Goal: Information Seeking & Learning: Check status

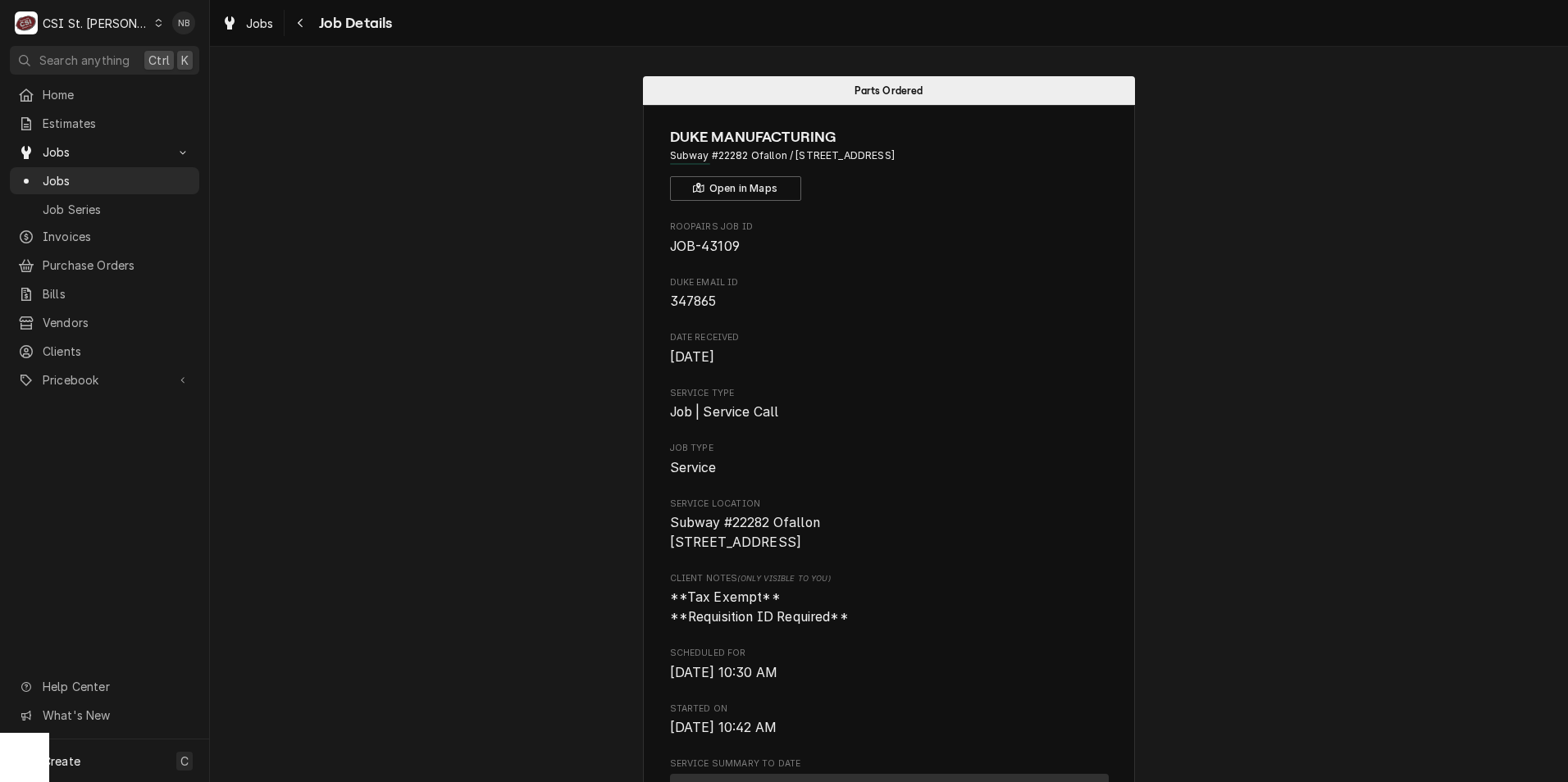
scroll to position [574, 0]
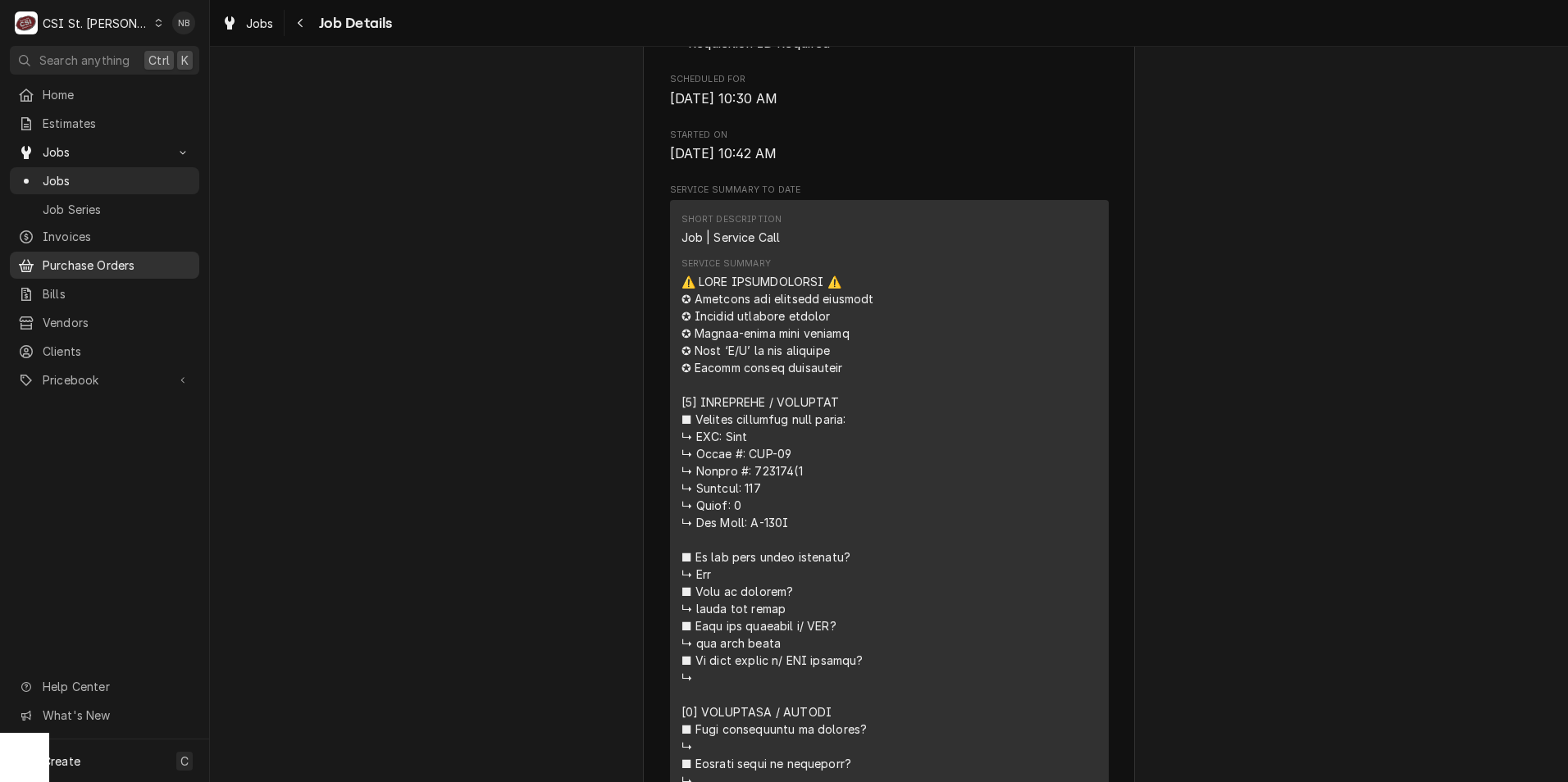
click at [124, 256] on span "Purchase Orders" at bounding box center [117, 264] width 149 height 17
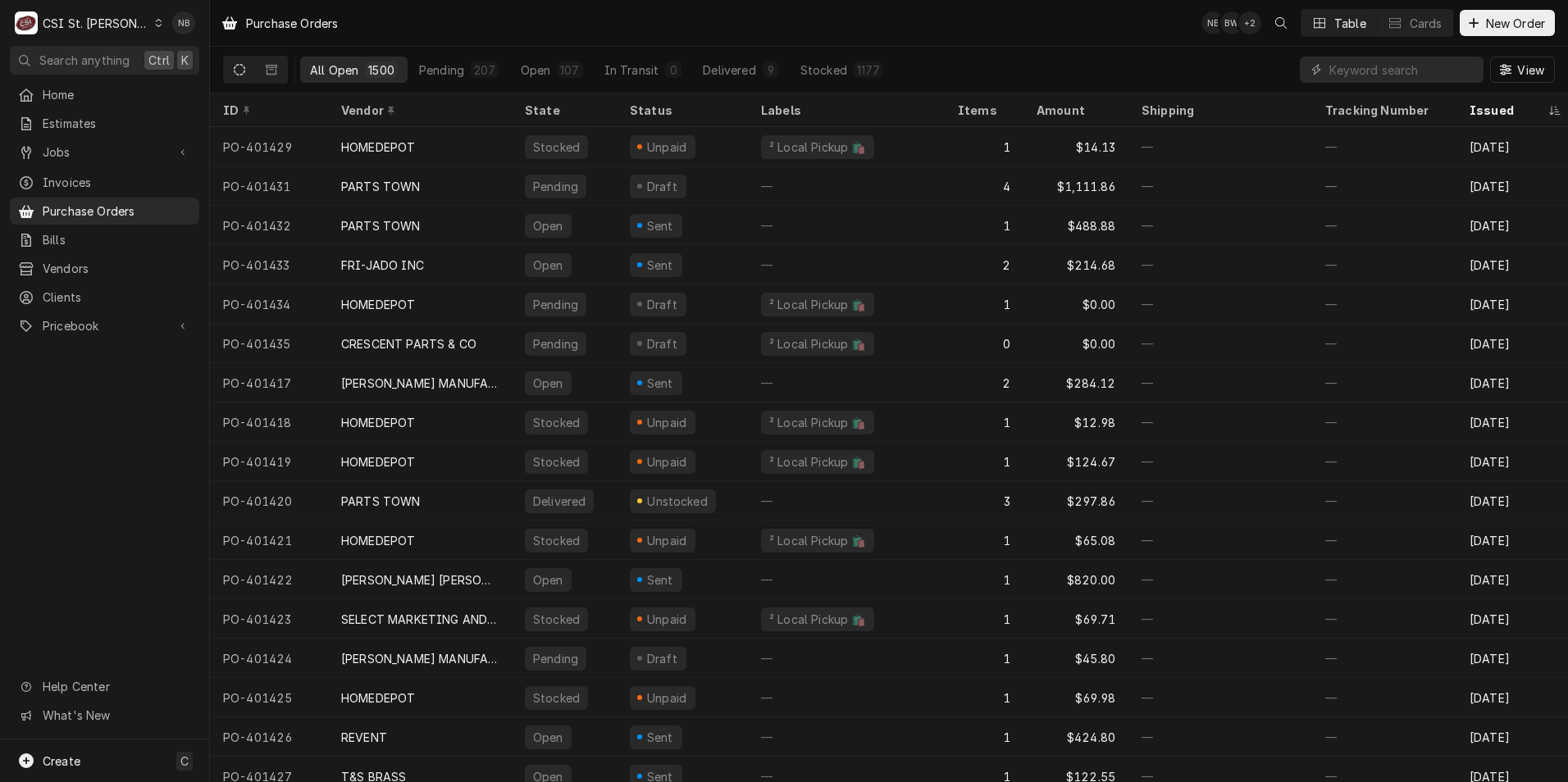
click at [142, 134] on div "Home Estimates Jobs Jobs Job Series Invoices Purchase Orders Bills Vendors Clie…" at bounding box center [104, 211] width 210 height 260
click at [134, 142] on div "Jobs" at bounding box center [104, 152] width 183 height 21
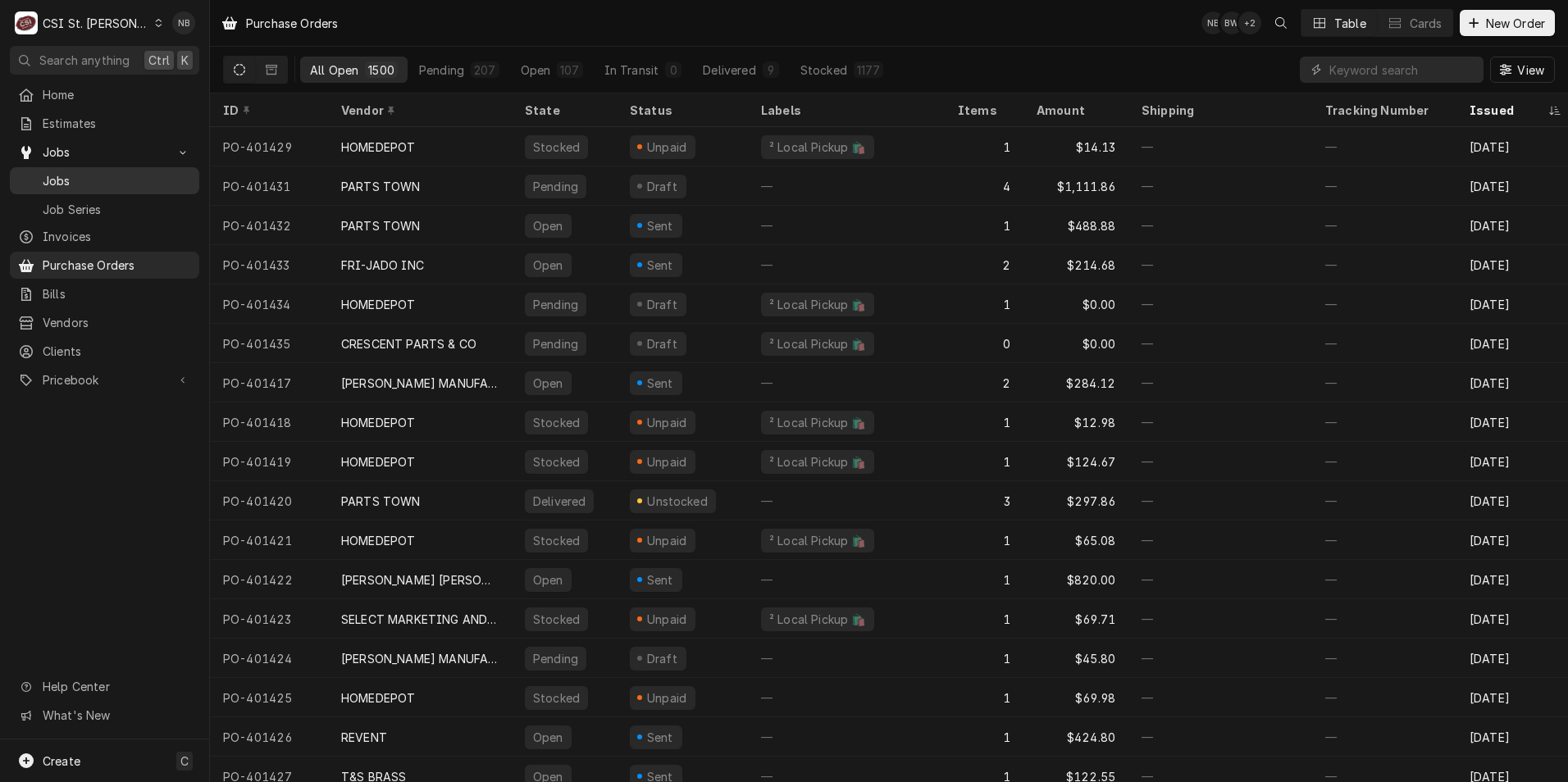
drag, startPoint x: 127, startPoint y: 172, endPoint x: 136, endPoint y: 163, distance: 12.7
click at [127, 172] on span "Jobs" at bounding box center [117, 181] width 149 height 17
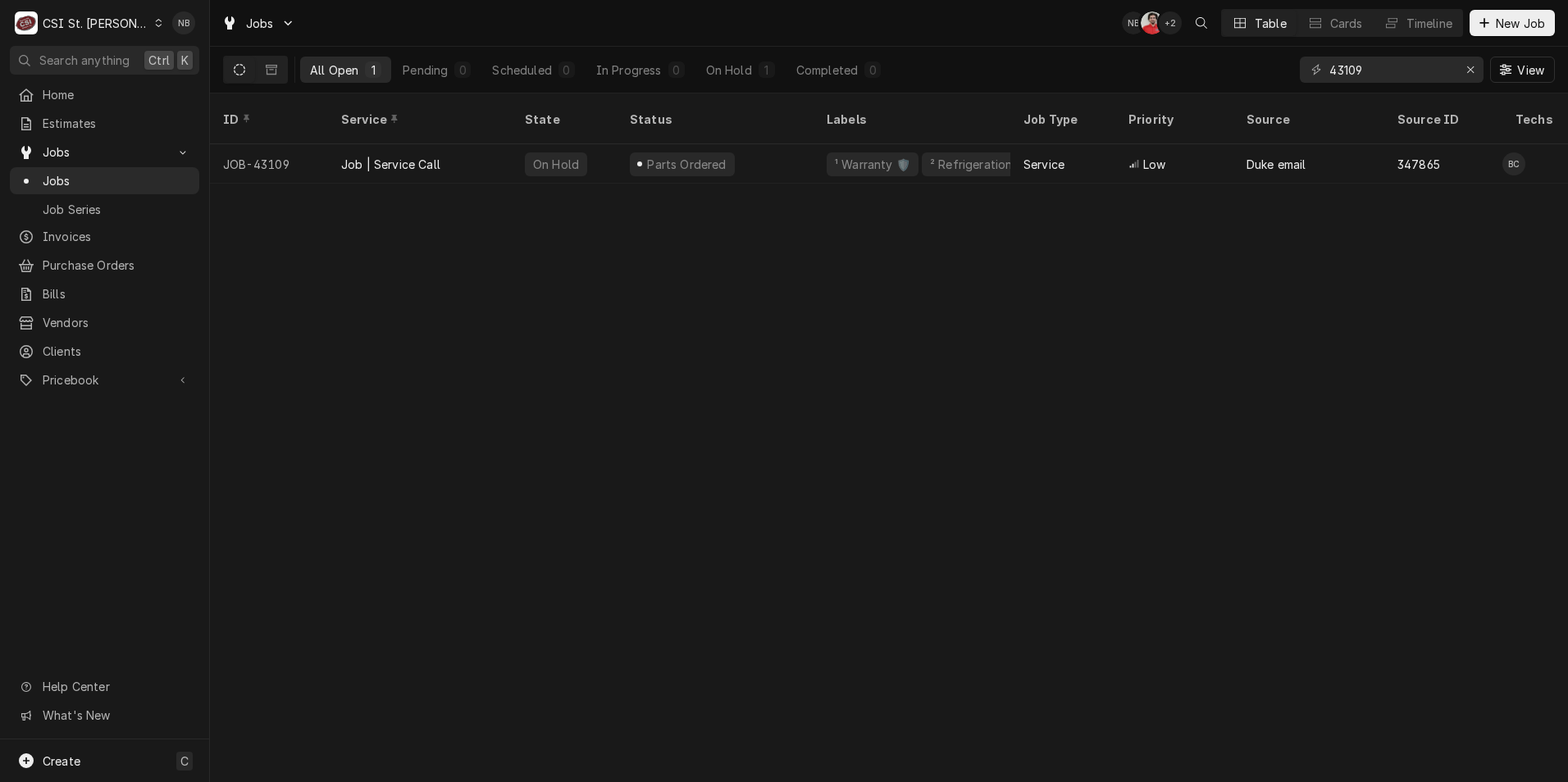
click at [1487, 65] on div "43109 View" at bounding box center [1427, 70] width 255 height 46
click at [1476, 67] on div "Erase input" at bounding box center [1471, 70] width 16 height 16
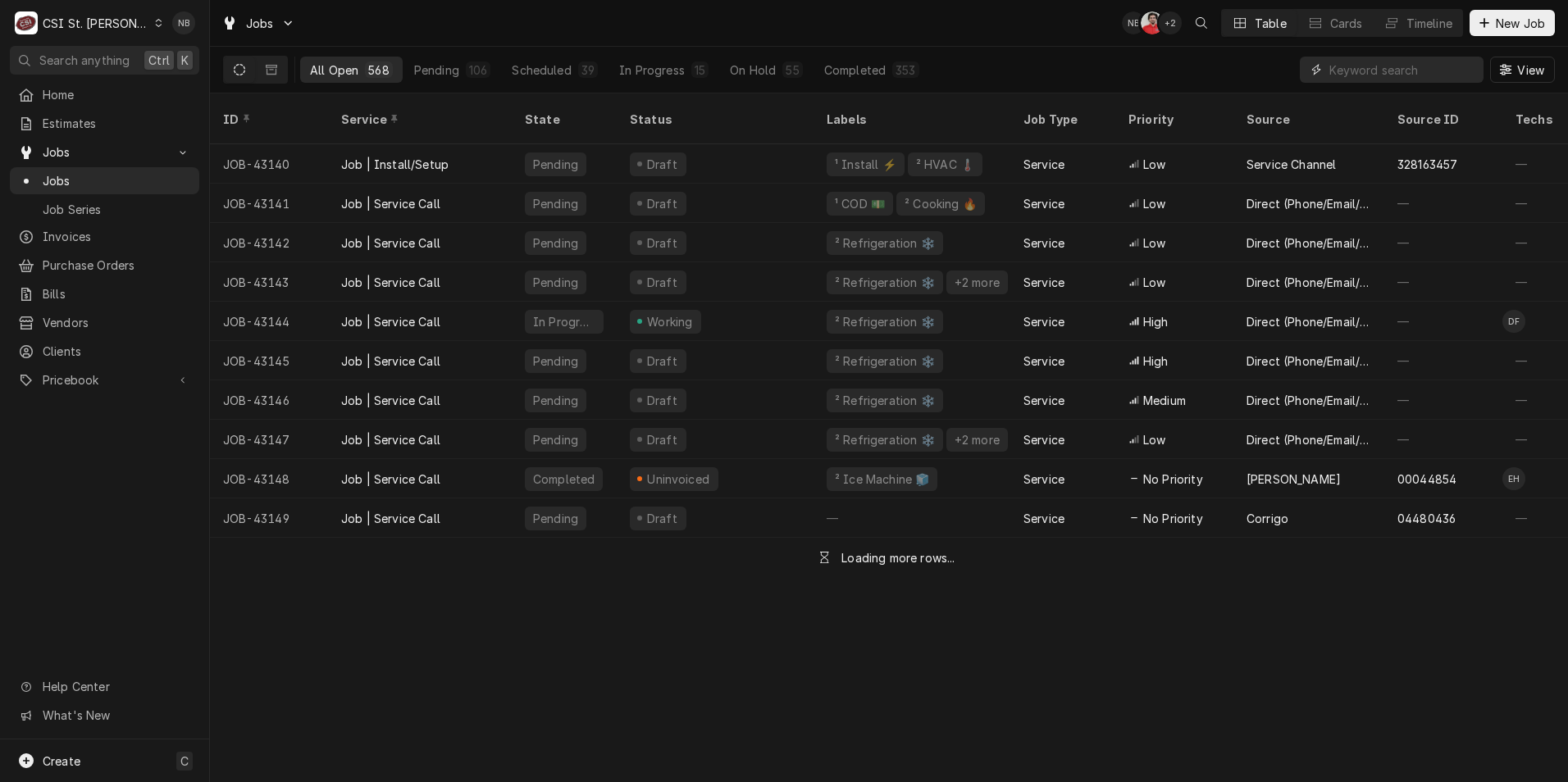
click at [1424, 76] on input "Dynamic Content Wrapper" at bounding box center [1403, 70] width 146 height 26
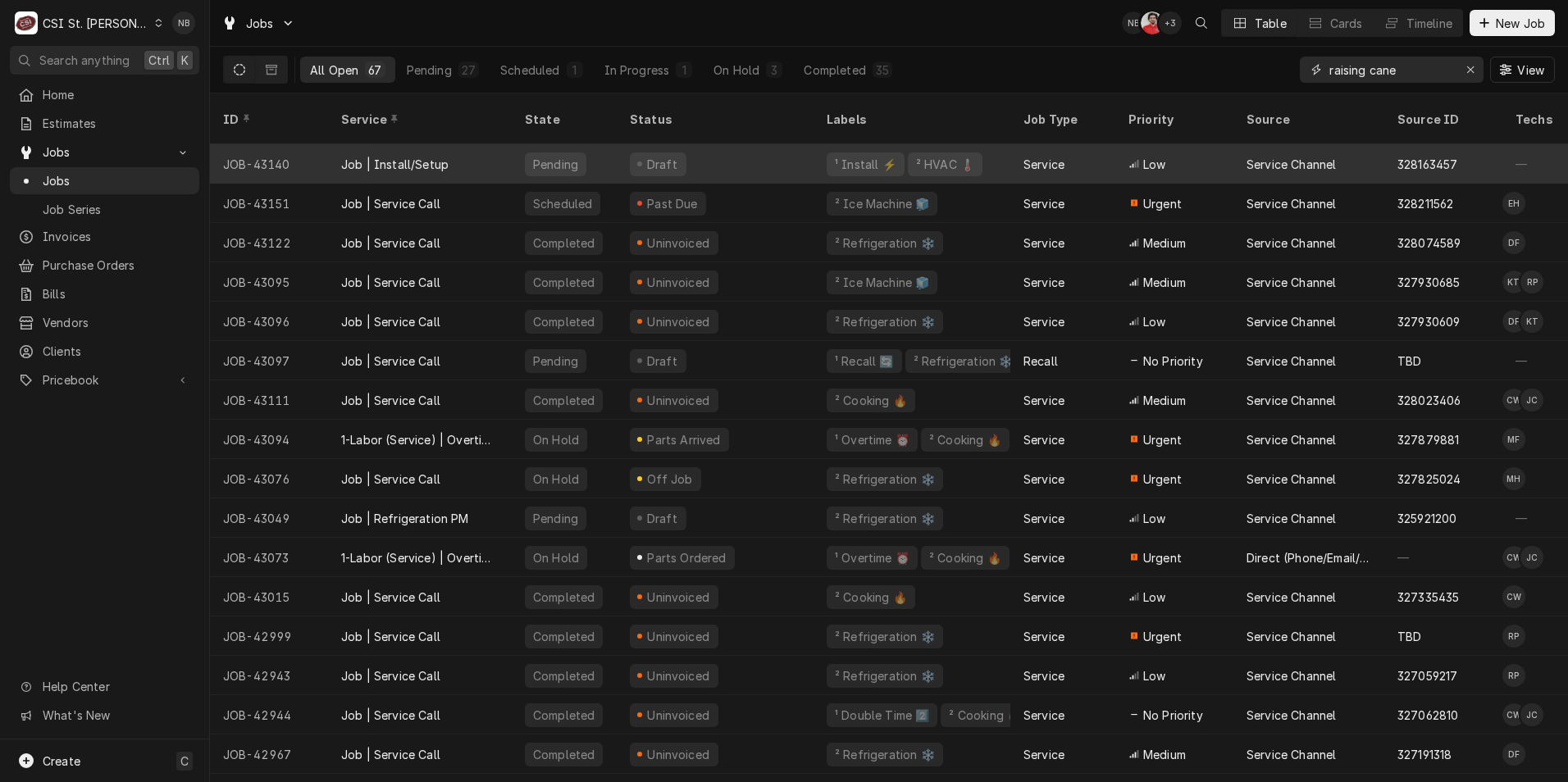
type input "raising cane"
click at [756, 145] on div "Draft" at bounding box center [716, 164] width 197 height 39
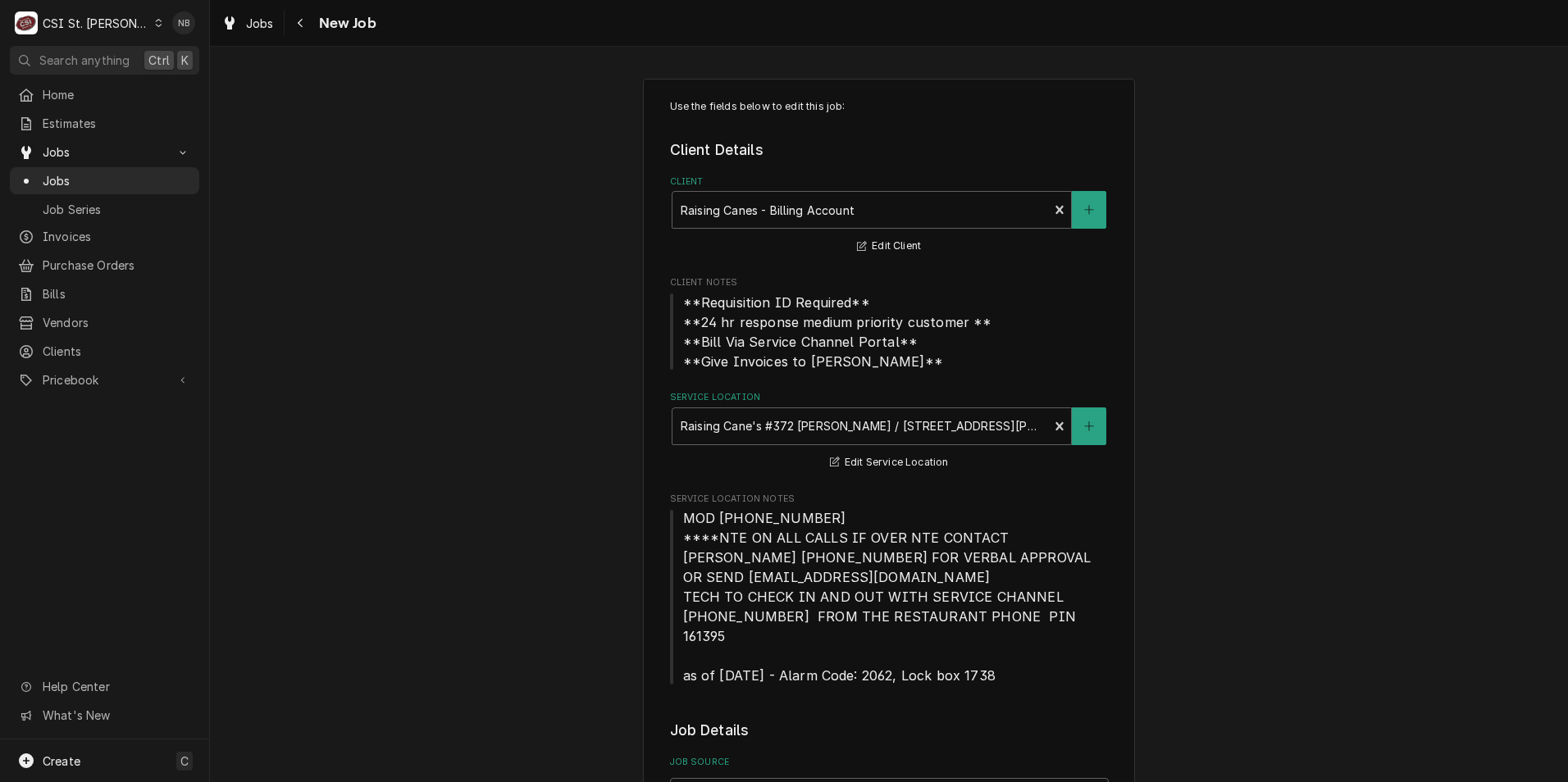
type textarea "x"
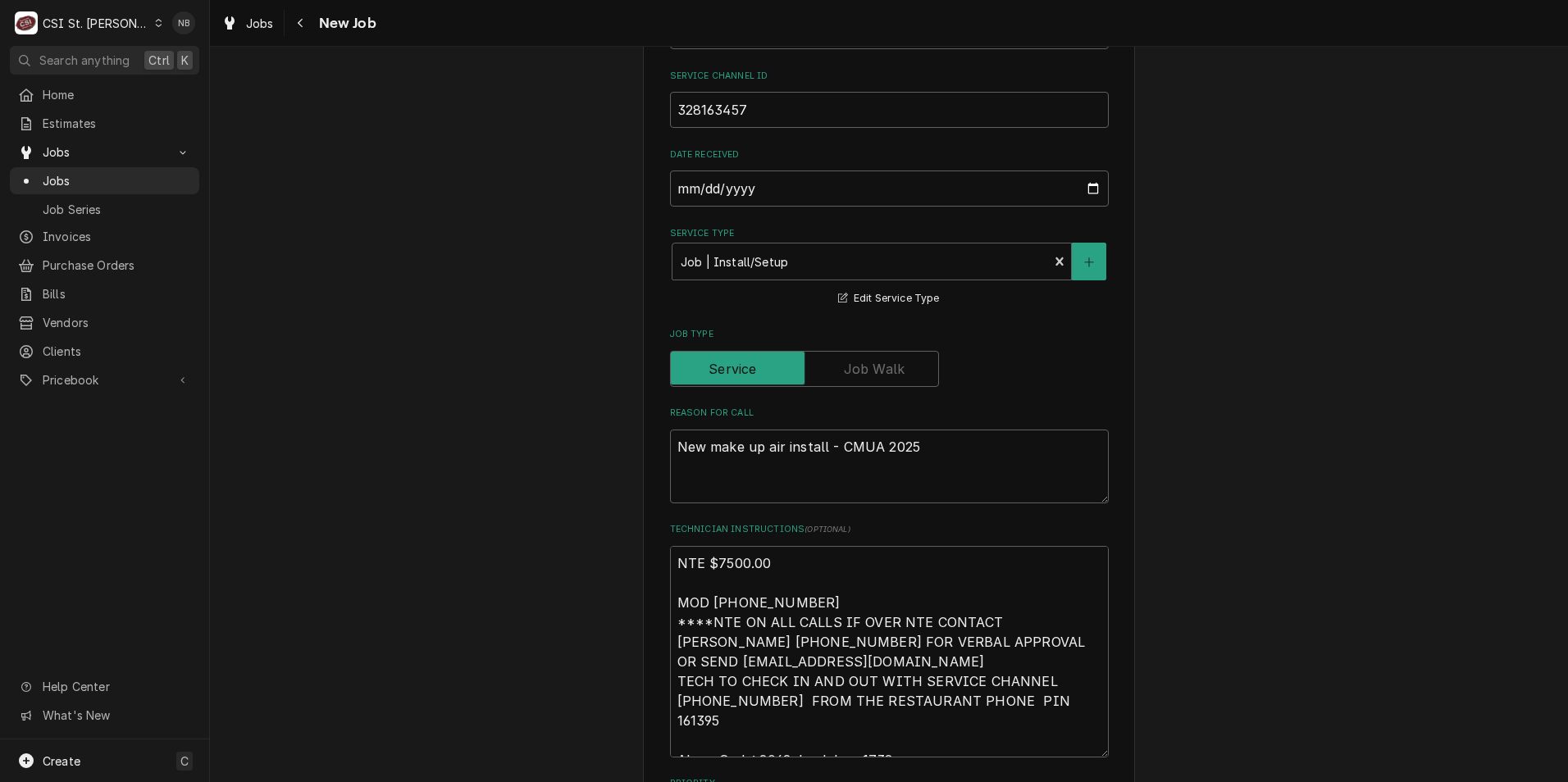
scroll to position [738, 0]
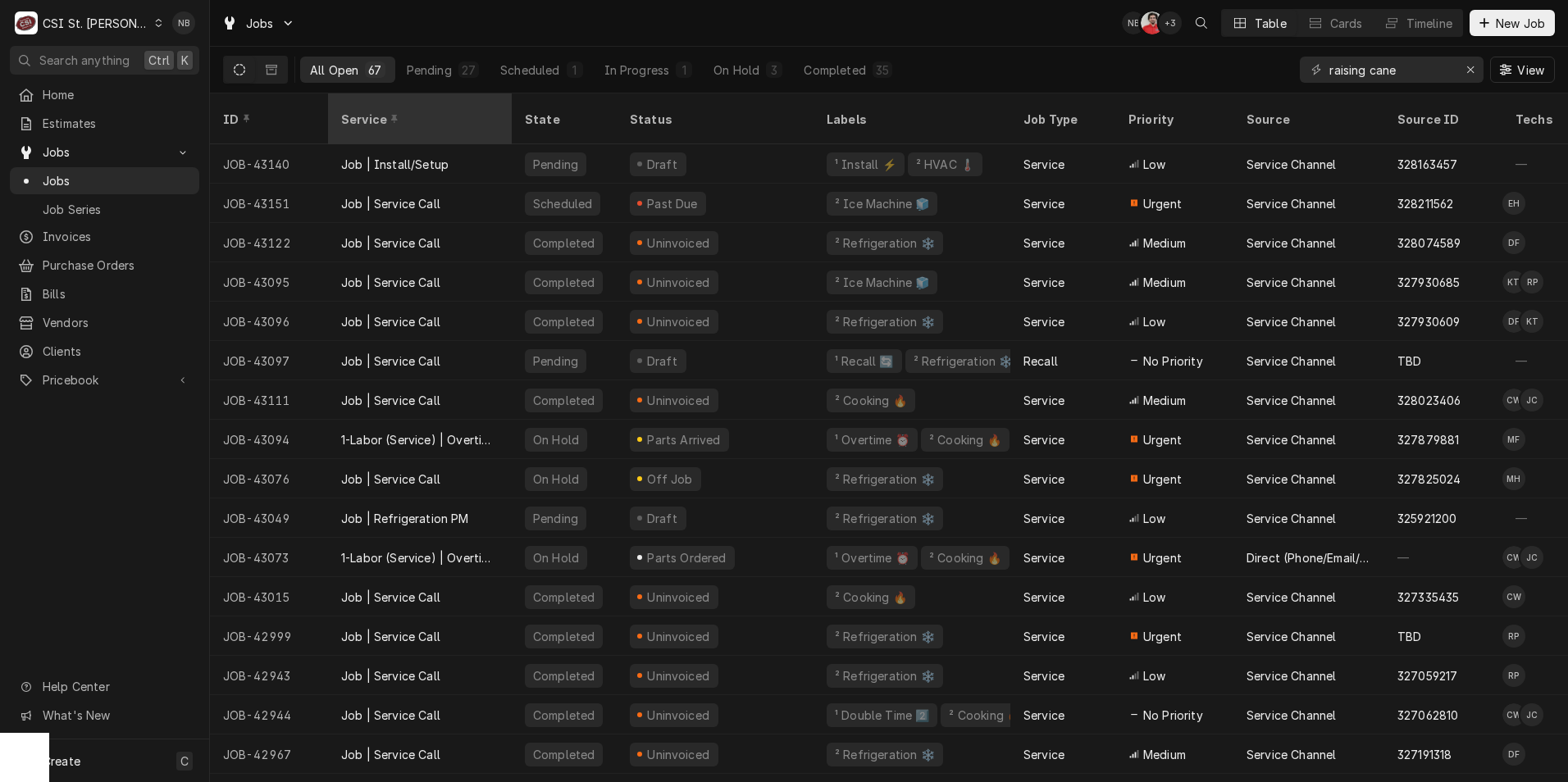
click at [405, 102] on div "Service" at bounding box center [420, 119] width 178 height 44
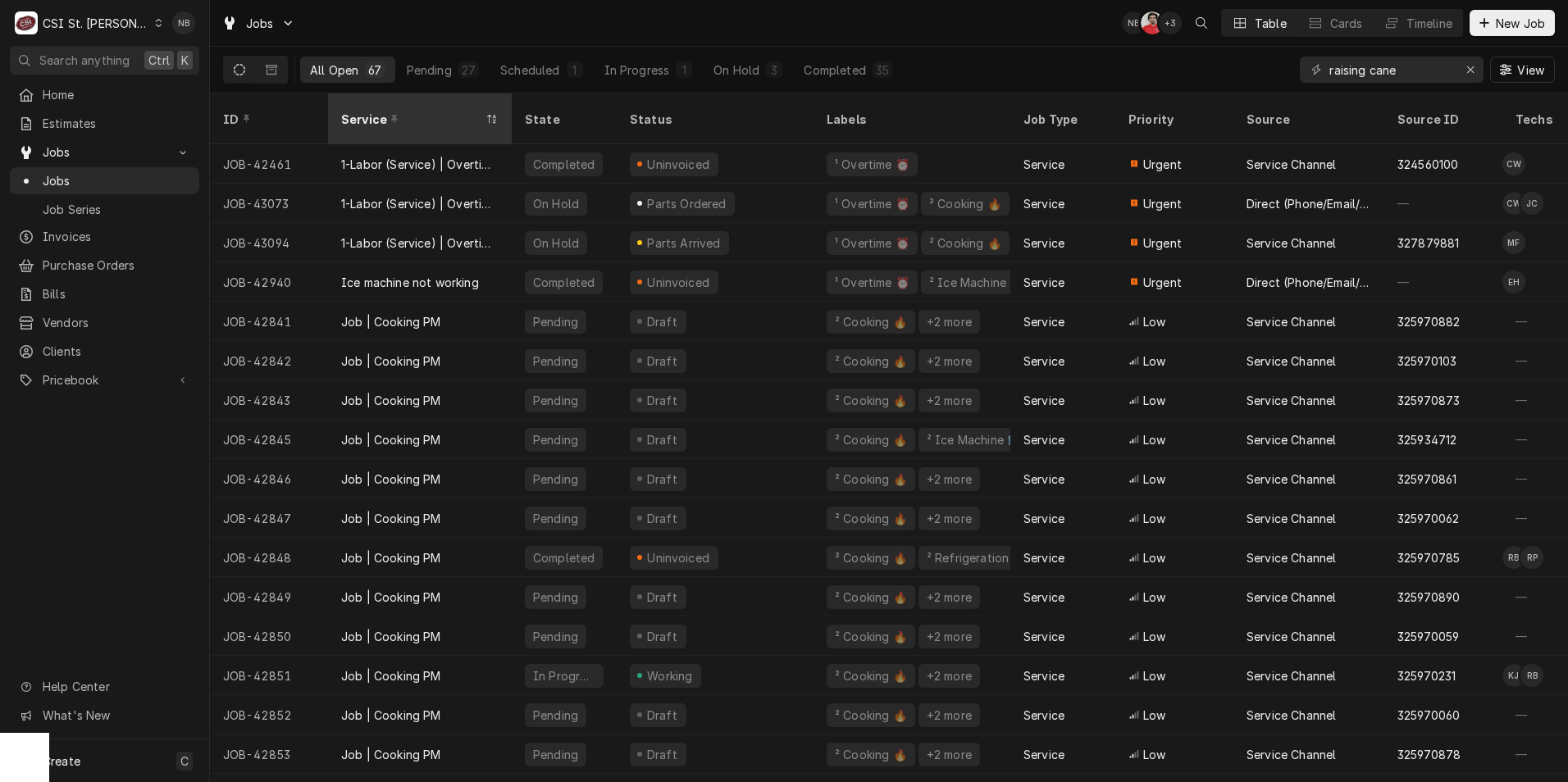
click at [413, 111] on div "Service" at bounding box center [412, 119] width 141 height 17
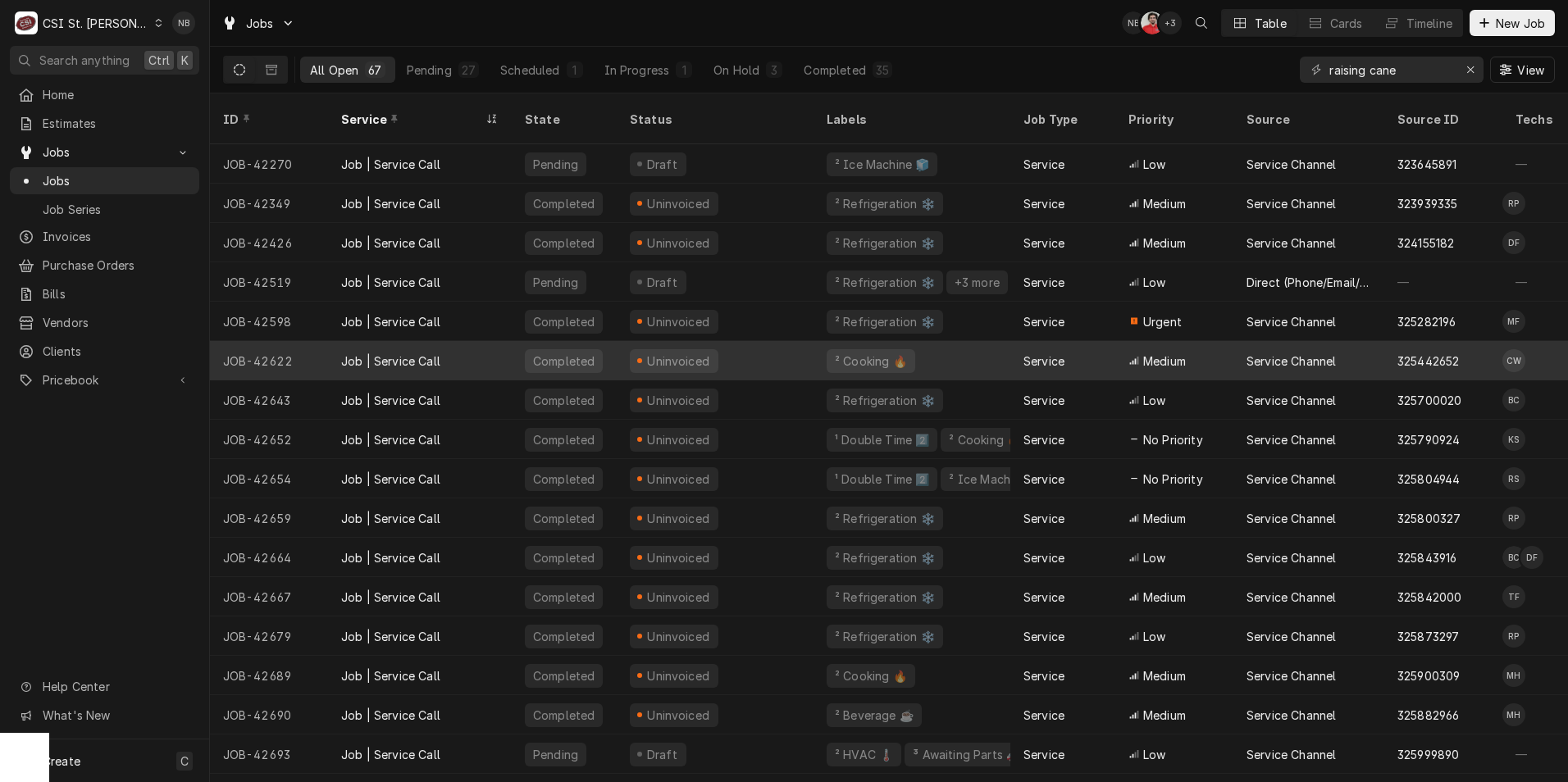
scroll to position [103, 0]
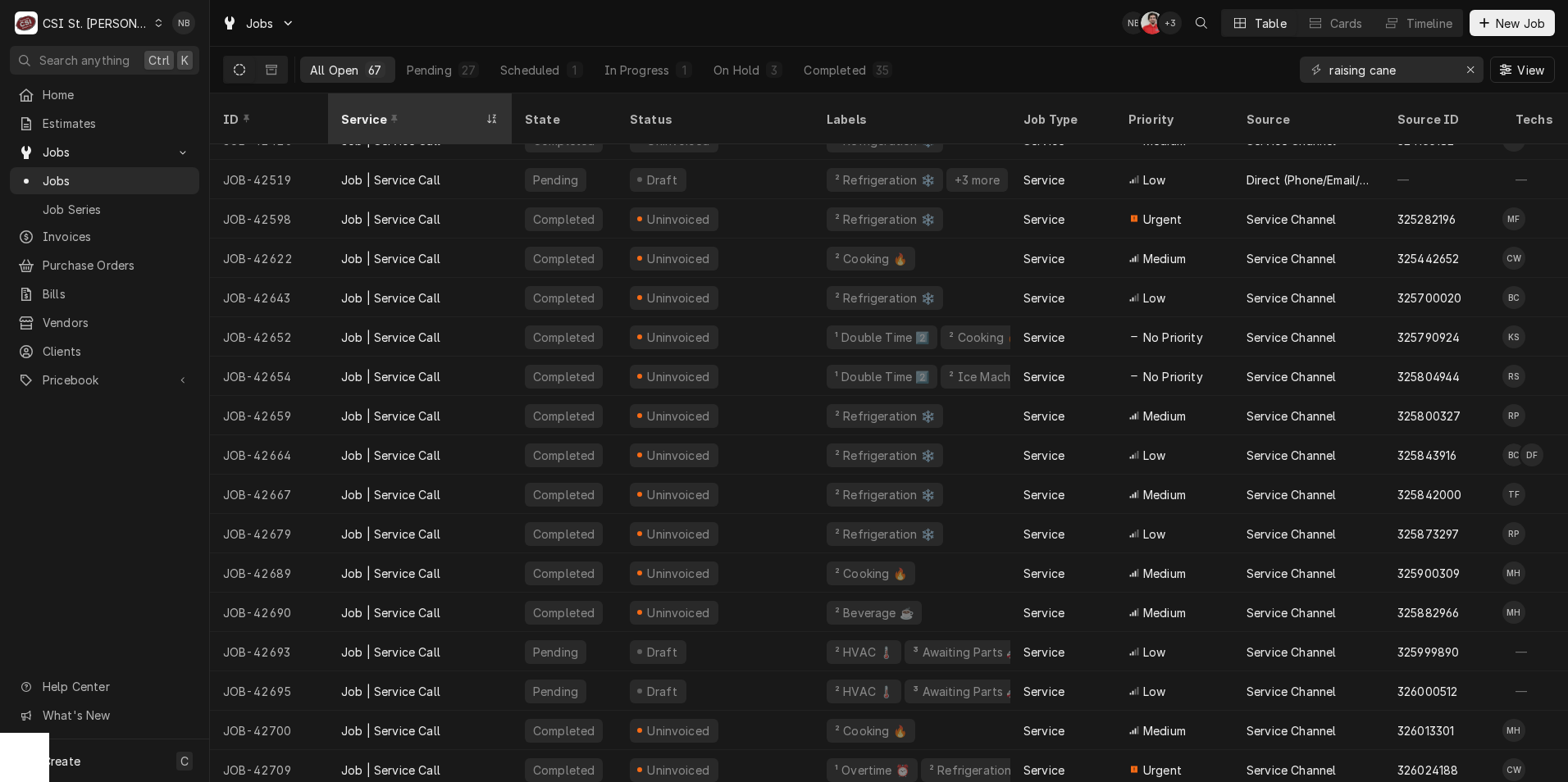
click at [411, 111] on div "Service" at bounding box center [412, 119] width 141 height 17
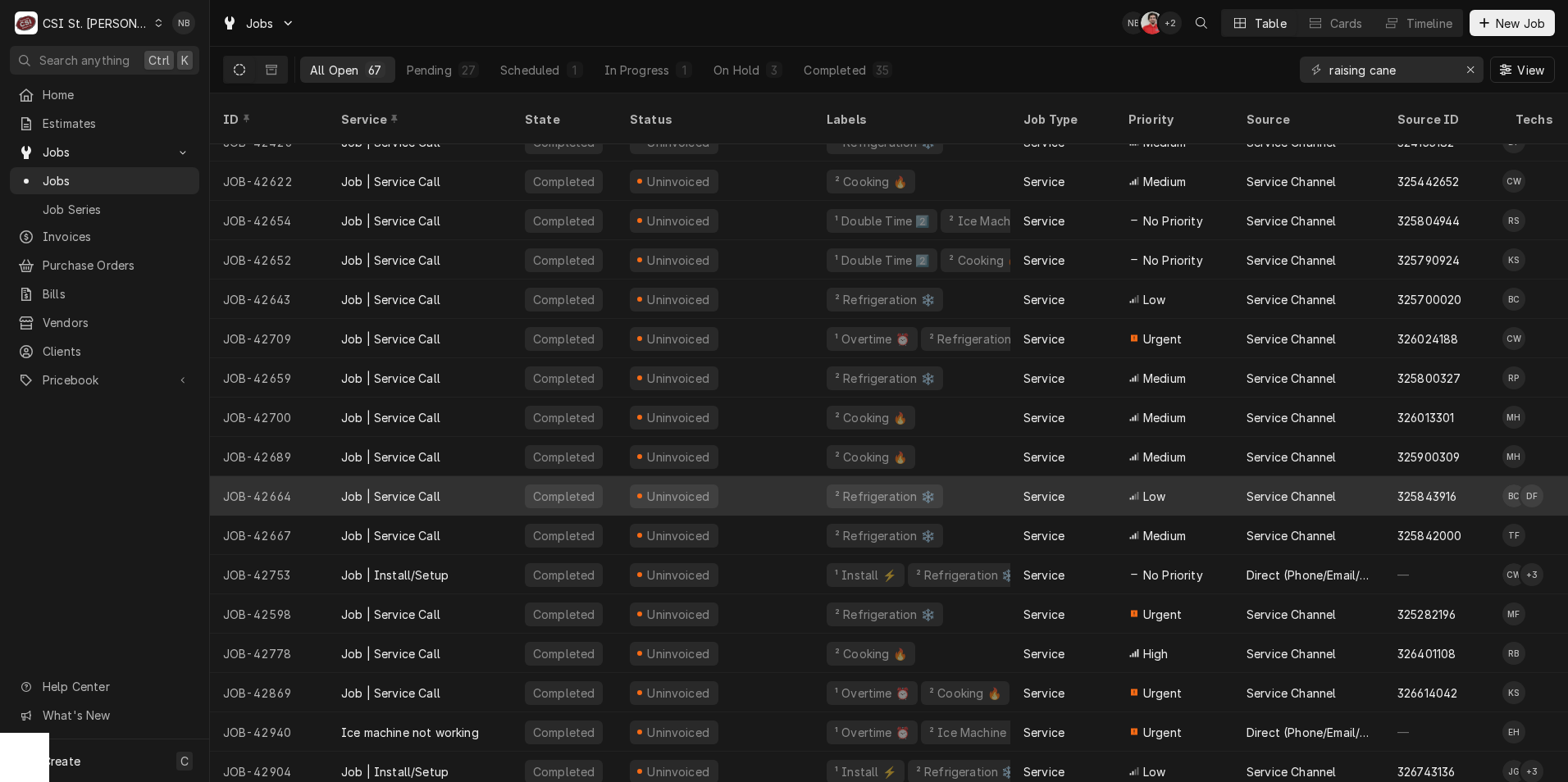
scroll to position [219, 0]
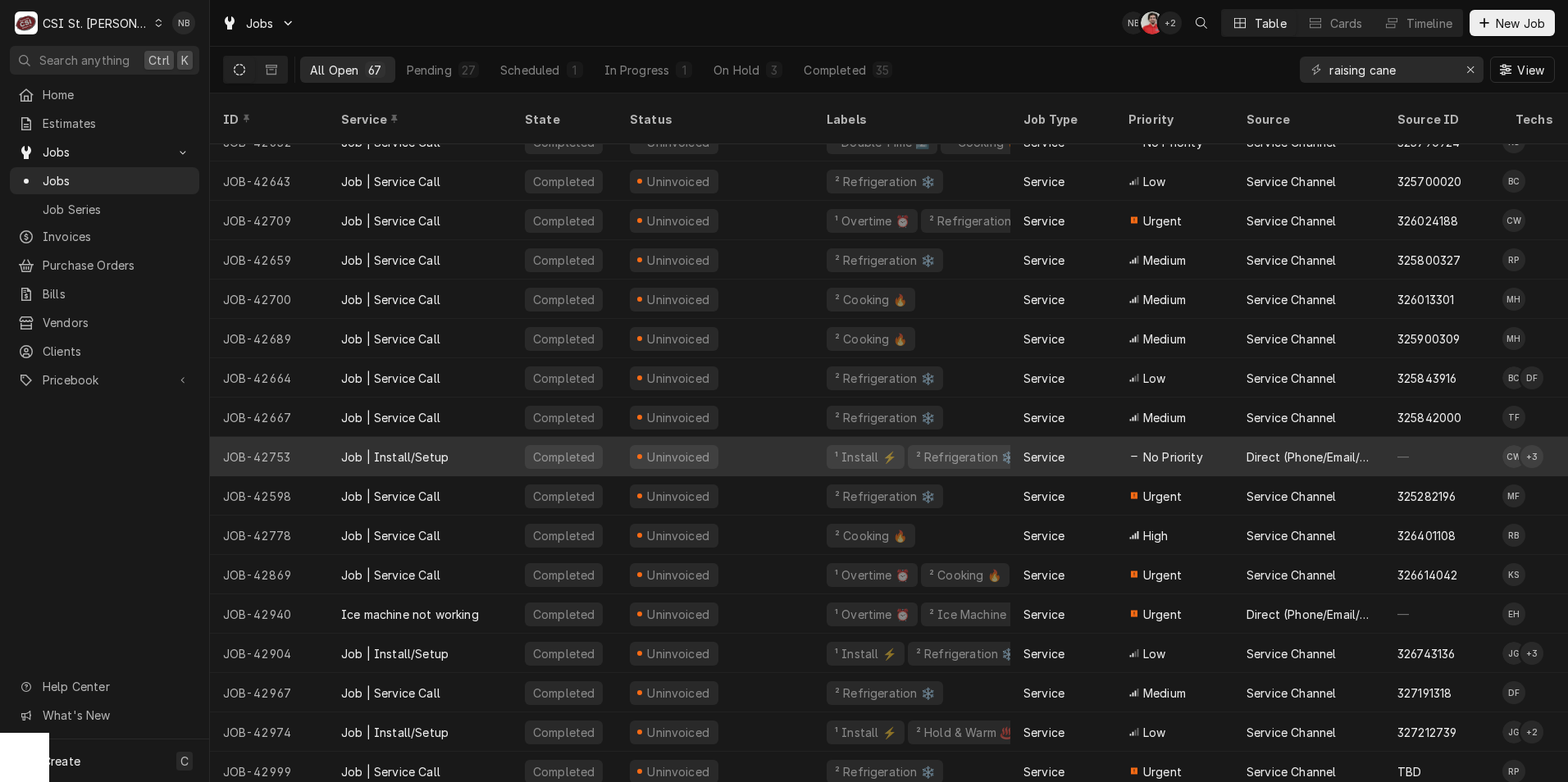
click at [493, 441] on div "Job | Install/Setup" at bounding box center [420, 457] width 184 height 39
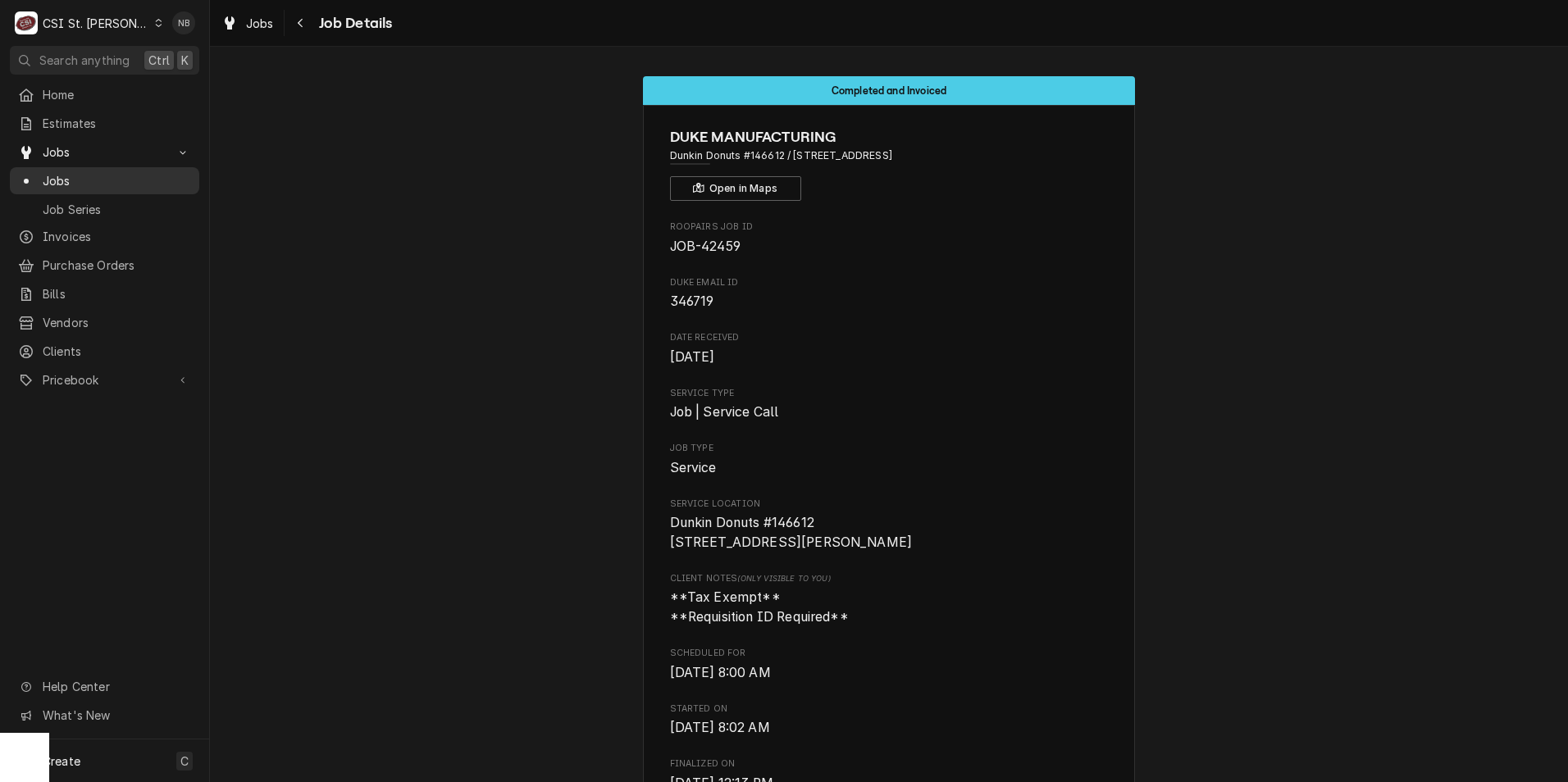
click at [95, 161] on div "Jobs Jobs Job Series" at bounding box center [104, 180] width 190 height 83
click at [93, 175] on span "Jobs" at bounding box center [117, 181] width 149 height 17
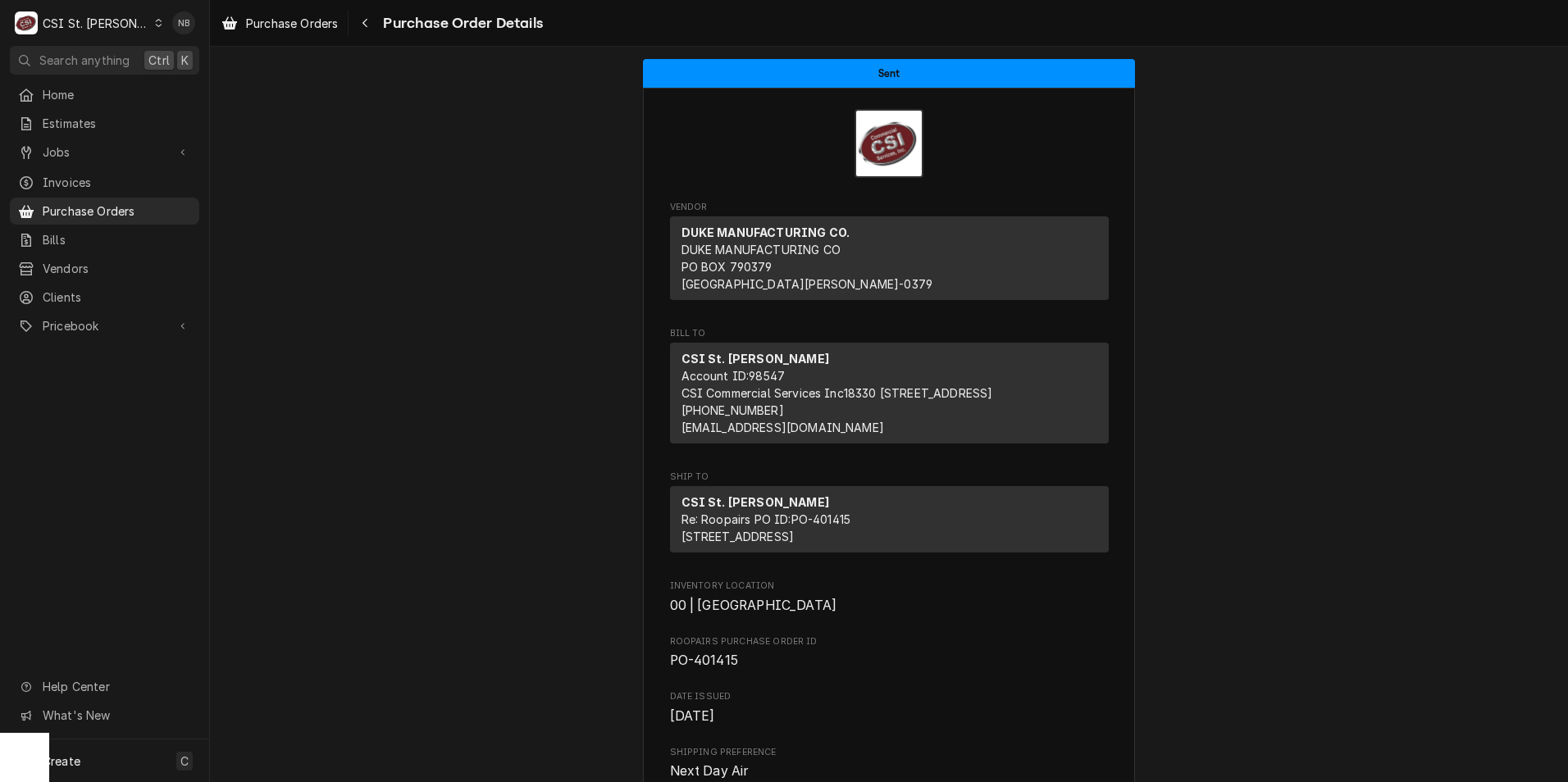
scroll to position [902, 0]
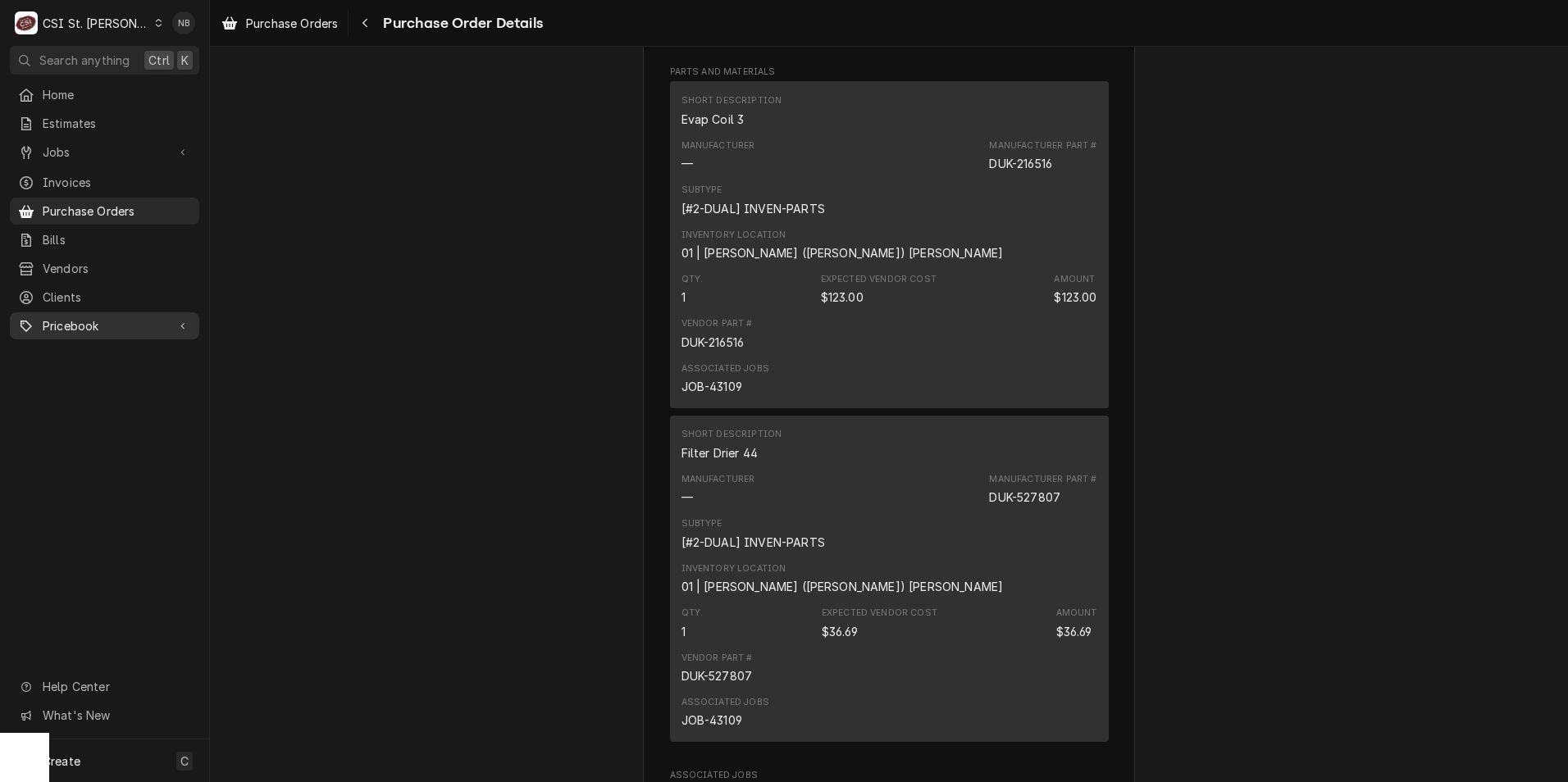
click at [141, 324] on span "Pricebook" at bounding box center [104, 325] width 124 height 17
click at [139, 375] on span "Parts & Materials" at bounding box center [117, 383] width 149 height 17
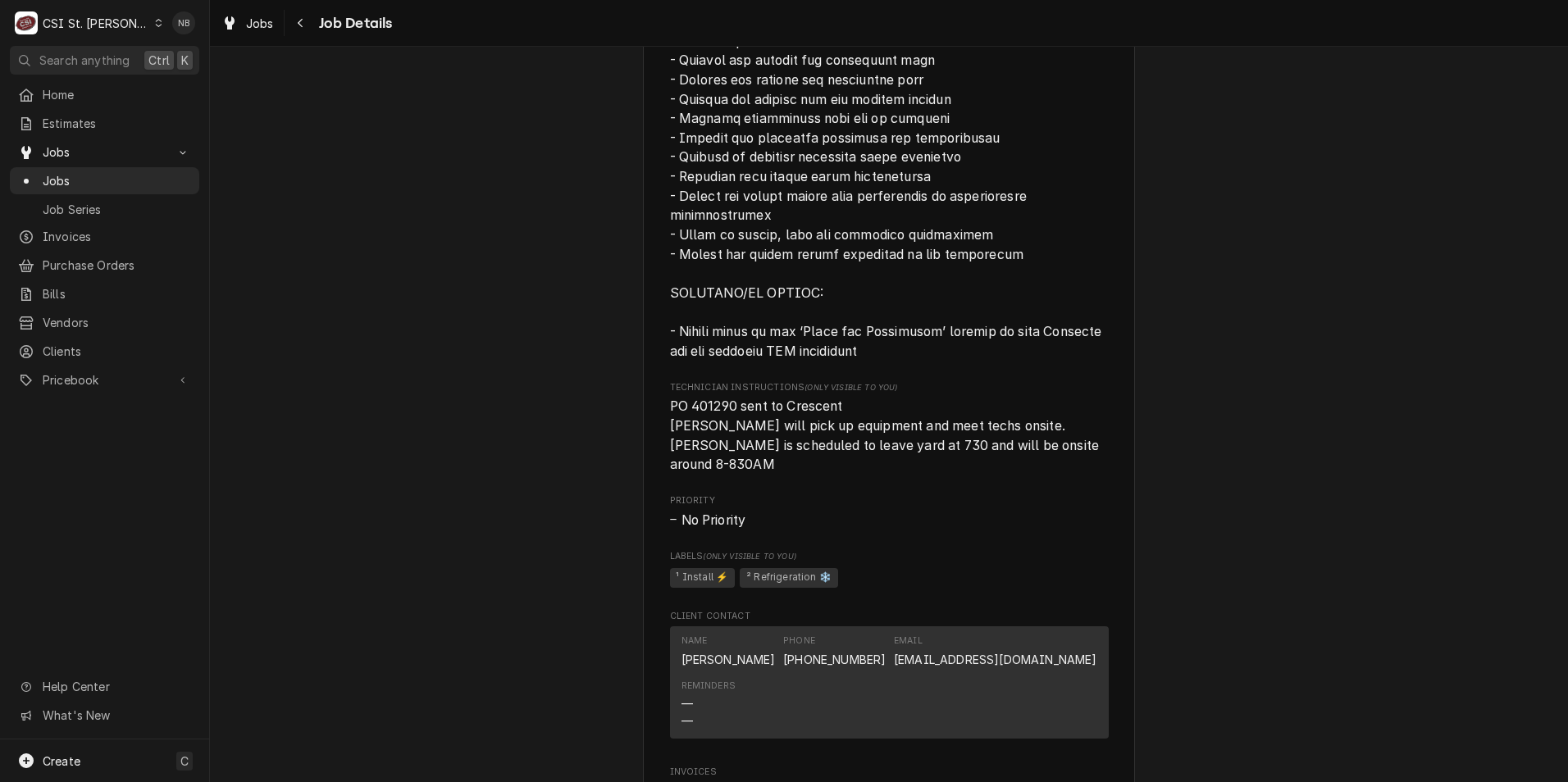
scroll to position [1804, 0]
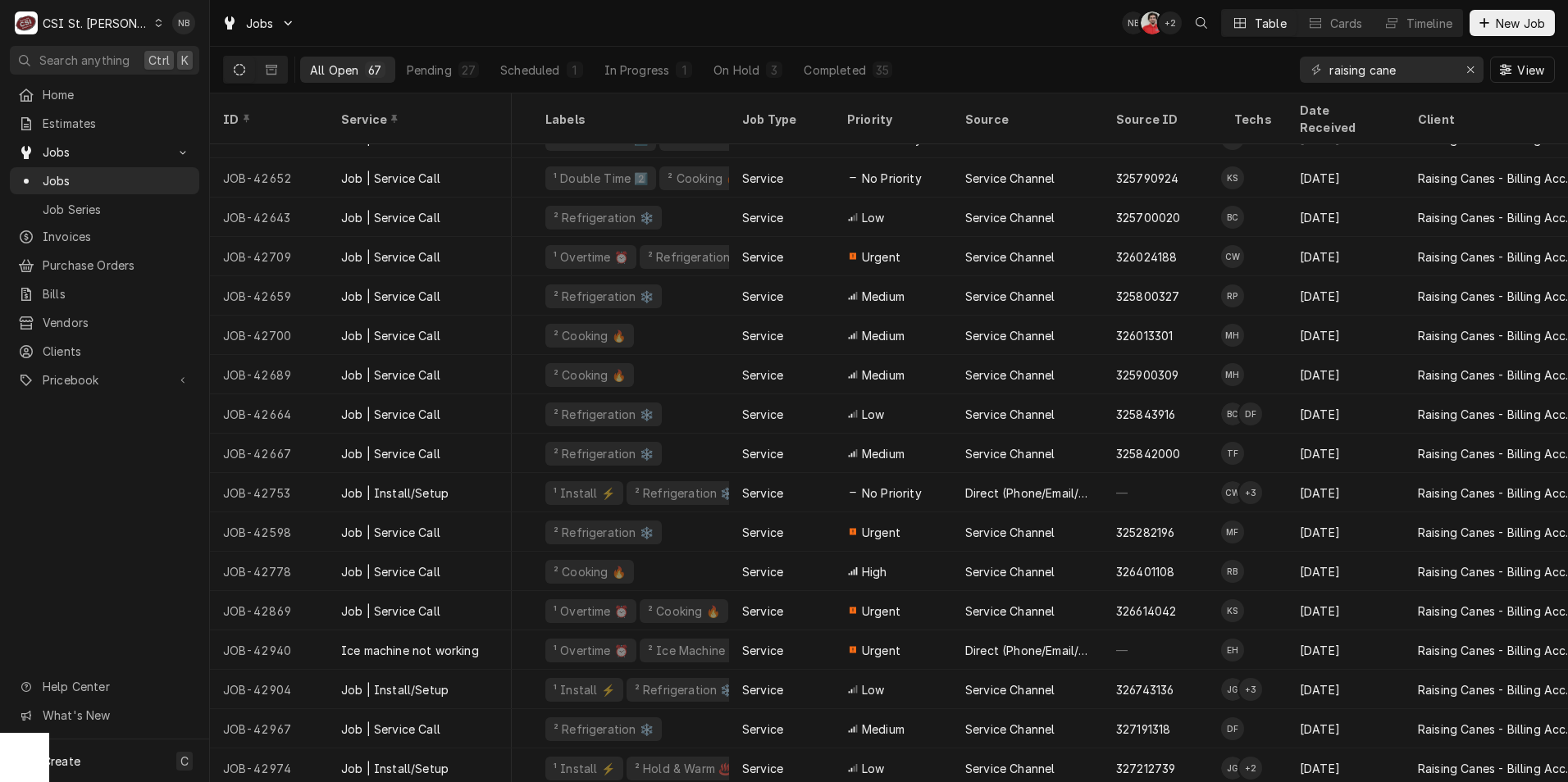
scroll to position [183, 0]
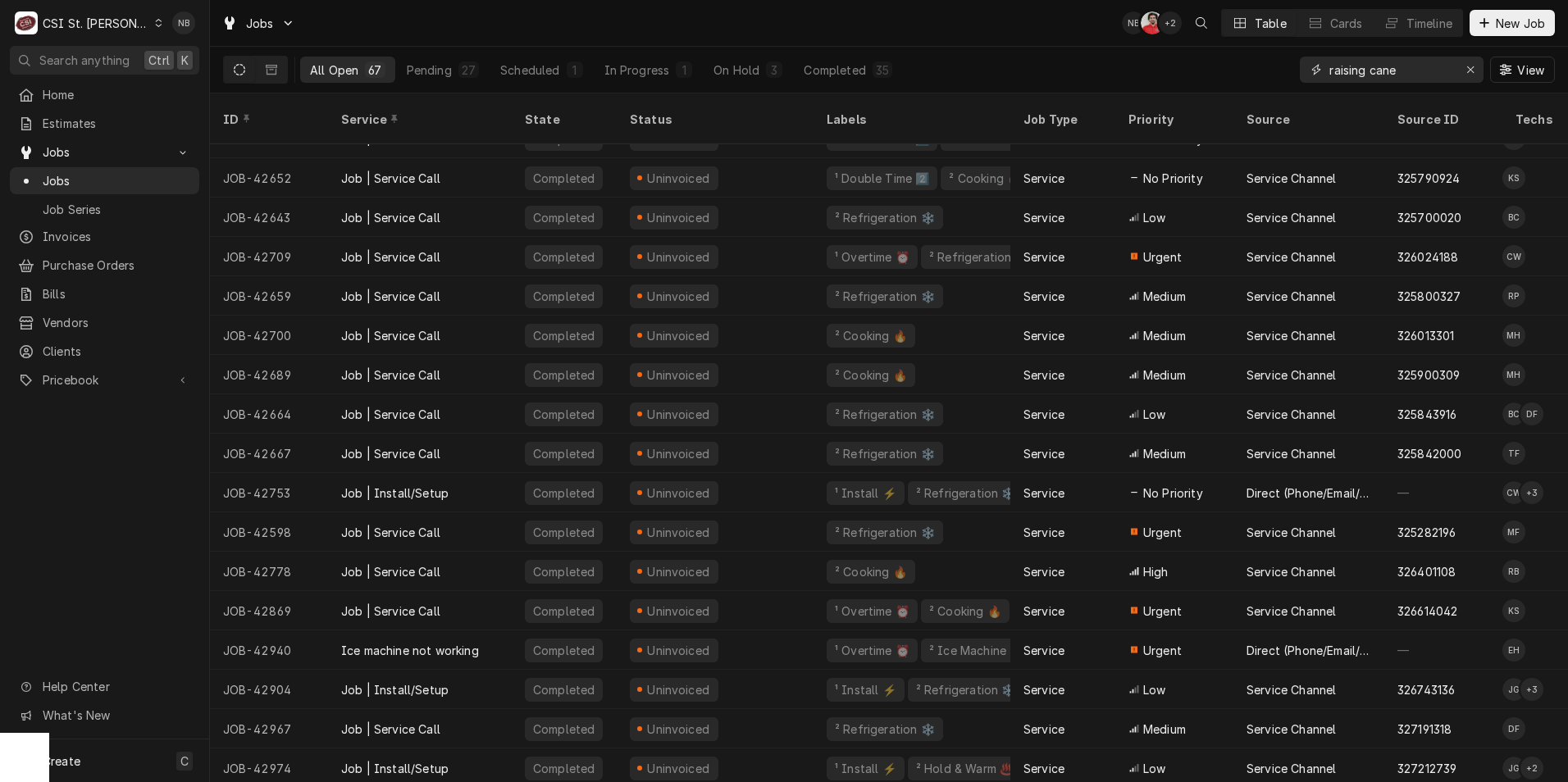
click at [1415, 70] on input "raising cane" at bounding box center [1391, 70] width 123 height 26
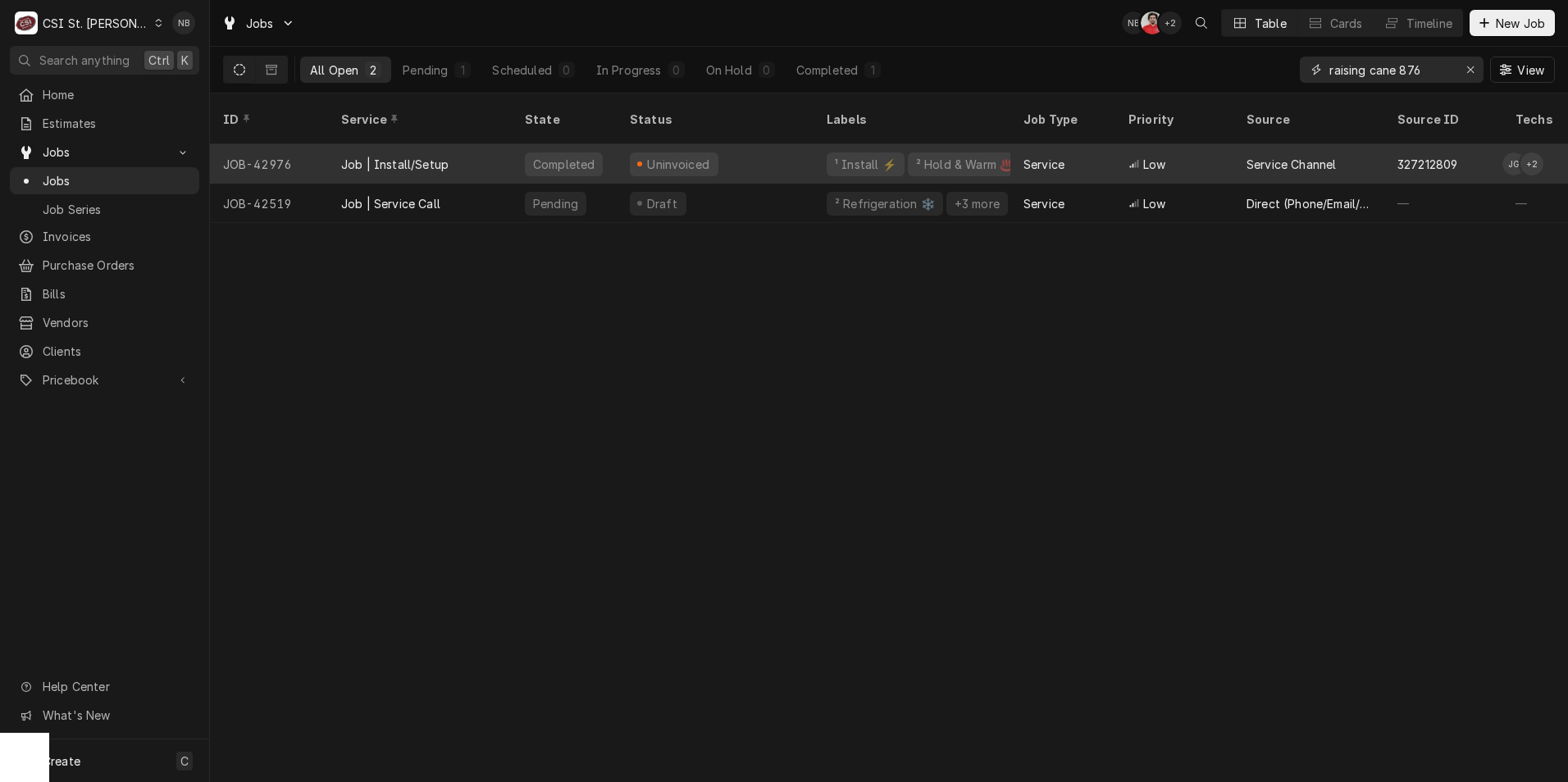
type input "raising cane 876"
click at [773, 154] on div "Uninvoiced" at bounding box center [716, 164] width 197 height 39
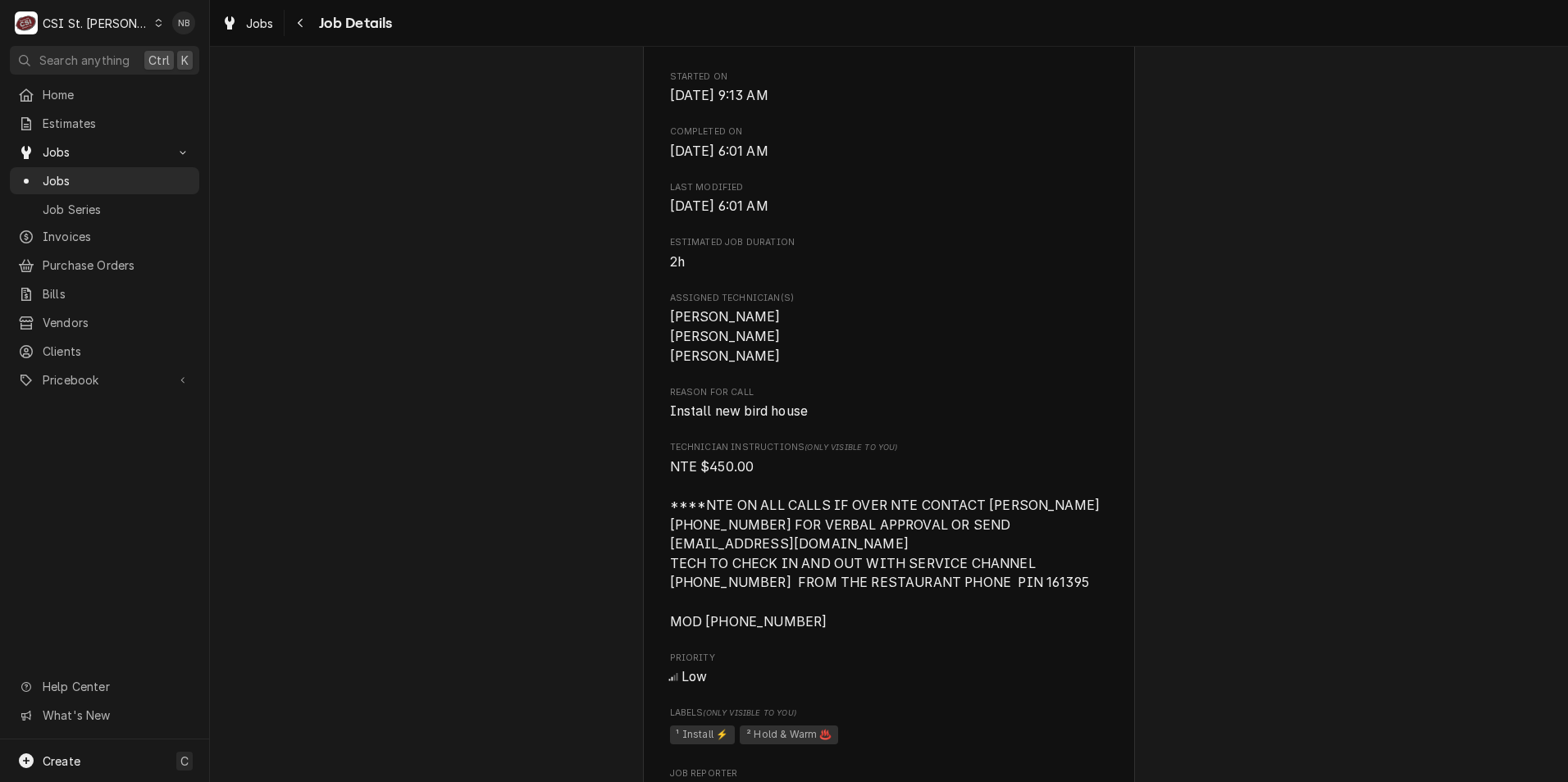
scroll to position [902, 0]
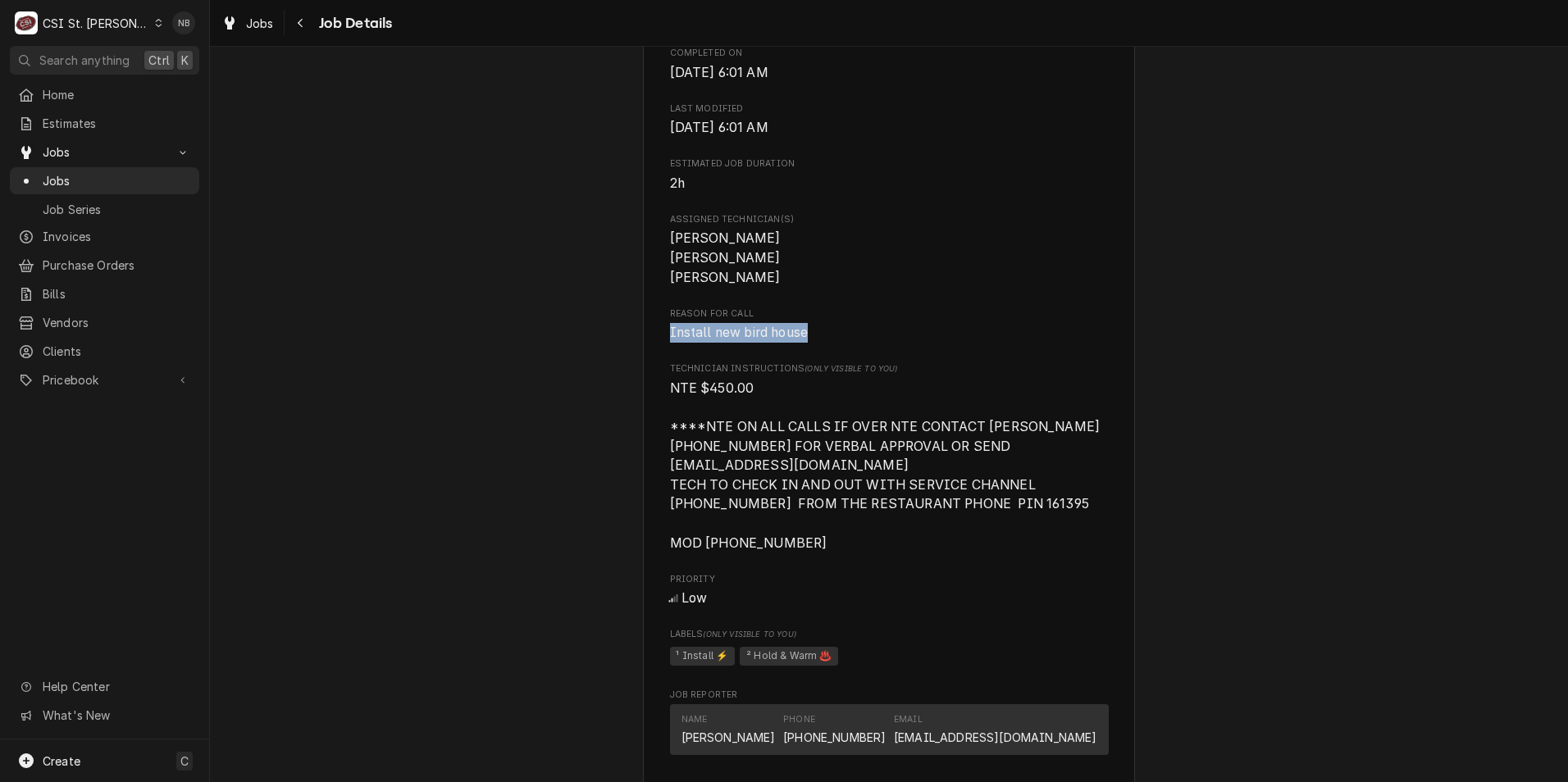
drag, startPoint x: 660, startPoint y: 351, endPoint x: 841, endPoint y: 354, distance: 181.0
click at [841, 354] on div "Raising Canes - Billing Account Raising Canes #876 [GEOGRAPHIC_DATA] / [STREET_…" at bounding box center [889, 350] width 492 height 2293
drag, startPoint x: 841, startPoint y: 354, endPoint x: 857, endPoint y: 351, distance: 16.3
click at [860, 343] on span "Install new bird house" at bounding box center [889, 333] width 439 height 20
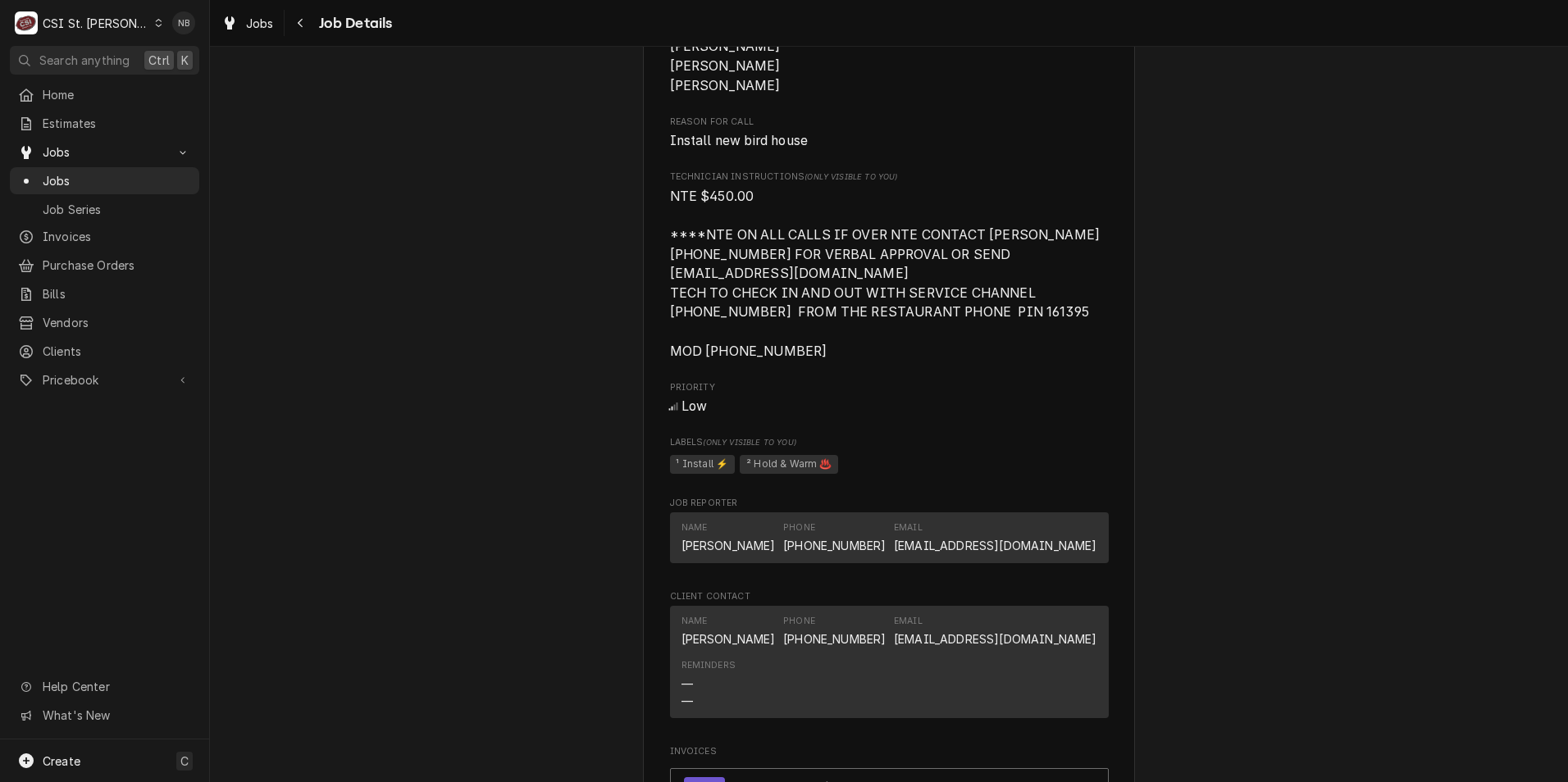
scroll to position [1066, 0]
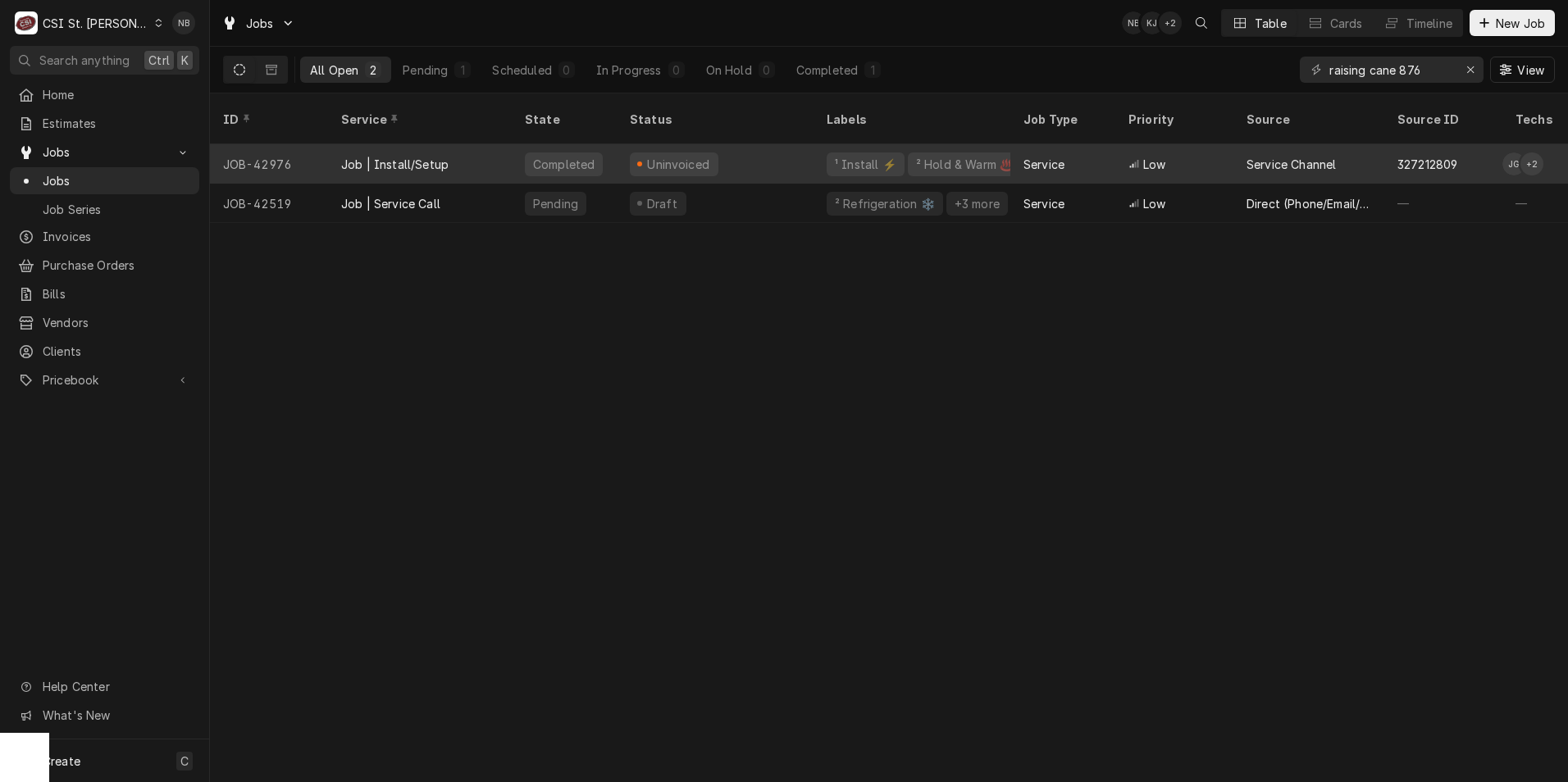
click at [494, 145] on div "Job | Install/Setup" at bounding box center [420, 164] width 184 height 39
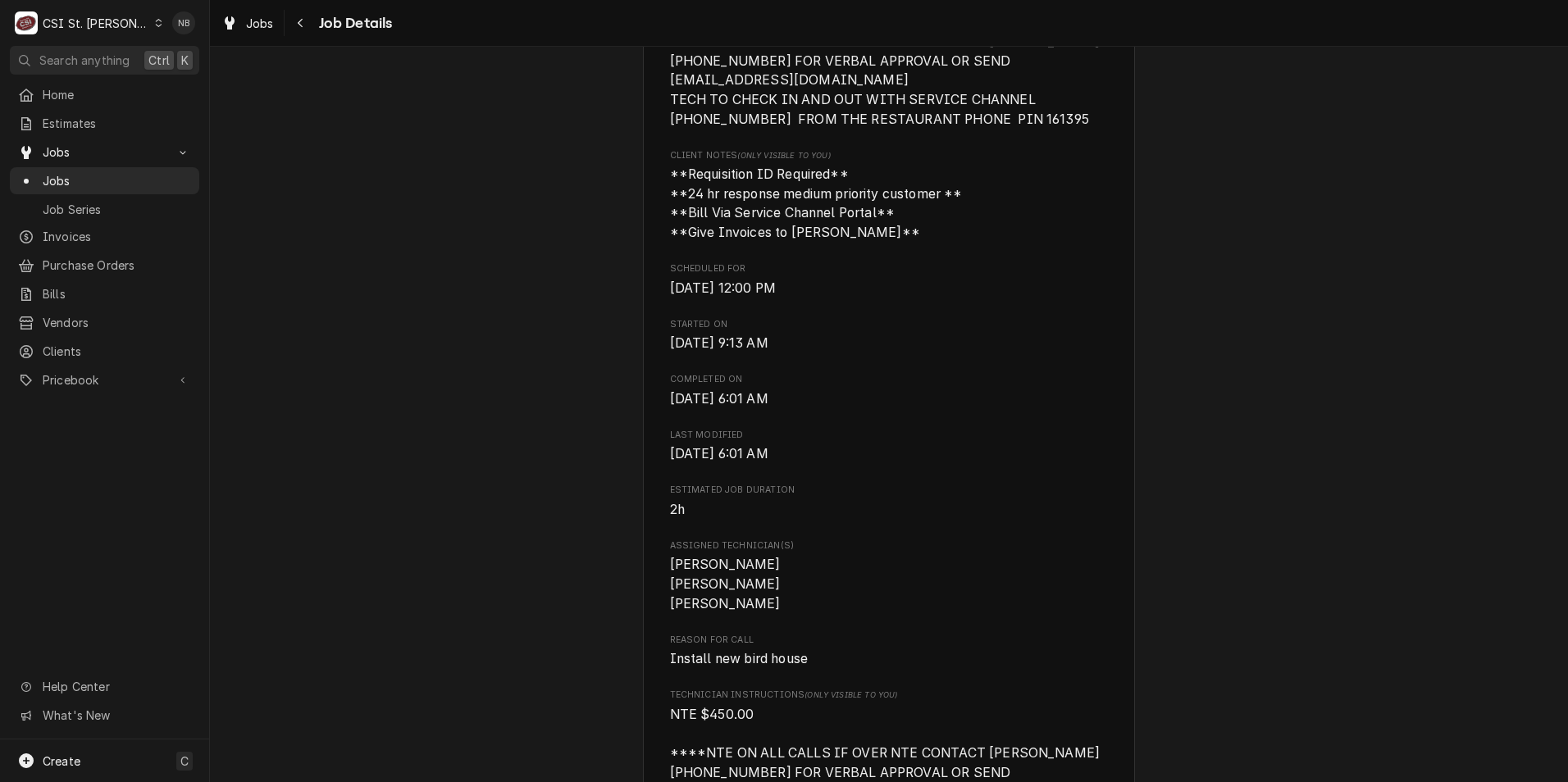
scroll to position [738, 0]
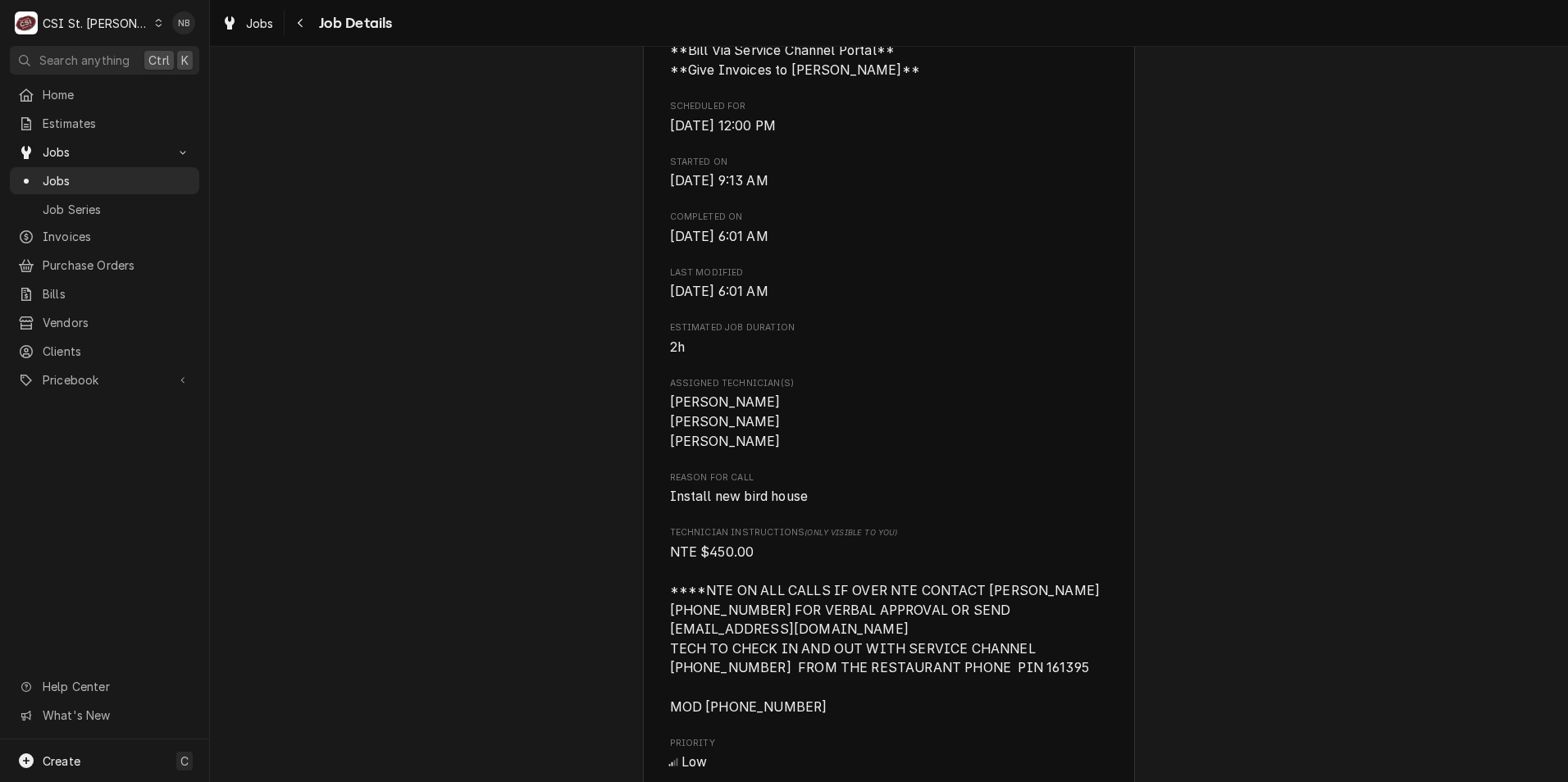
click at [910, 745] on div "Roopairs Job ID JOB-42976 Service Channel ID 327212809 Date Received Sep 29, 20…" at bounding box center [889, 382] width 439 height 1800
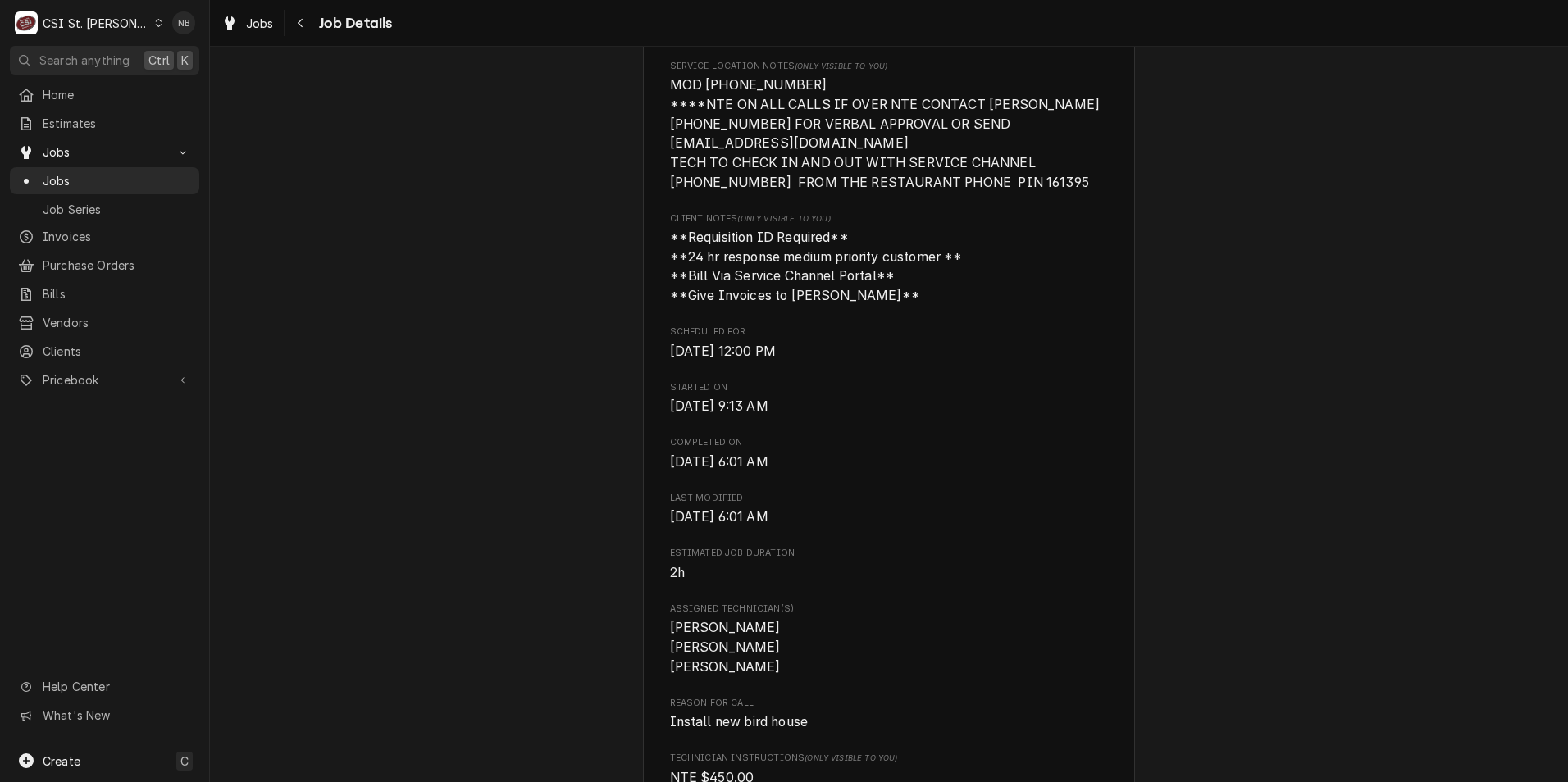
scroll to position [656, 0]
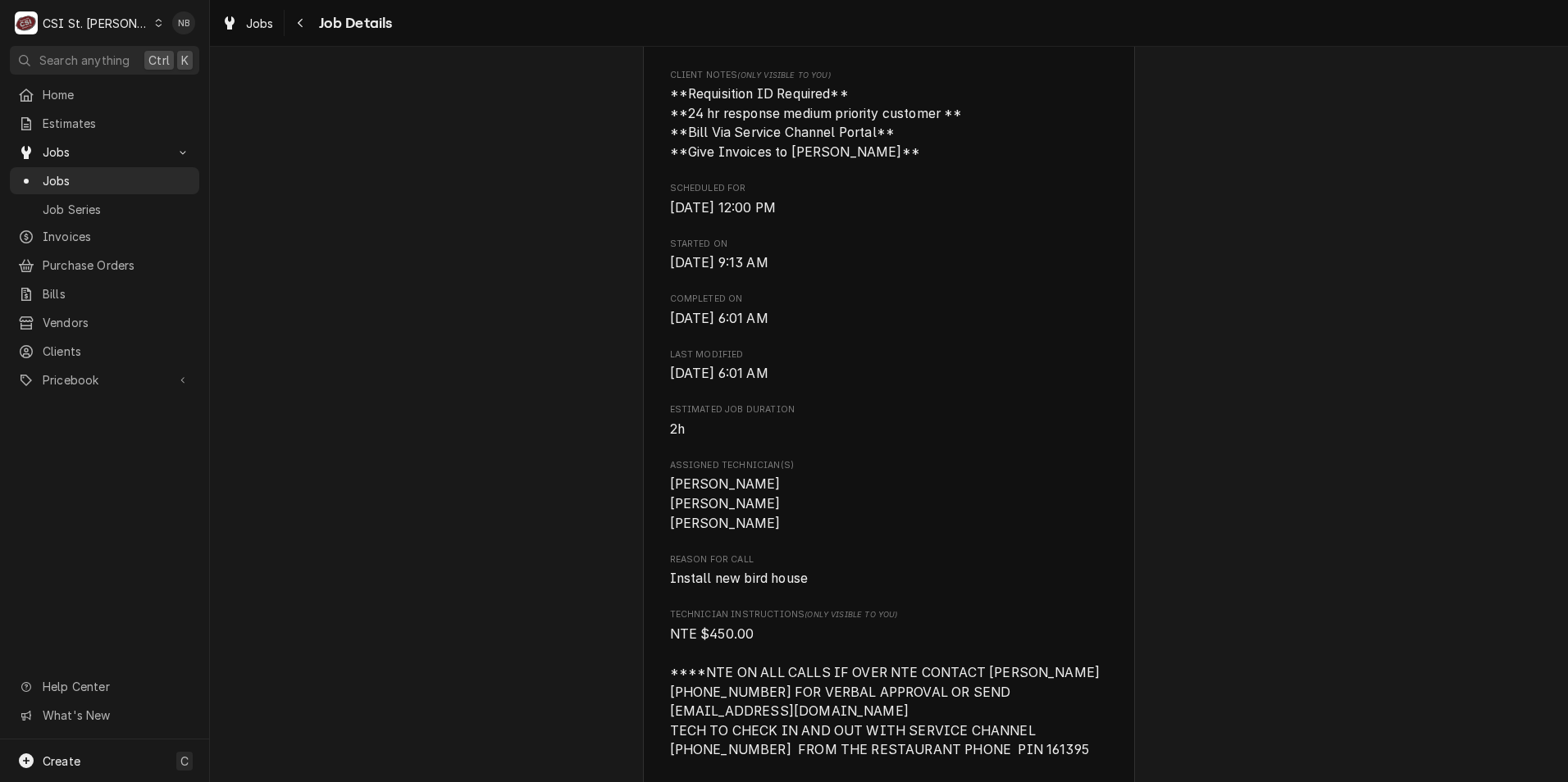
click at [1140, 453] on div "Completed and Uninvoiced Raising Canes - Billing Account Raising Canes #876 Spr…" at bounding box center [889, 582] width 1358 height 2349
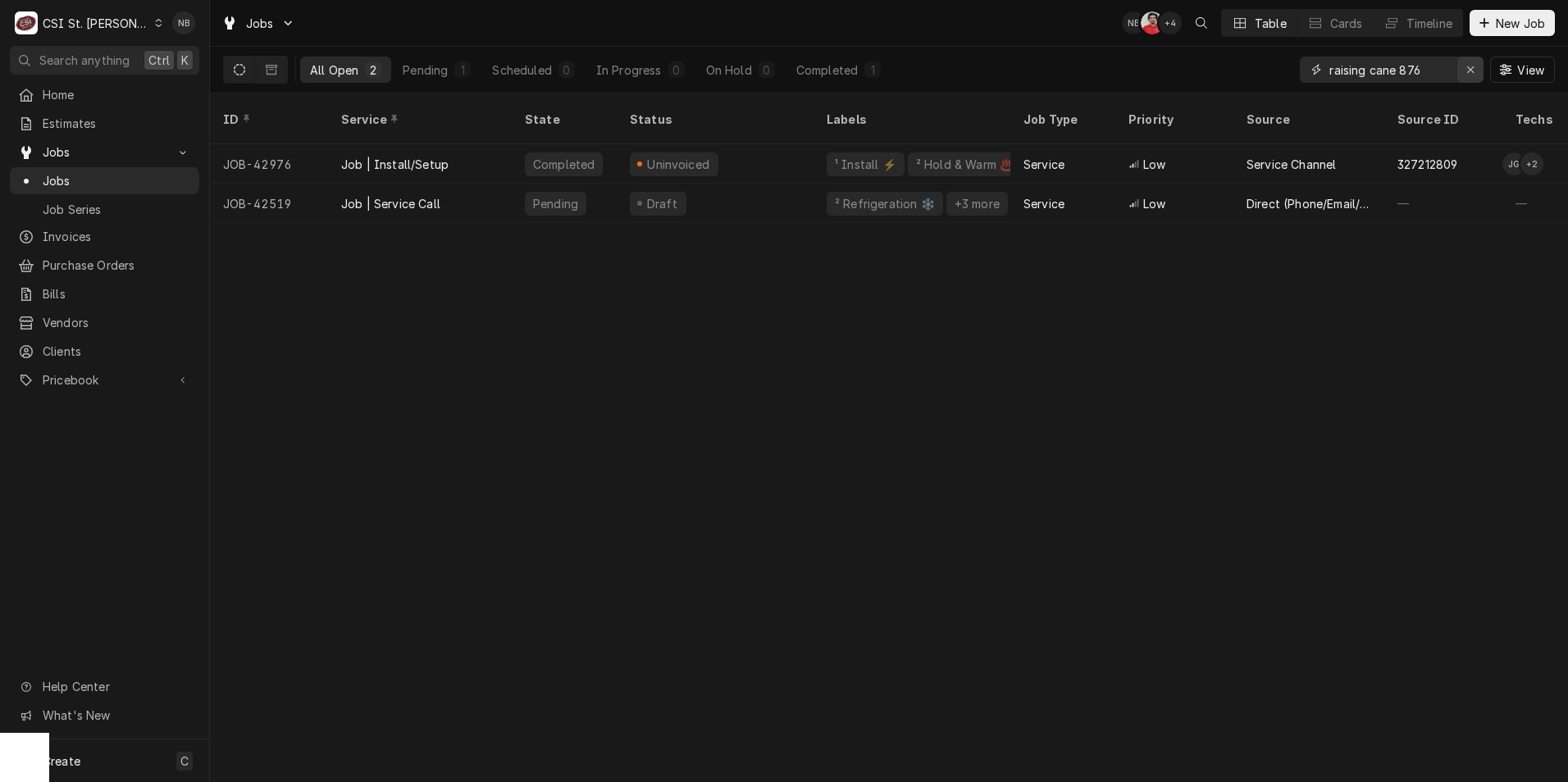
click at [1468, 69] on icon "Erase input" at bounding box center [1471, 70] width 9 height 12
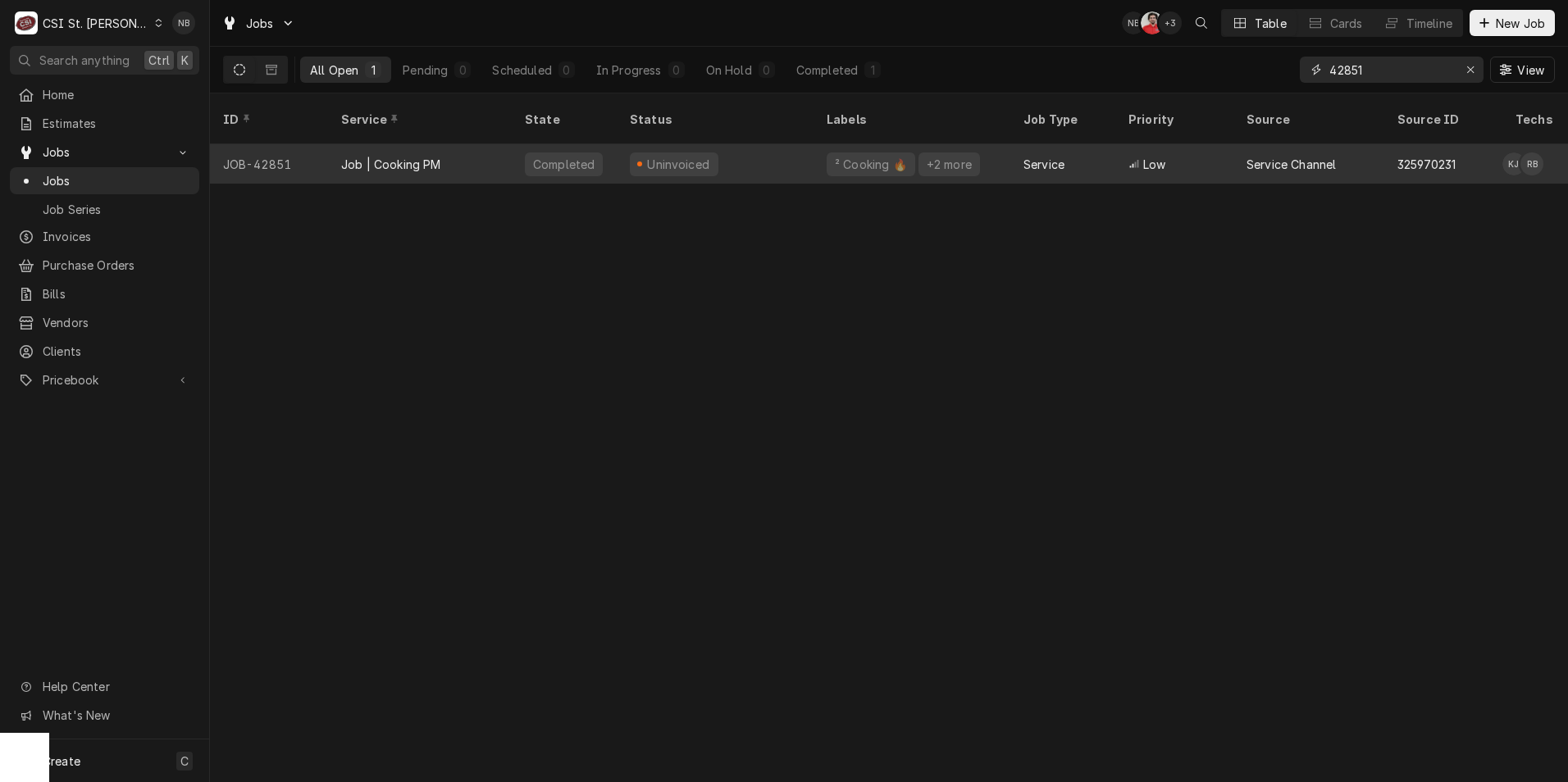
type input "42851"
click at [762, 145] on div "Uninvoiced" at bounding box center [716, 164] width 197 height 39
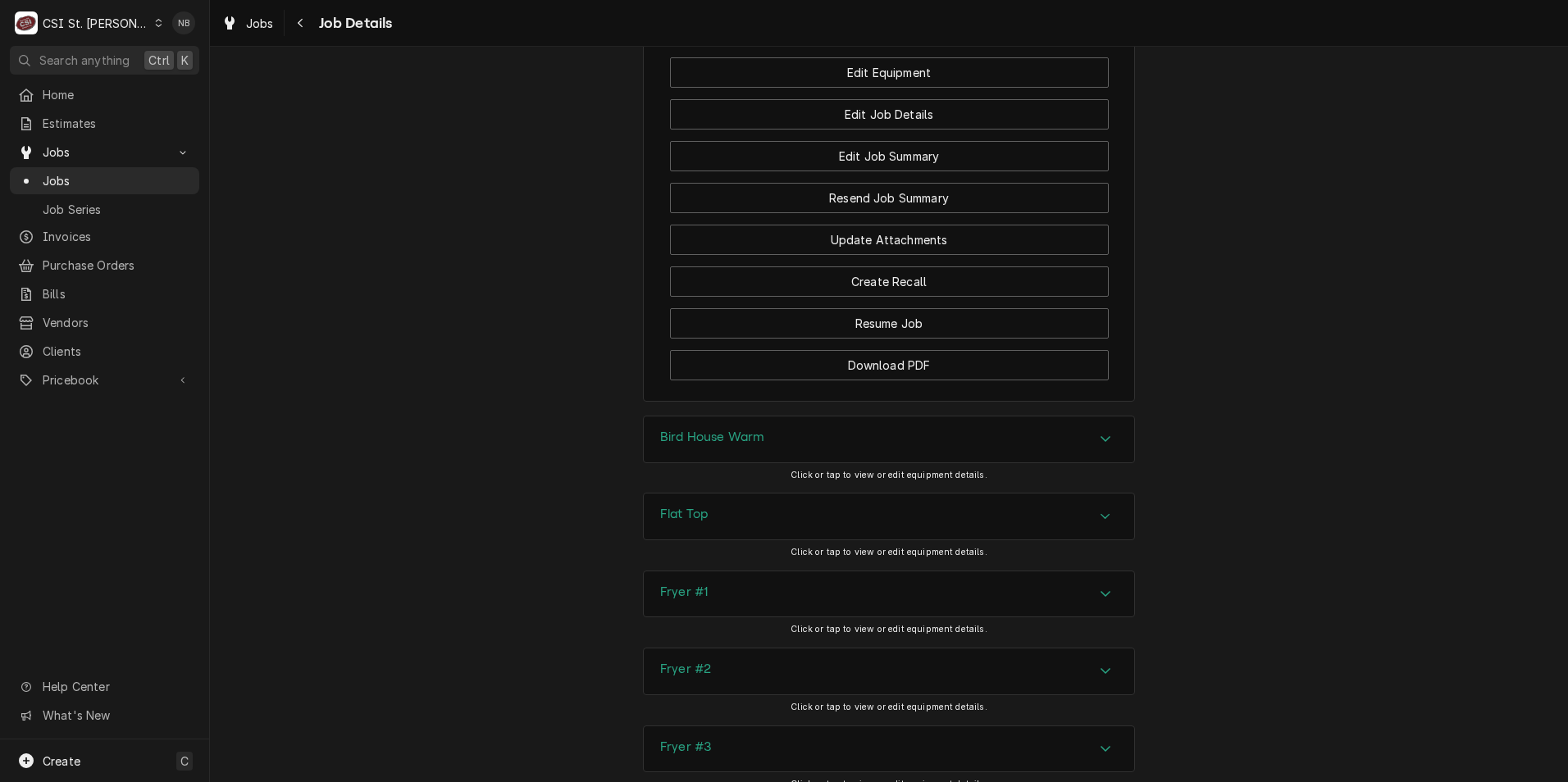
scroll to position [2296, 0]
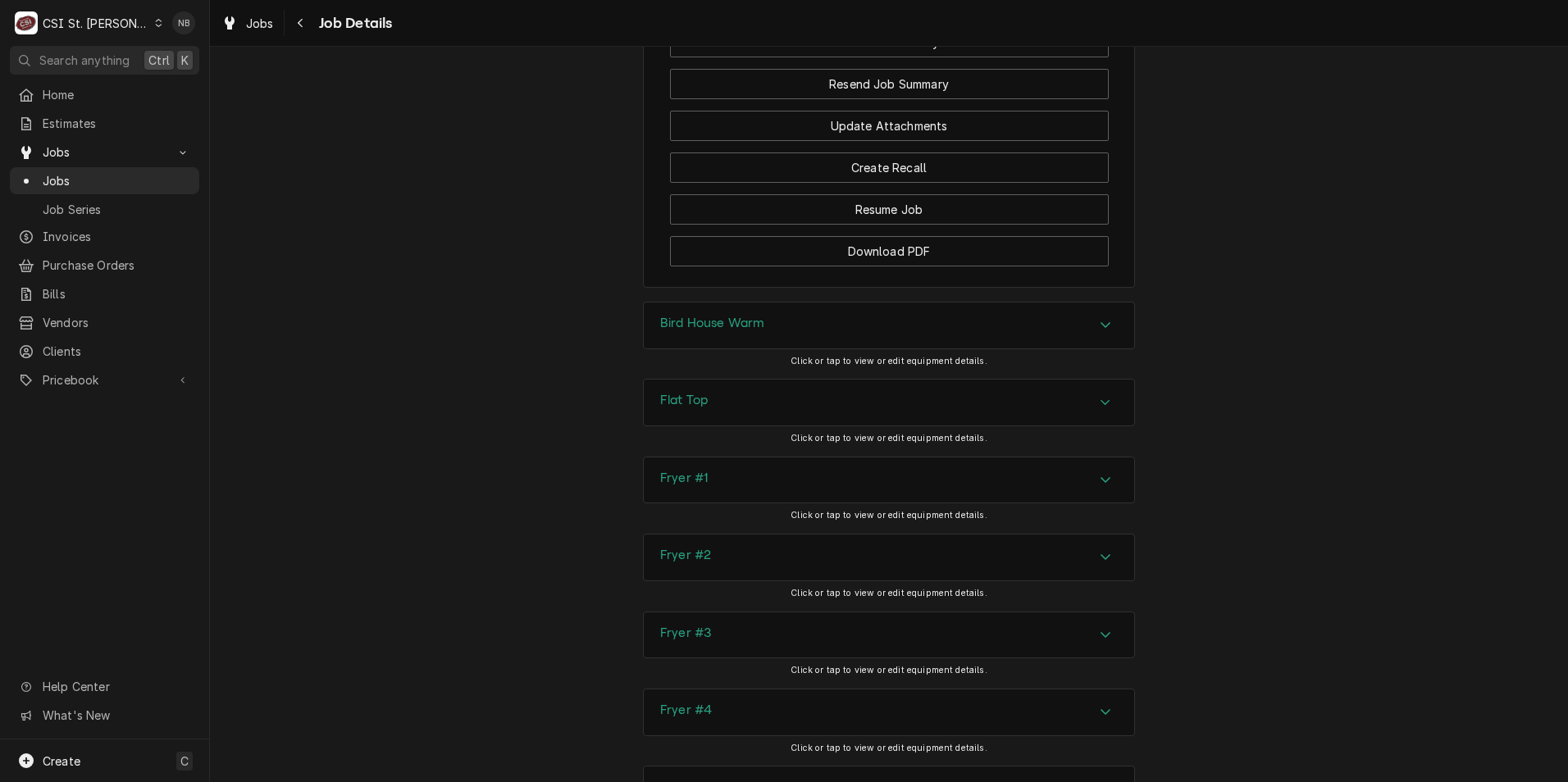
click at [1037, 344] on div "Bird House Warm" at bounding box center [889, 325] width 491 height 46
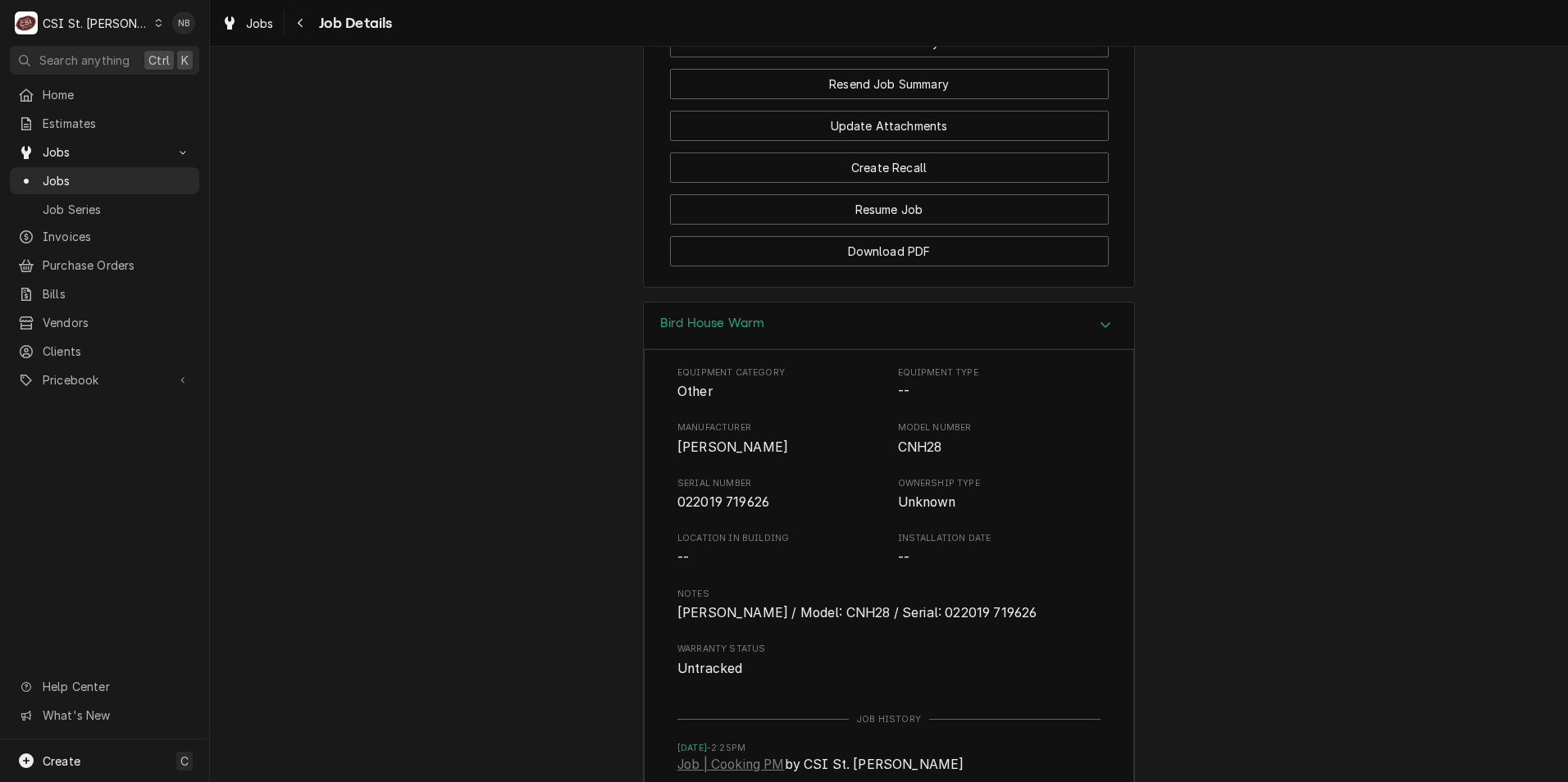
click at [1037, 344] on div "Bird House Warm" at bounding box center [889, 325] width 491 height 47
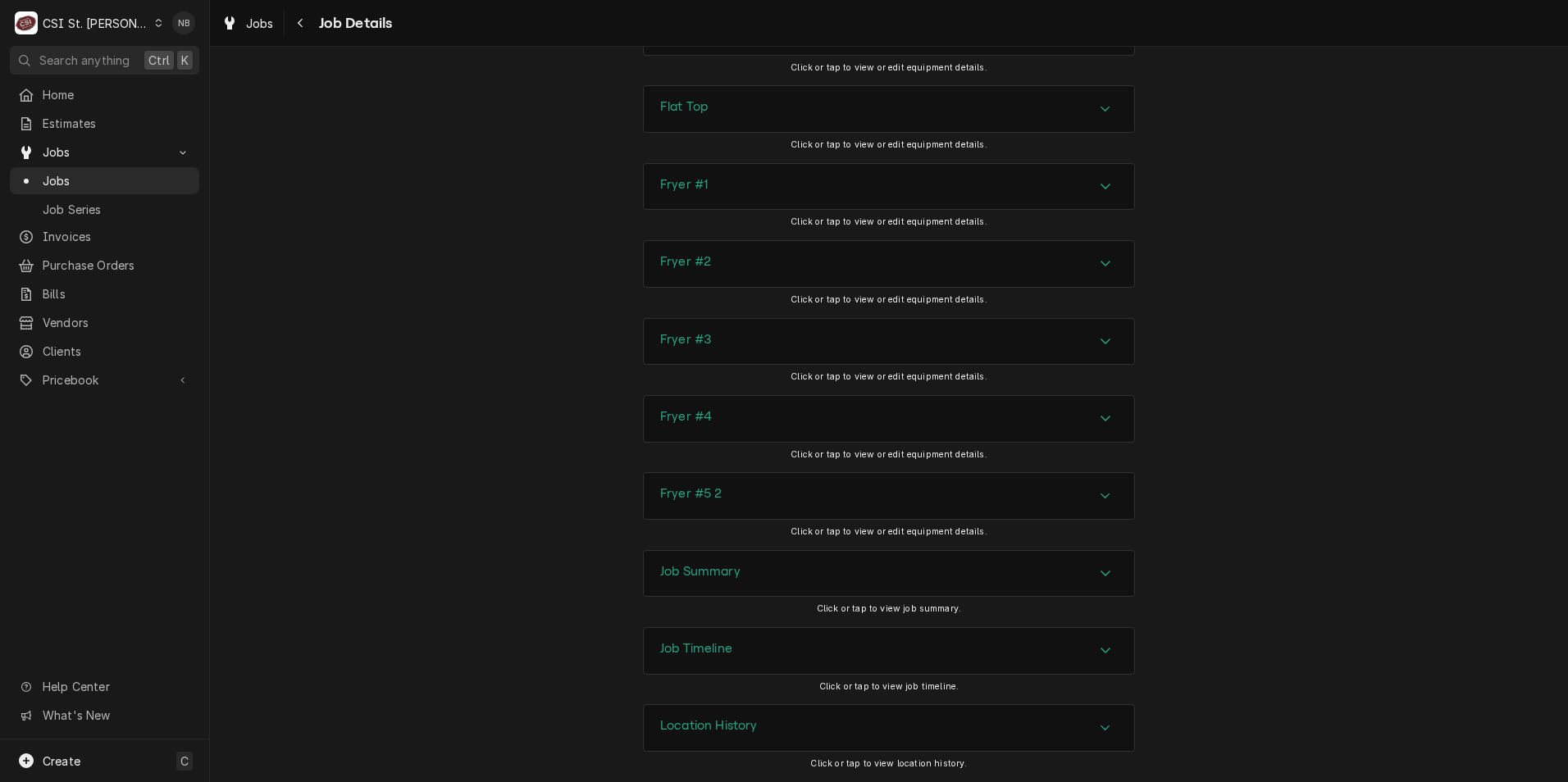
scroll to position [2601, 0]
click at [915, 576] on div "Job Summary" at bounding box center [889, 574] width 491 height 46
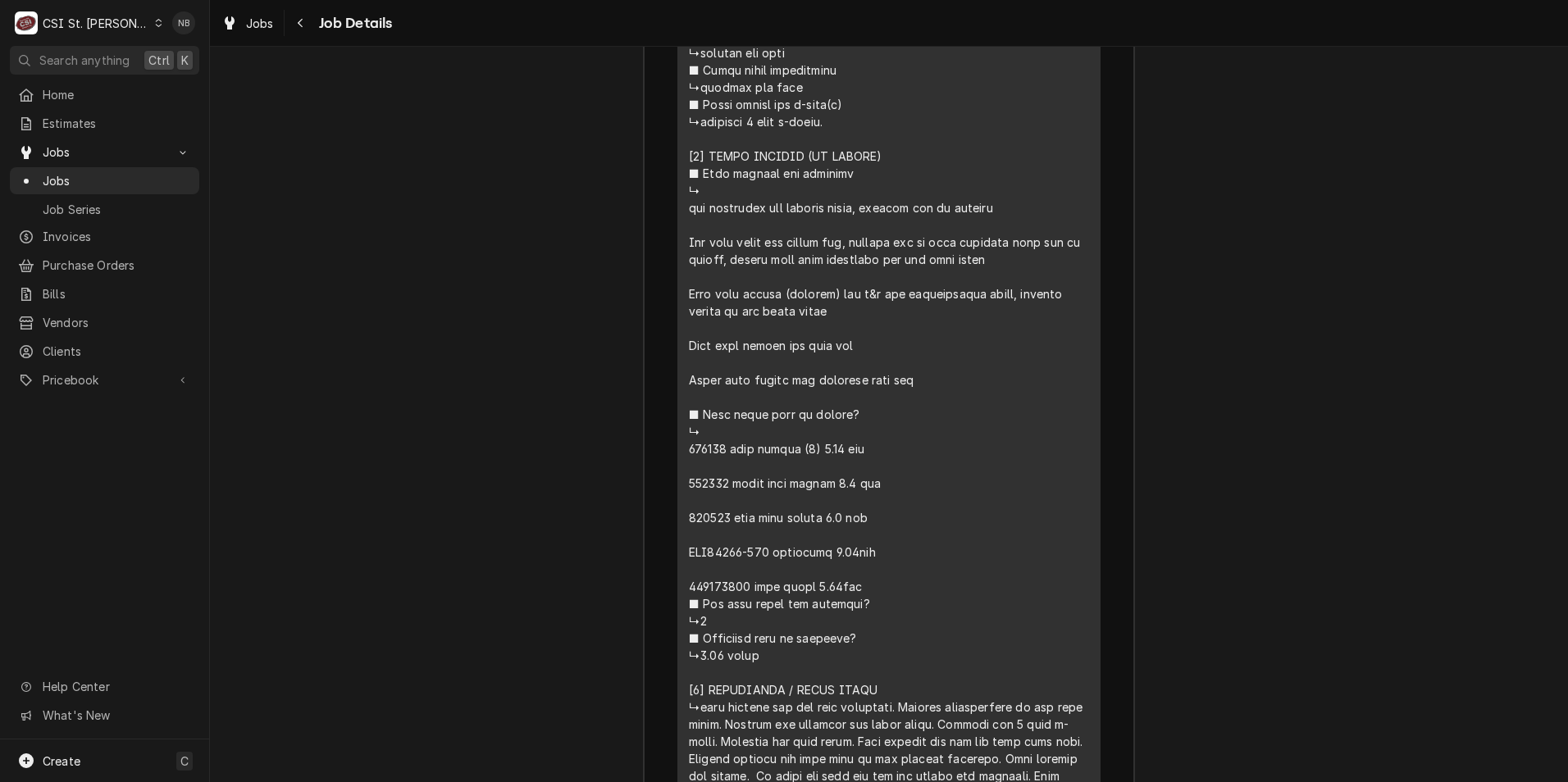
scroll to position [5717, 0]
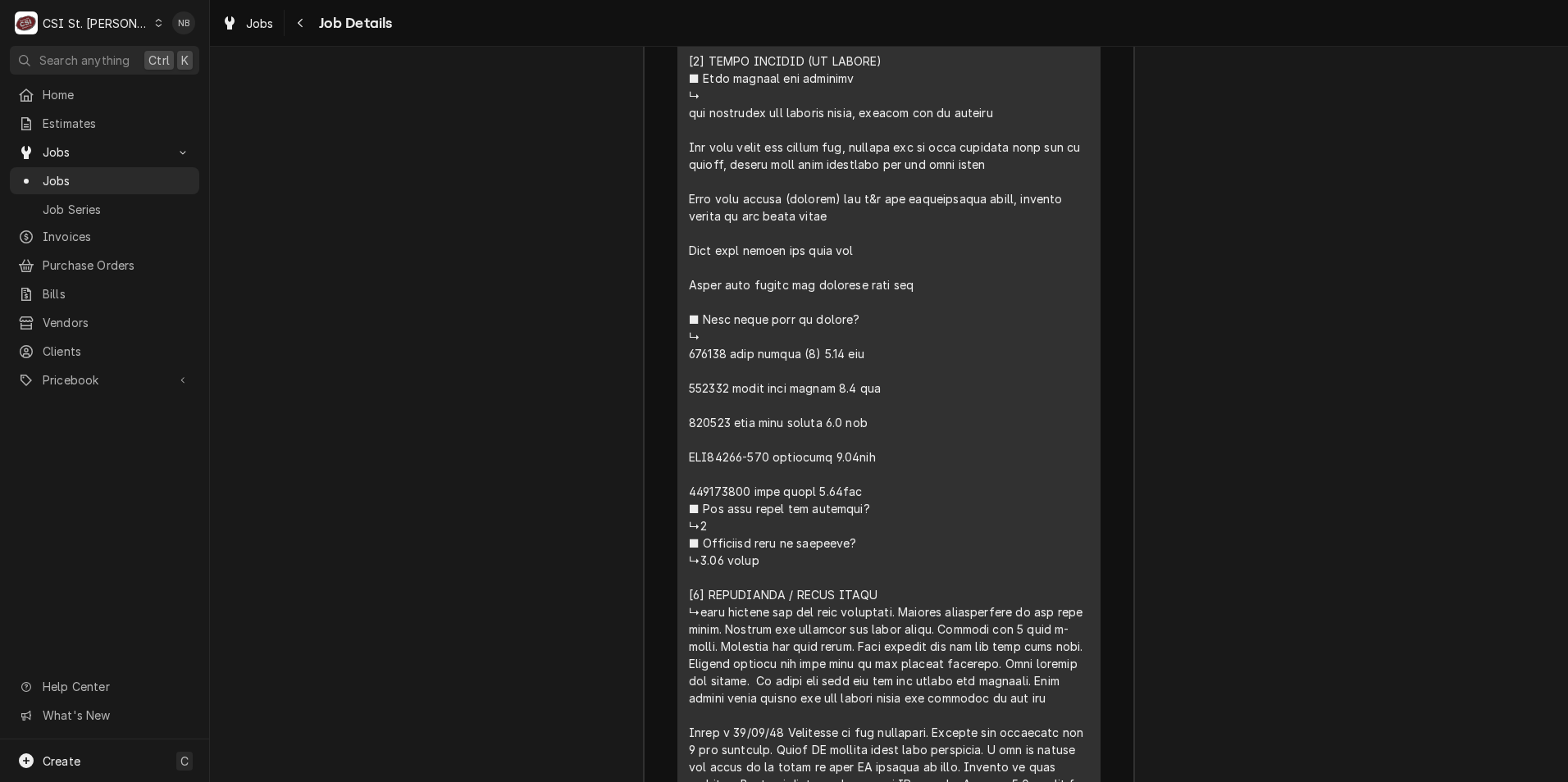
drag, startPoint x: 729, startPoint y: 370, endPoint x: 681, endPoint y: 369, distance: 48.0
drag, startPoint x: 681, startPoint y: 369, endPoint x: 699, endPoint y: 368, distance: 18.0
copy div ". Found"
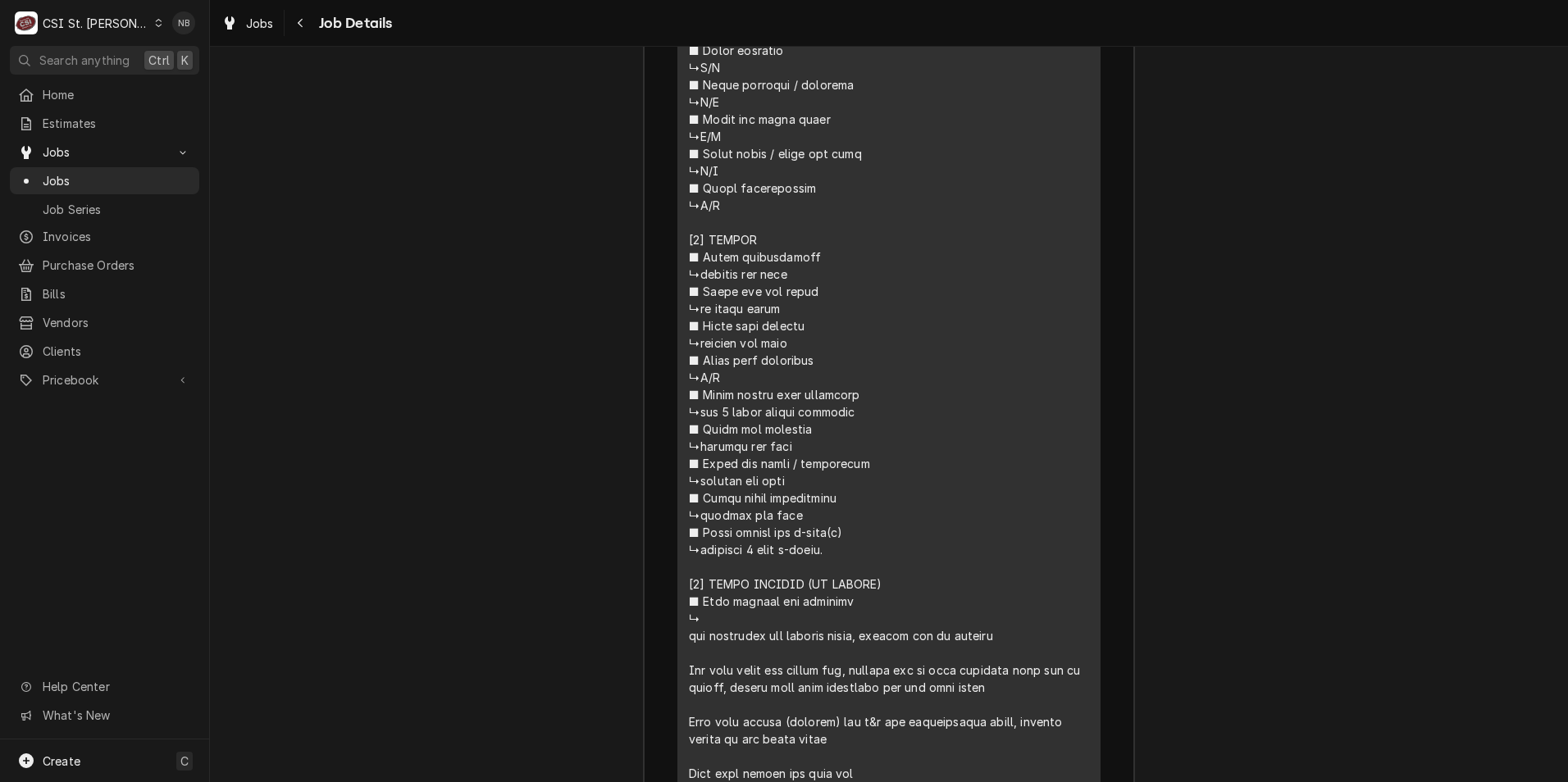
scroll to position [5143, 0]
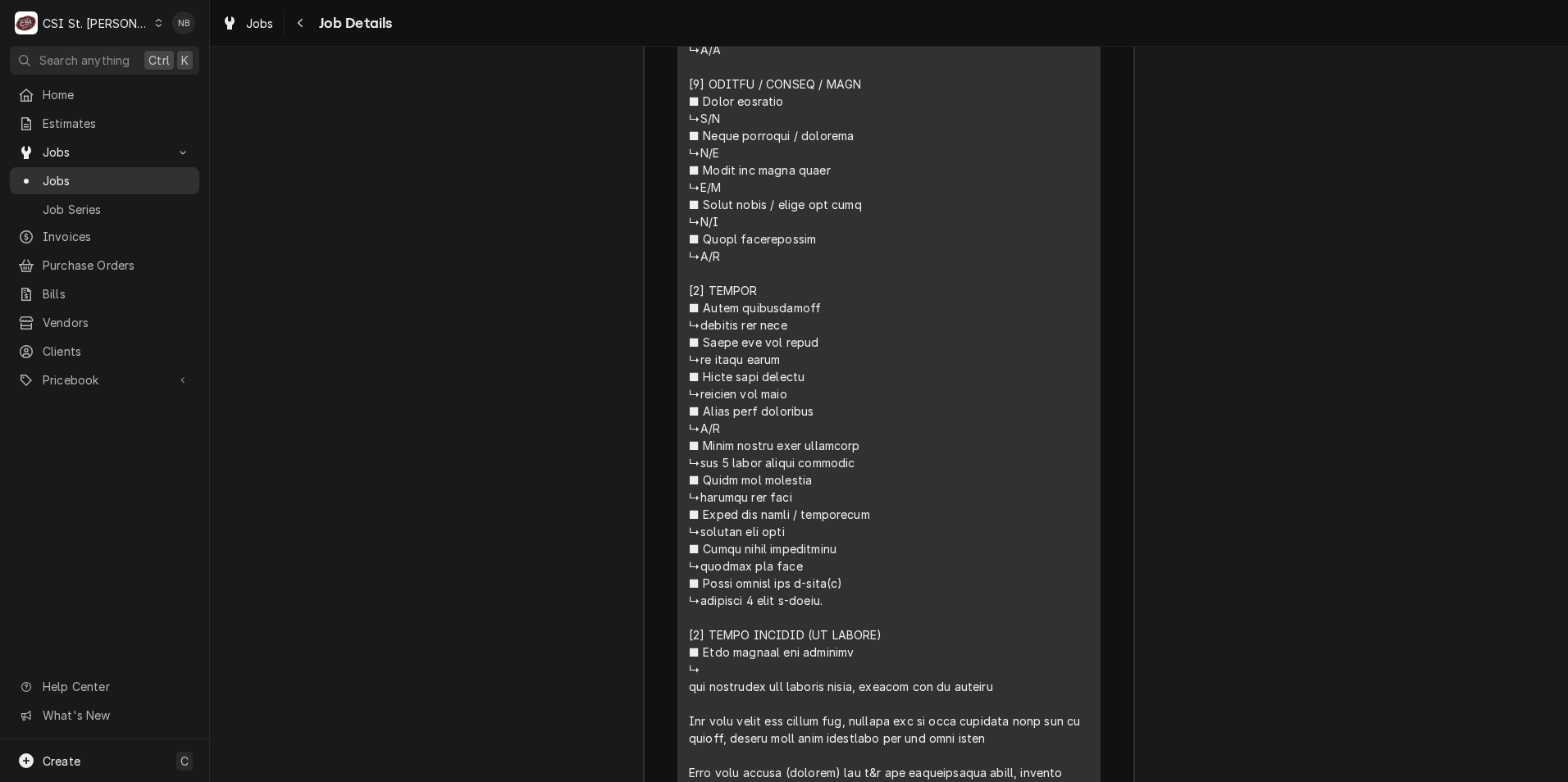
click at [98, 172] on span "Jobs" at bounding box center [117, 181] width 149 height 17
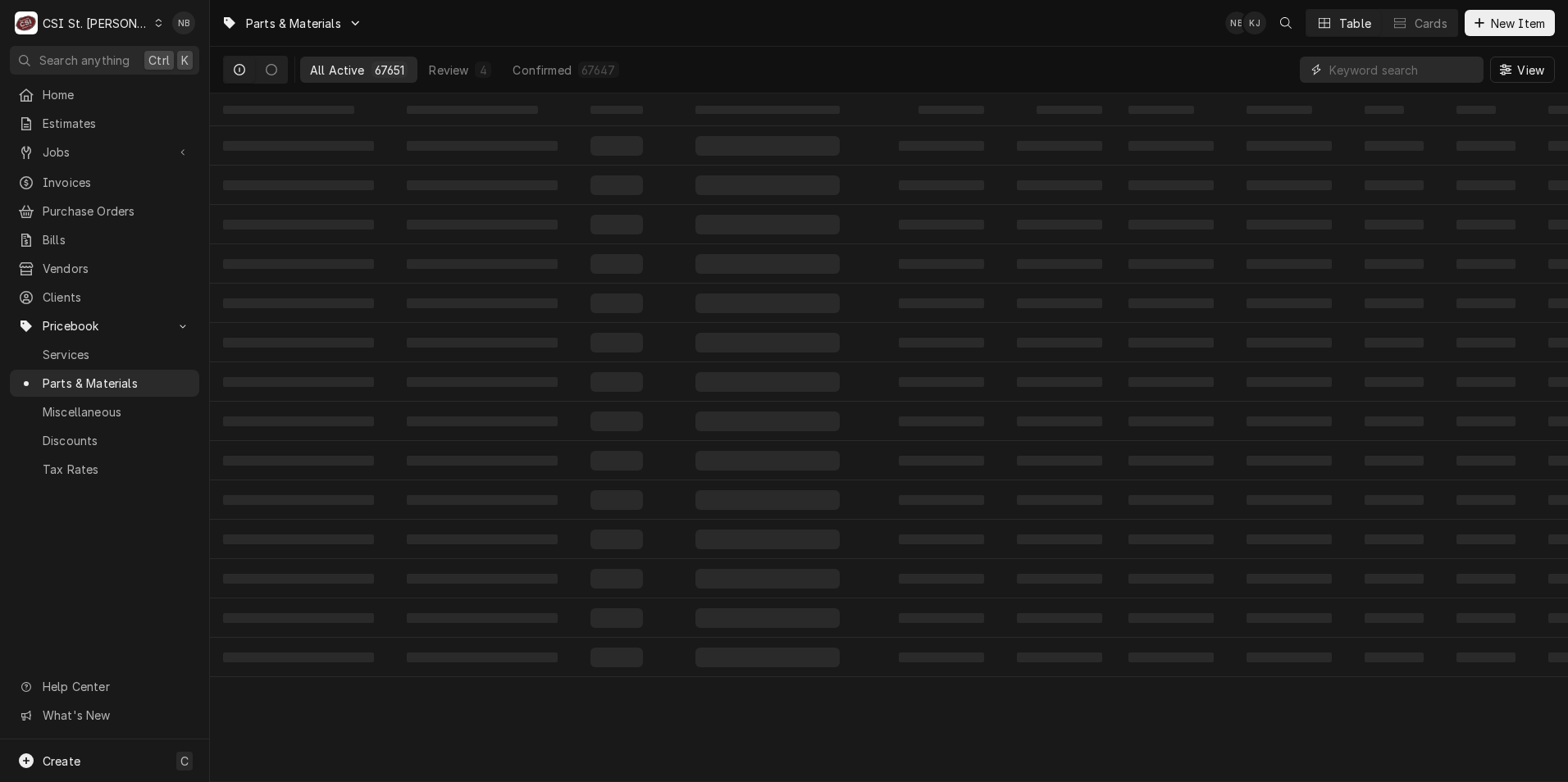
click at [1432, 70] on input "Dynamic Content Wrapper" at bounding box center [1403, 70] width 146 height 26
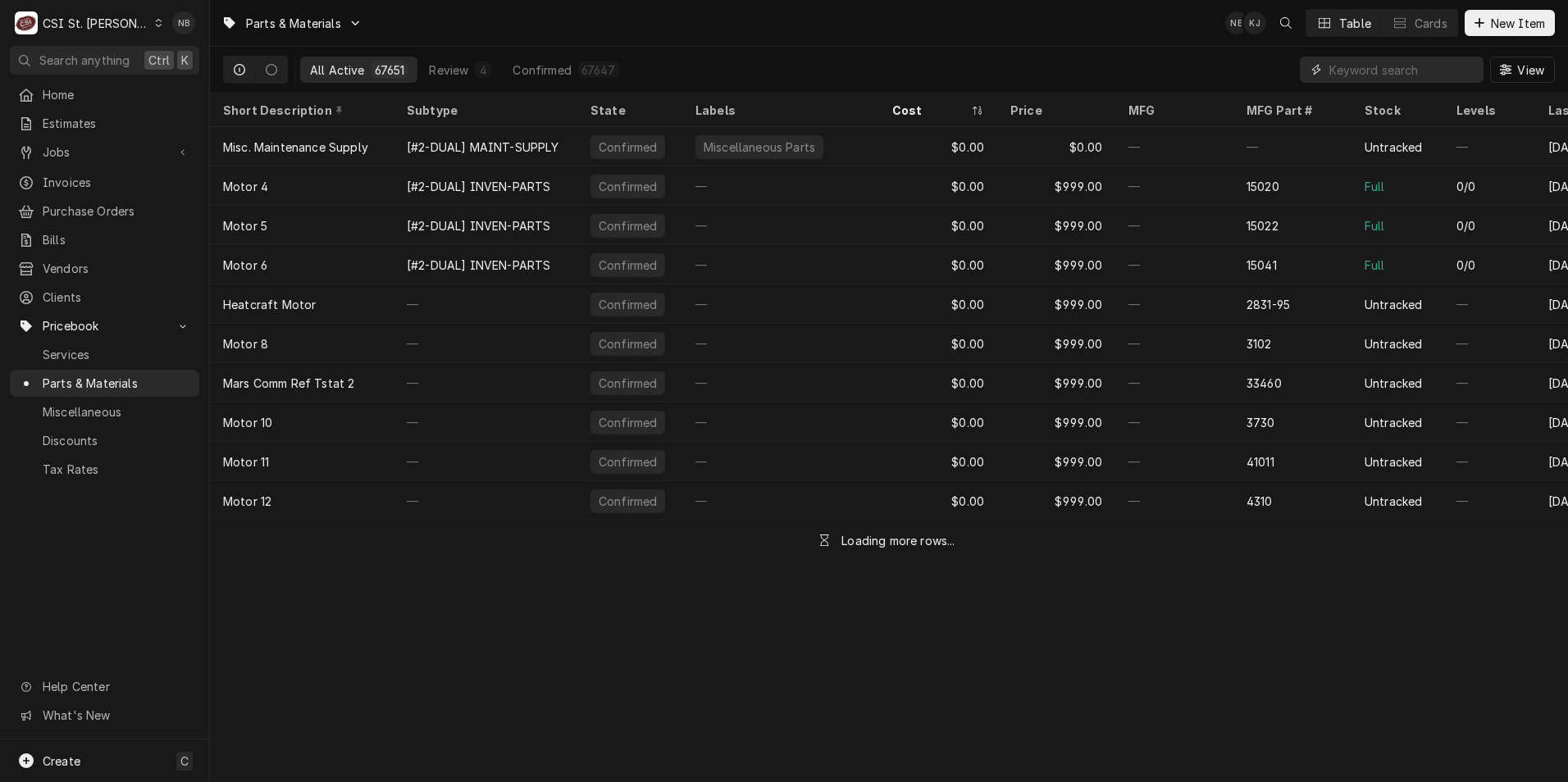
paste input "080002"
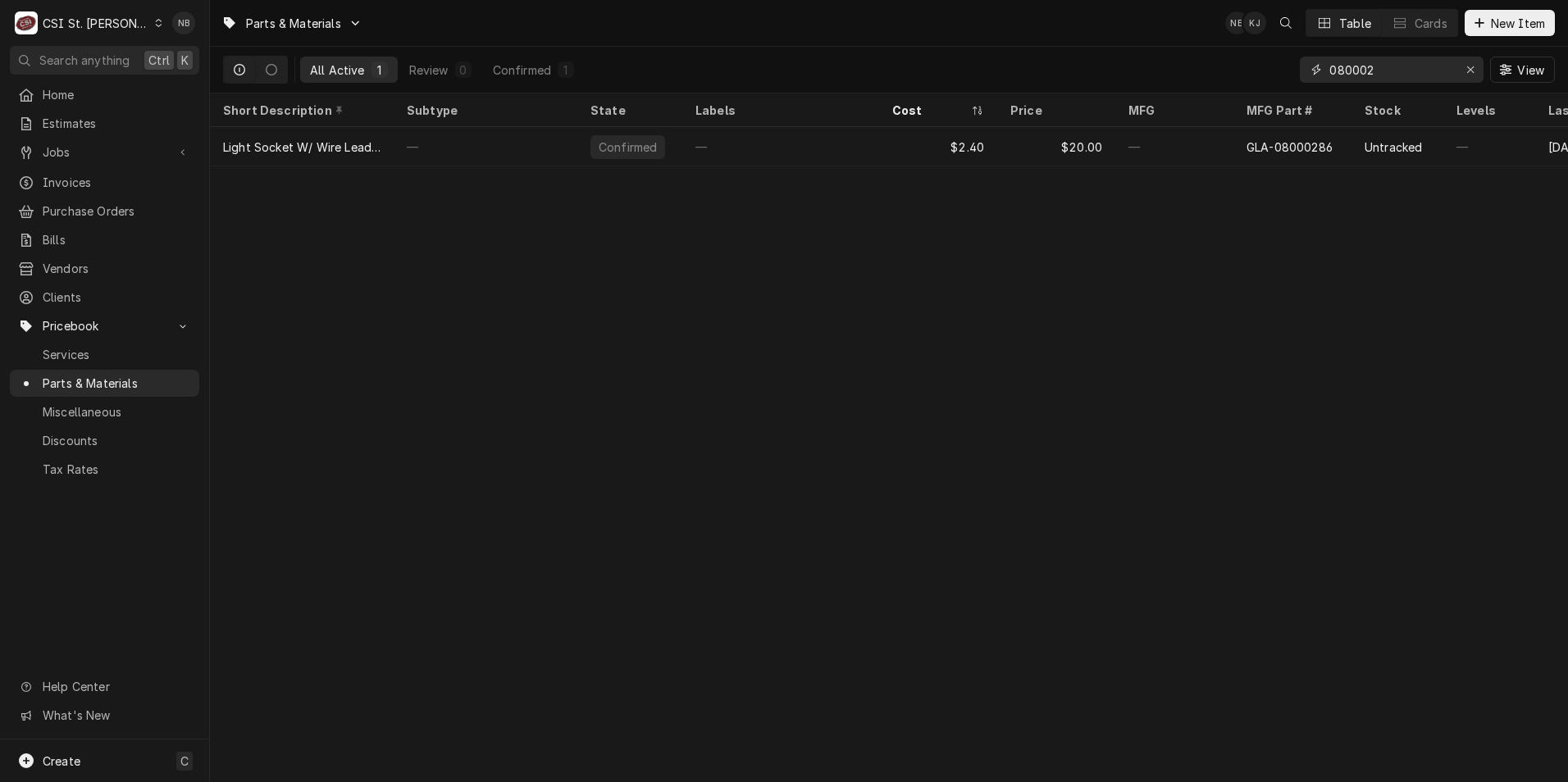
type input "080002"
click at [1464, 67] on div "Erase input" at bounding box center [1471, 70] width 16 height 16
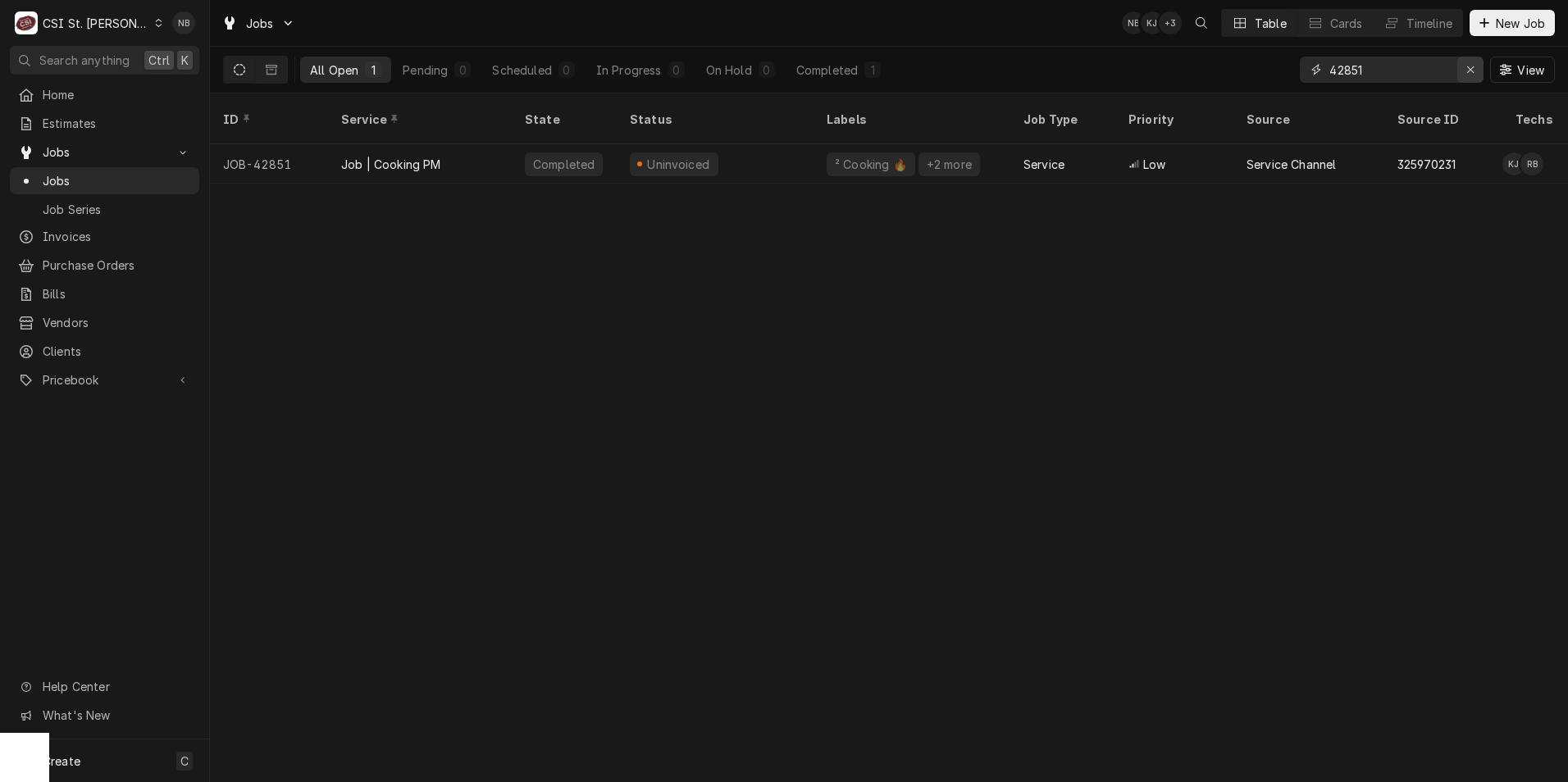
click at [1477, 73] on div "Erase input" at bounding box center [1471, 70] width 16 height 16
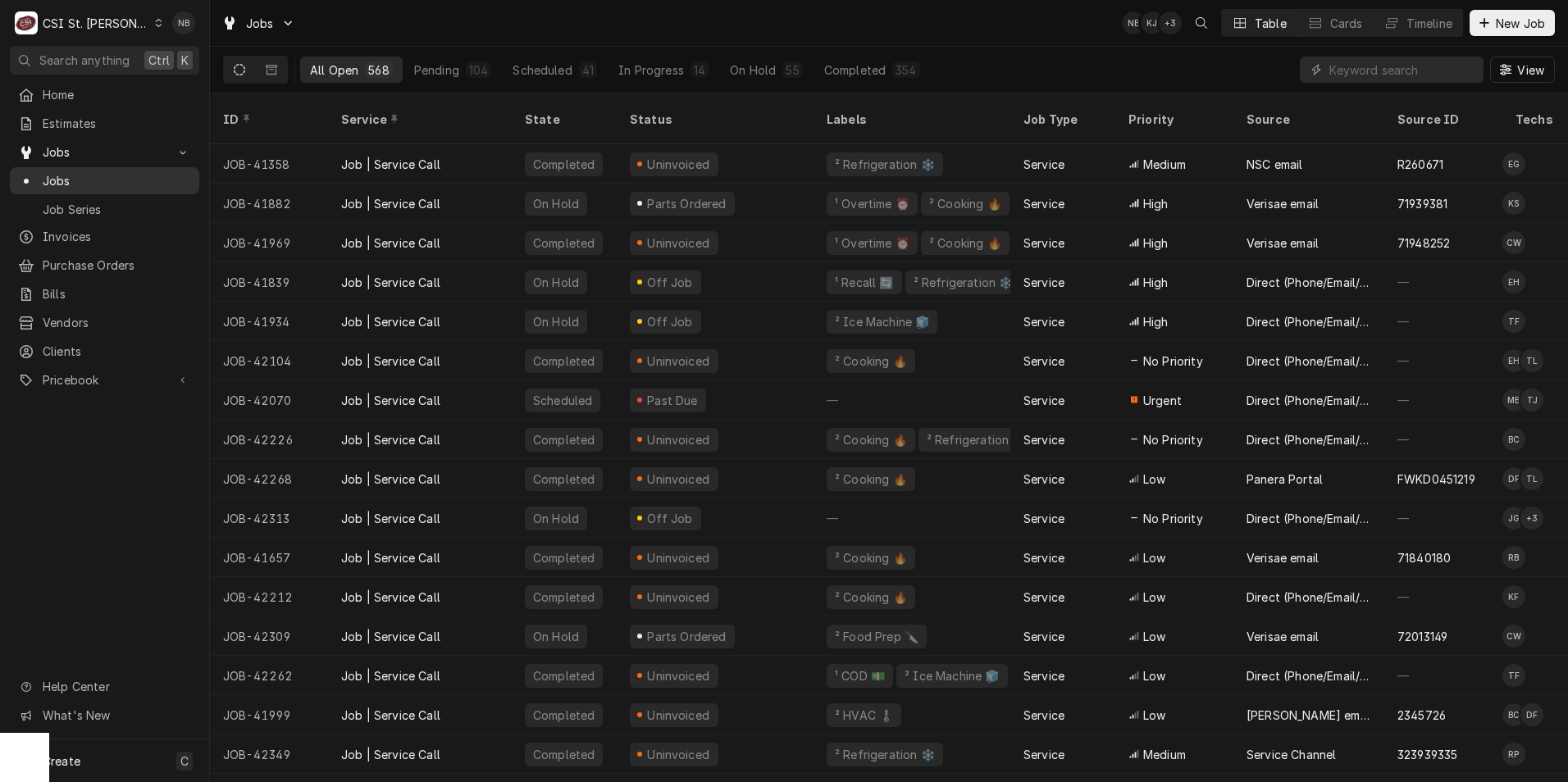
click at [81, 178] on span "Jobs" at bounding box center [117, 181] width 149 height 17
click at [1377, 69] on input "Dynamic Content Wrapper" at bounding box center [1403, 70] width 146 height 26
type input "43109"
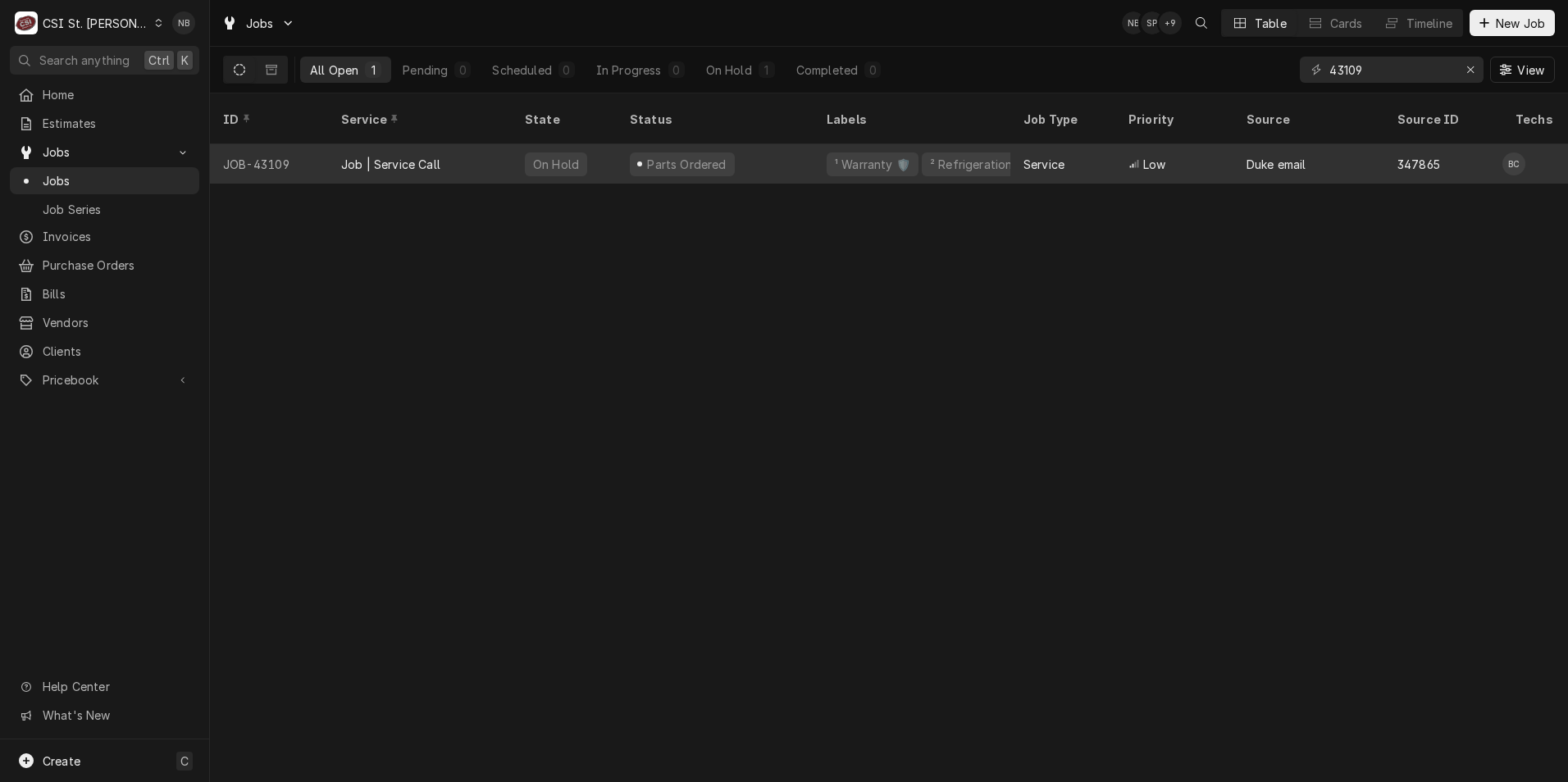
click at [823, 145] on div "¹ Warranty 🛡️ ² Refrigeration ❄️" at bounding box center [912, 164] width 197 height 39
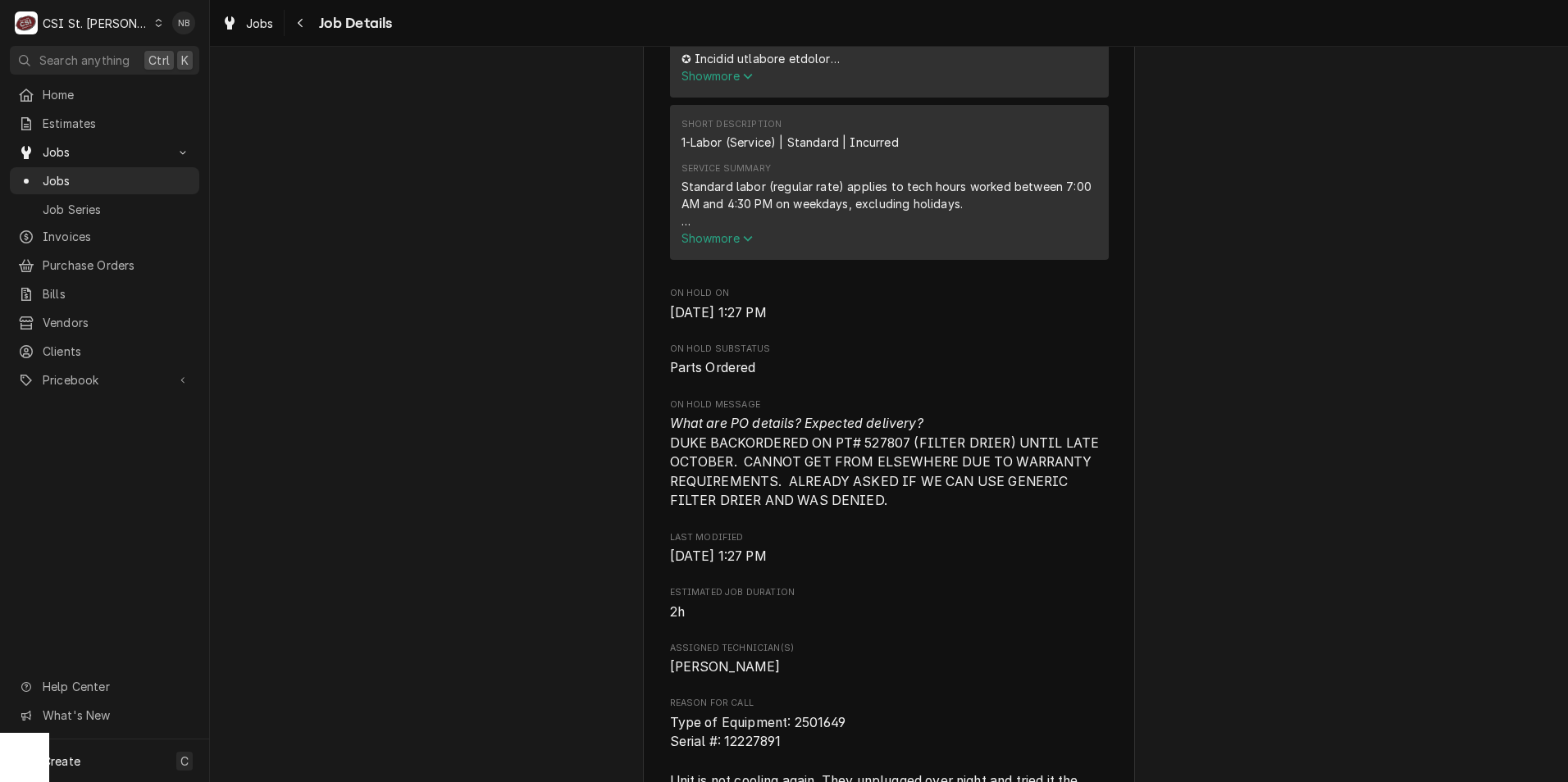
scroll to position [820, 0]
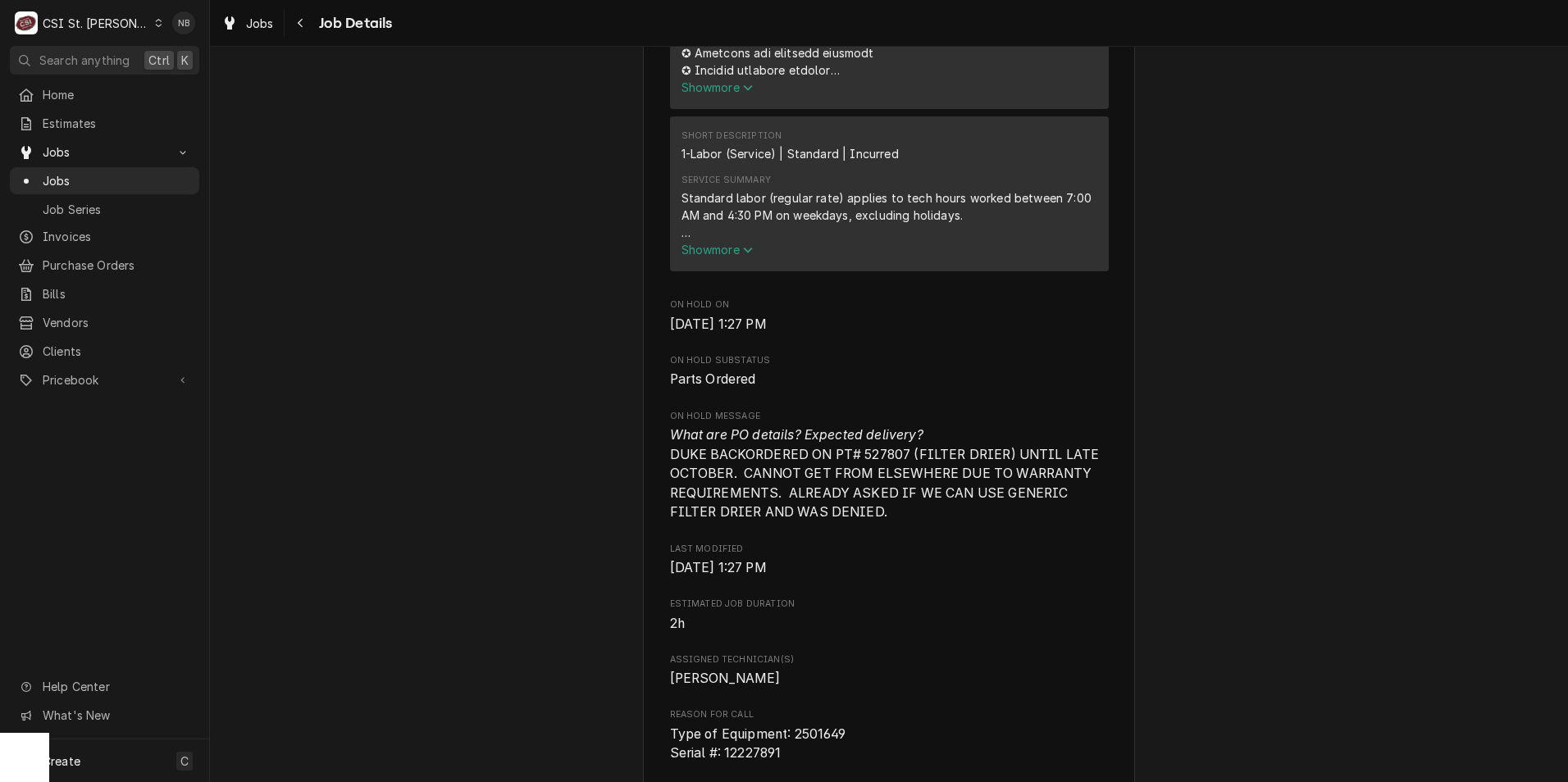
click at [736, 256] on span "Show more" at bounding box center [717, 249] width 72 height 14
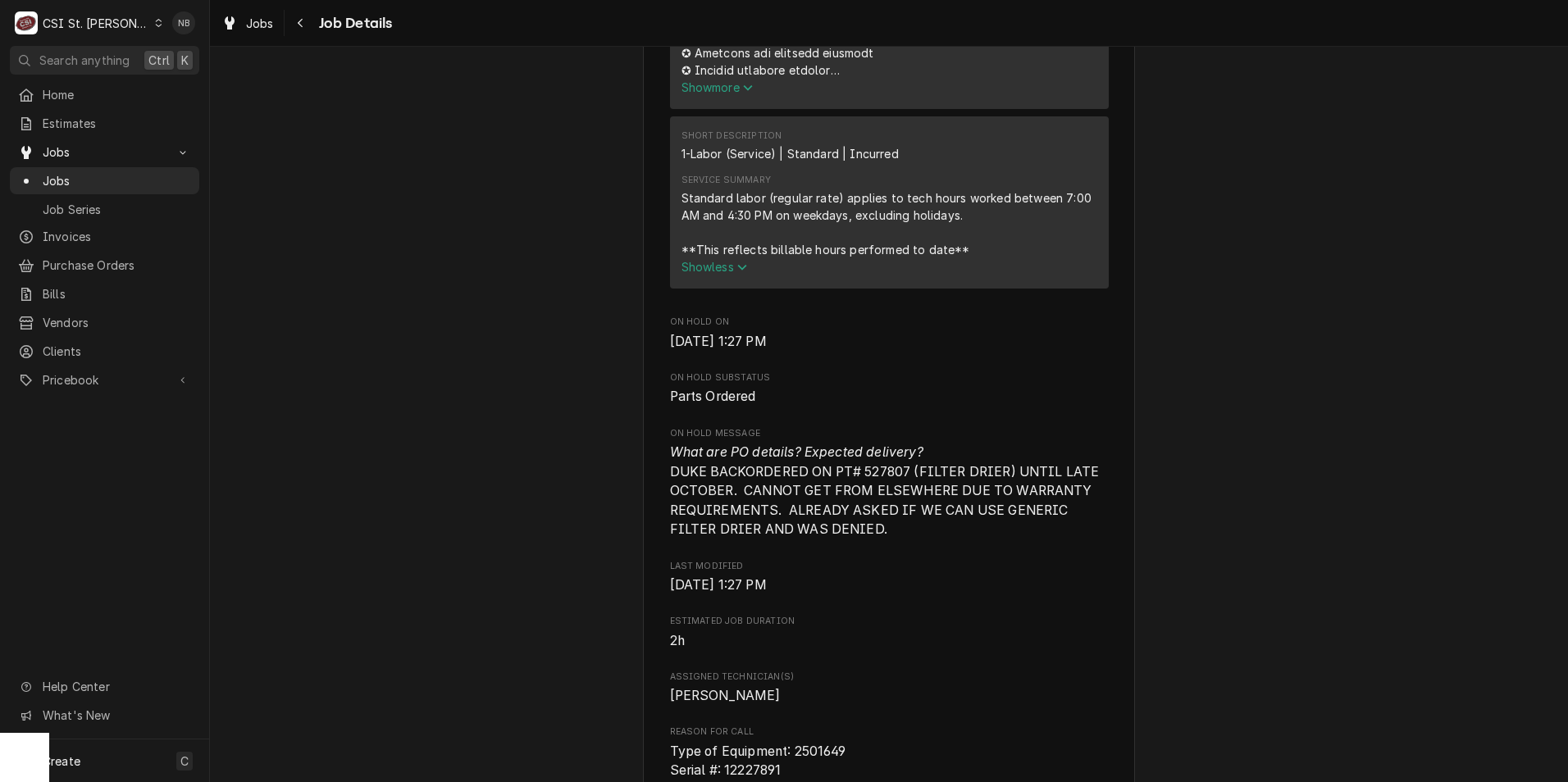
click at [743, 94] on icon "Service Summary" at bounding box center [748, 88] width 10 height 12
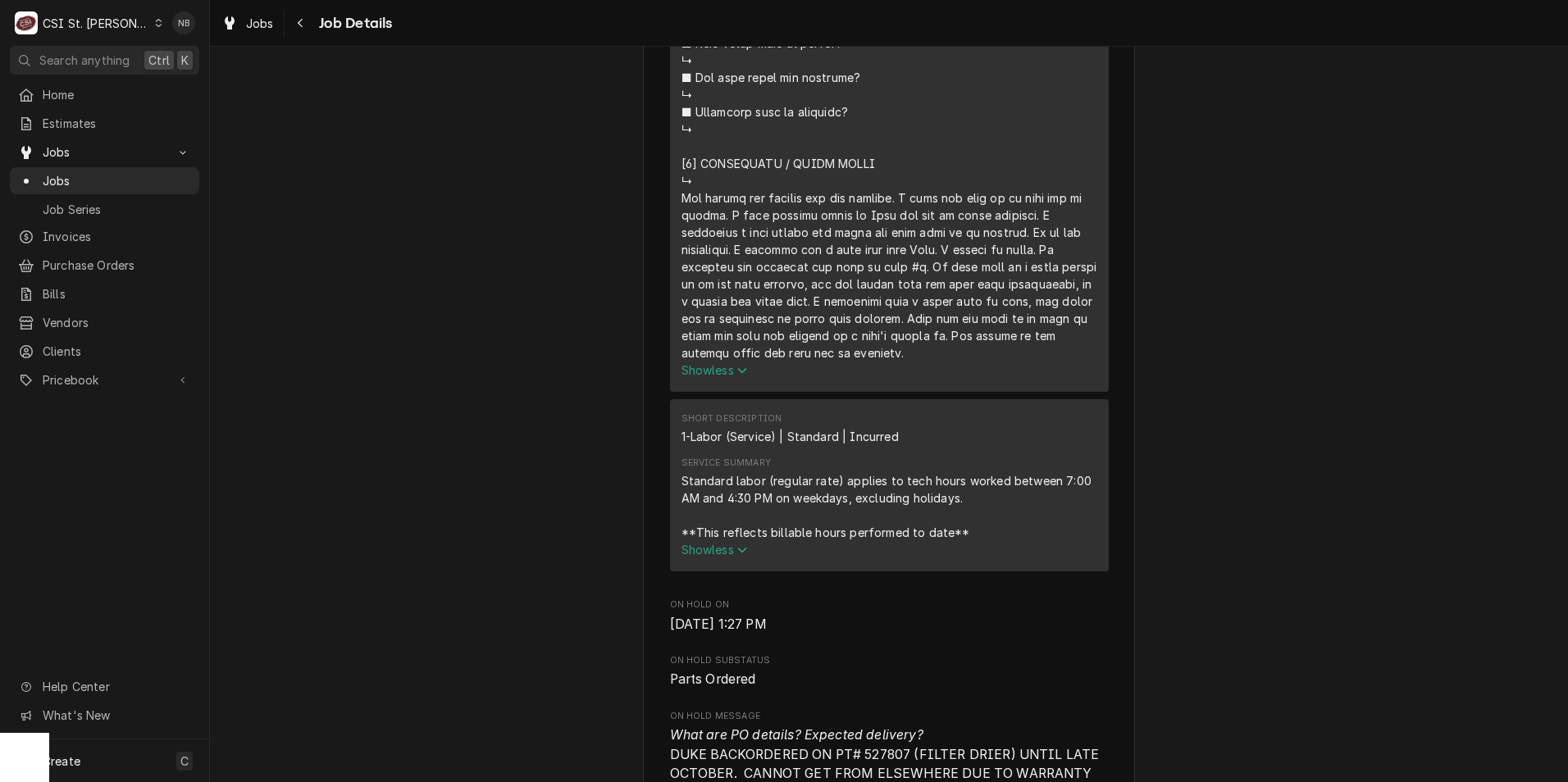
scroll to position [1640, 0]
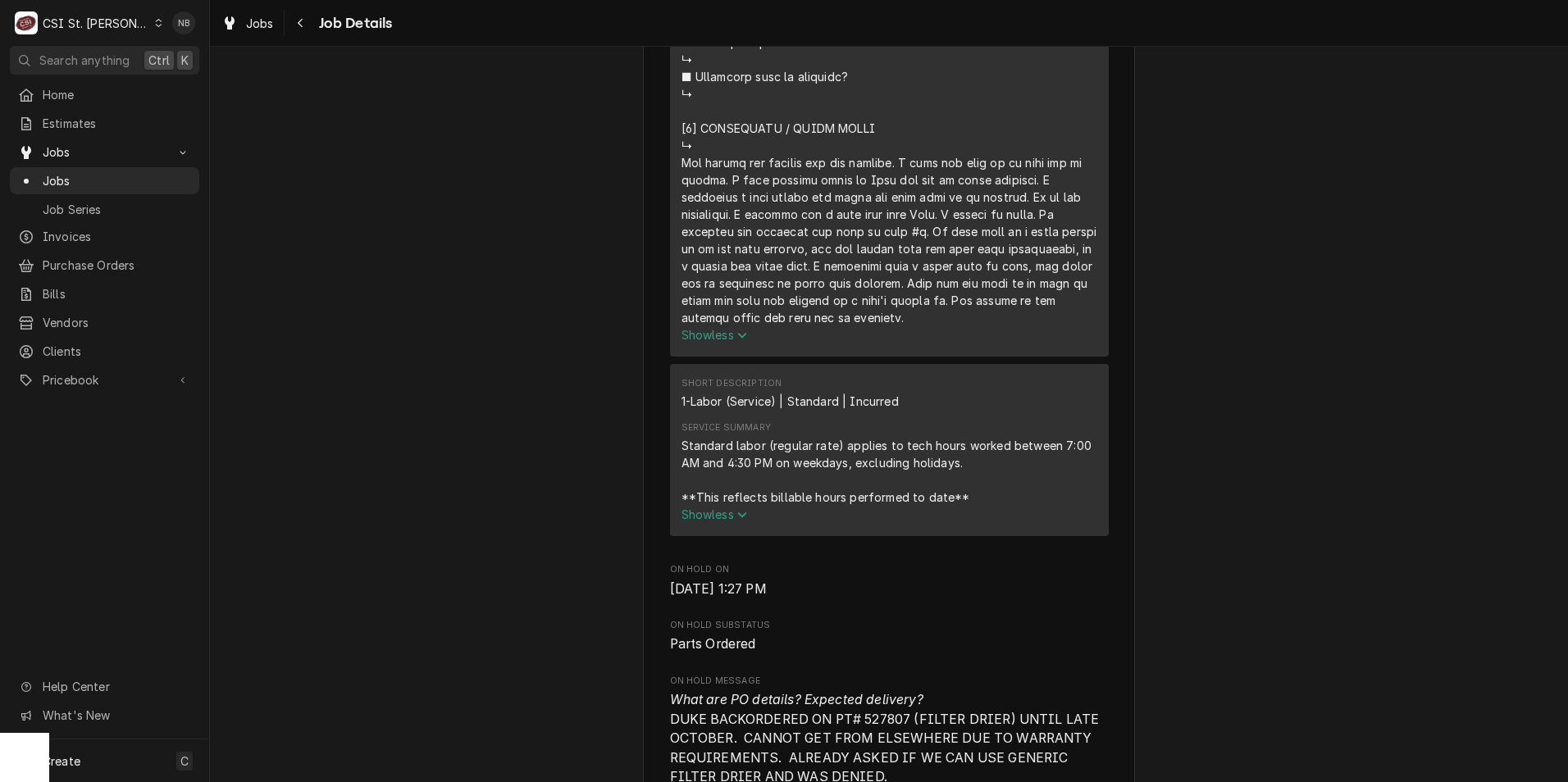
click at [720, 342] on span "Show less" at bounding box center [714, 334] width 67 height 14
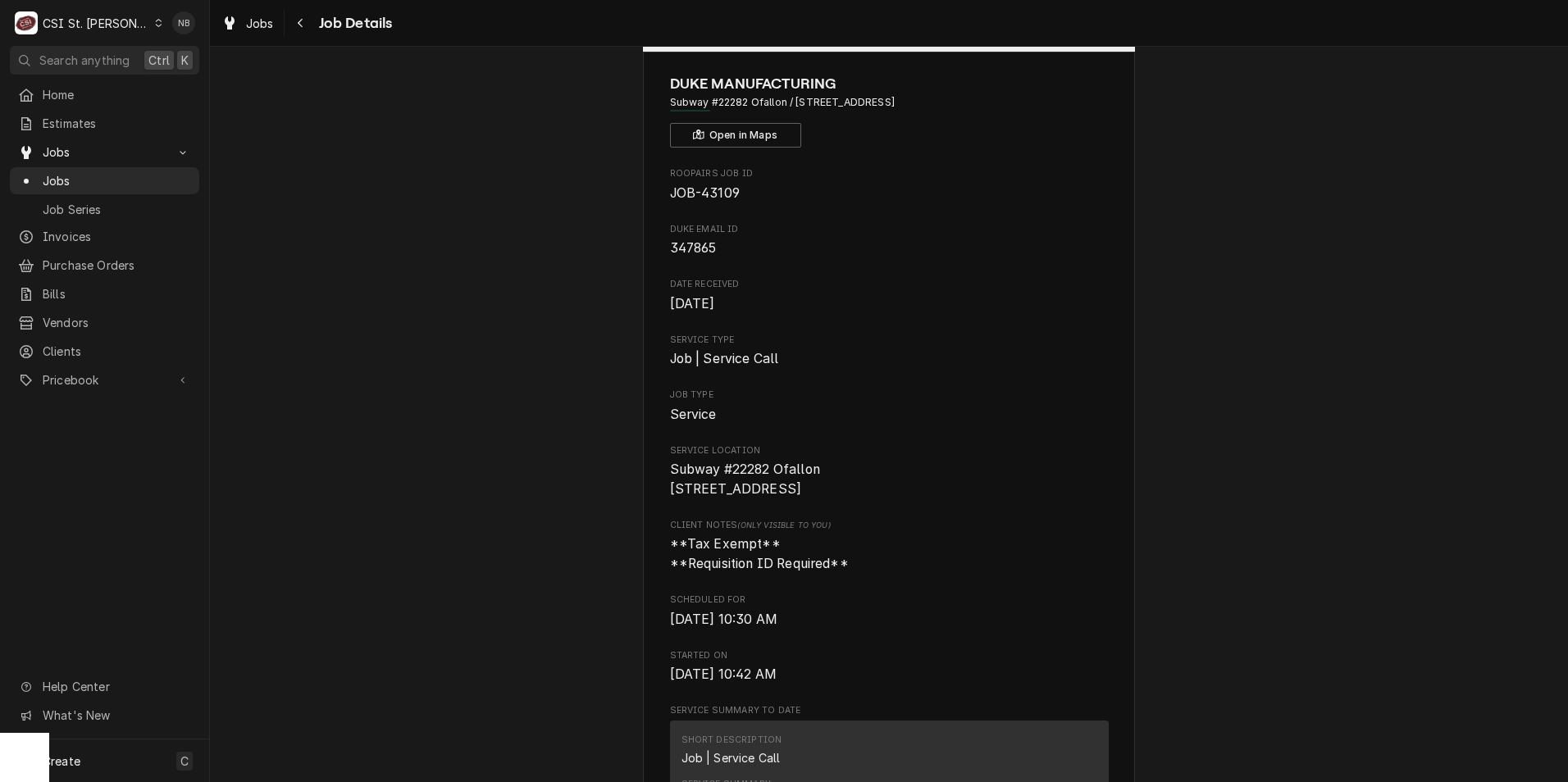
scroll to position [82, 0]
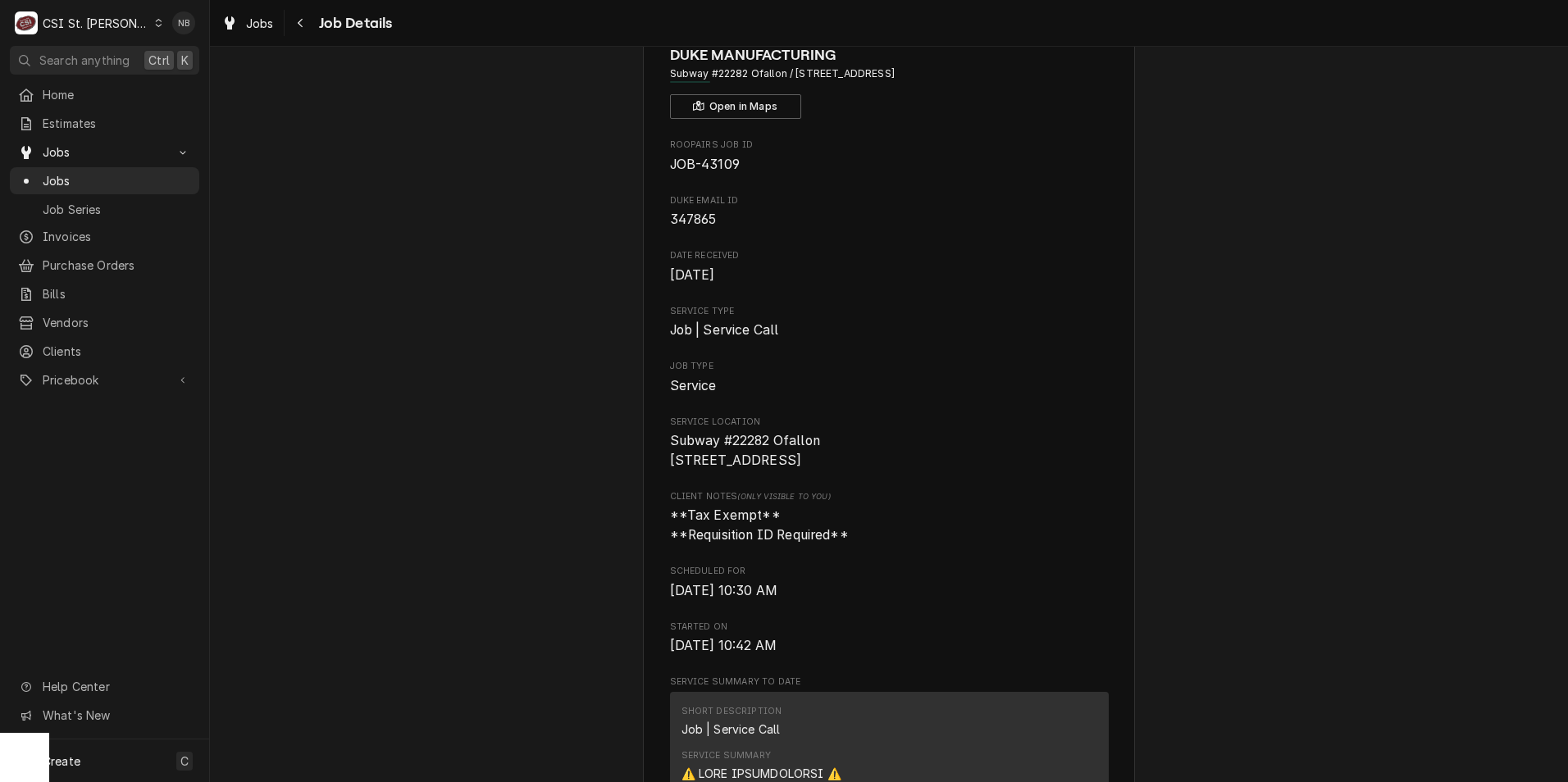
drag, startPoint x: 814, startPoint y: 494, endPoint x: 656, endPoint y: 449, distance: 164.3
drag, startPoint x: 656, startPoint y: 449, endPoint x: 802, endPoint y: 493, distance: 152.5
drag, startPoint x: 744, startPoint y: 478, endPoint x: 634, endPoint y: 444, distance: 115.1
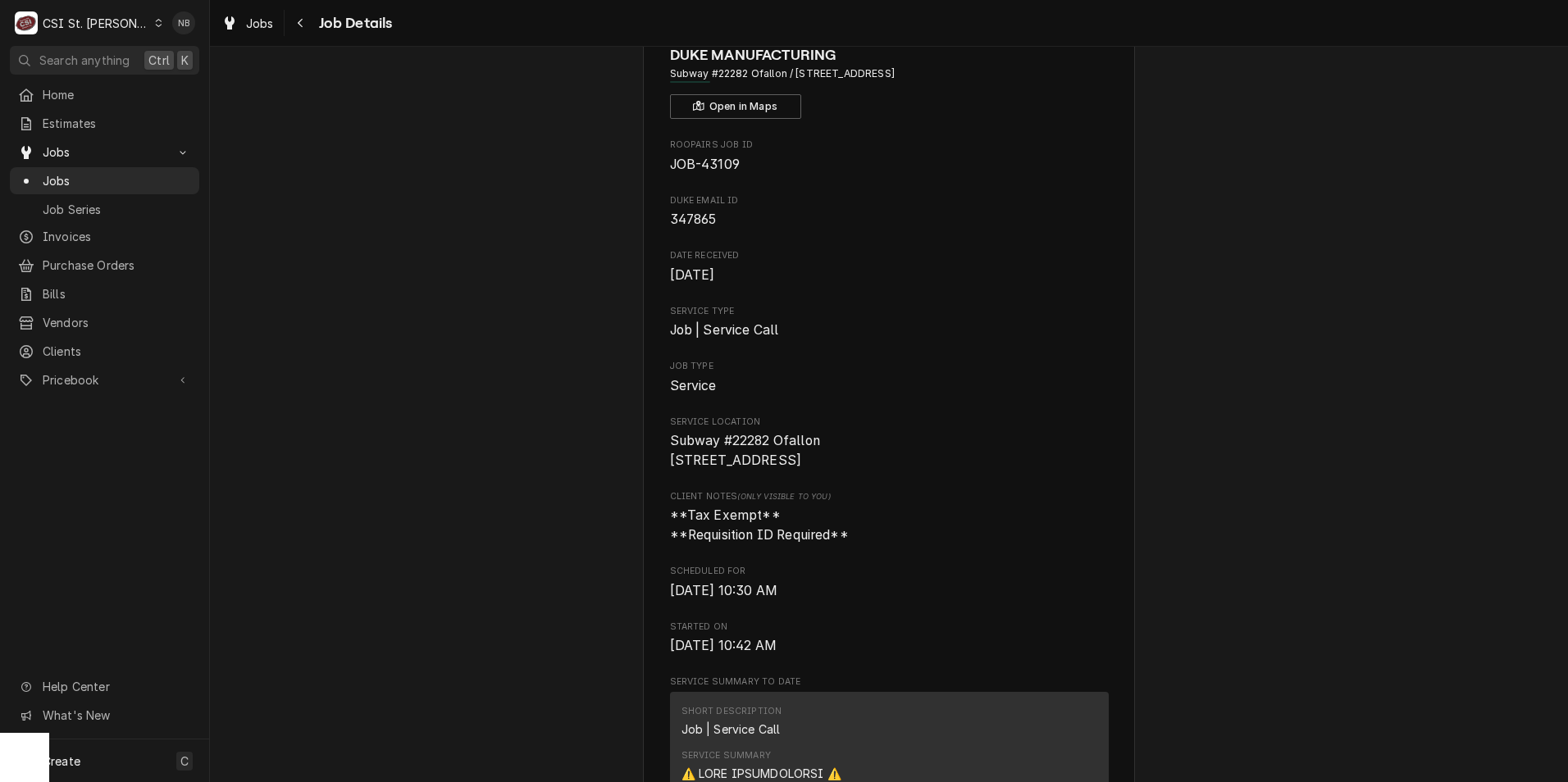
drag, startPoint x: 634, startPoint y: 444, endPoint x: 781, endPoint y: 466, distance: 148.6
click at [781, 466] on span "Subway #22282 Ofallon 119 Ofallon Commons Ofallon, MO 63366" at bounding box center [745, 450] width 150 height 35
drag, startPoint x: 784, startPoint y: 479, endPoint x: 651, endPoint y: 439, distance: 138.9
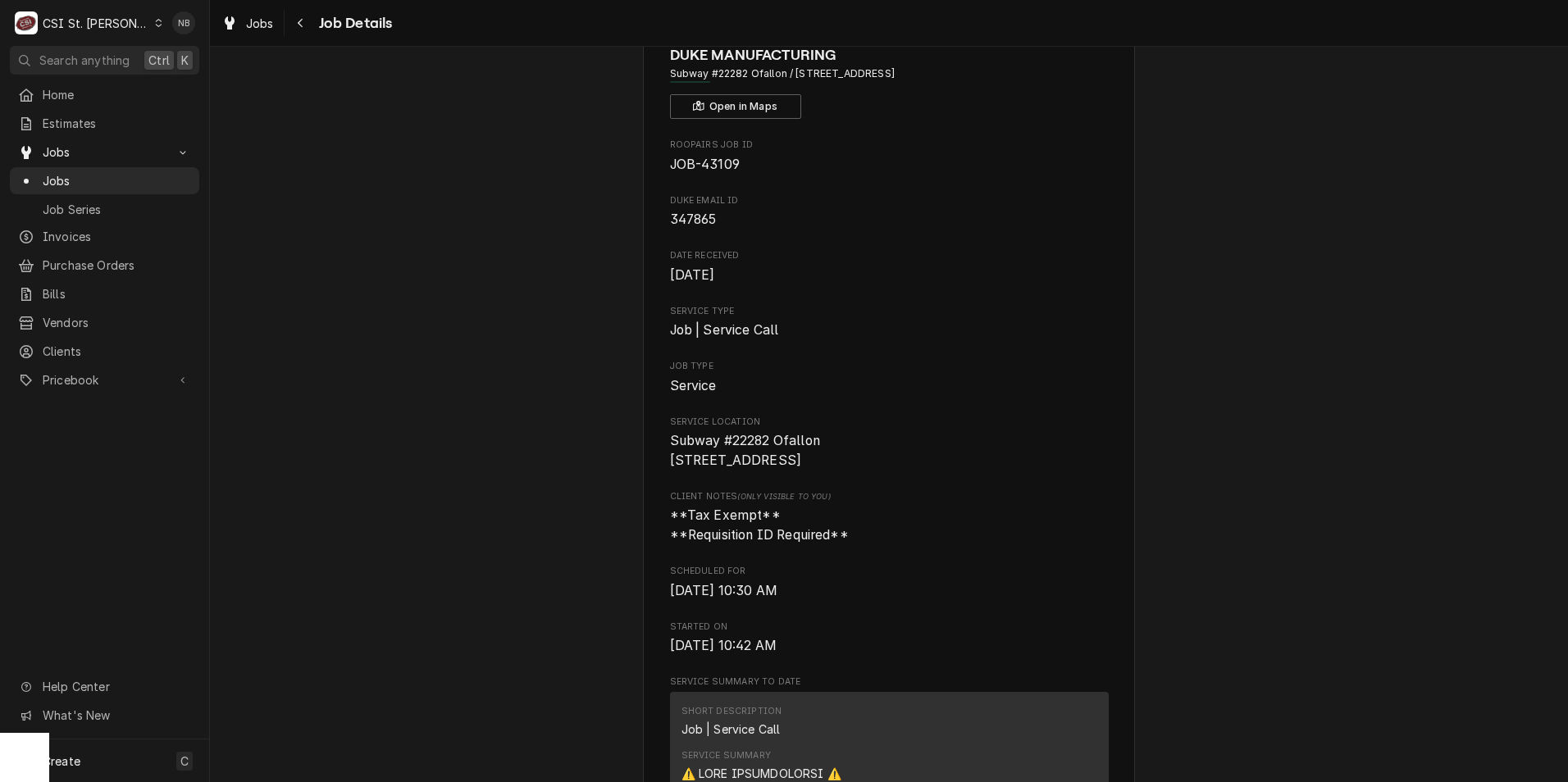
drag, startPoint x: 651, startPoint y: 439, endPoint x: 753, endPoint y: 467, distance: 105.8
click at [753, 467] on span "Subway #22282 Ofallon 119 Ofallon Commons Ofallon, MO 63366" at bounding box center [745, 450] width 150 height 35
drag, startPoint x: 757, startPoint y: 472, endPoint x: 653, endPoint y: 438, distance: 109.4
drag, startPoint x: 653, startPoint y: 438, endPoint x: 743, endPoint y: 467, distance: 94.6
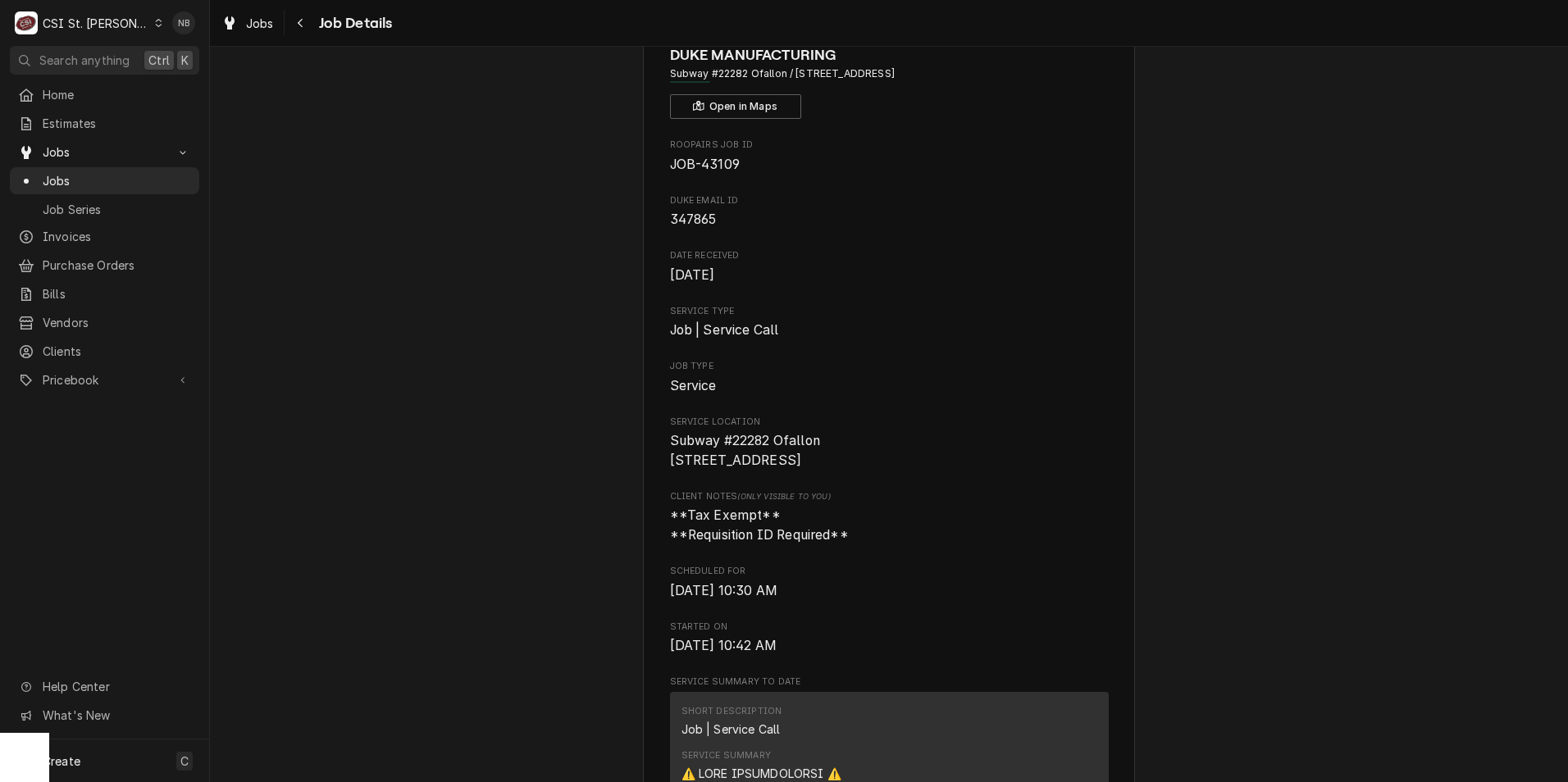
click at [743, 467] on span "Subway #22282 Ofallon 119 Ofallon Commons Ofallon, MO 63366" at bounding box center [745, 450] width 150 height 35
drag, startPoint x: 792, startPoint y: 485, endPoint x: 647, endPoint y: 436, distance: 153.1
drag, startPoint x: 647, startPoint y: 436, endPoint x: 724, endPoint y: 459, distance: 80.4
click at [724, 459] on span "Subway #22282 Ofallon 119 Ofallon Commons Ofallon, MO 63366" at bounding box center [745, 450] width 150 height 35
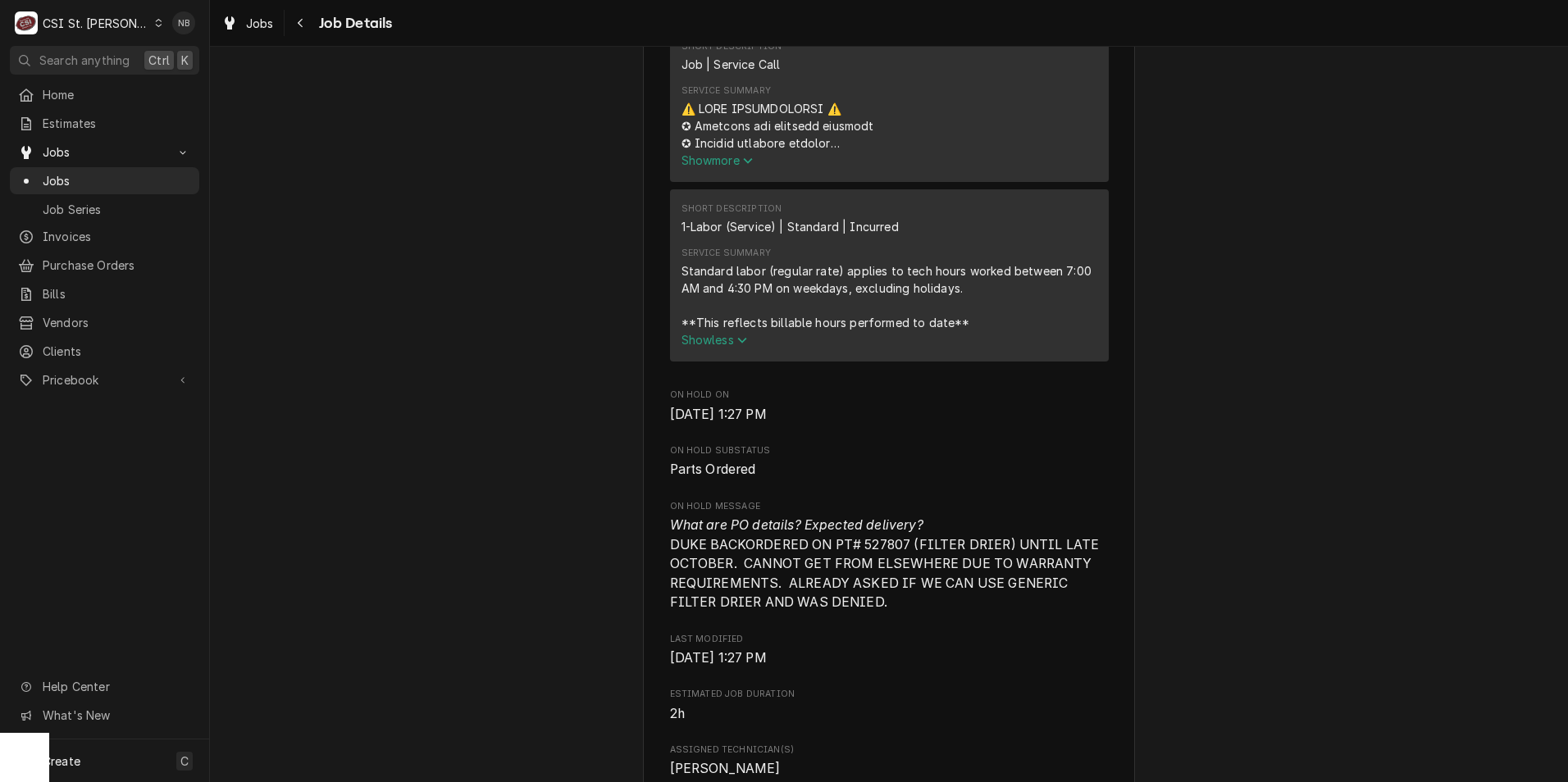
scroll to position [820, 0]
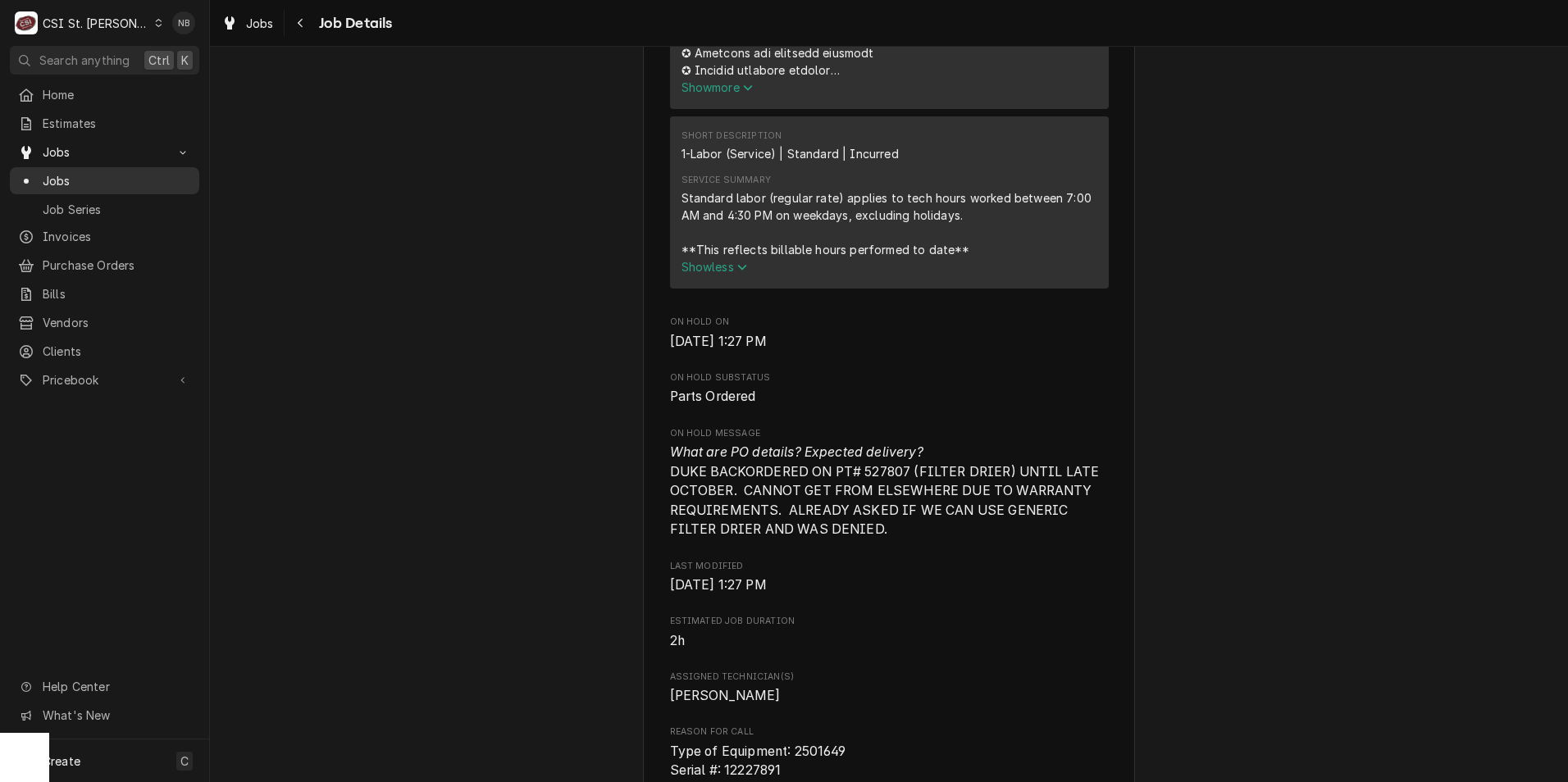
click at [150, 177] on span "Jobs" at bounding box center [117, 181] width 149 height 17
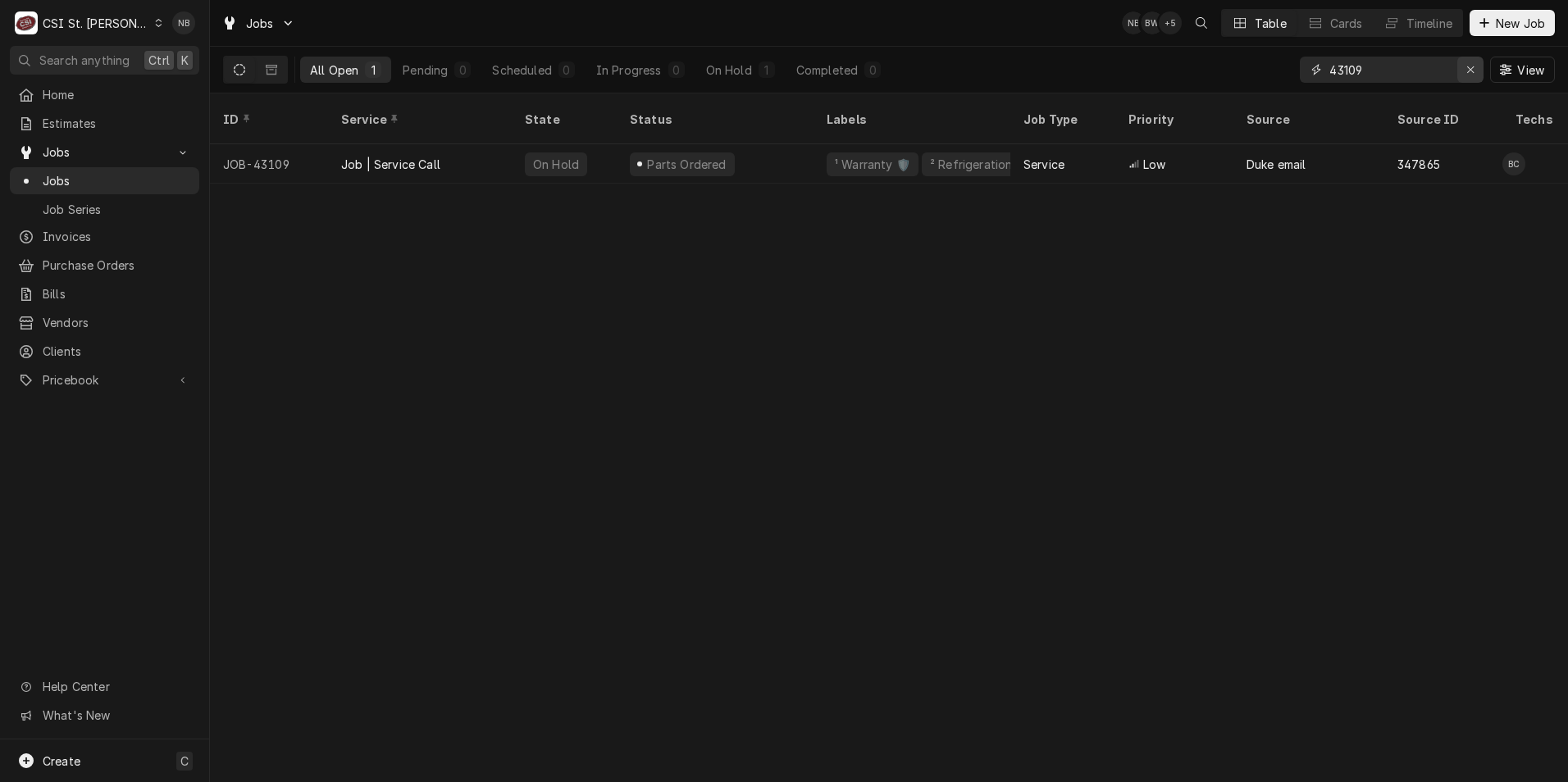
click at [1464, 69] on div "Erase input" at bounding box center [1471, 70] width 16 height 16
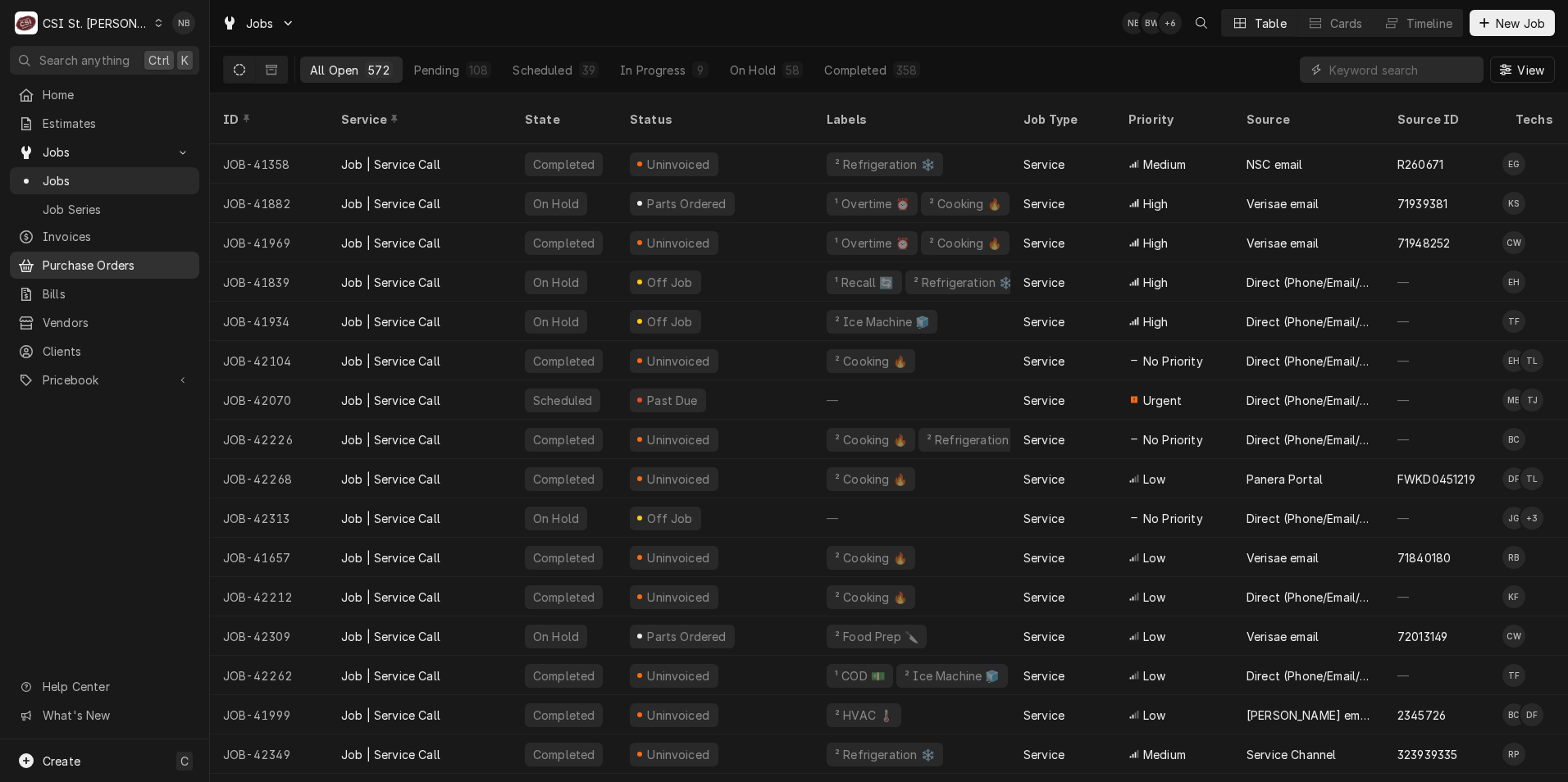
click at [90, 262] on span "Purchase Orders" at bounding box center [117, 264] width 149 height 17
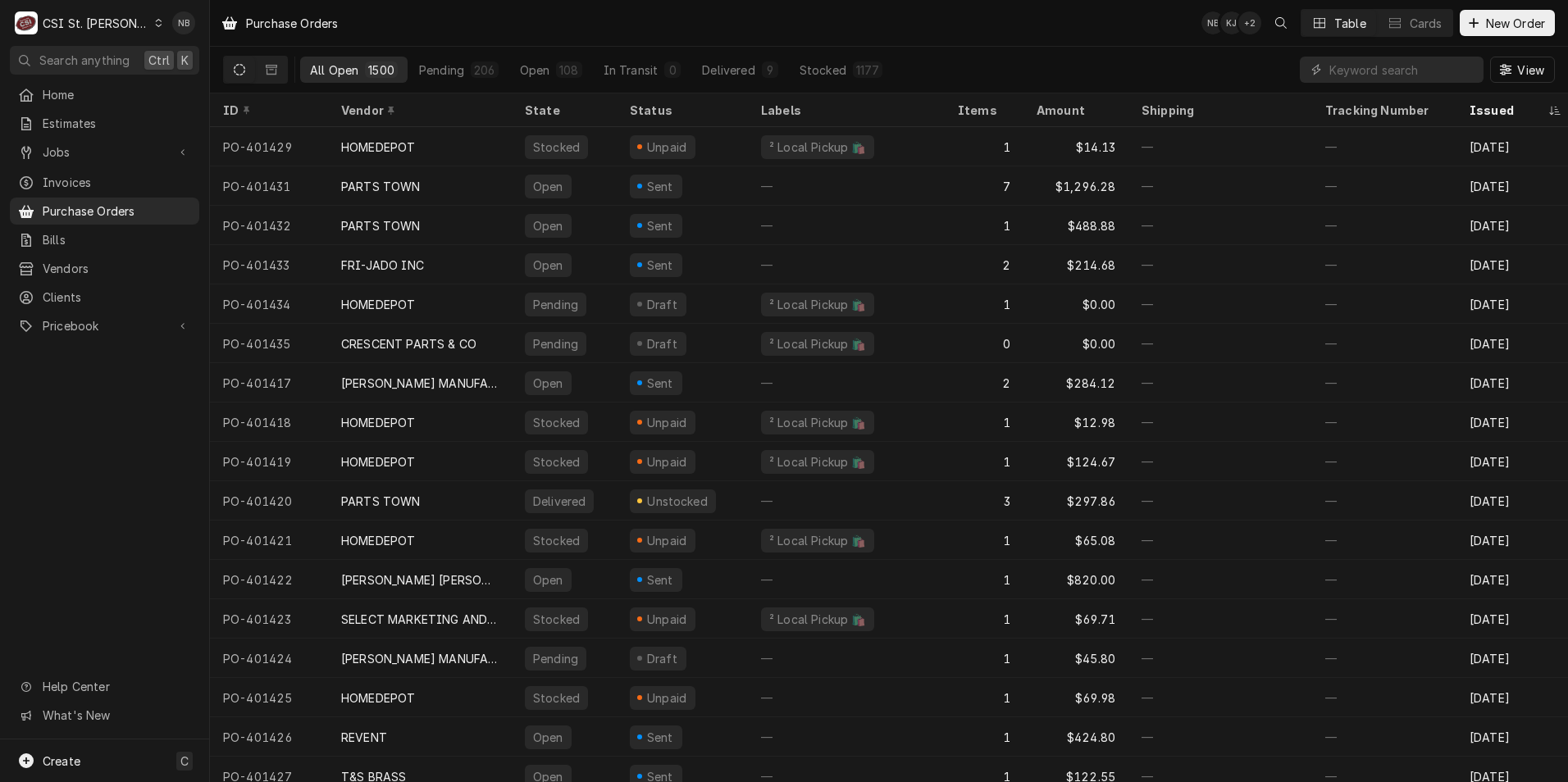
click at [99, 10] on div "C CSI St. Louis" at bounding box center [89, 23] width 159 height 33
click at [176, 56] on div "CSI Kentucky" at bounding box center [252, 61] width 217 height 17
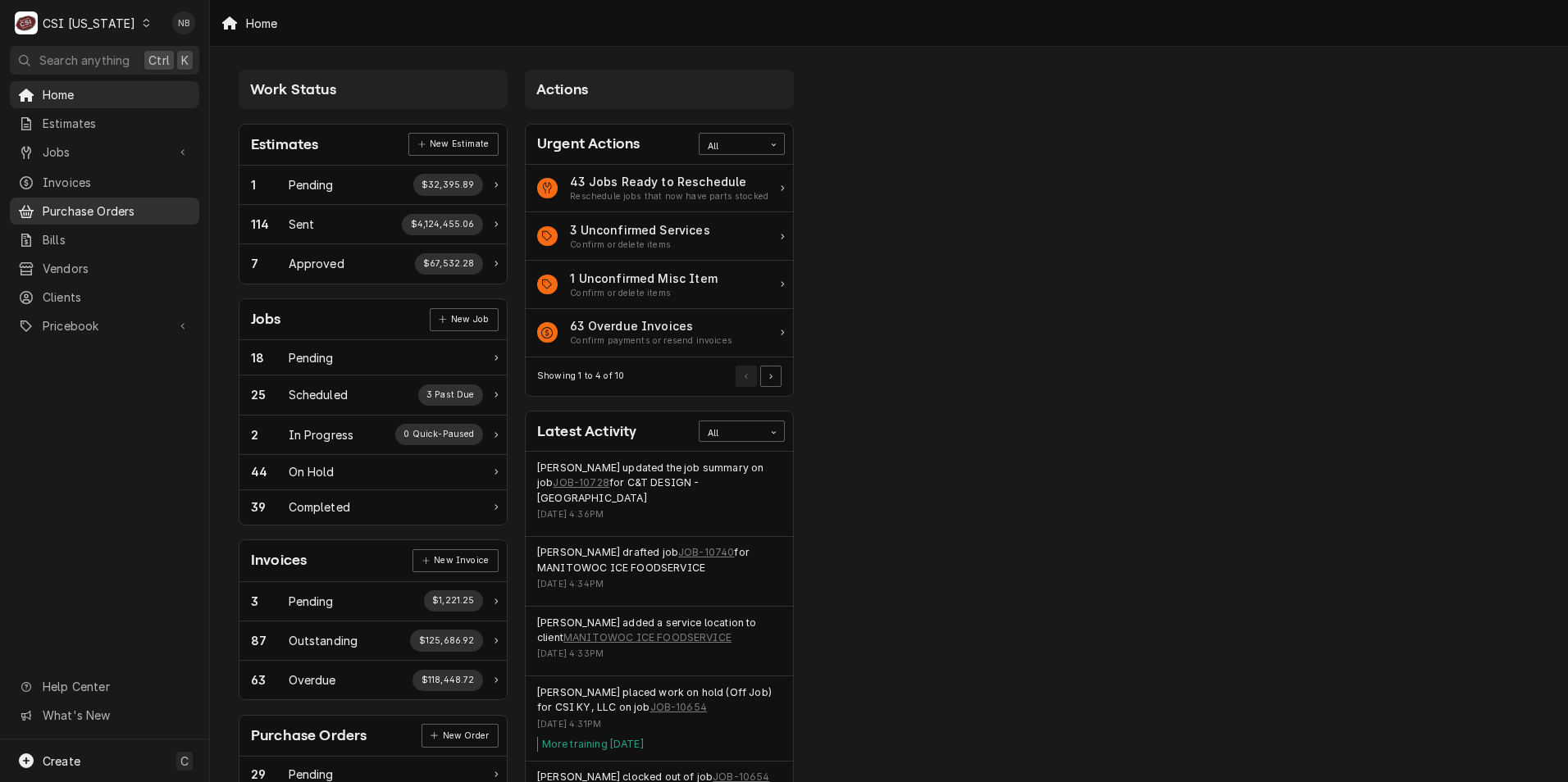
click at [122, 209] on span "Purchase Orders" at bounding box center [117, 211] width 149 height 17
click at [87, 13] on div "C CSI [US_STATE]" at bounding box center [83, 23] width 147 height 33
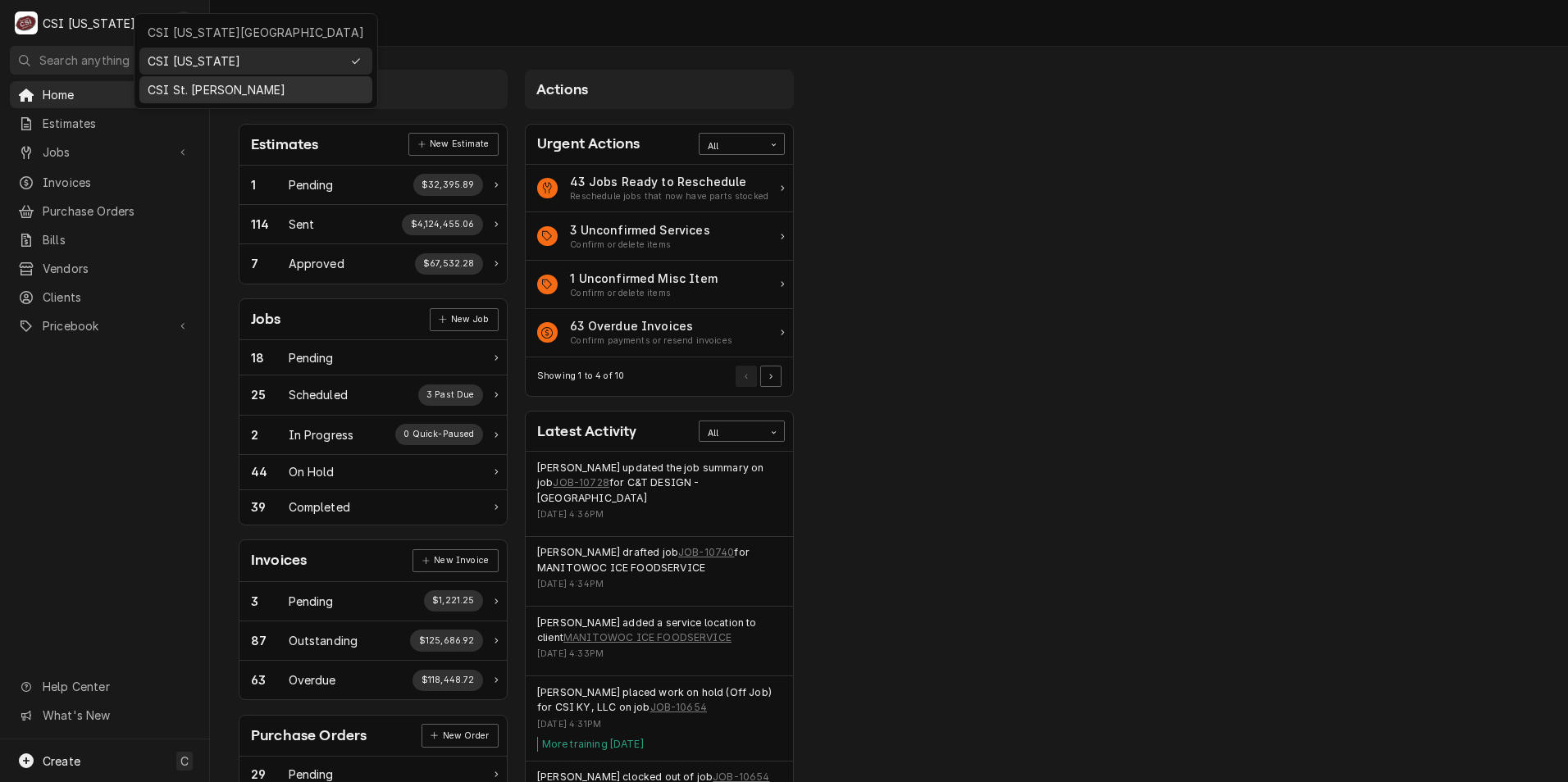
click at [179, 97] on div "CSI St. [PERSON_NAME]" at bounding box center [256, 90] width 226 height 21
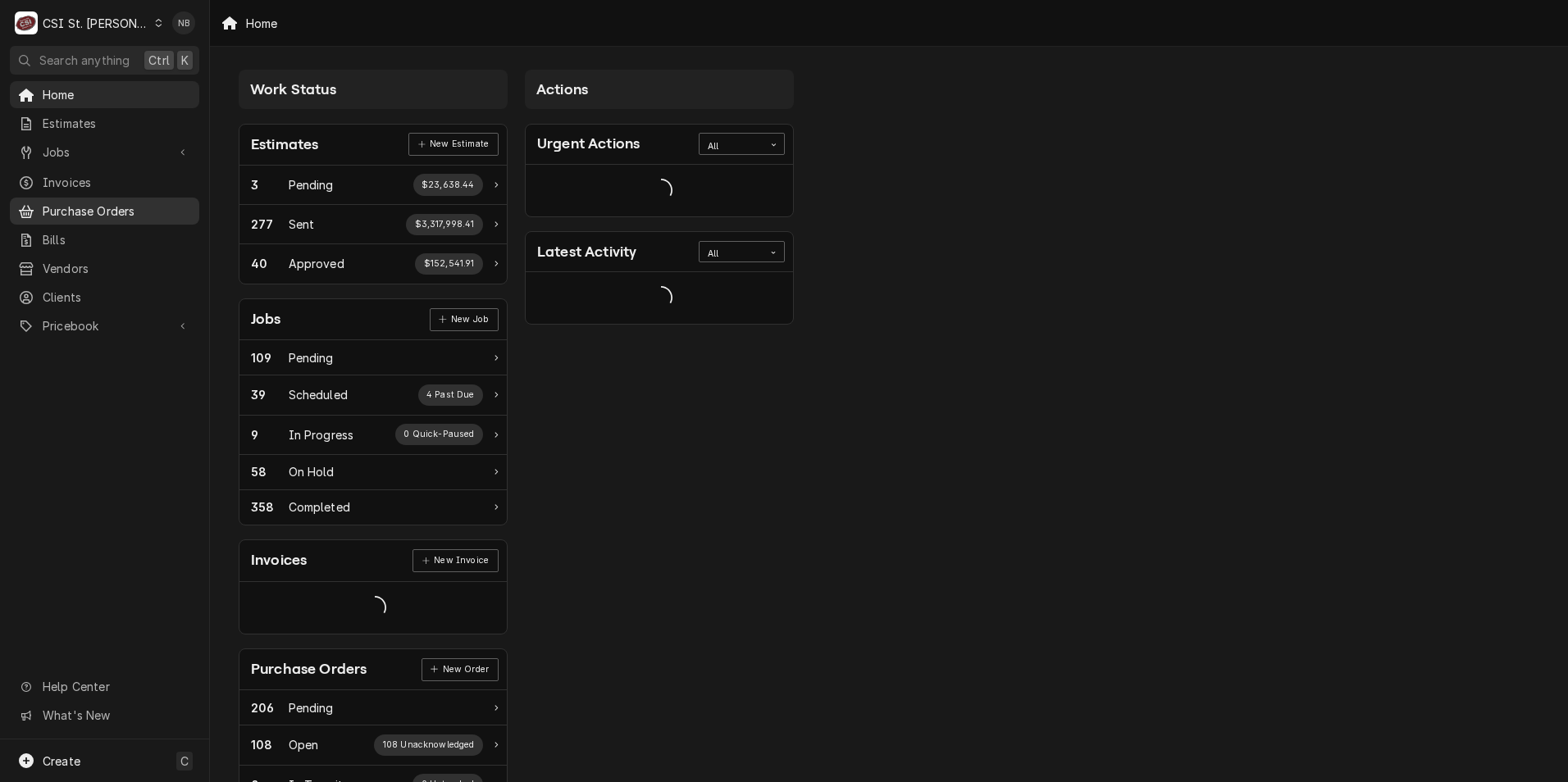
click at [126, 203] on span "Purchase Orders" at bounding box center [117, 211] width 149 height 17
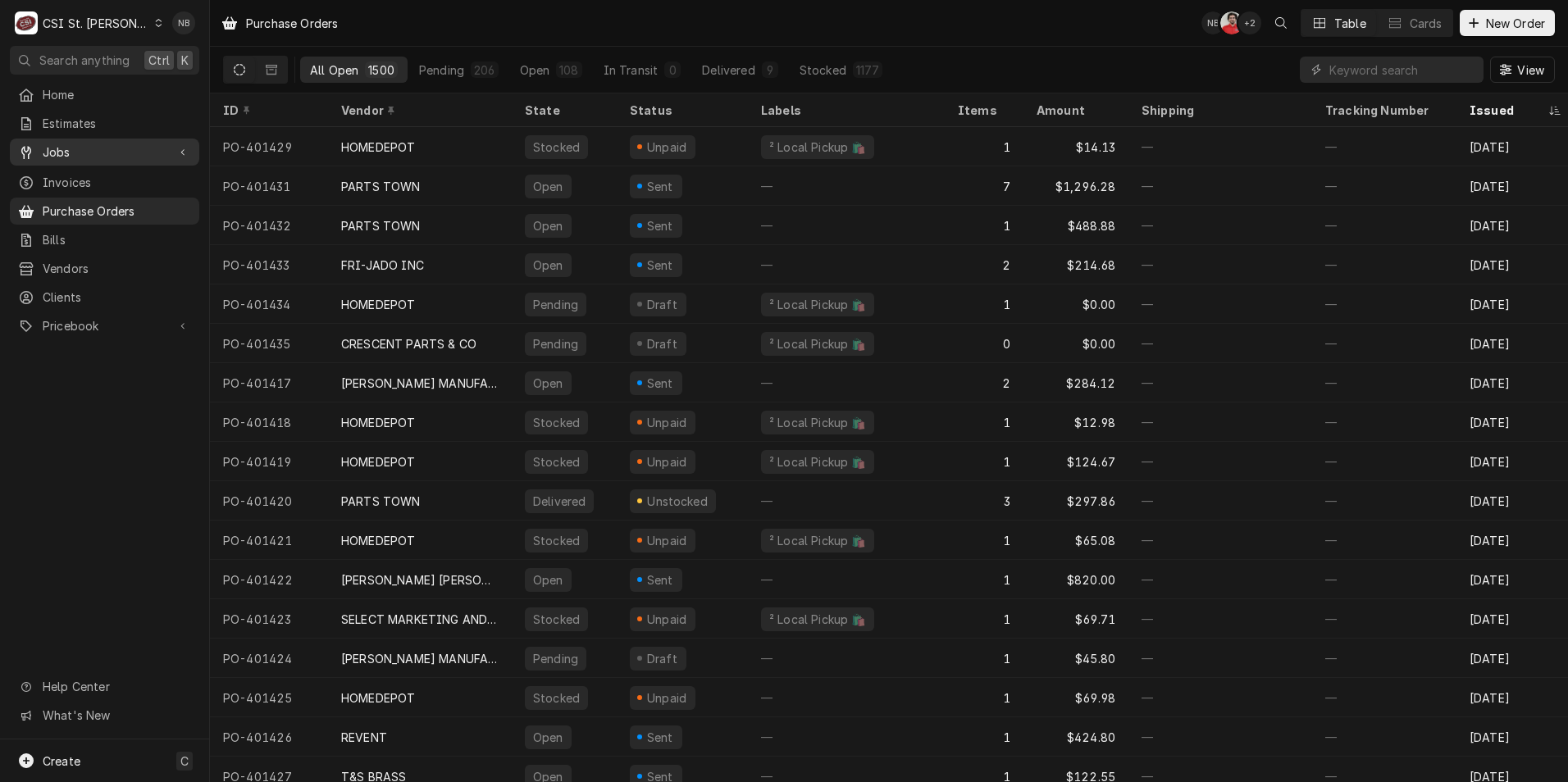
click at [138, 150] on span "Jobs" at bounding box center [104, 152] width 124 height 17
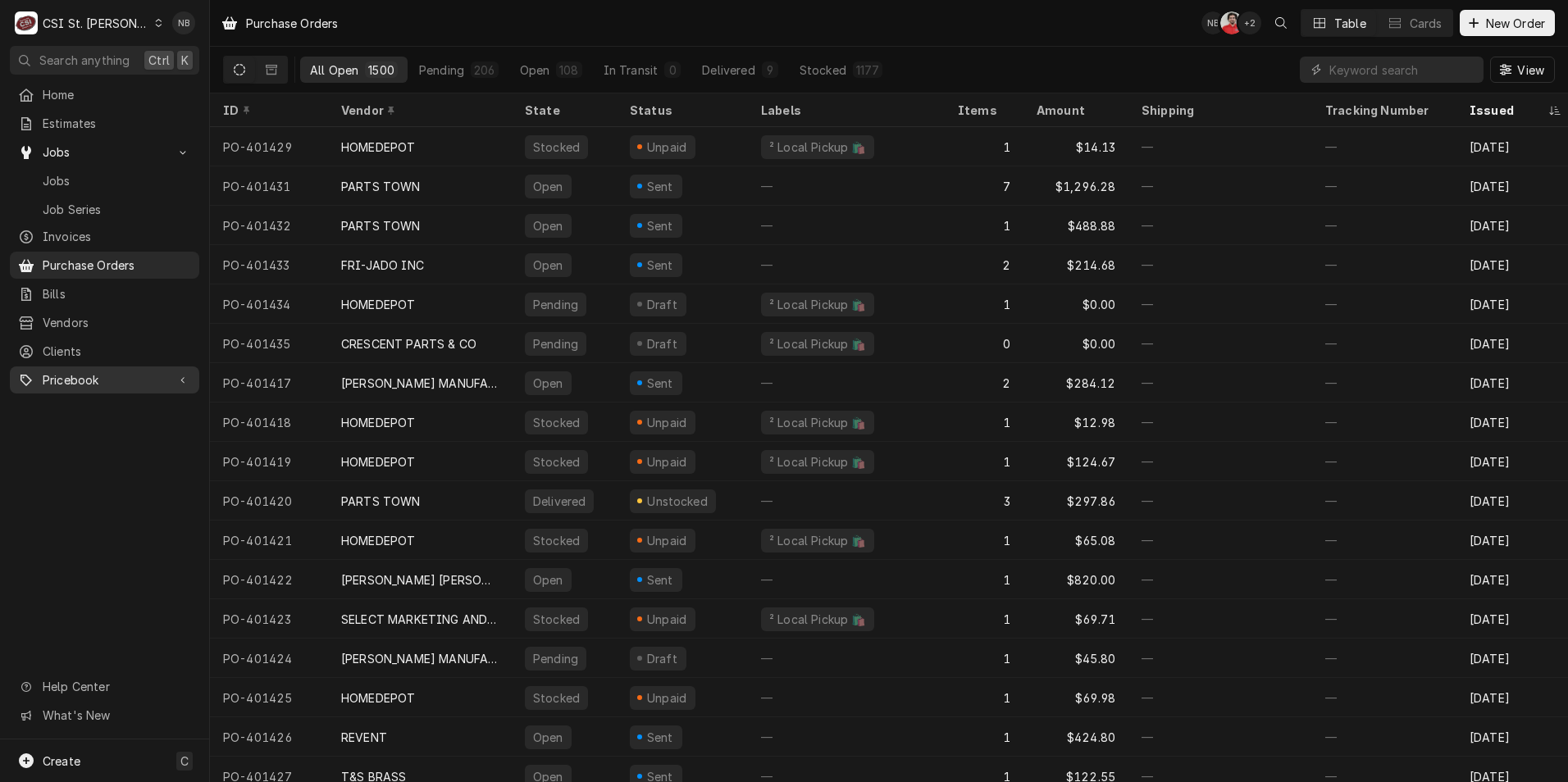
drag, startPoint x: 118, startPoint y: 376, endPoint x: 94, endPoint y: 370, distance: 24.7
click at [94, 371] on span "Pricebook" at bounding box center [104, 380] width 124 height 17
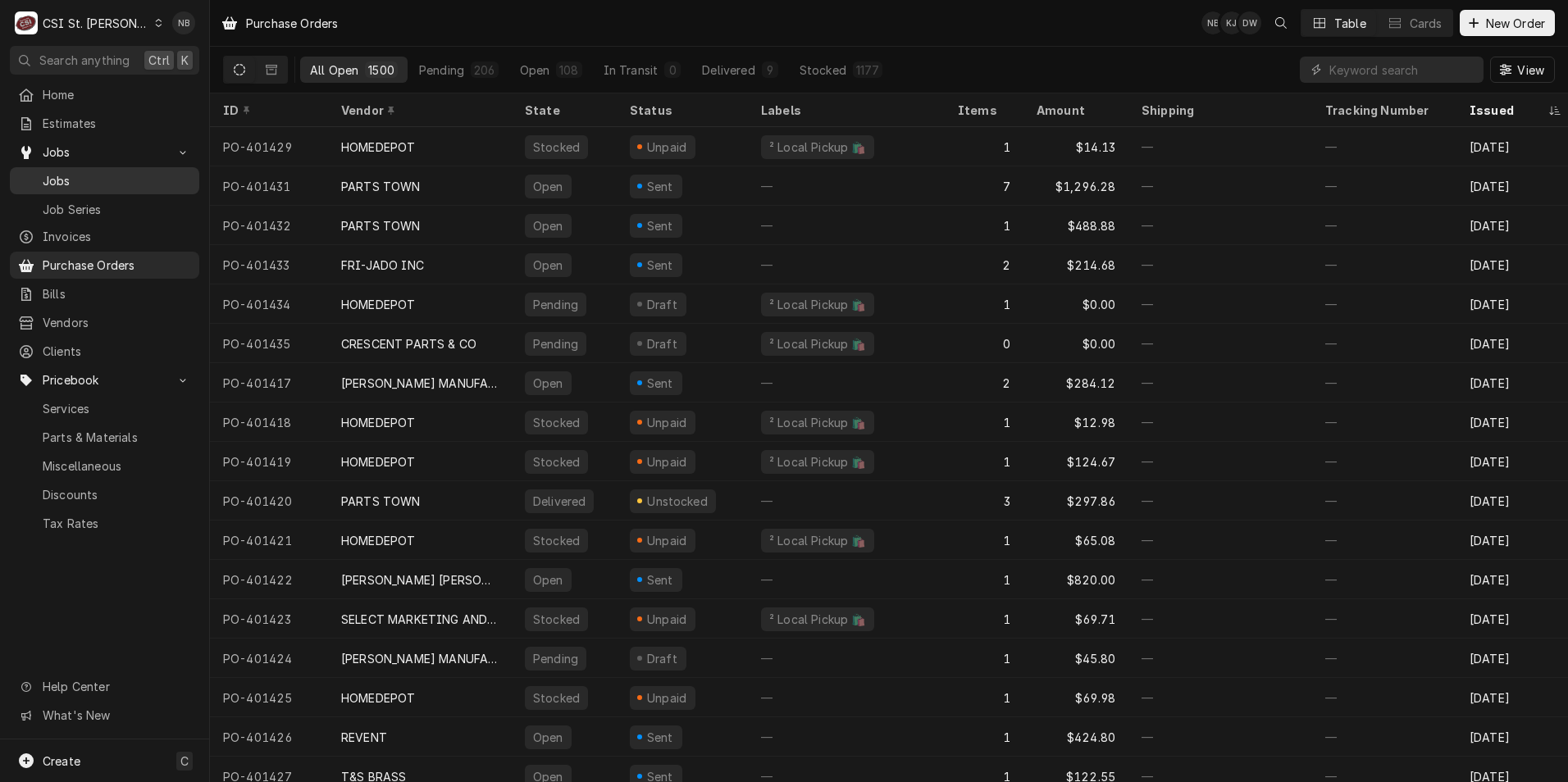
click at [113, 172] on span "Jobs" at bounding box center [117, 181] width 149 height 17
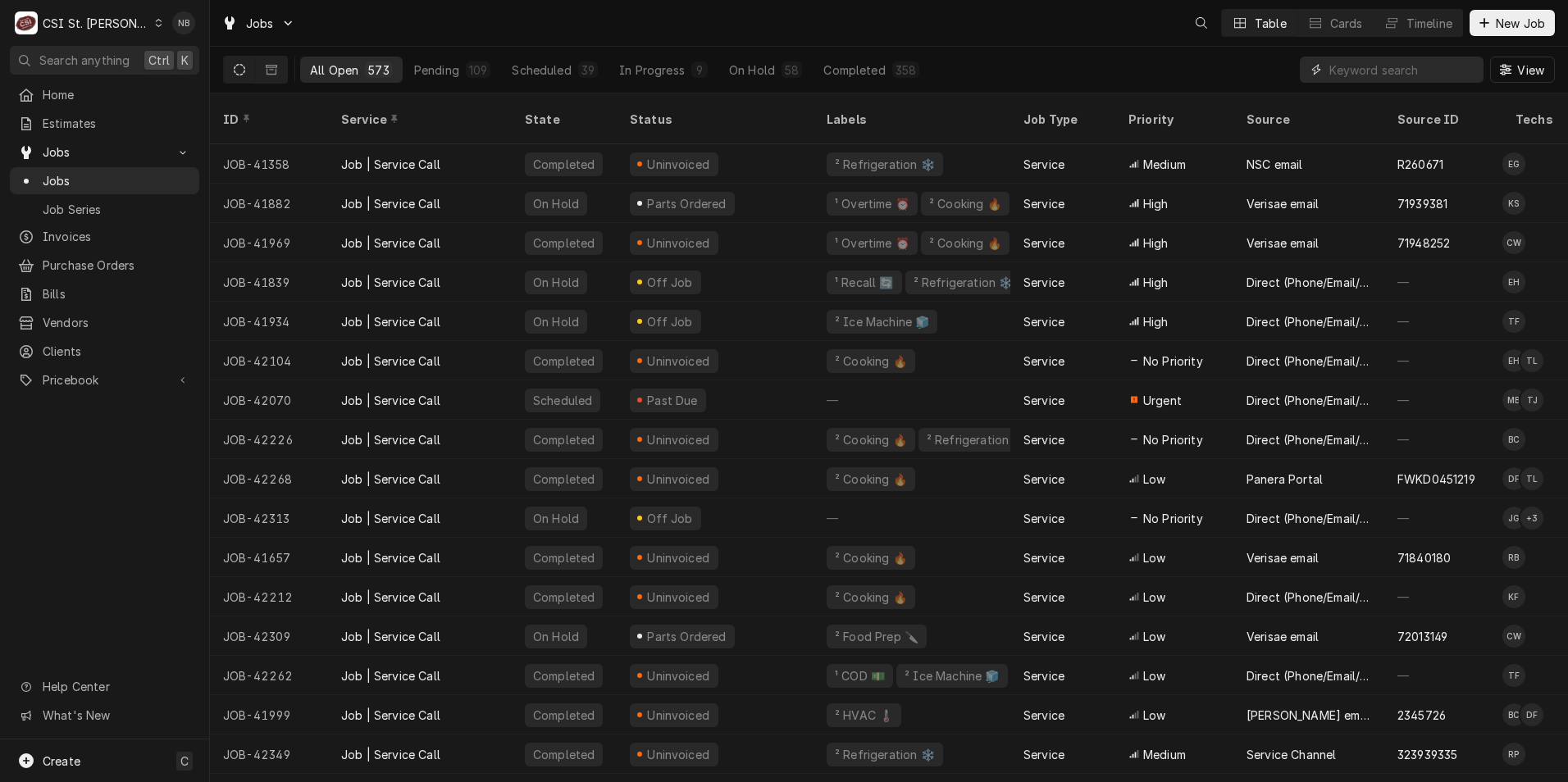
click at [1427, 73] on input "Dynamic Content Wrapper" at bounding box center [1403, 70] width 146 height 26
type input "42681"
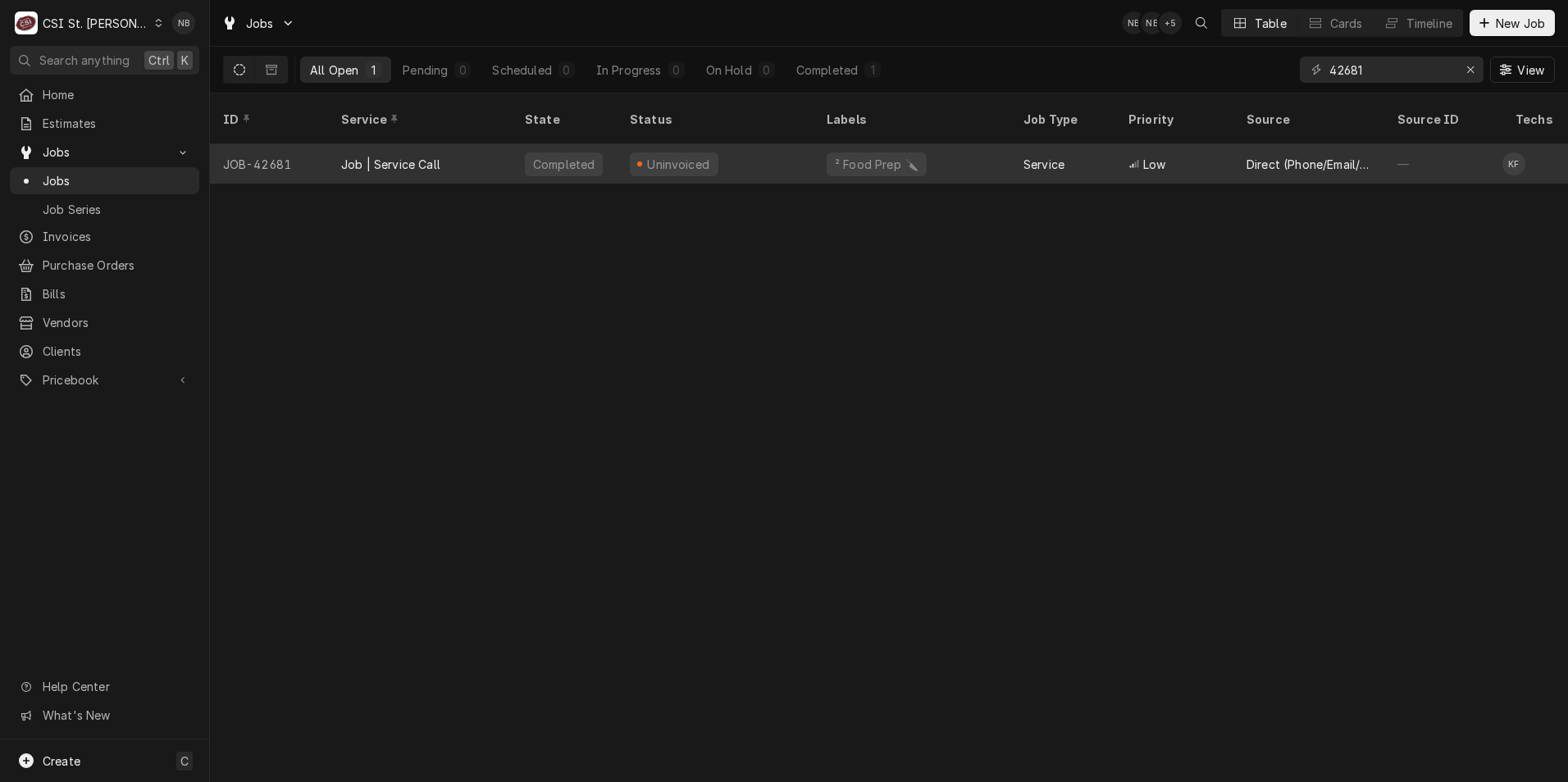
click at [749, 147] on div "Uninvoiced" at bounding box center [716, 164] width 197 height 39
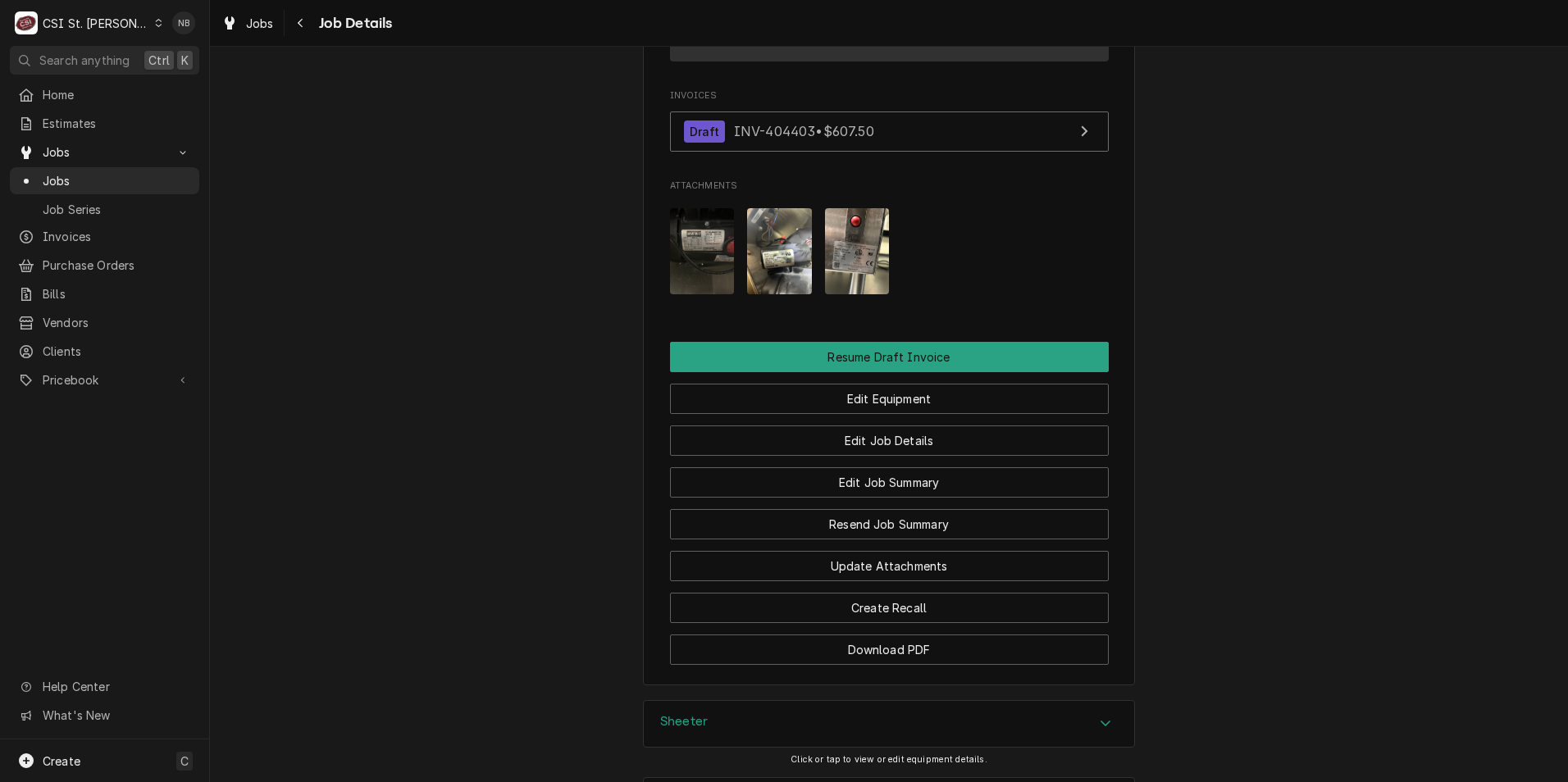
scroll to position [1640, 0]
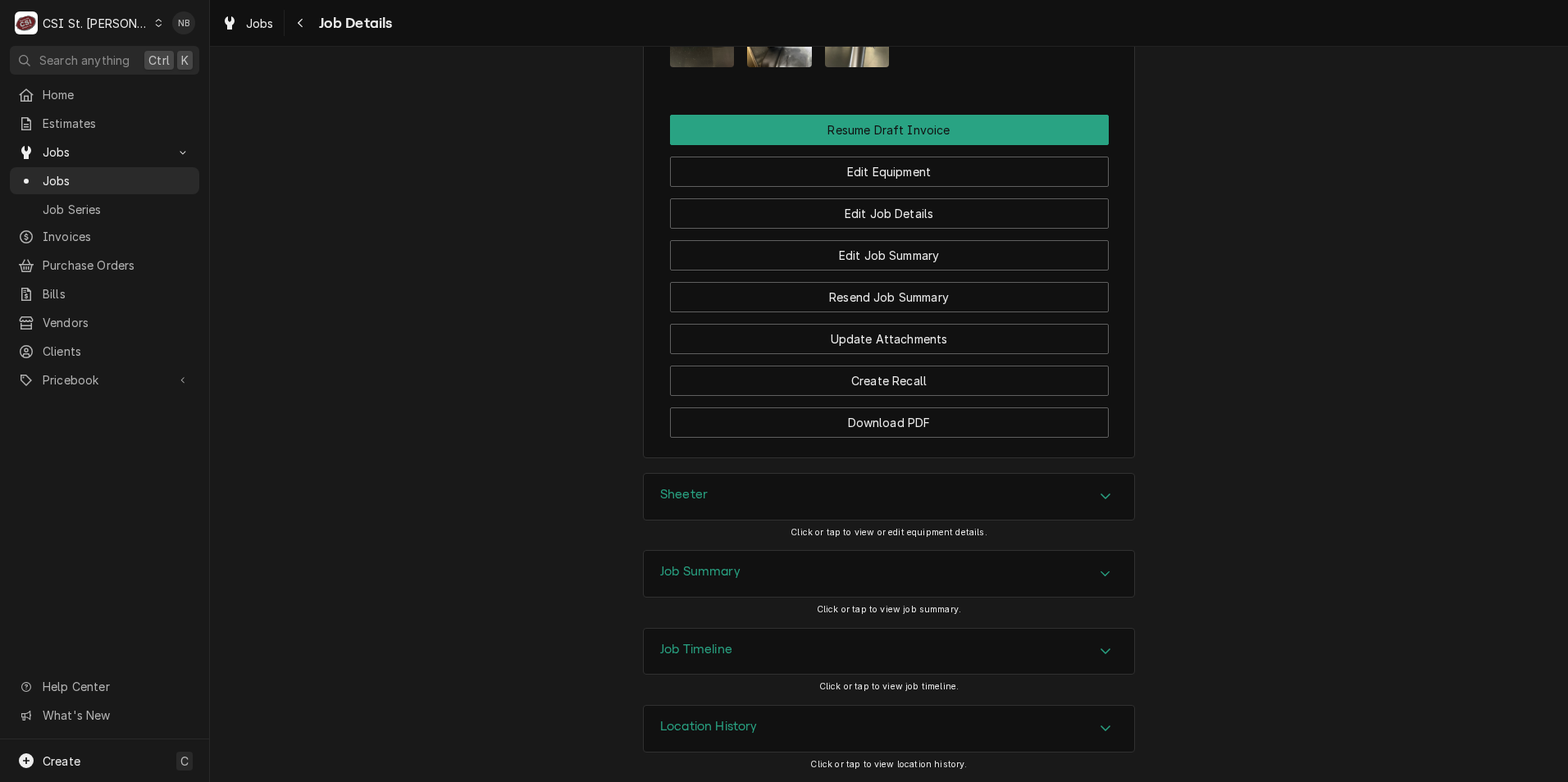
click at [1041, 592] on div "Job Summary" at bounding box center [889, 574] width 491 height 46
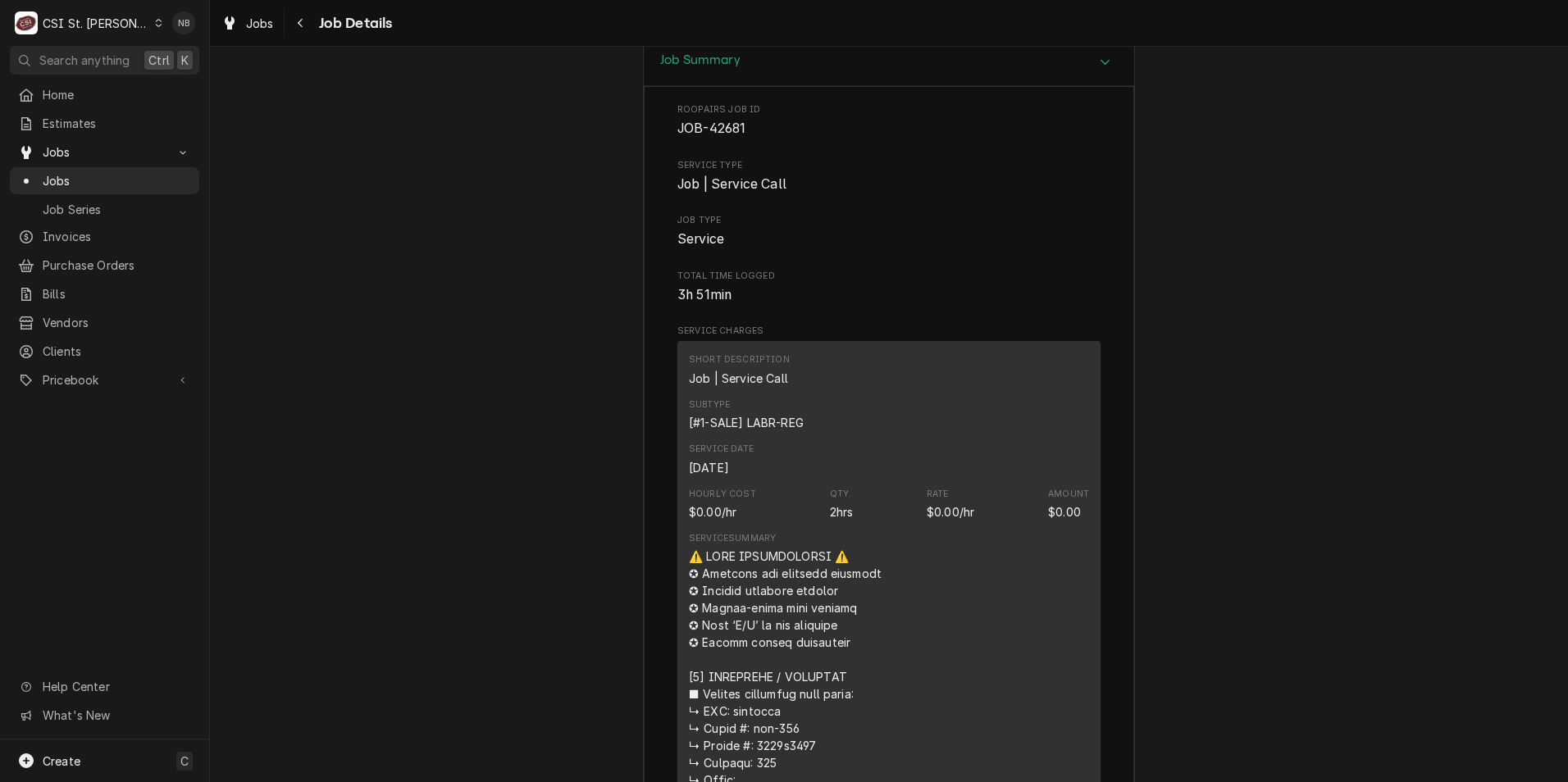
click at [1042, 86] on div "Job Summary" at bounding box center [889, 62] width 491 height 47
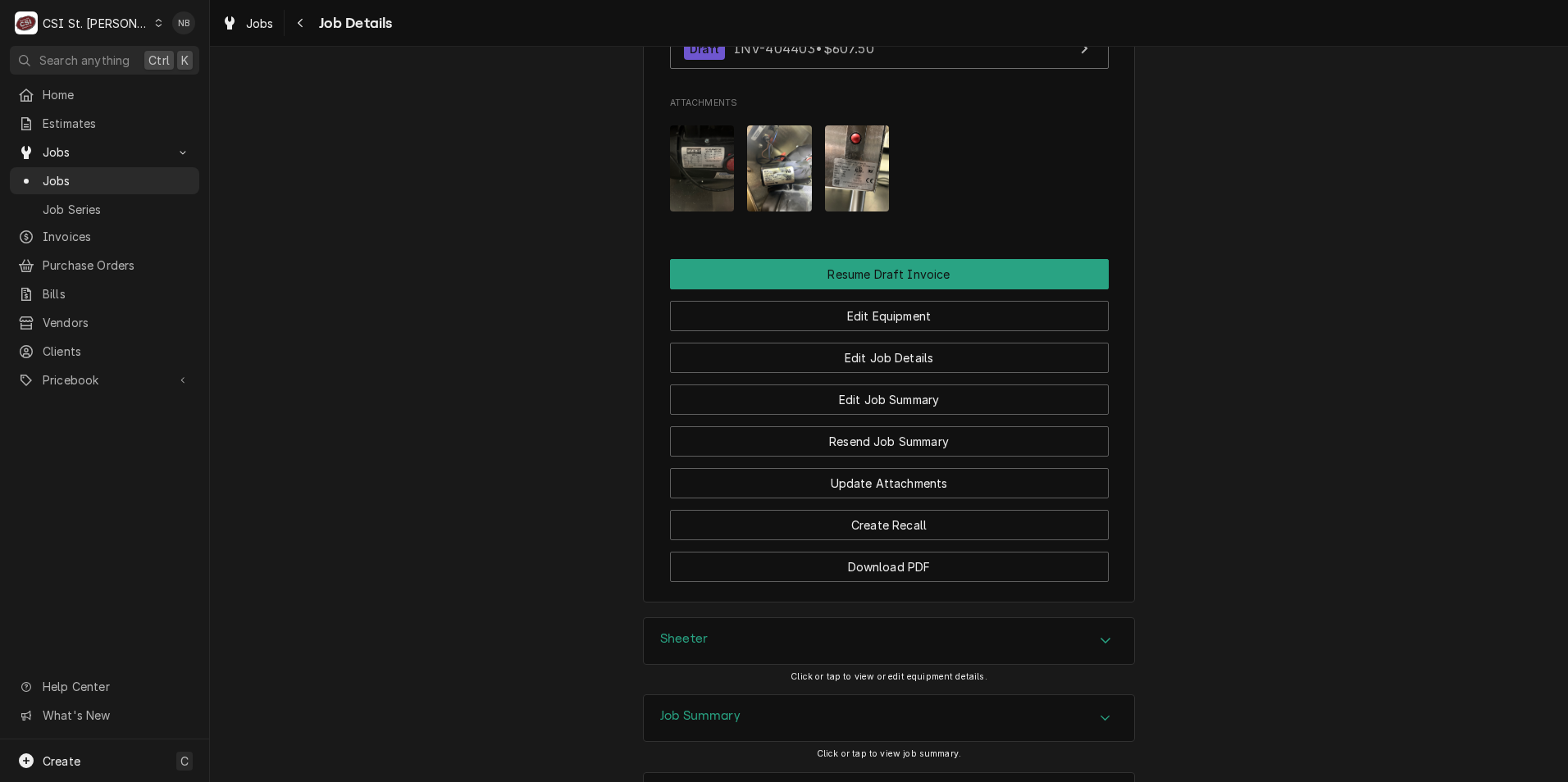
scroll to position [1230, 0]
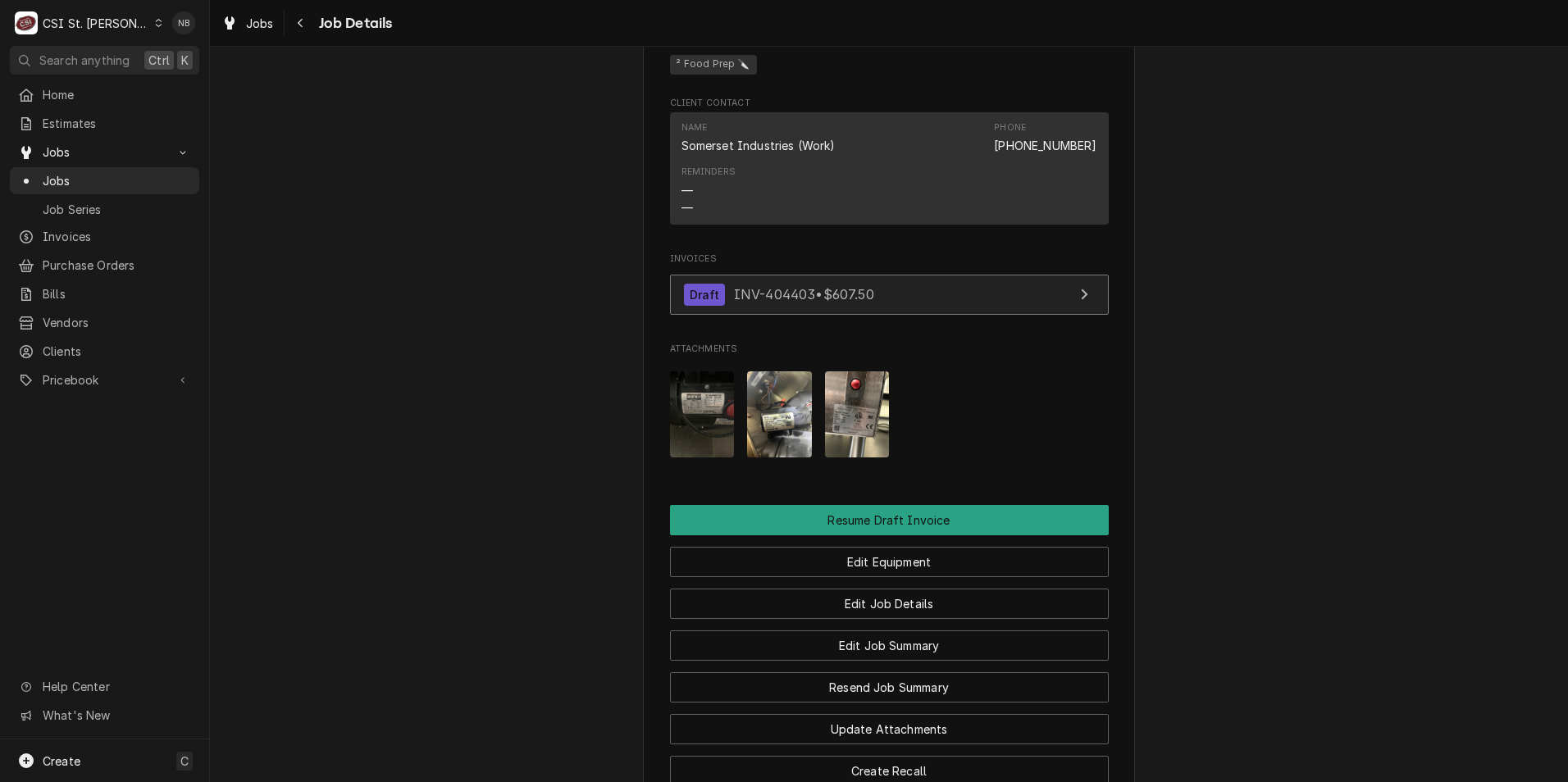
click at [987, 315] on link "Draft INV-404403 • $607.50" at bounding box center [889, 294] width 439 height 40
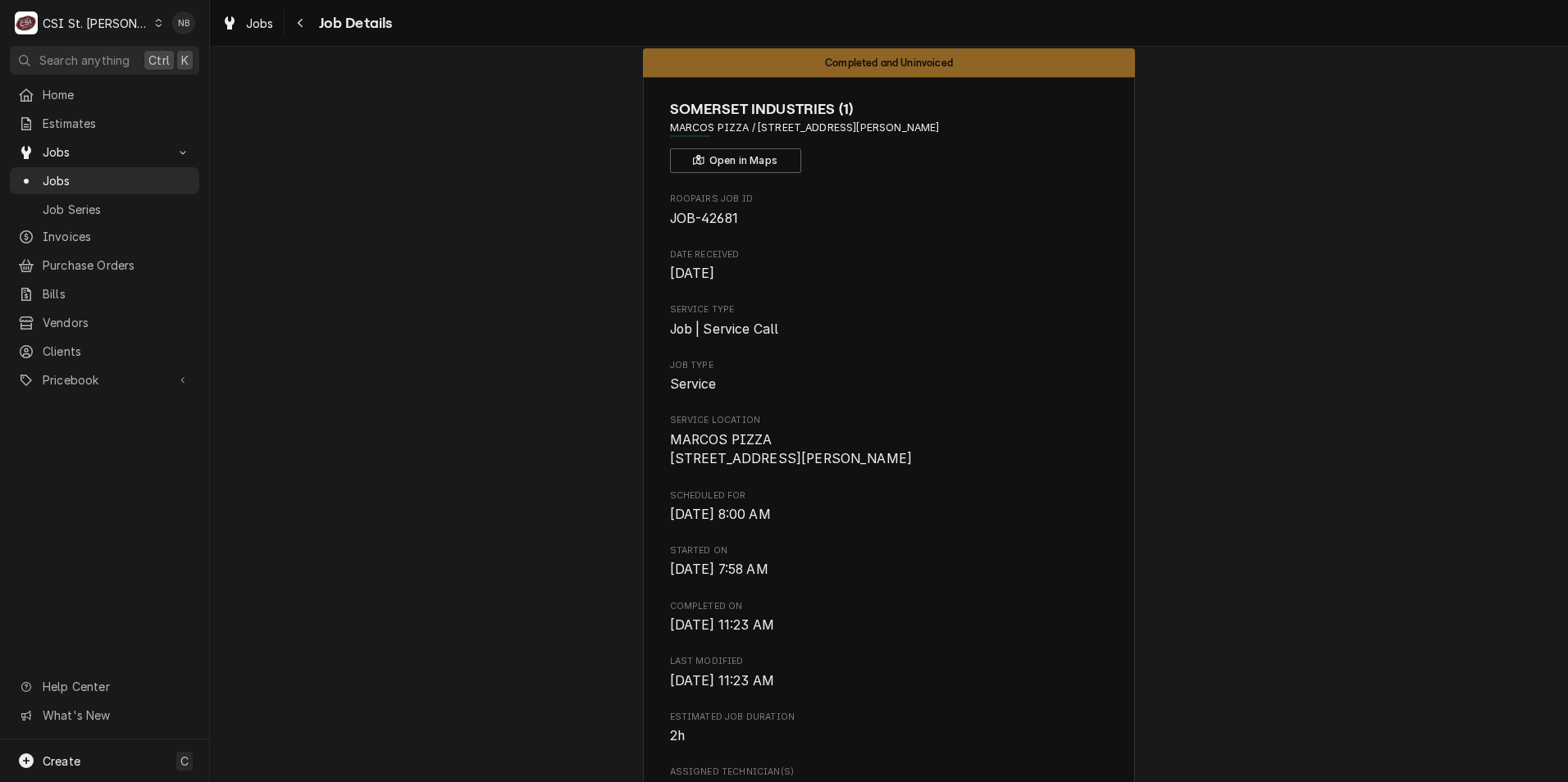
scroll to position [0, 0]
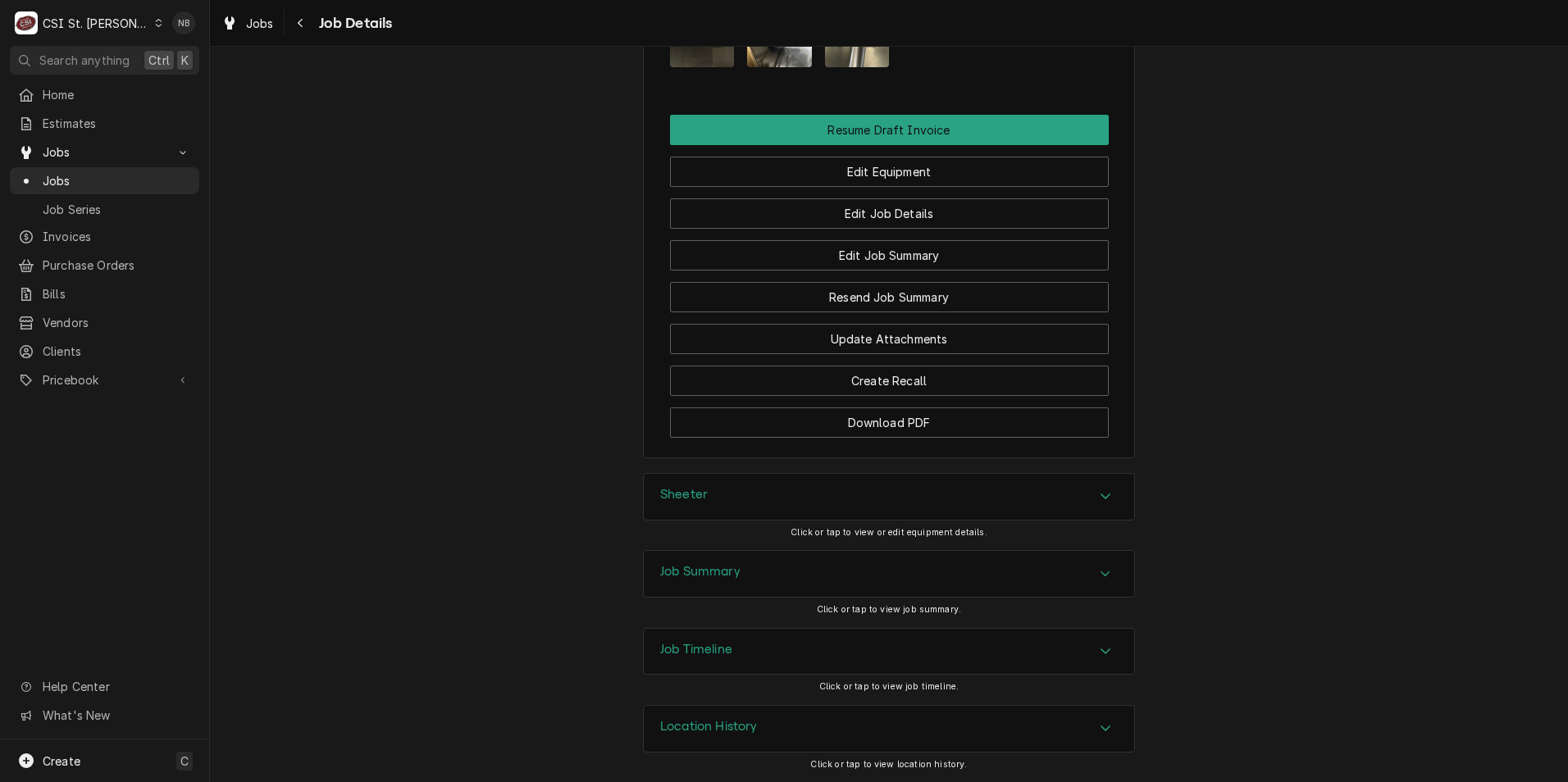
click at [732, 588] on div "Job Summary" at bounding box center [889, 574] width 491 height 46
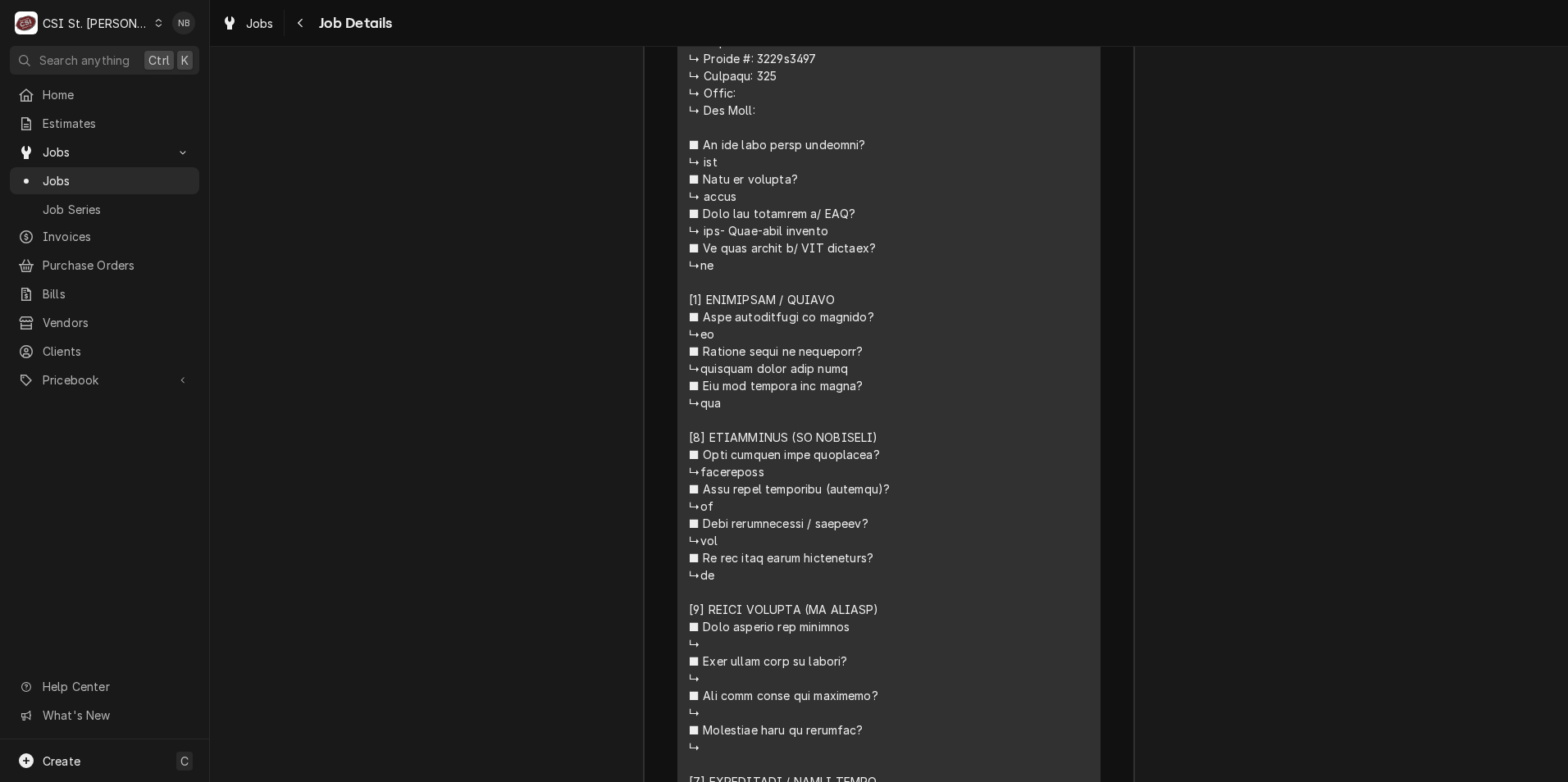
scroll to position [2706, 0]
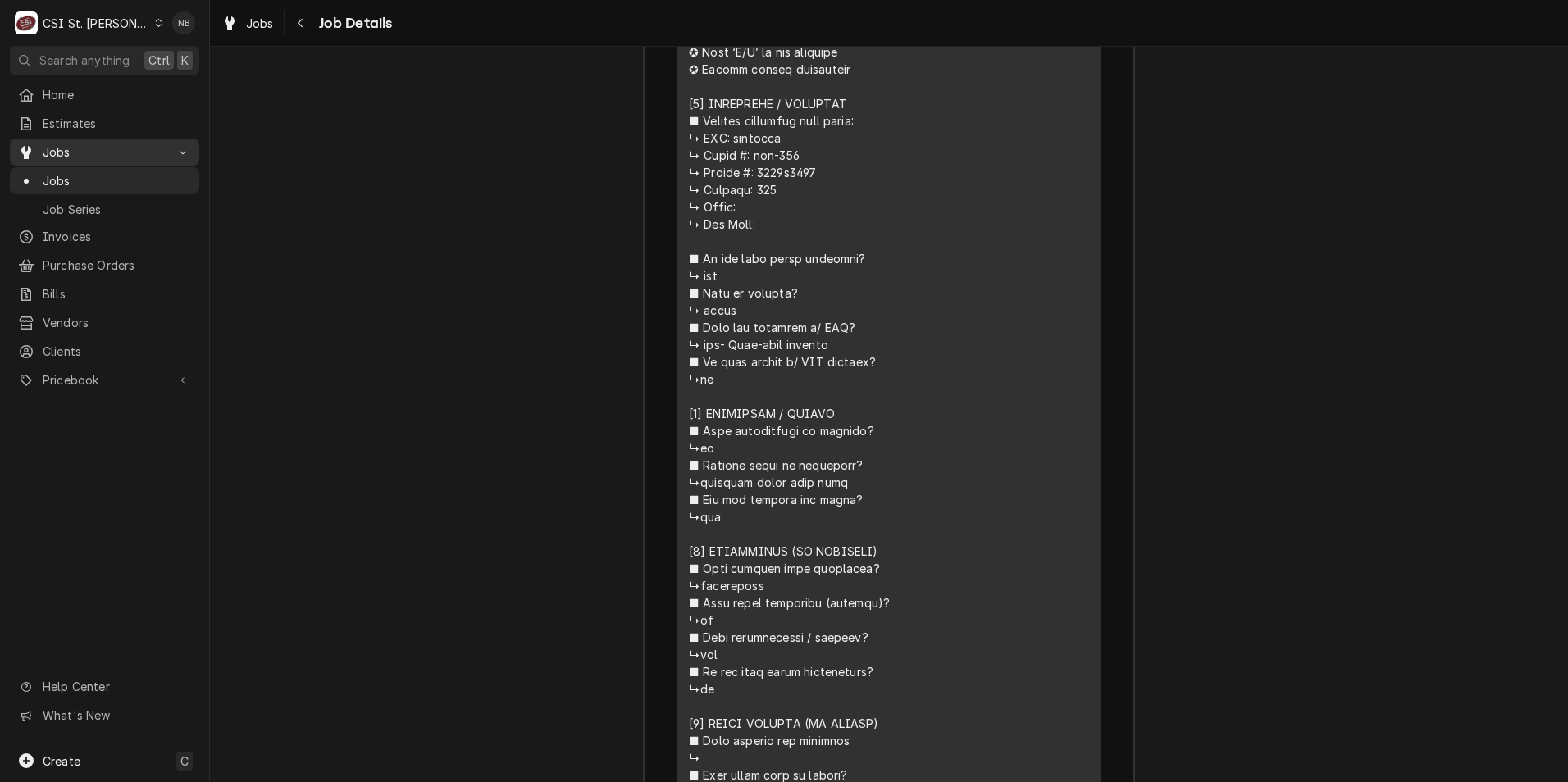
click at [93, 144] on span "Jobs" at bounding box center [104, 152] width 124 height 17
click at [102, 145] on span "Jobs" at bounding box center [104, 152] width 124 height 17
click at [90, 188] on link "Jobs" at bounding box center [104, 181] width 190 height 27
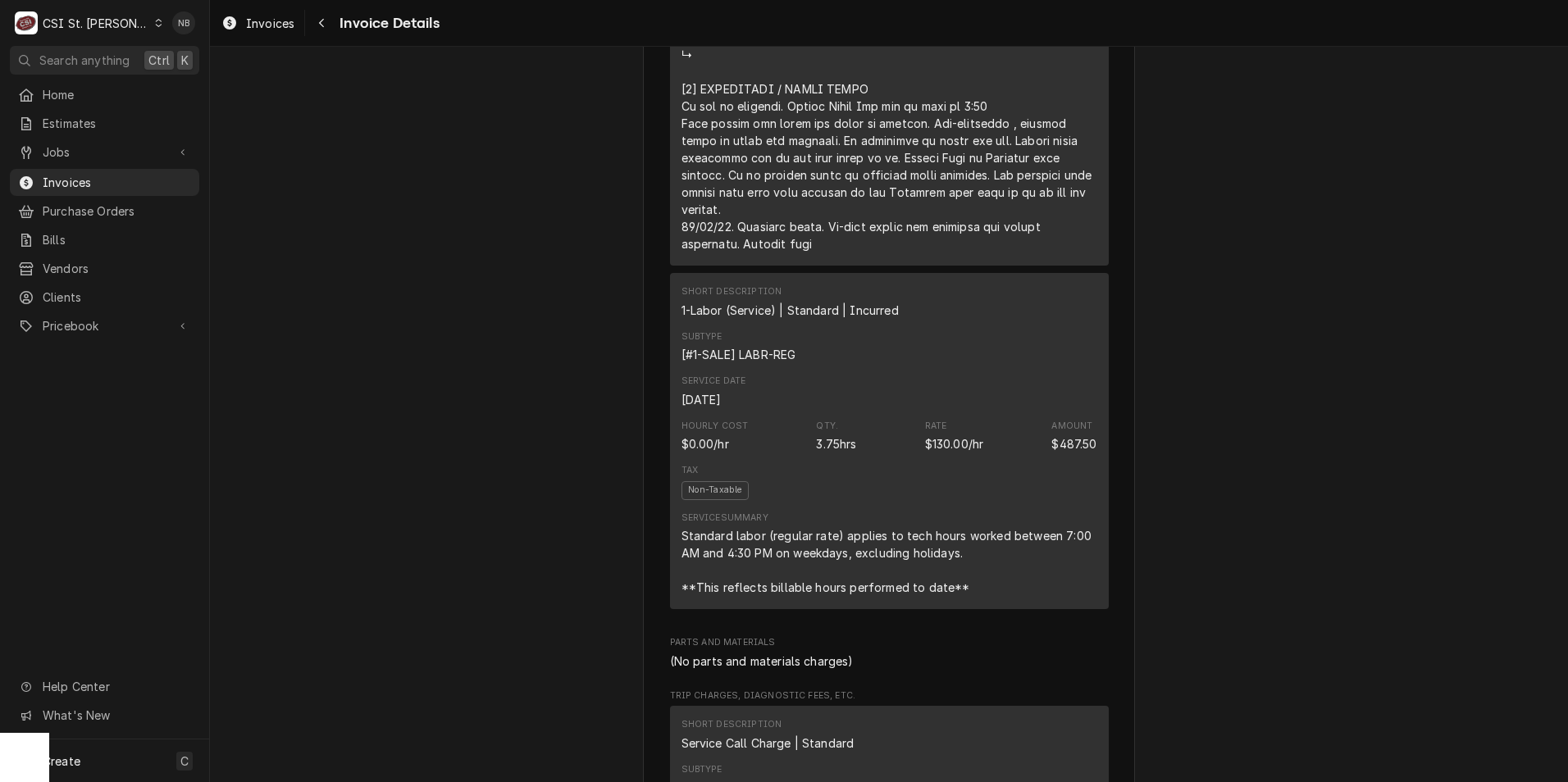
scroll to position [2049, 0]
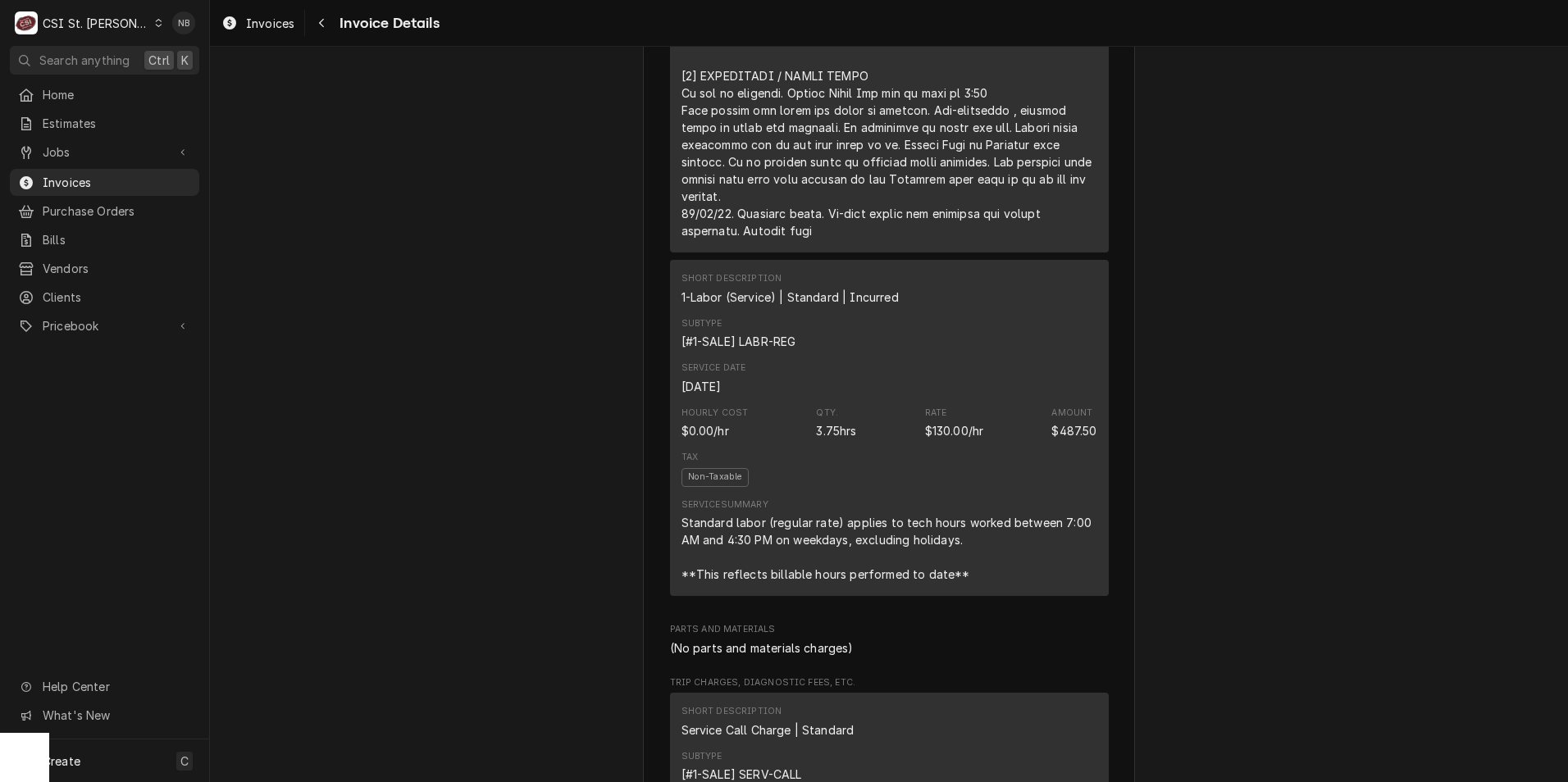
click at [1178, 524] on div "Draft Preview Sender CSI St. Louis CSI Commercial Services Inc18330 [STREET_ADD…" at bounding box center [889, 186] width 1358 height 4377
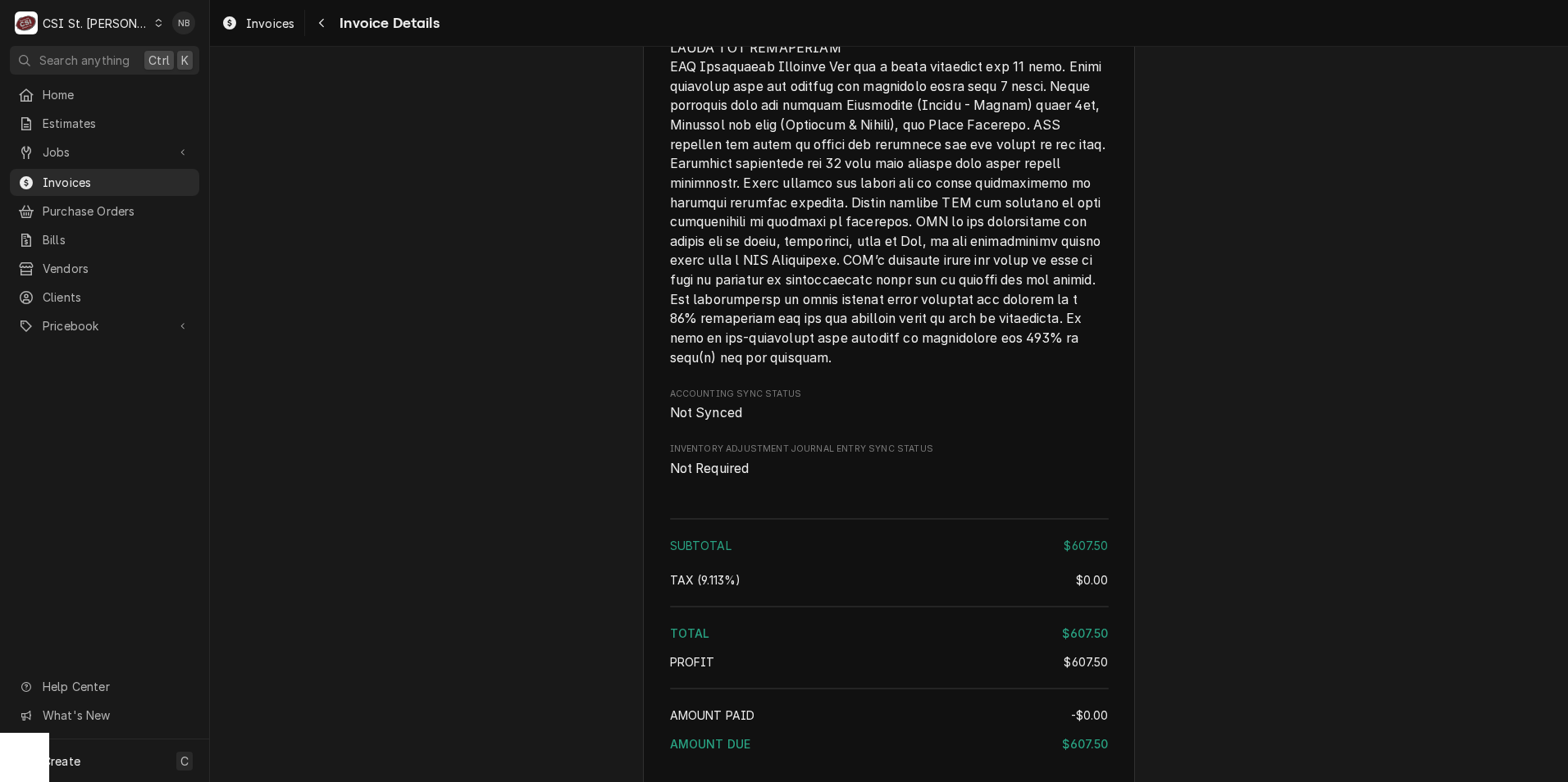
scroll to position [3772, 0]
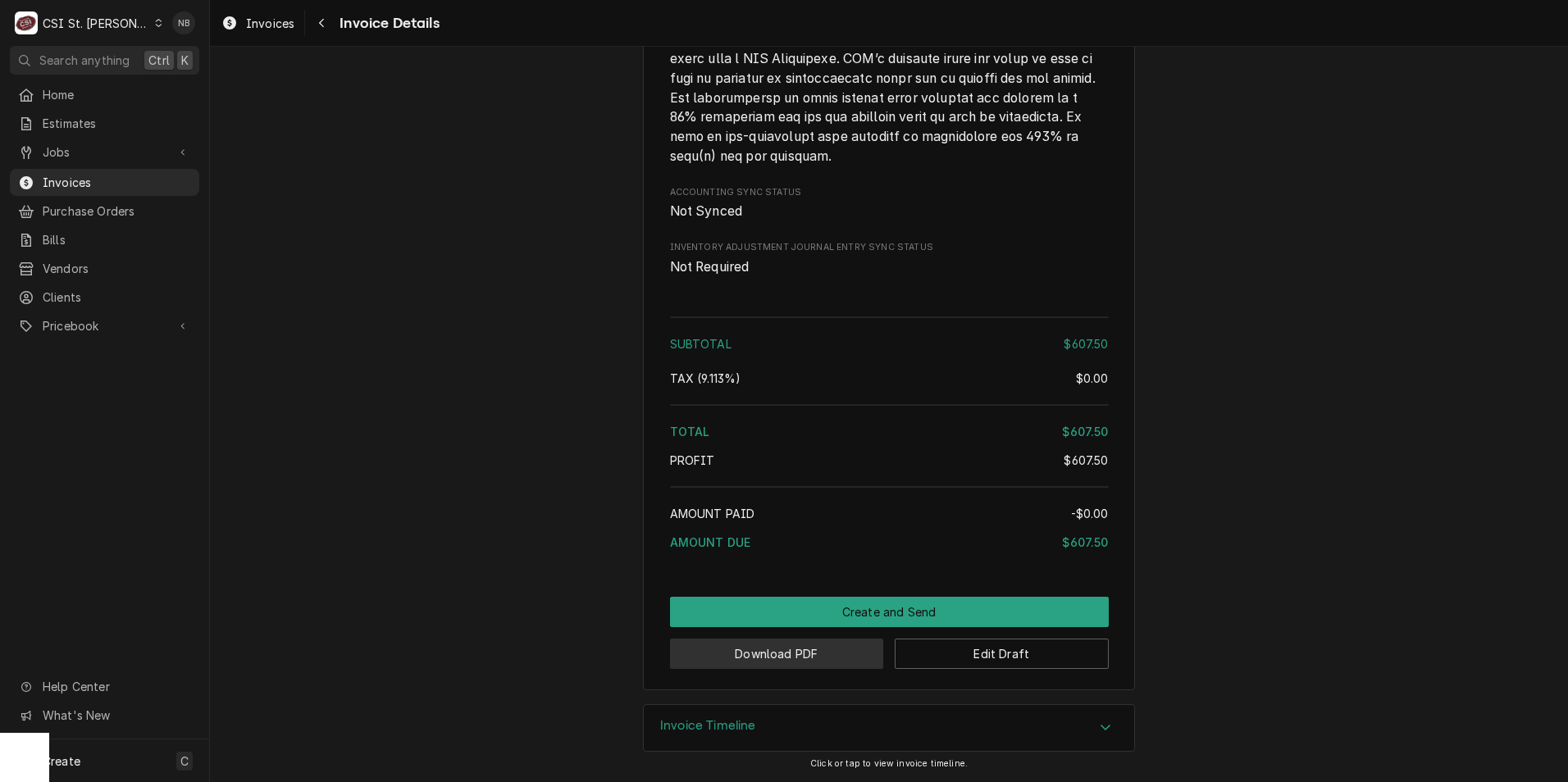
click at [814, 665] on button "Download PDF" at bounding box center [777, 654] width 214 height 30
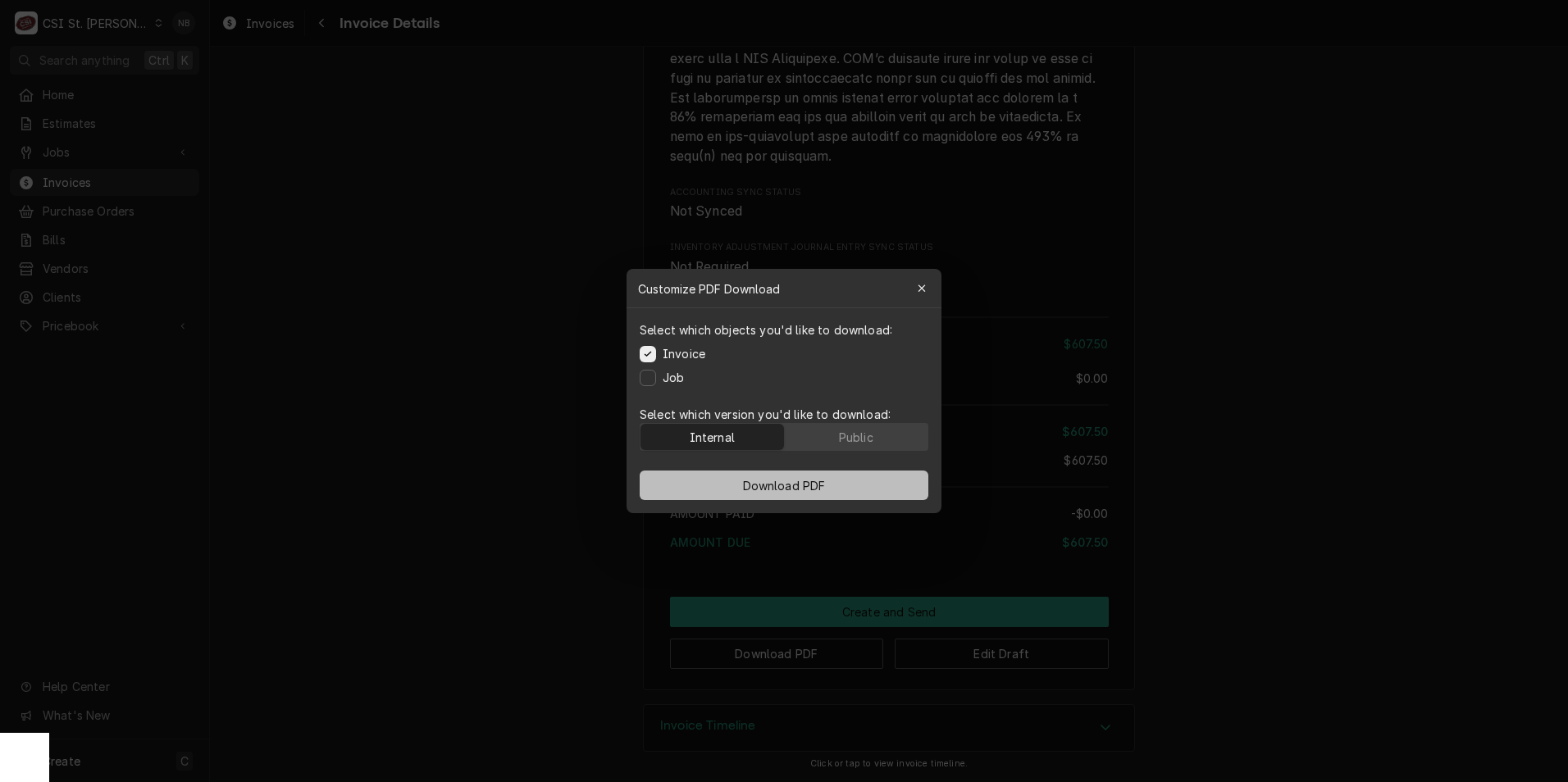
click at [747, 496] on button "Download PDF" at bounding box center [784, 485] width 288 height 30
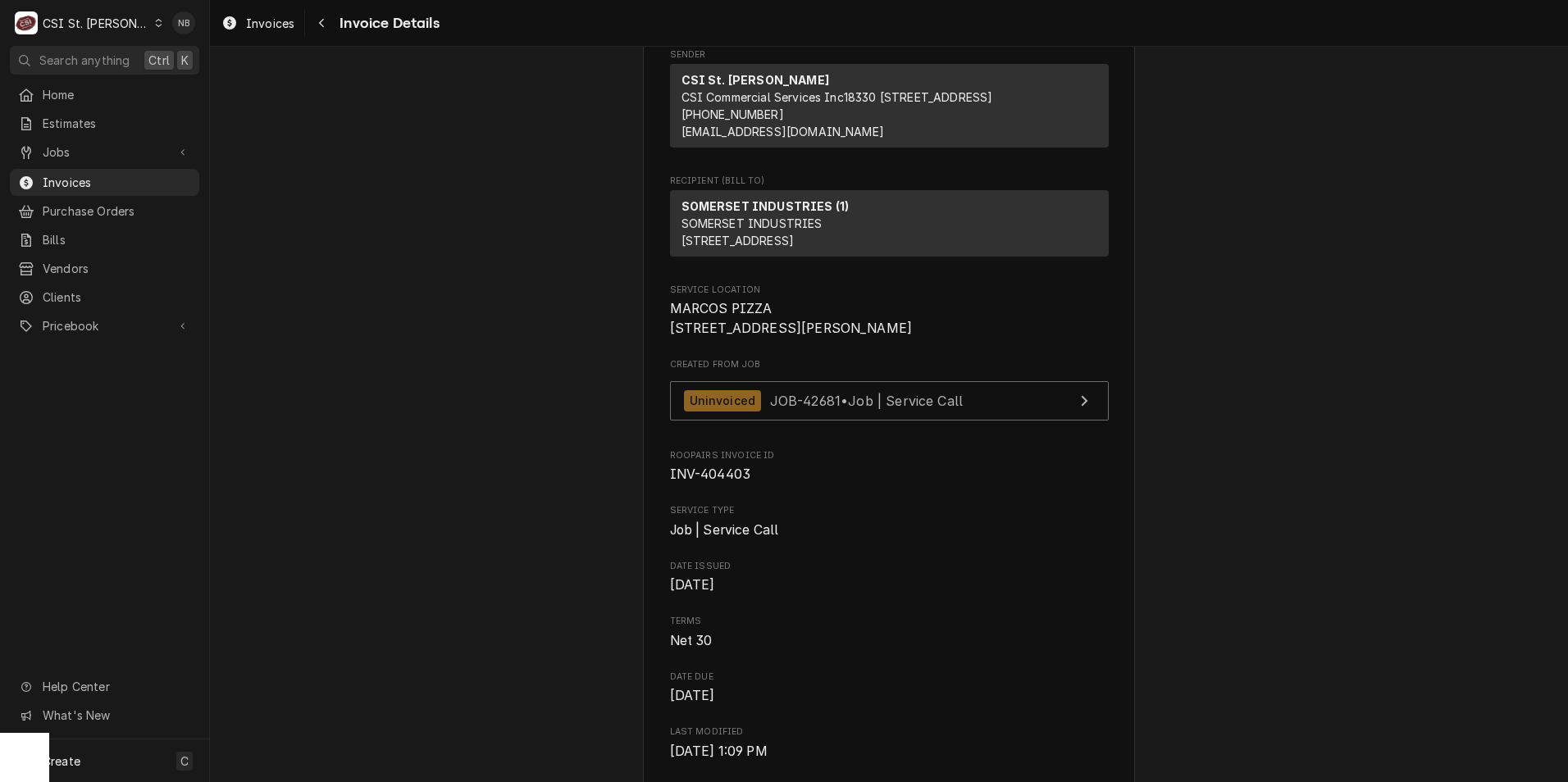
scroll to position [165, 0]
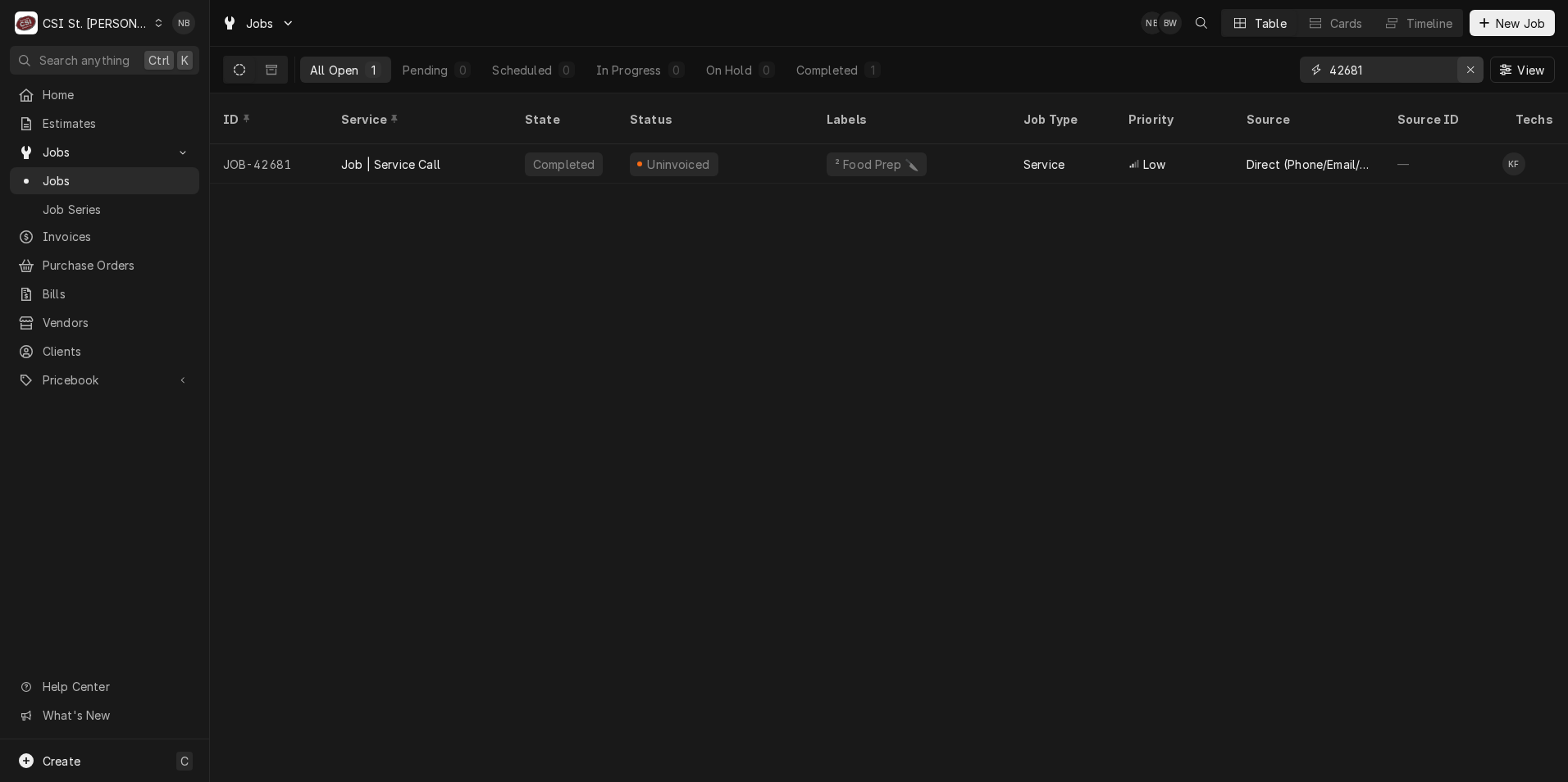
click at [1471, 70] on icon "Erase input" at bounding box center [1471, 70] width 9 height 12
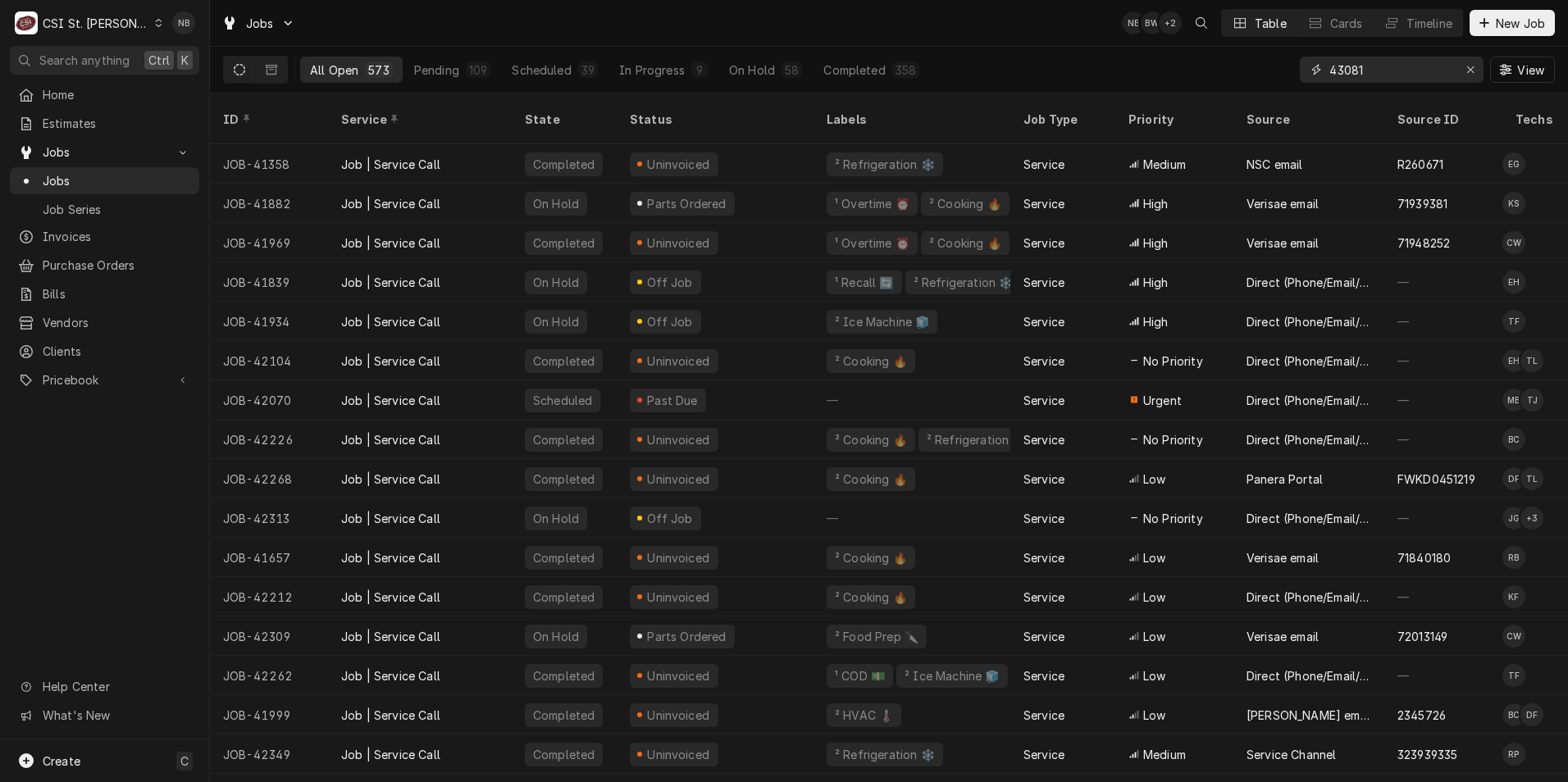
type input "43081"
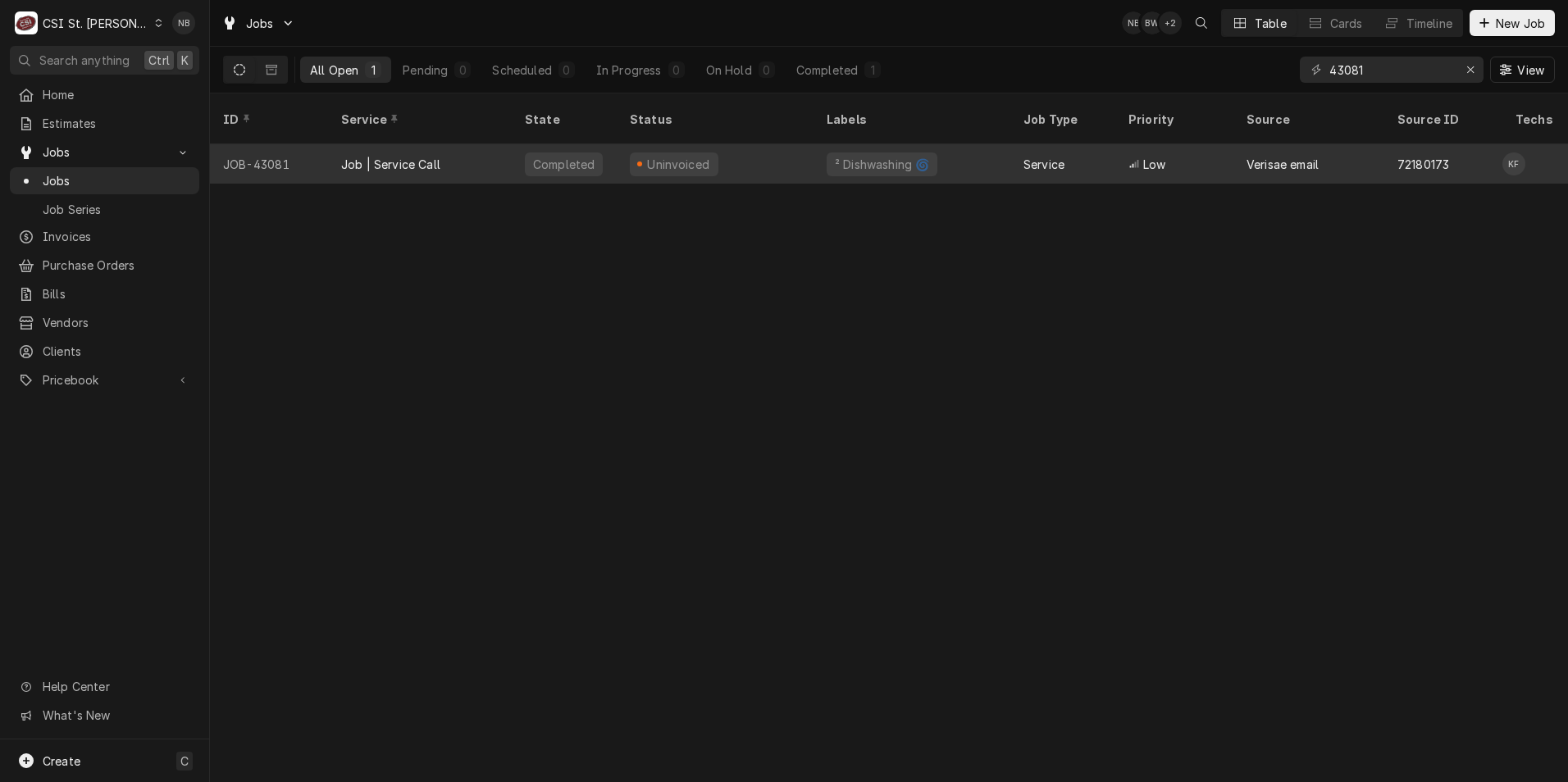
click at [787, 146] on div "Uninvoiced" at bounding box center [716, 164] width 197 height 39
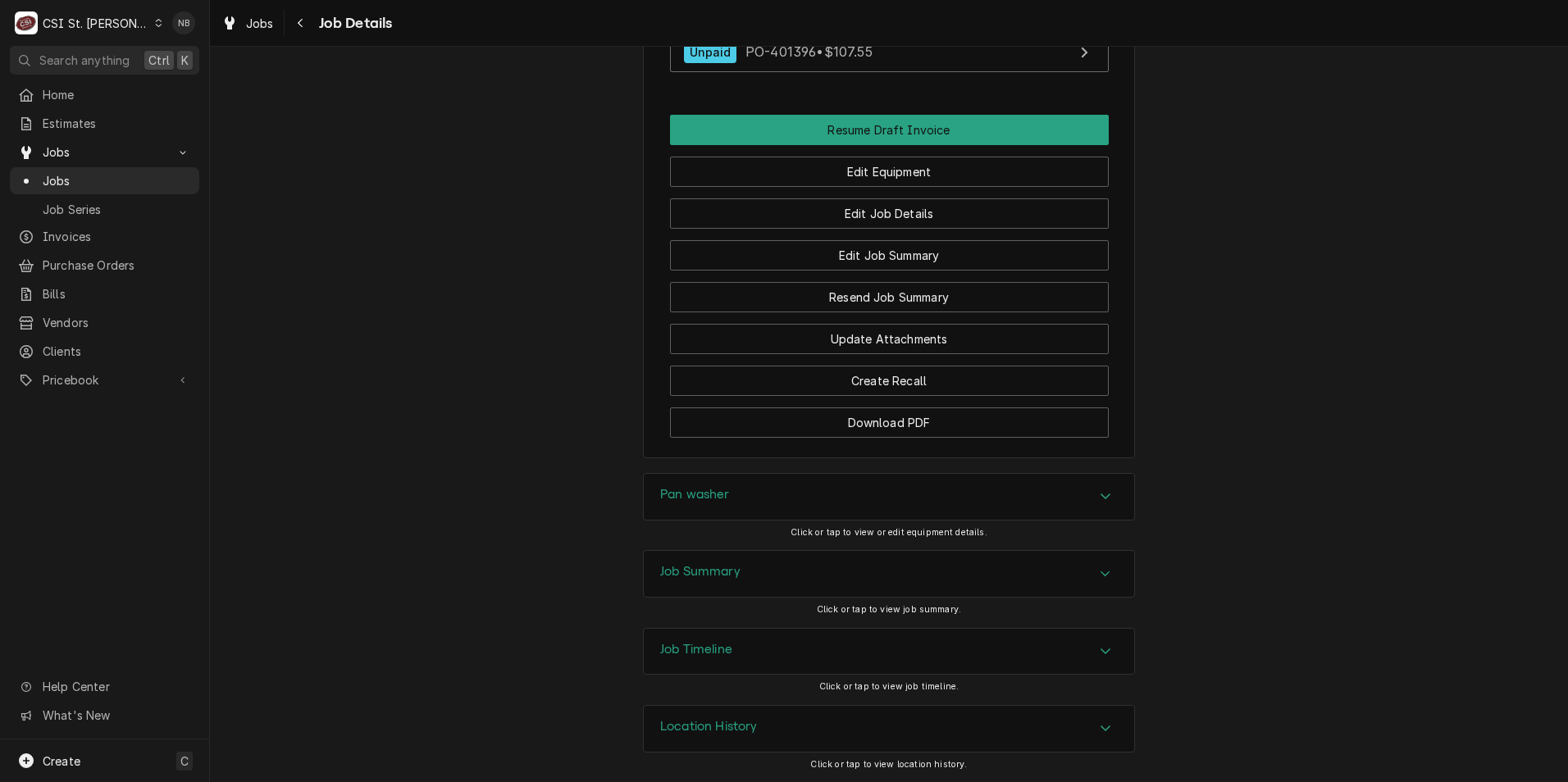
click at [838, 569] on div "Job Summary" at bounding box center [889, 574] width 491 height 46
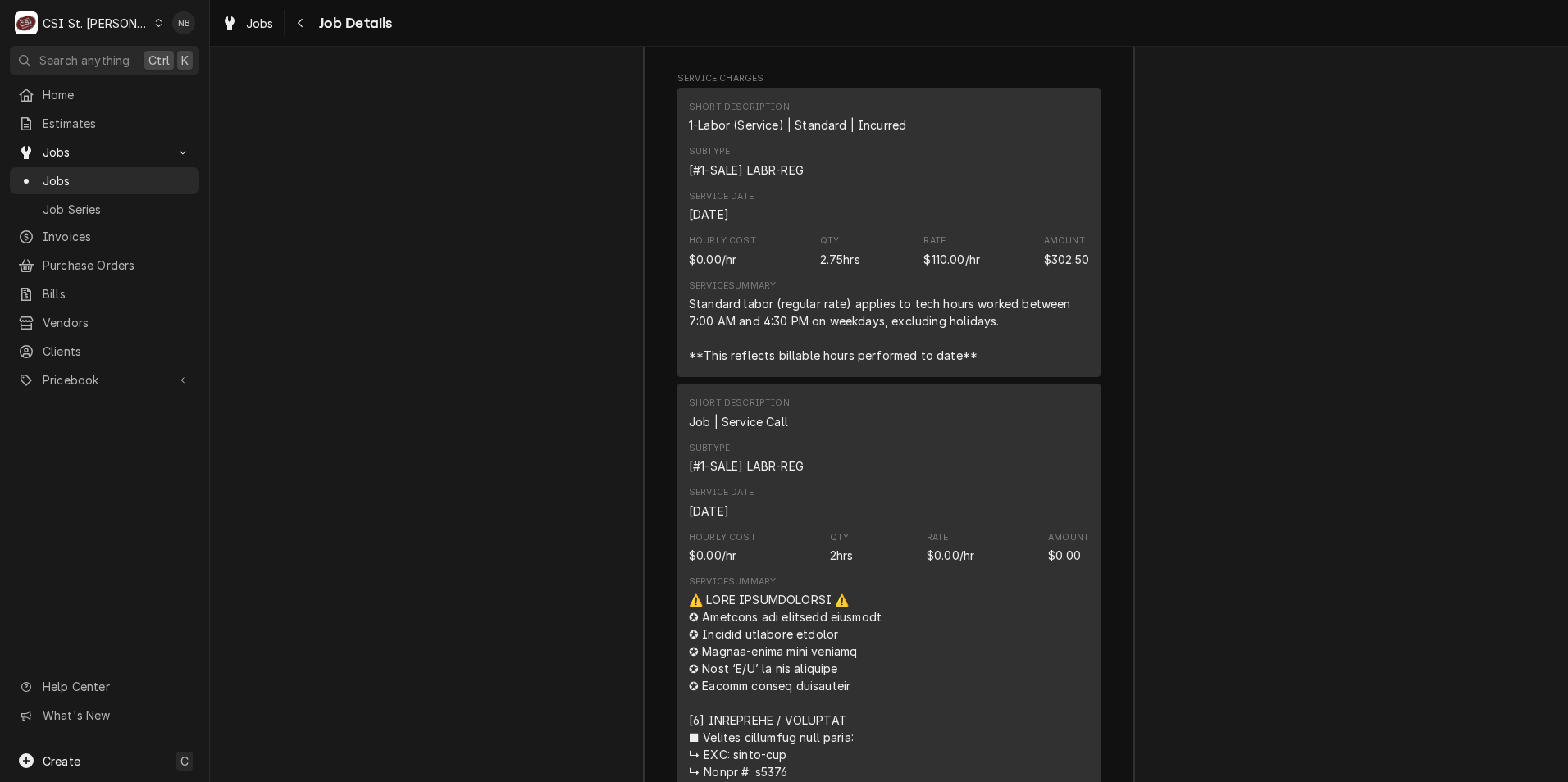
scroll to position [3076, 0]
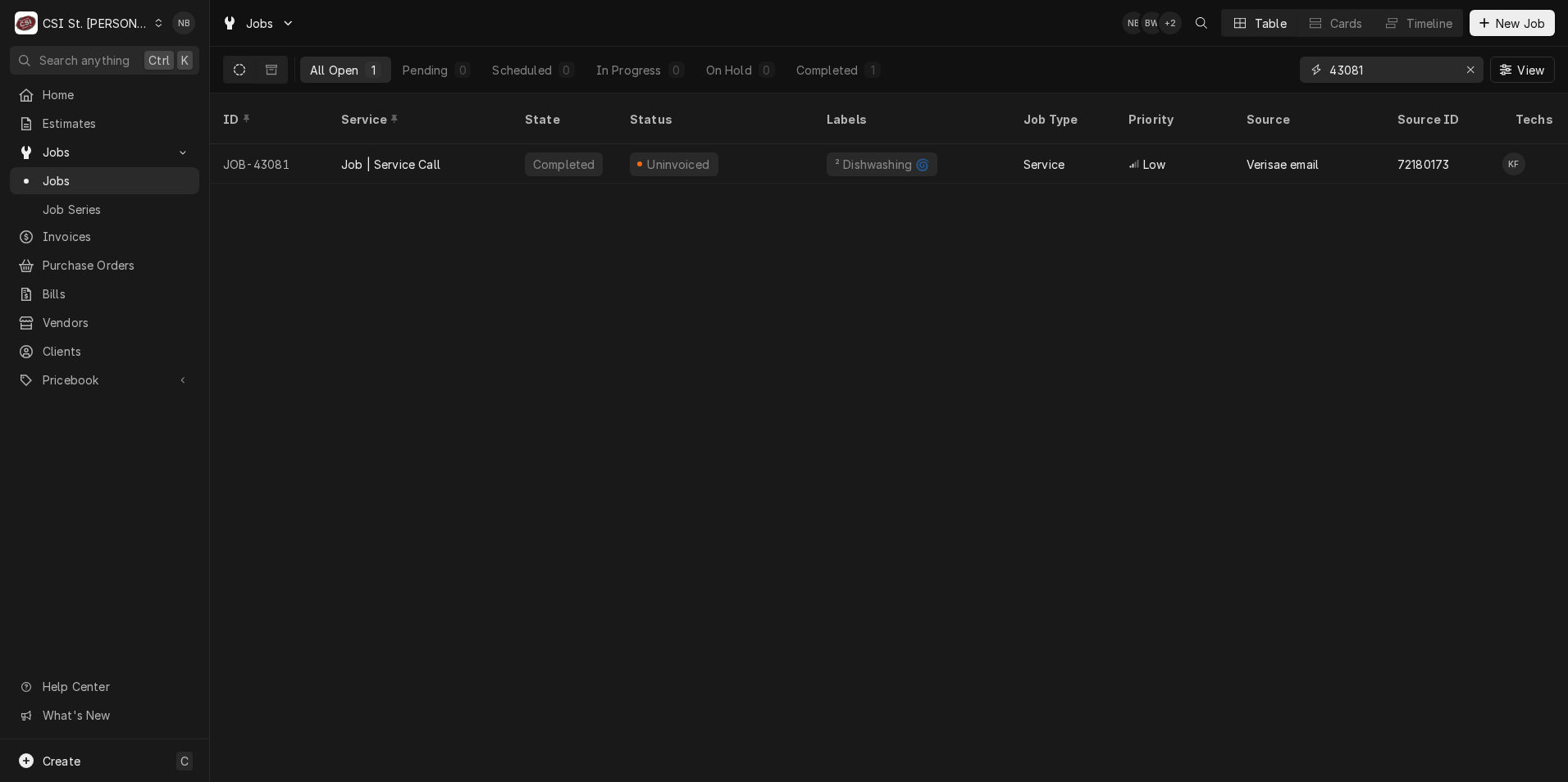
drag, startPoint x: 1387, startPoint y: 71, endPoint x: 1208, endPoint y: 75, distance: 179.0
click at [1208, 75] on div "All Open 1 Pending 0 Scheduled 0 In Progress 0 On Hold 0 Completed 1 43081 View" at bounding box center [888, 70] width 1332 height 46
type input "42316"
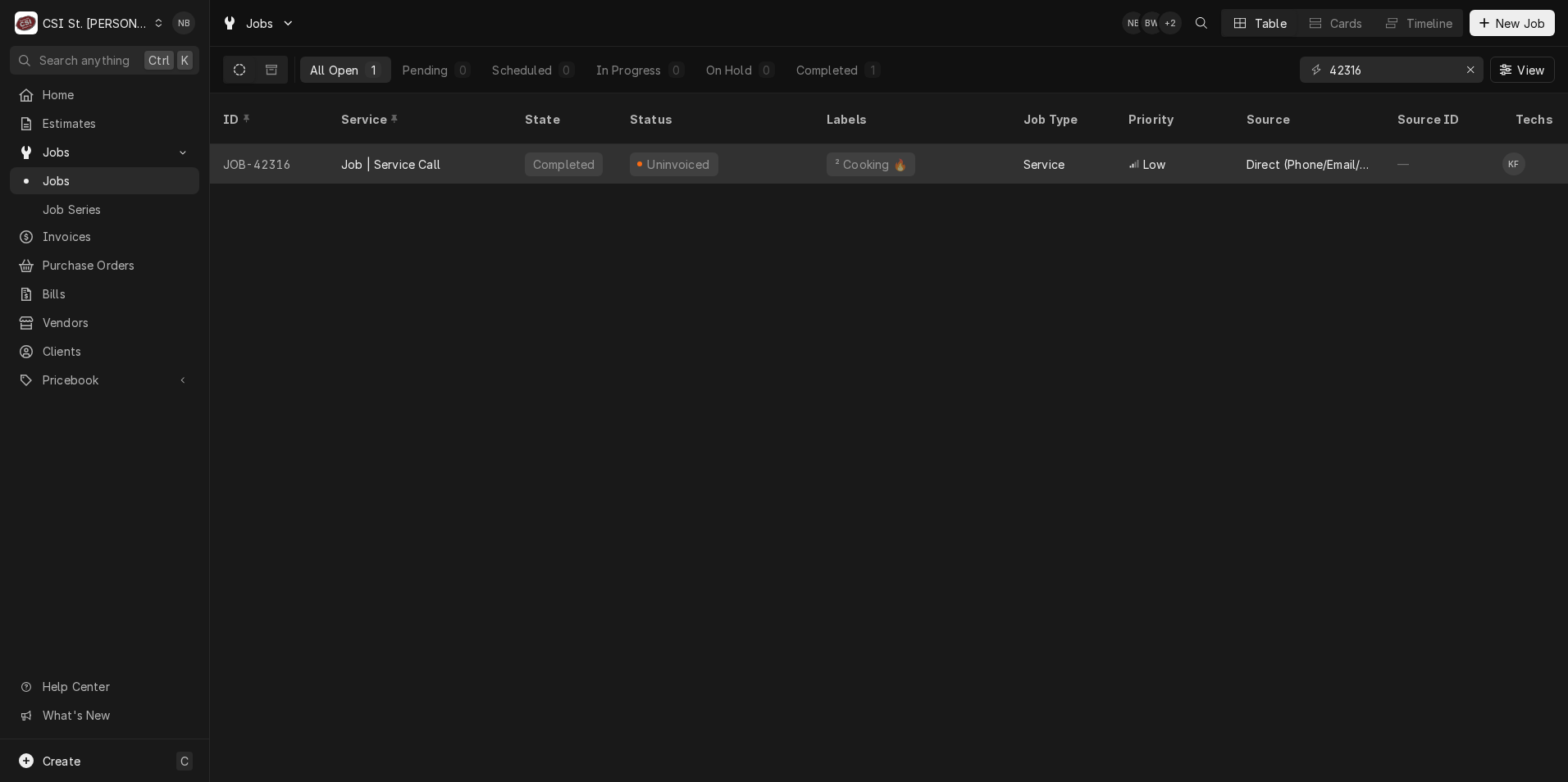
click at [715, 145] on div "Uninvoiced" at bounding box center [716, 164] width 197 height 39
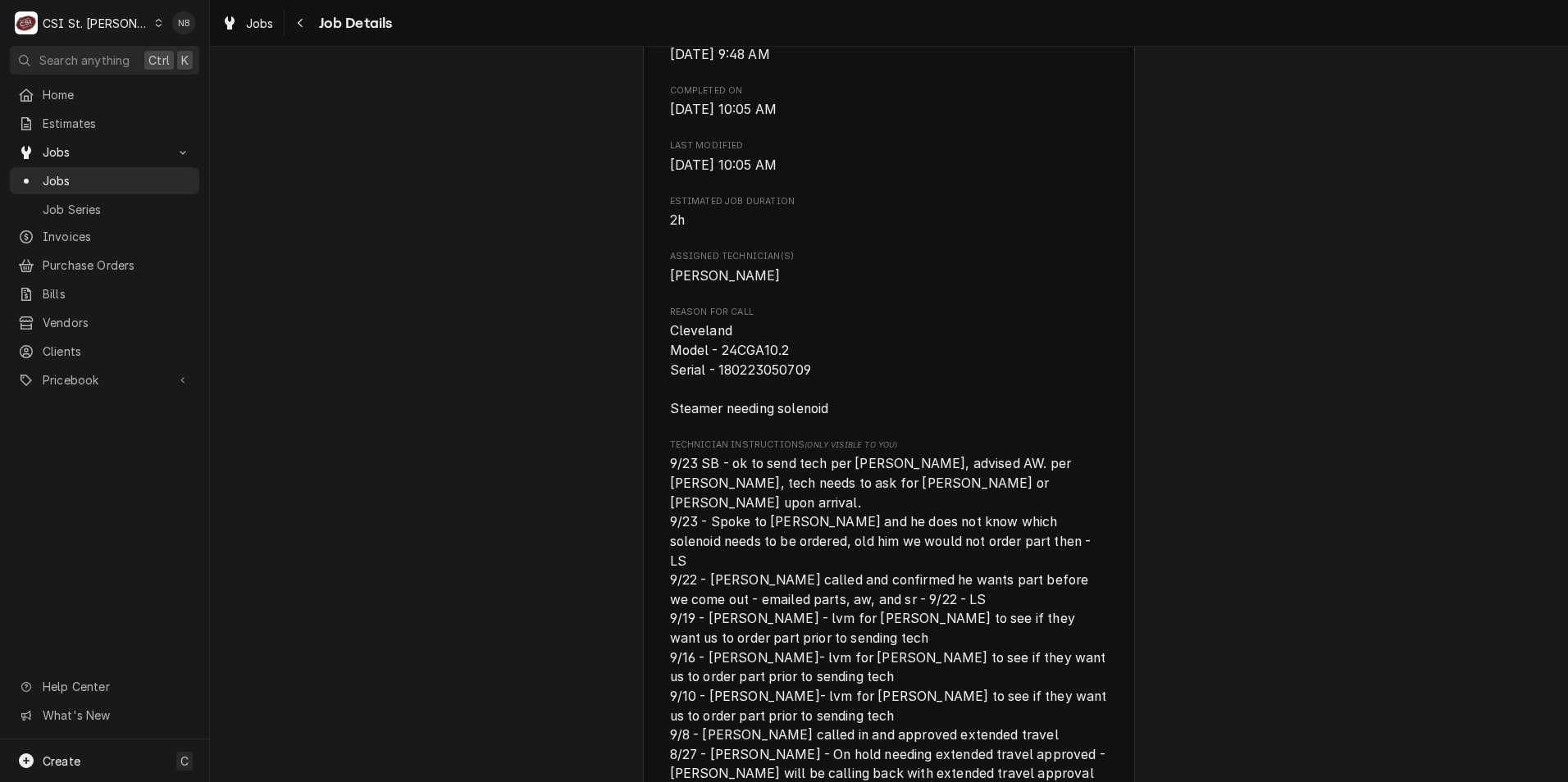
scroll to position [820, 0]
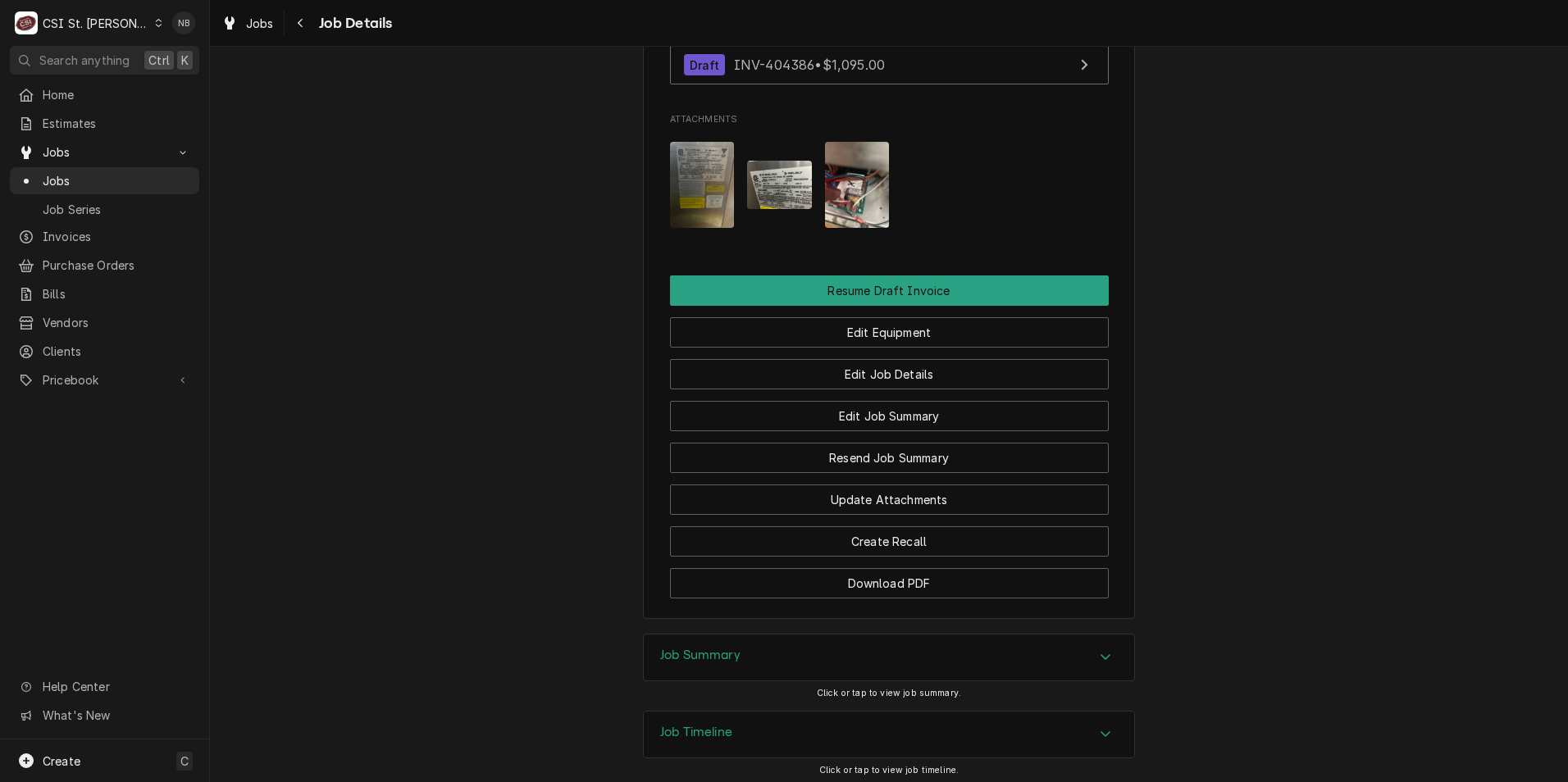
click at [899, 635] on div "Job Summary" at bounding box center [889, 658] width 491 height 46
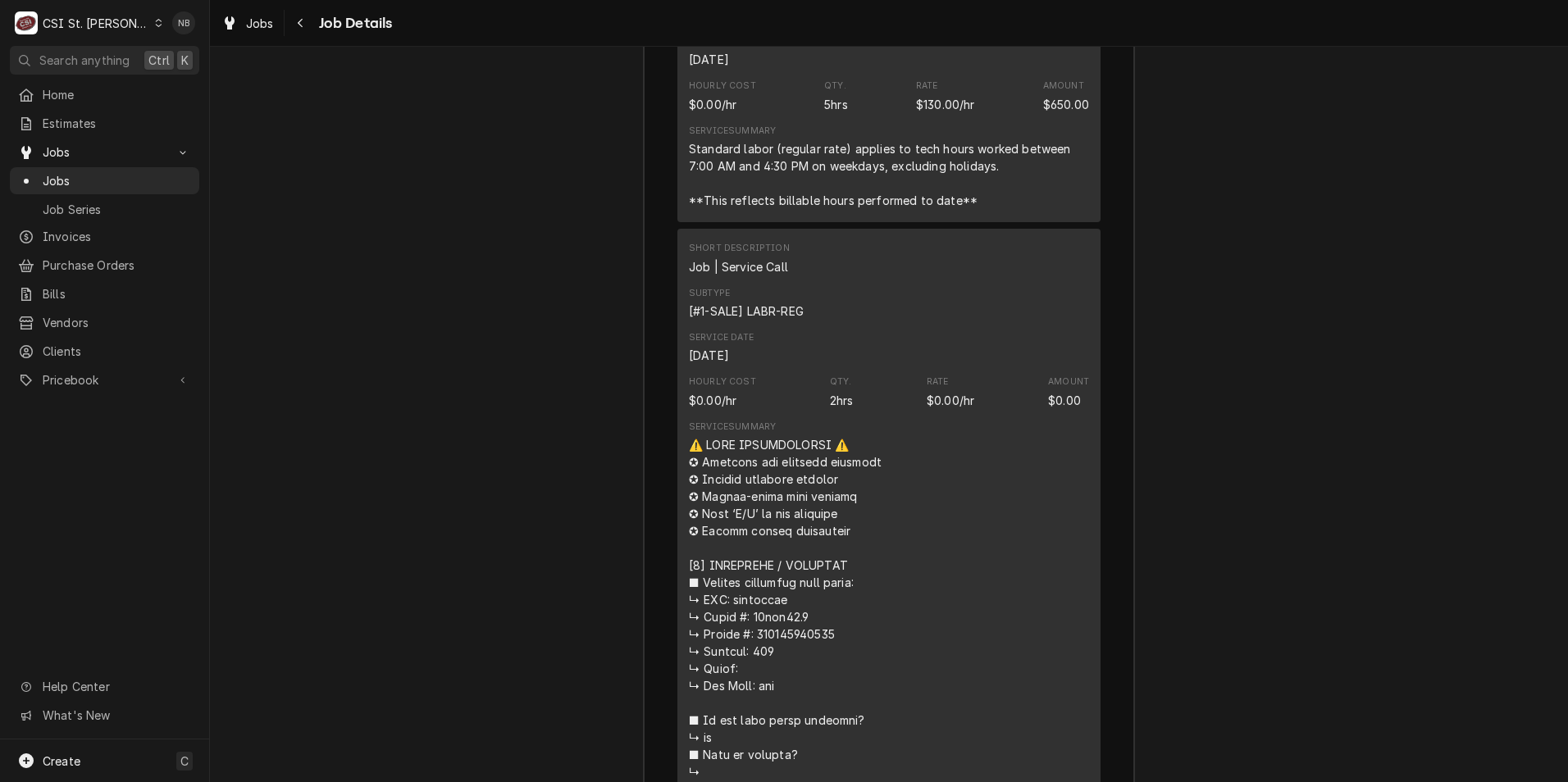
scroll to position [3287, 0]
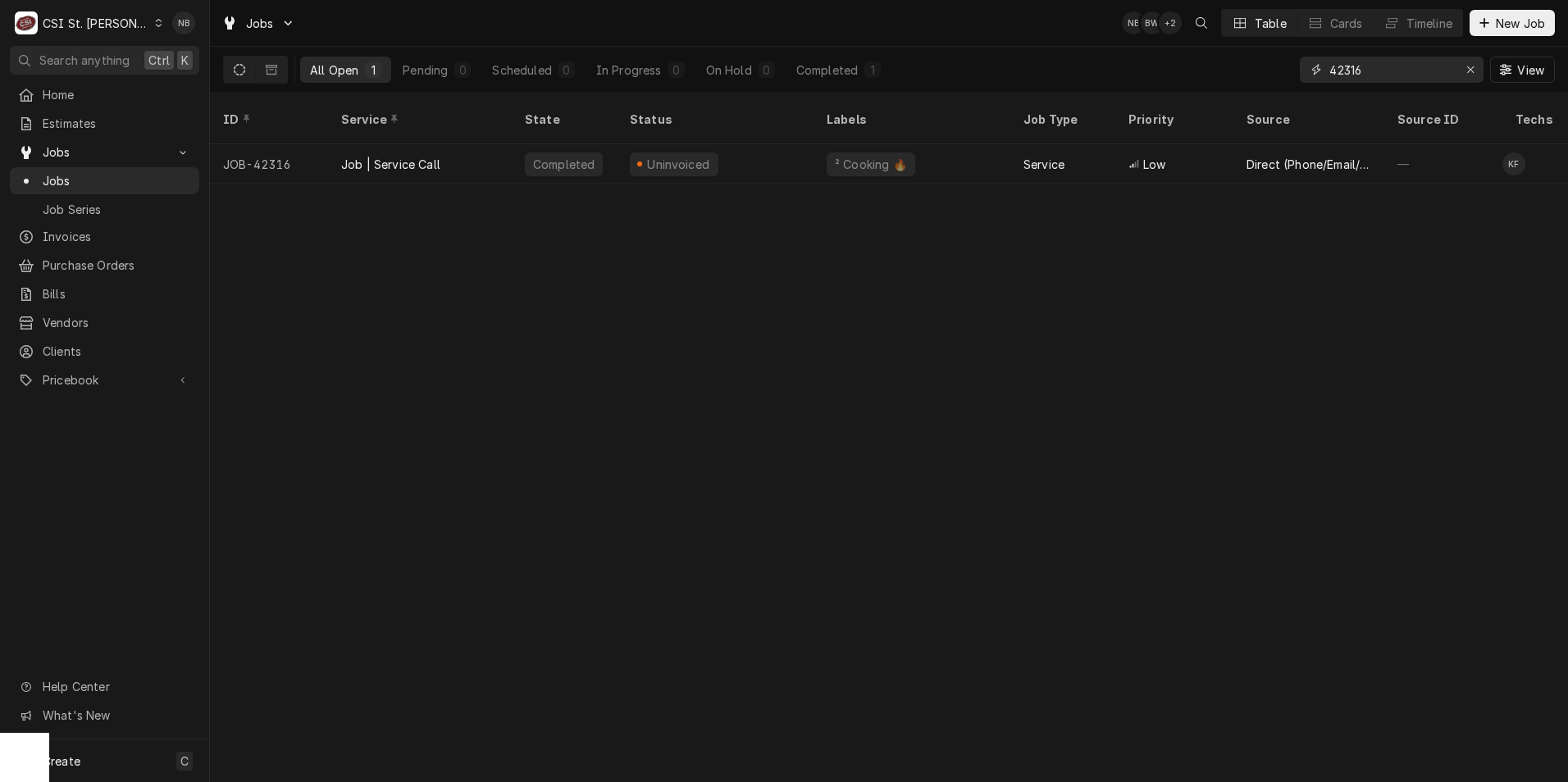
drag, startPoint x: 1373, startPoint y: 73, endPoint x: 1284, endPoint y: 68, distance: 89.1
click at [1283, 68] on div "All Open 1 Pending 0 Scheduled 0 In Progress 0 On Hold 0 Completed 1 42316 View" at bounding box center [888, 70] width 1332 height 46
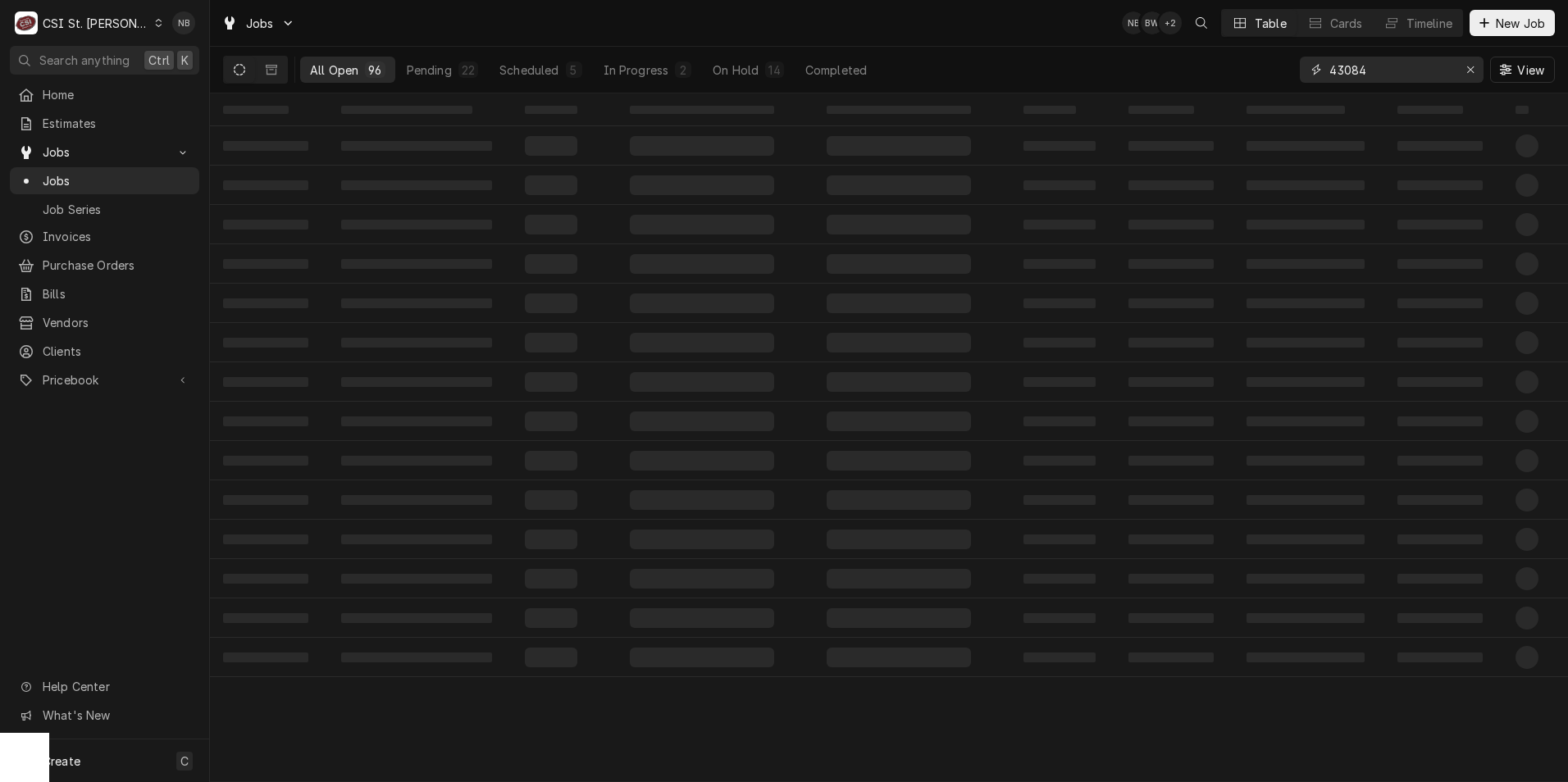
type input "43084"
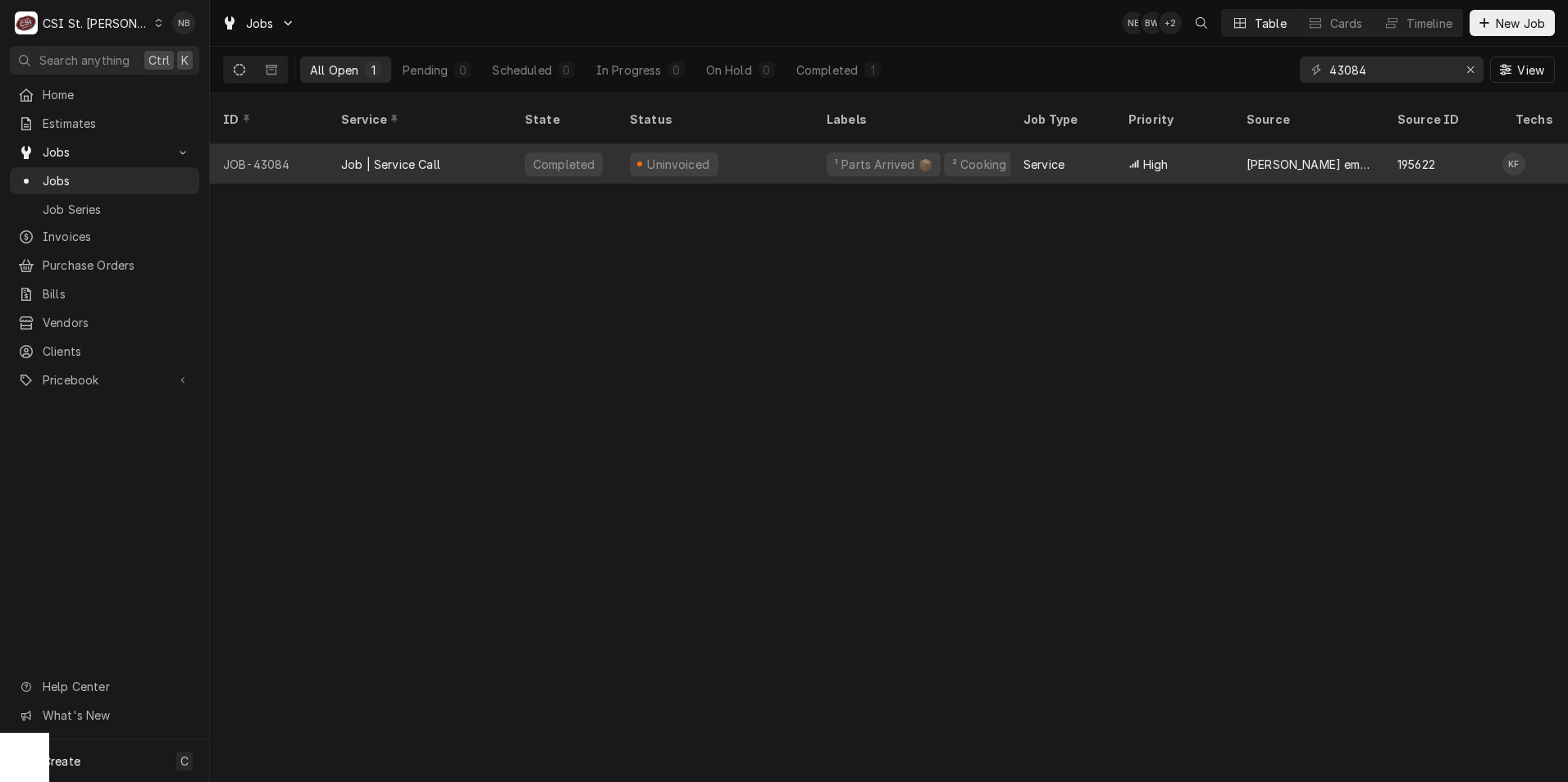
click at [720, 145] on div "Uninvoiced" at bounding box center [716, 164] width 197 height 39
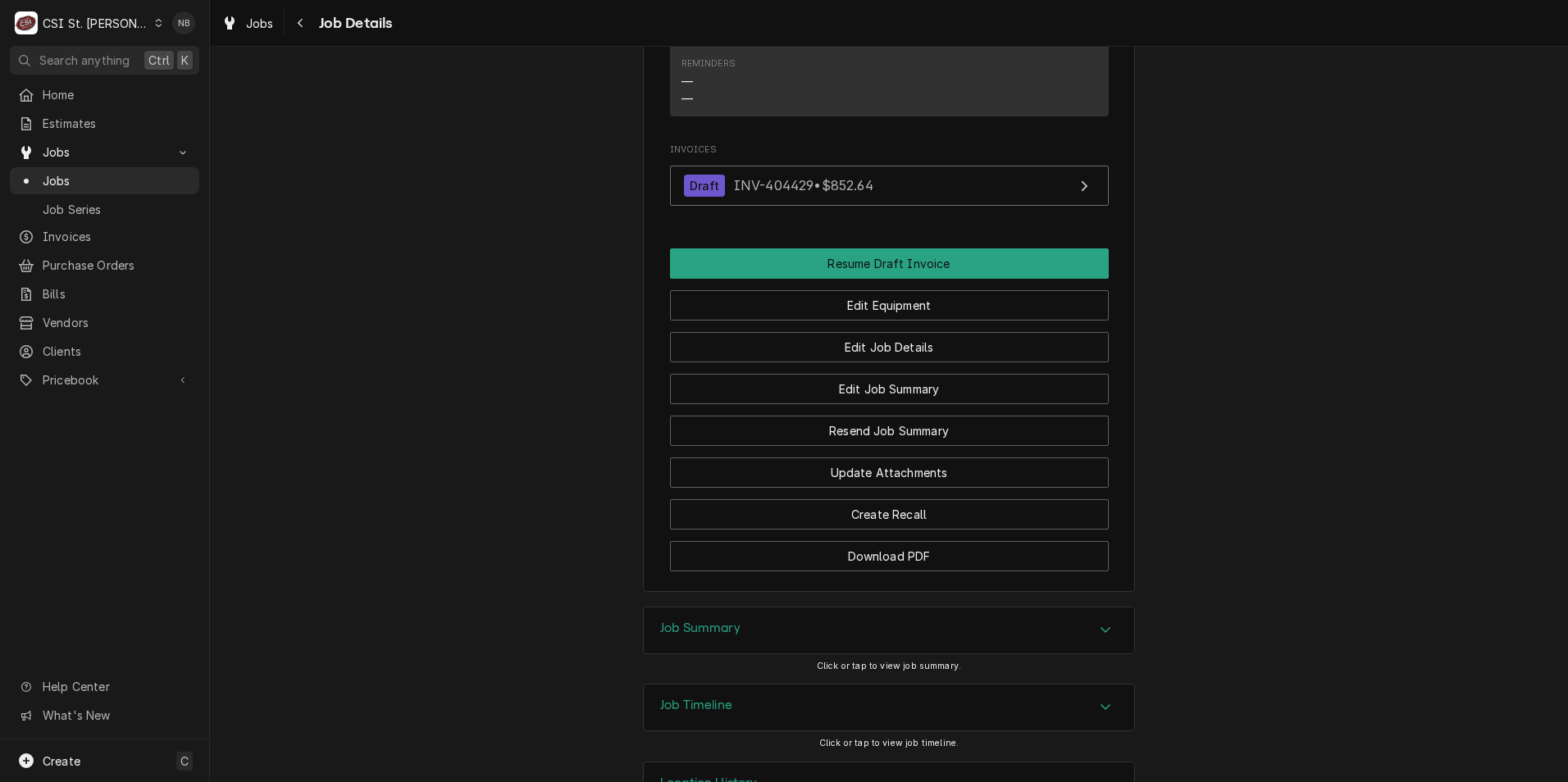
click at [917, 642] on div "Job Summary" at bounding box center [889, 631] width 491 height 46
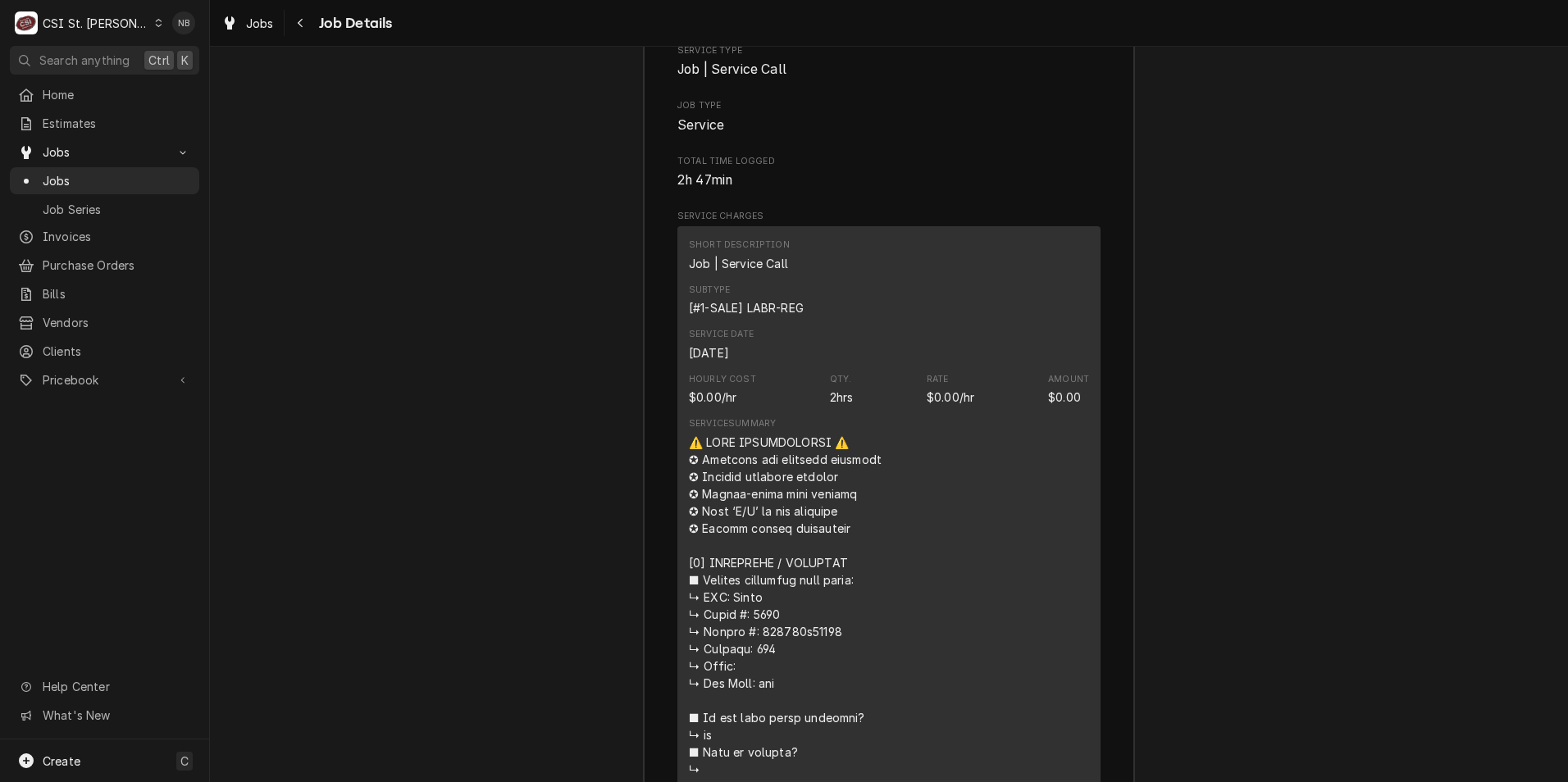
scroll to position [3198, 0]
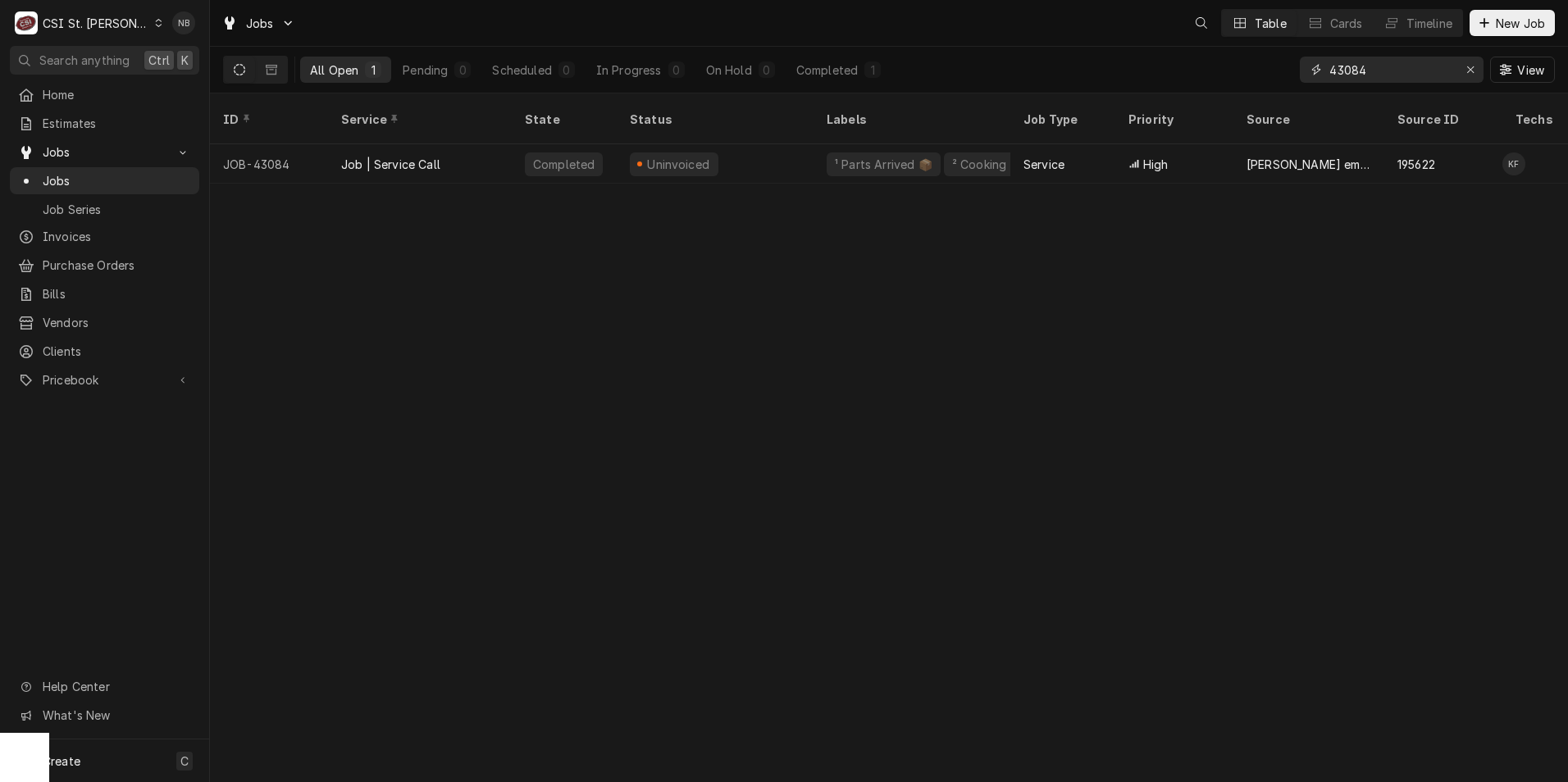
drag, startPoint x: 1379, startPoint y: 70, endPoint x: 1112, endPoint y: 14, distance: 272.8
click at [1220, 31] on div "Jobs Table Cards Timeline New Job All Open 1 Pending 0 Scheduled 0 In Progress …" at bounding box center [889, 47] width 1358 height 94
type input "42772"
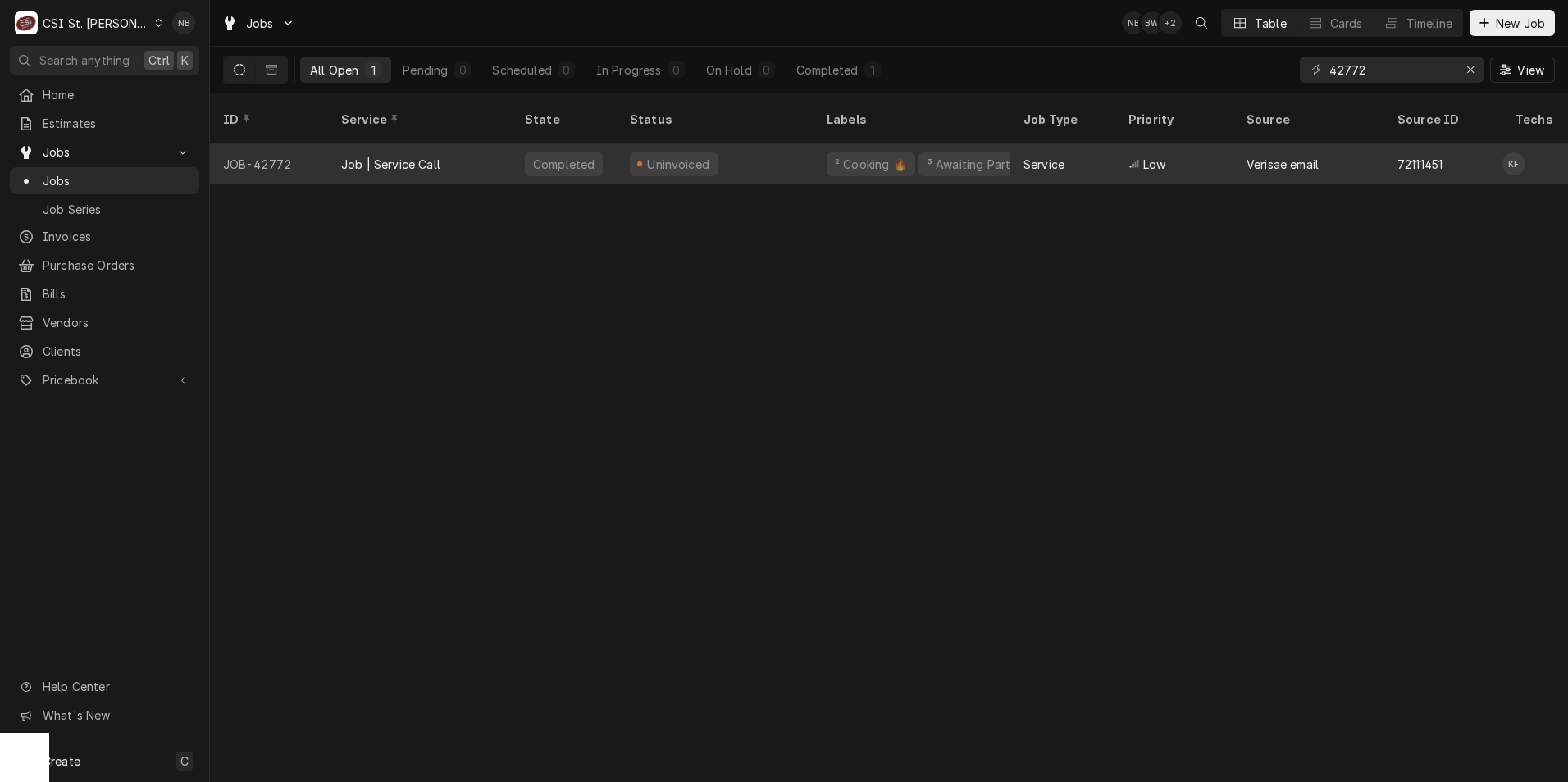
click at [759, 153] on div "Uninvoiced" at bounding box center [716, 164] width 197 height 39
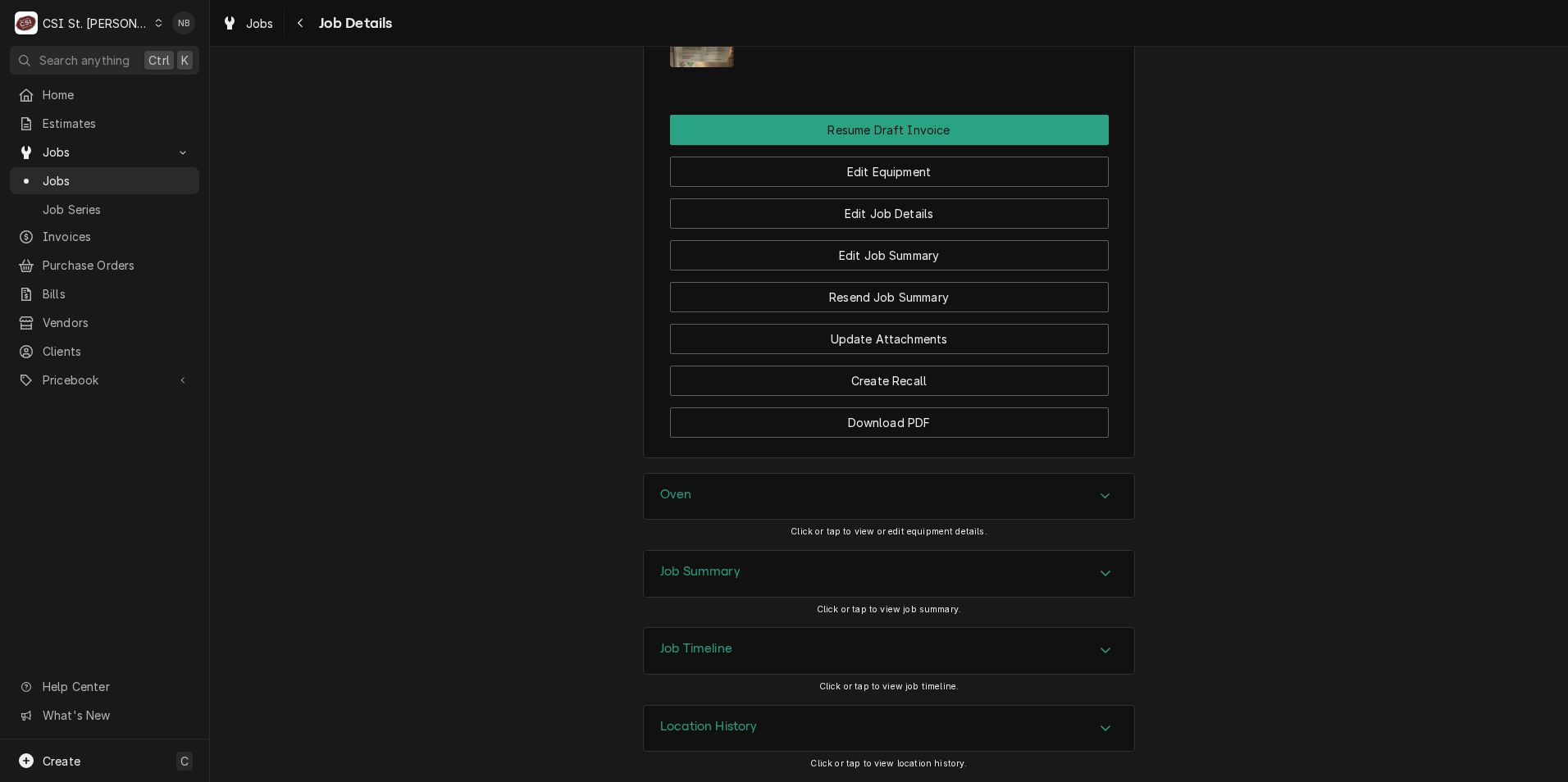
click at [1051, 570] on div "Job Summary" at bounding box center [889, 574] width 491 height 46
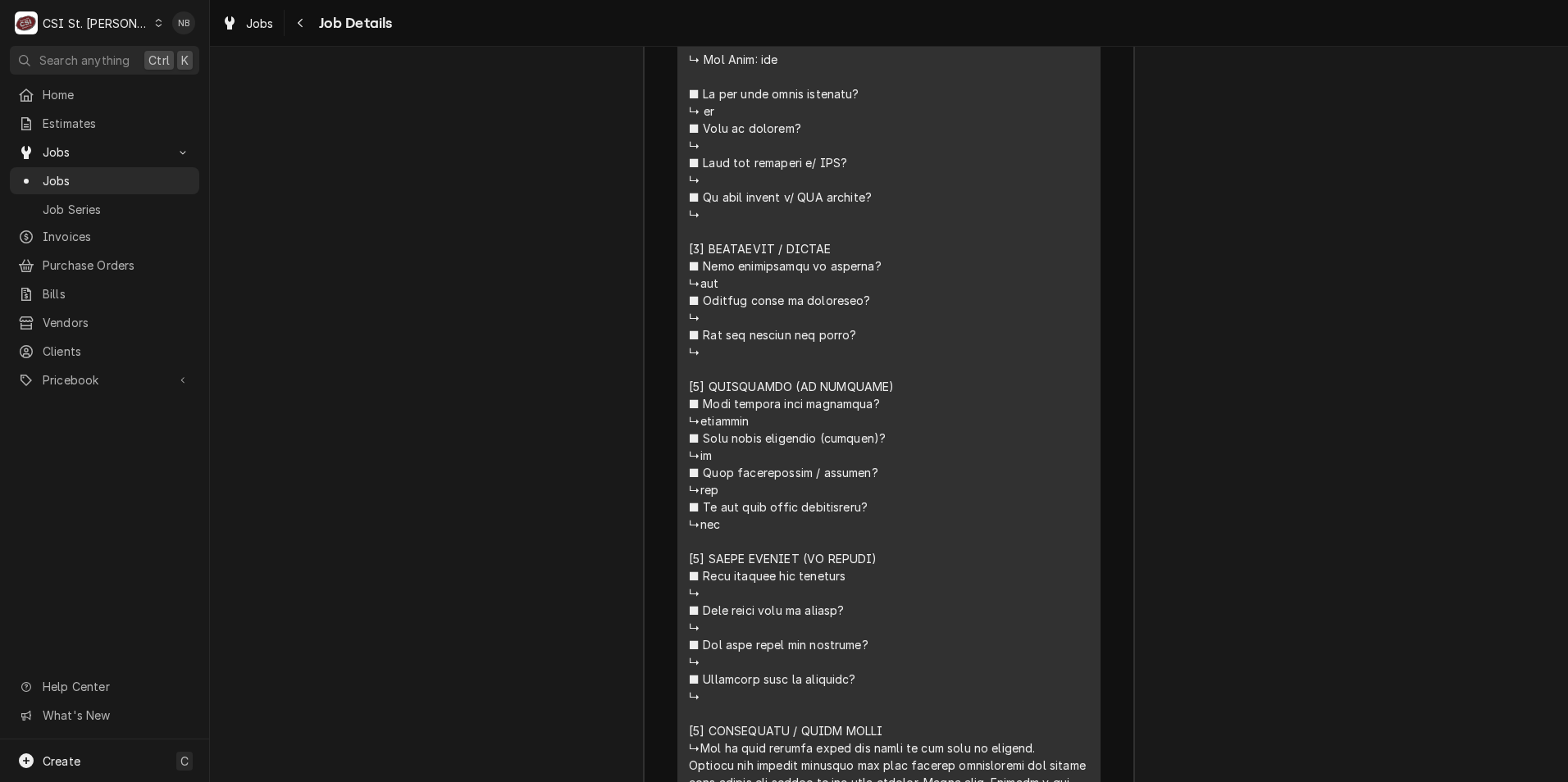
scroll to position [3075, 0]
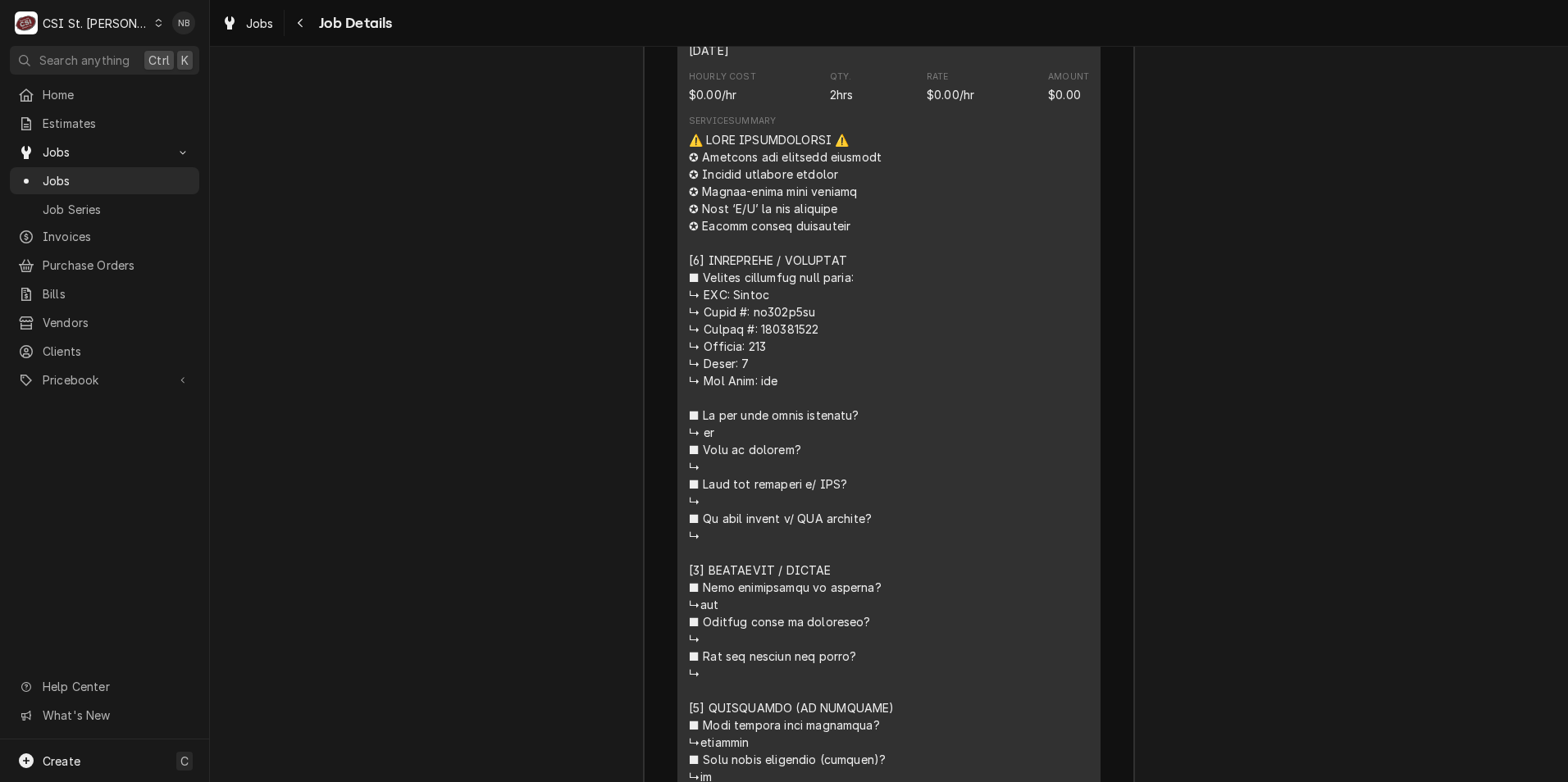
drag, startPoint x: 1073, startPoint y: 510, endPoint x: 1068, endPoint y: 500, distance: 11.2
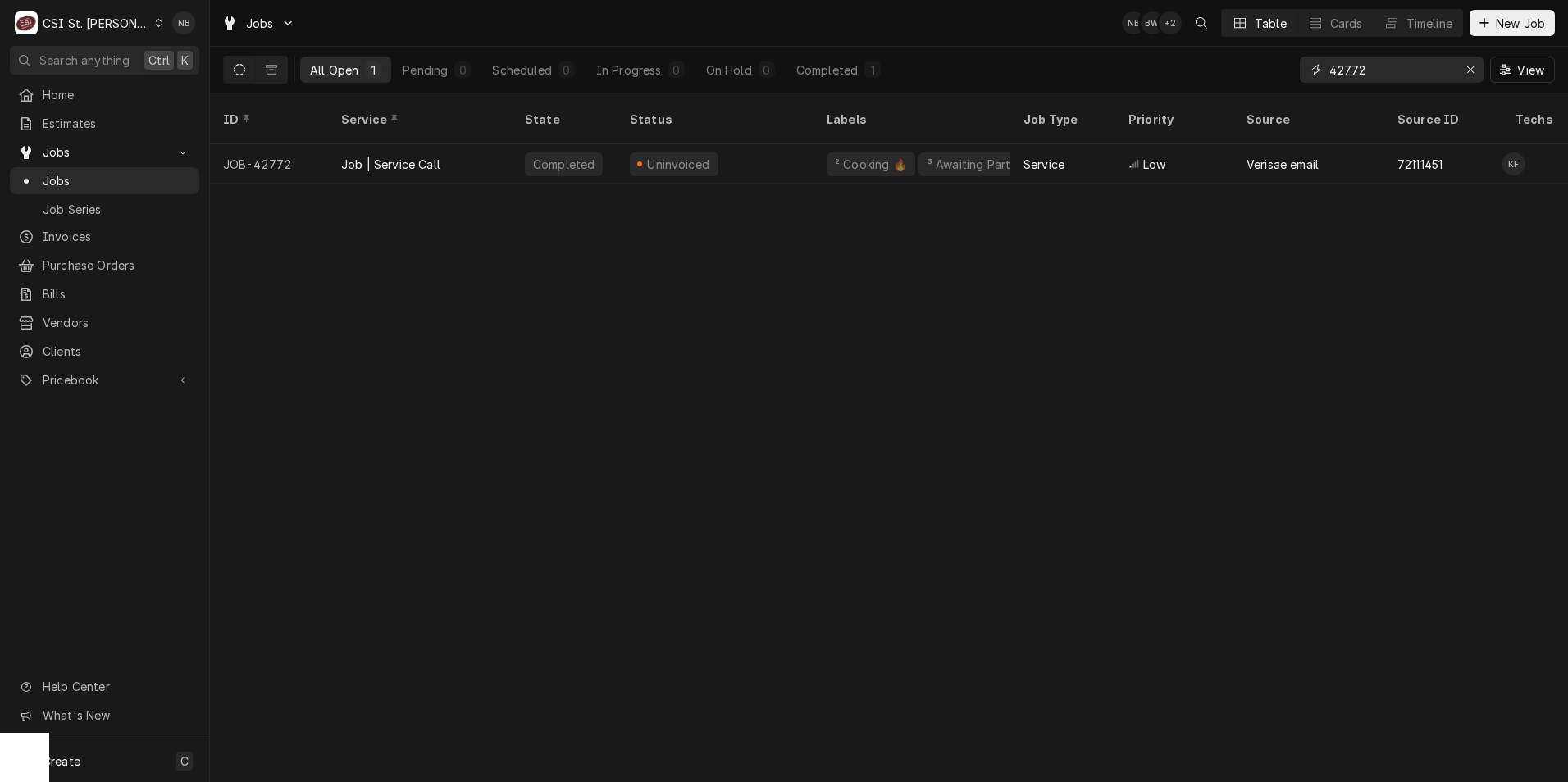
drag, startPoint x: 1363, startPoint y: 69, endPoint x: 1344, endPoint y: 78, distance: 21.0
click at [1344, 78] on input "42772" at bounding box center [1391, 70] width 123 height 26
type input "42994"
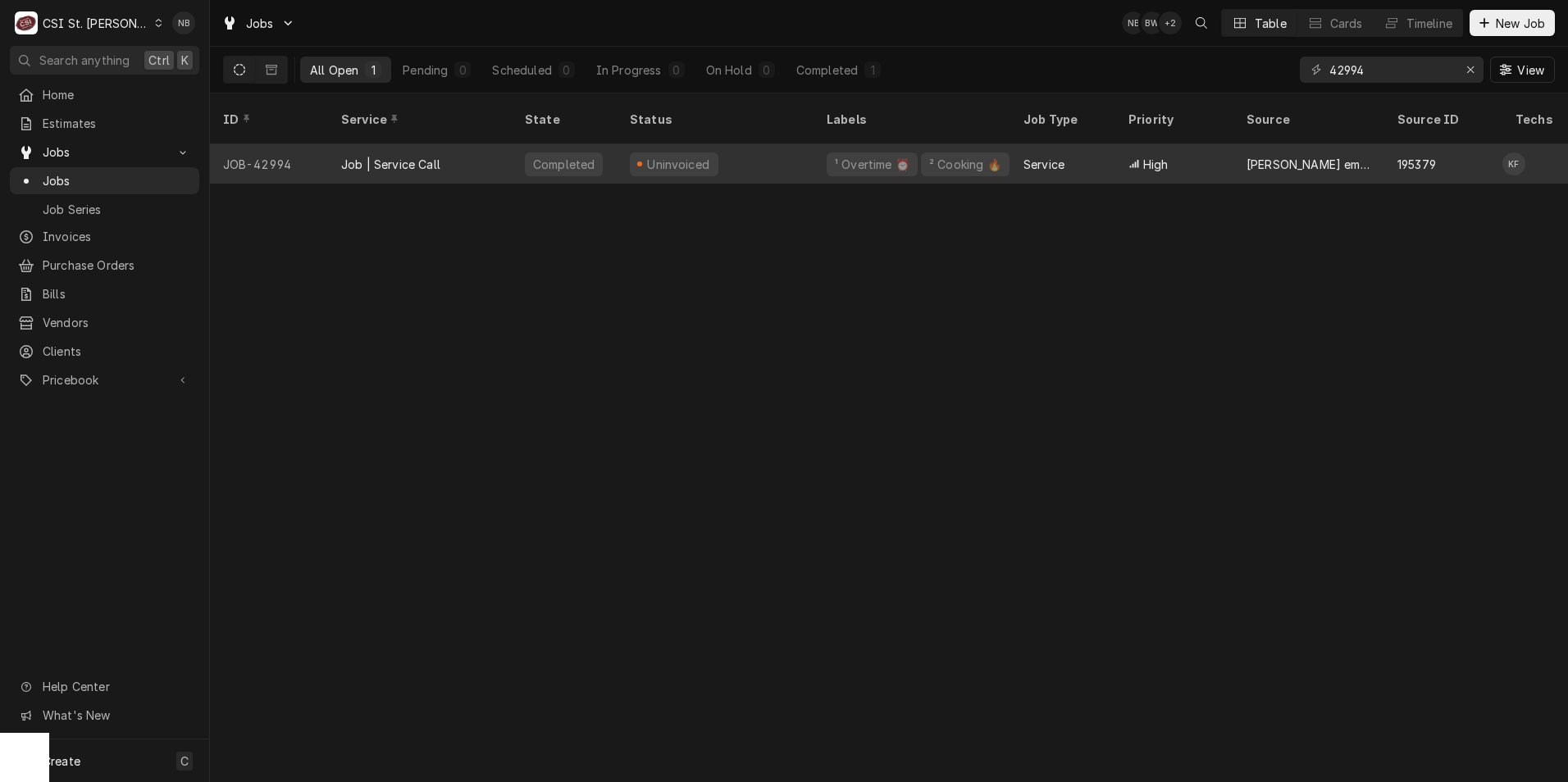
click at [750, 145] on div "Uninvoiced" at bounding box center [716, 164] width 197 height 39
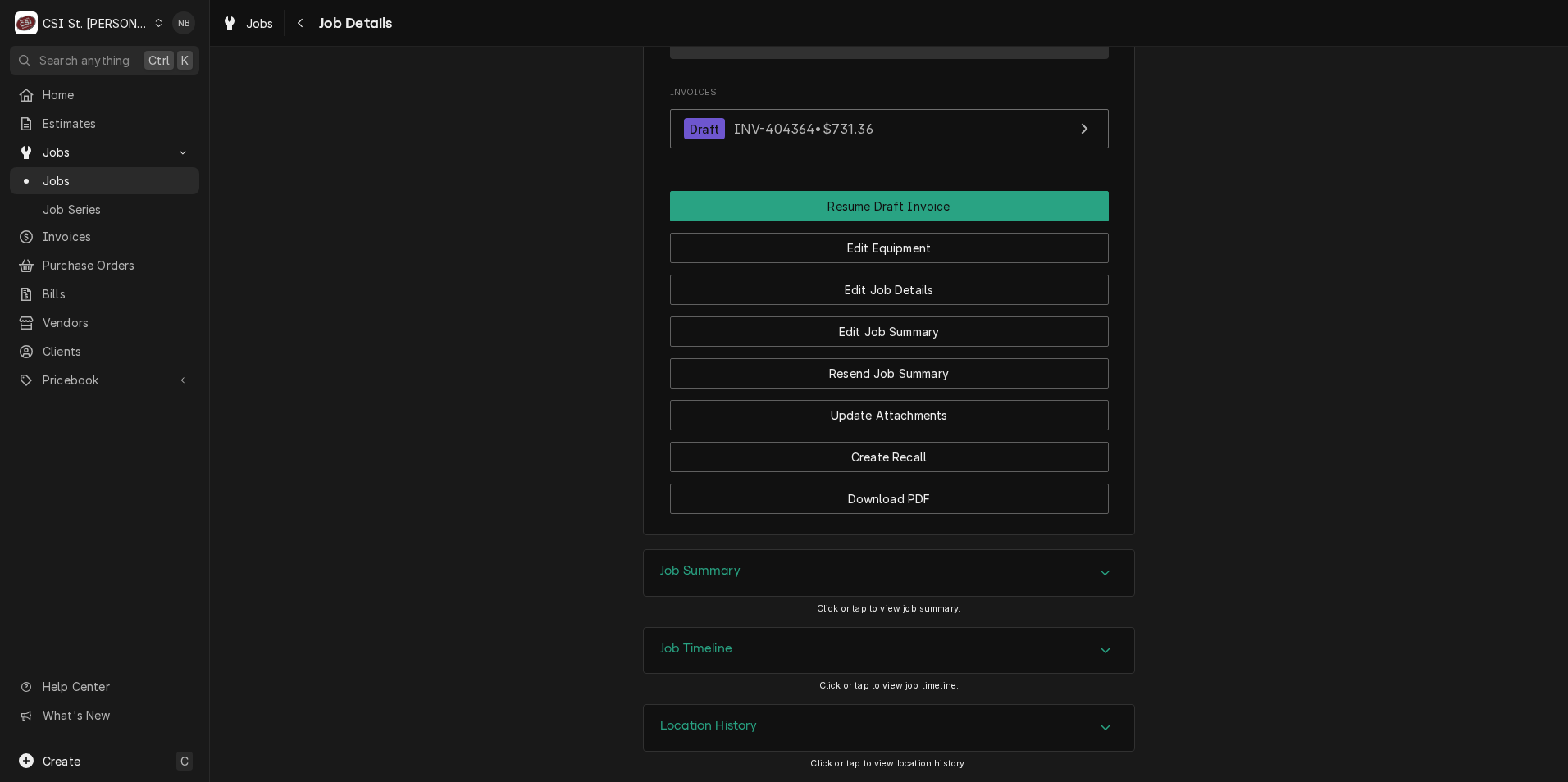
click at [948, 588] on div "Job Summary" at bounding box center [889, 573] width 491 height 46
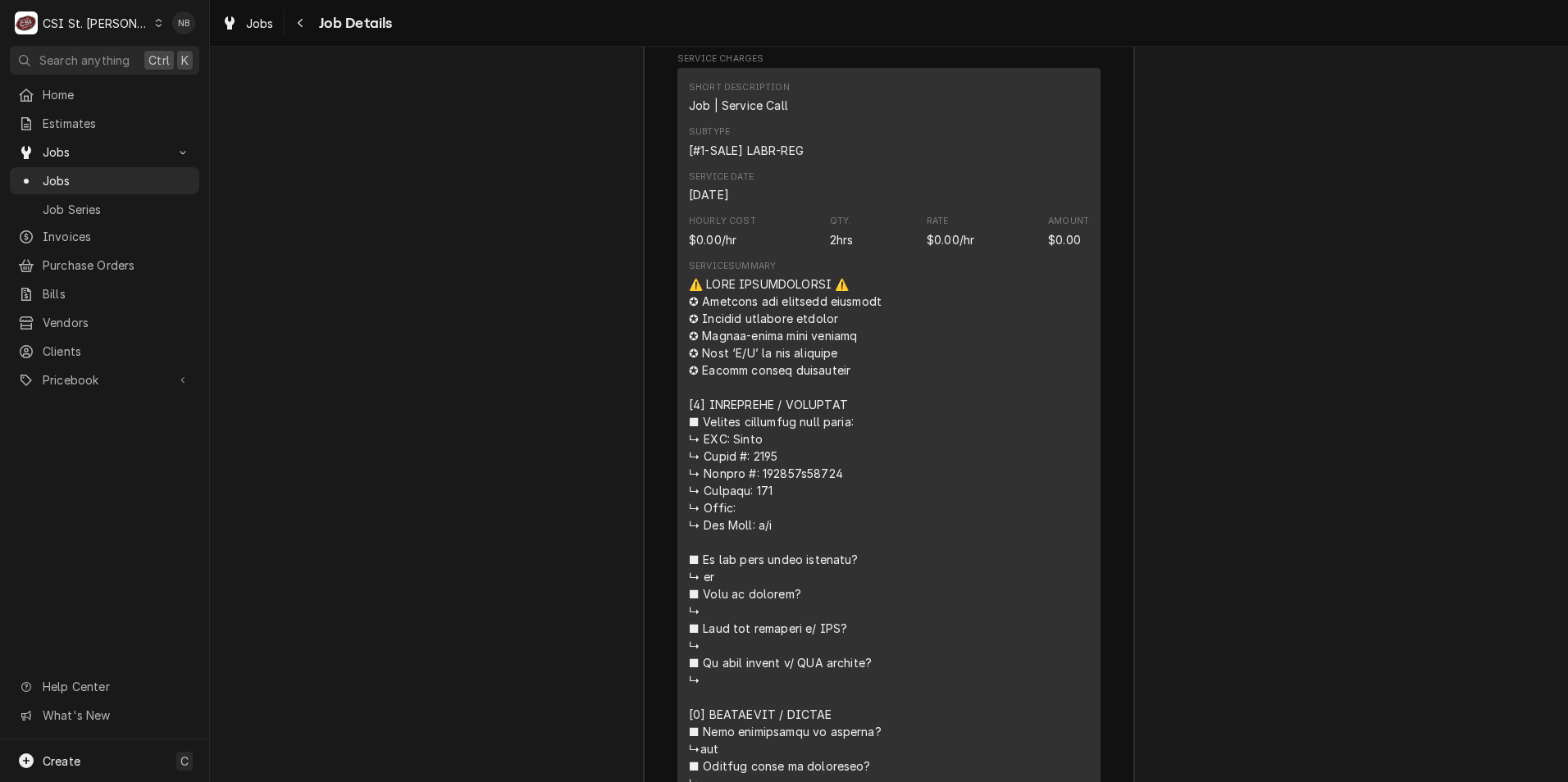
scroll to position [3238, 0]
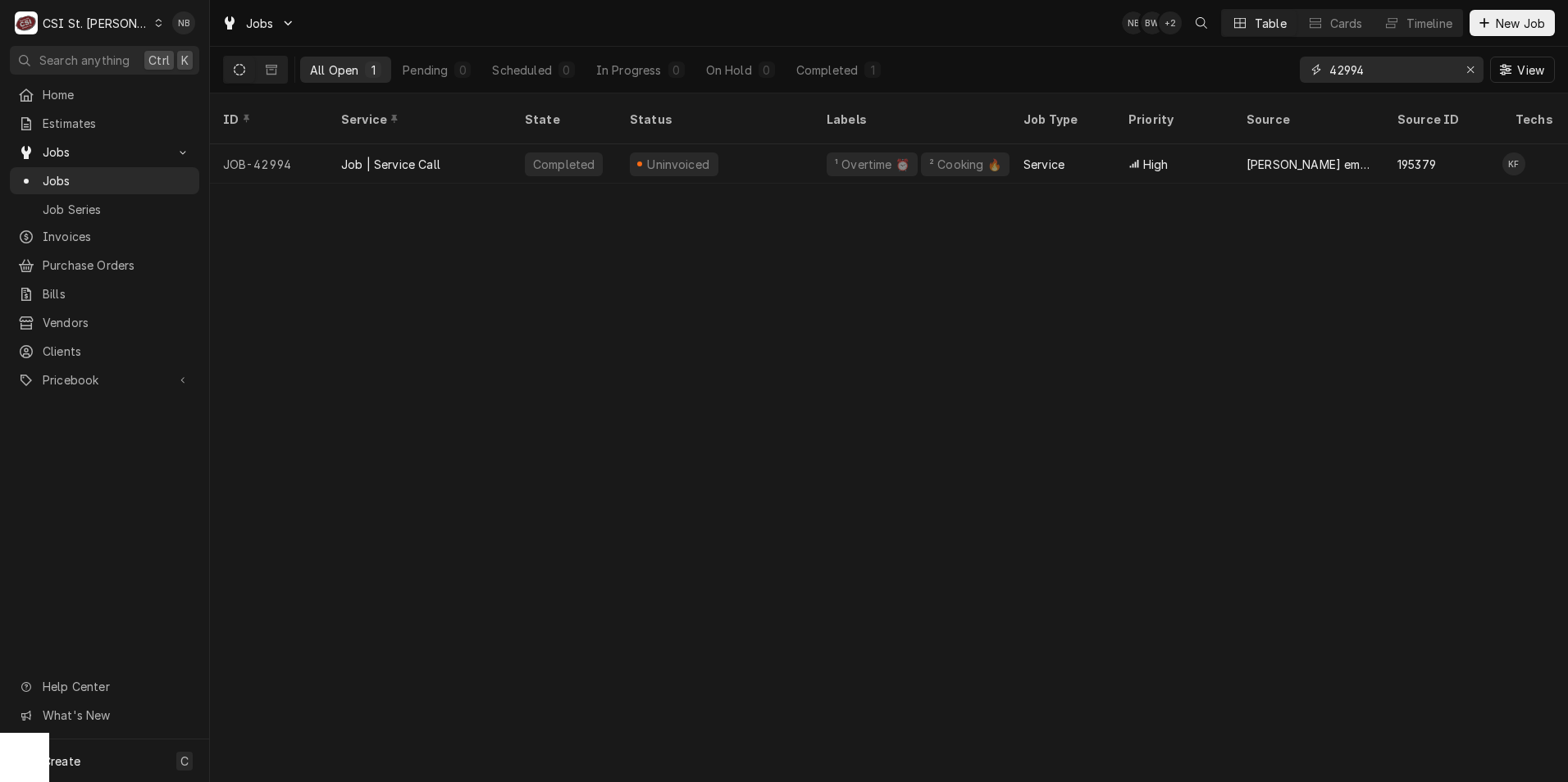
drag, startPoint x: 1367, startPoint y: 69, endPoint x: 1349, endPoint y: 76, distance: 19.3
click at [1349, 76] on input "42994" at bounding box center [1391, 70] width 123 height 26
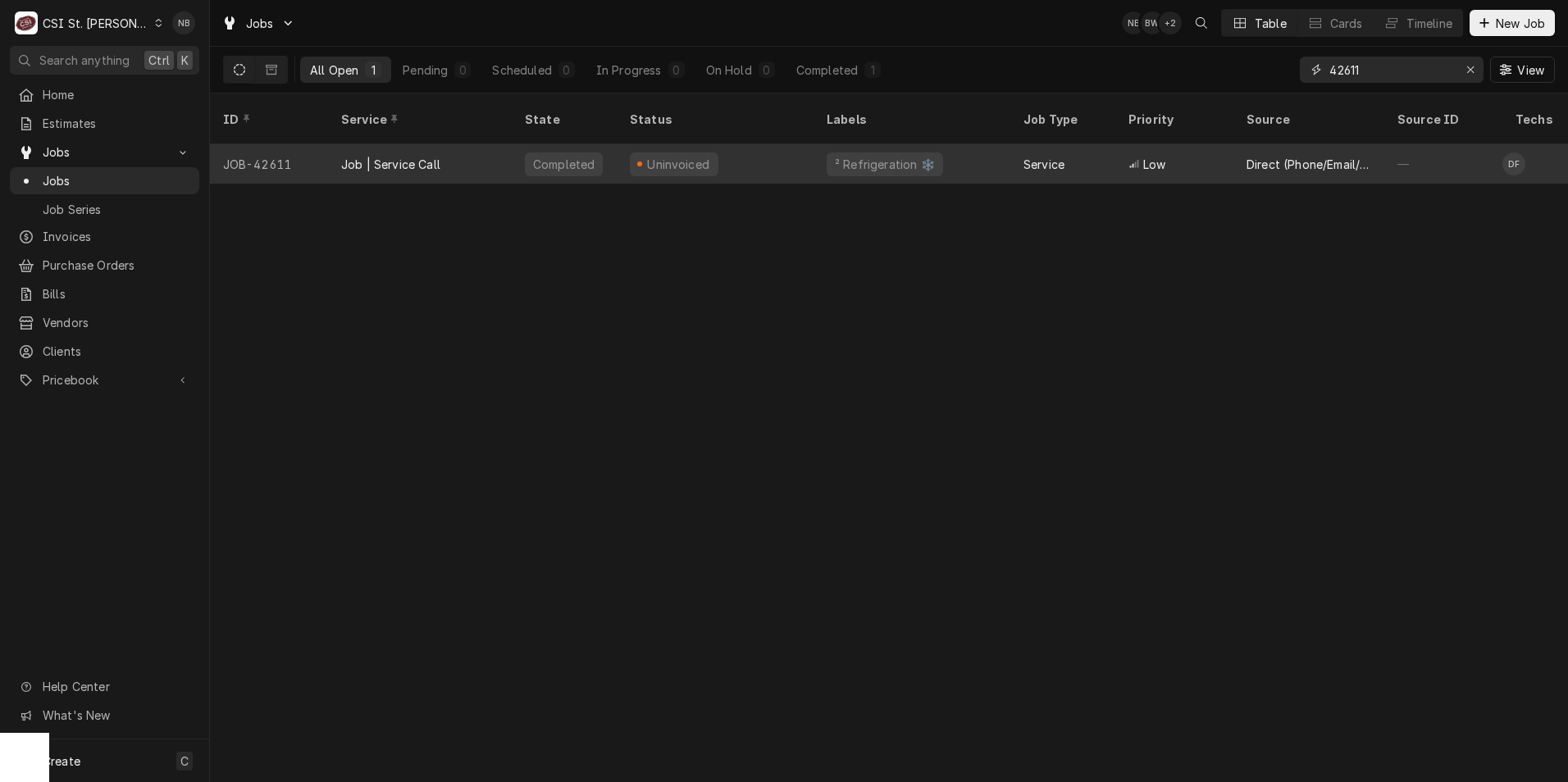
type input "42611"
click at [782, 159] on div "Uninvoiced" at bounding box center [716, 164] width 197 height 39
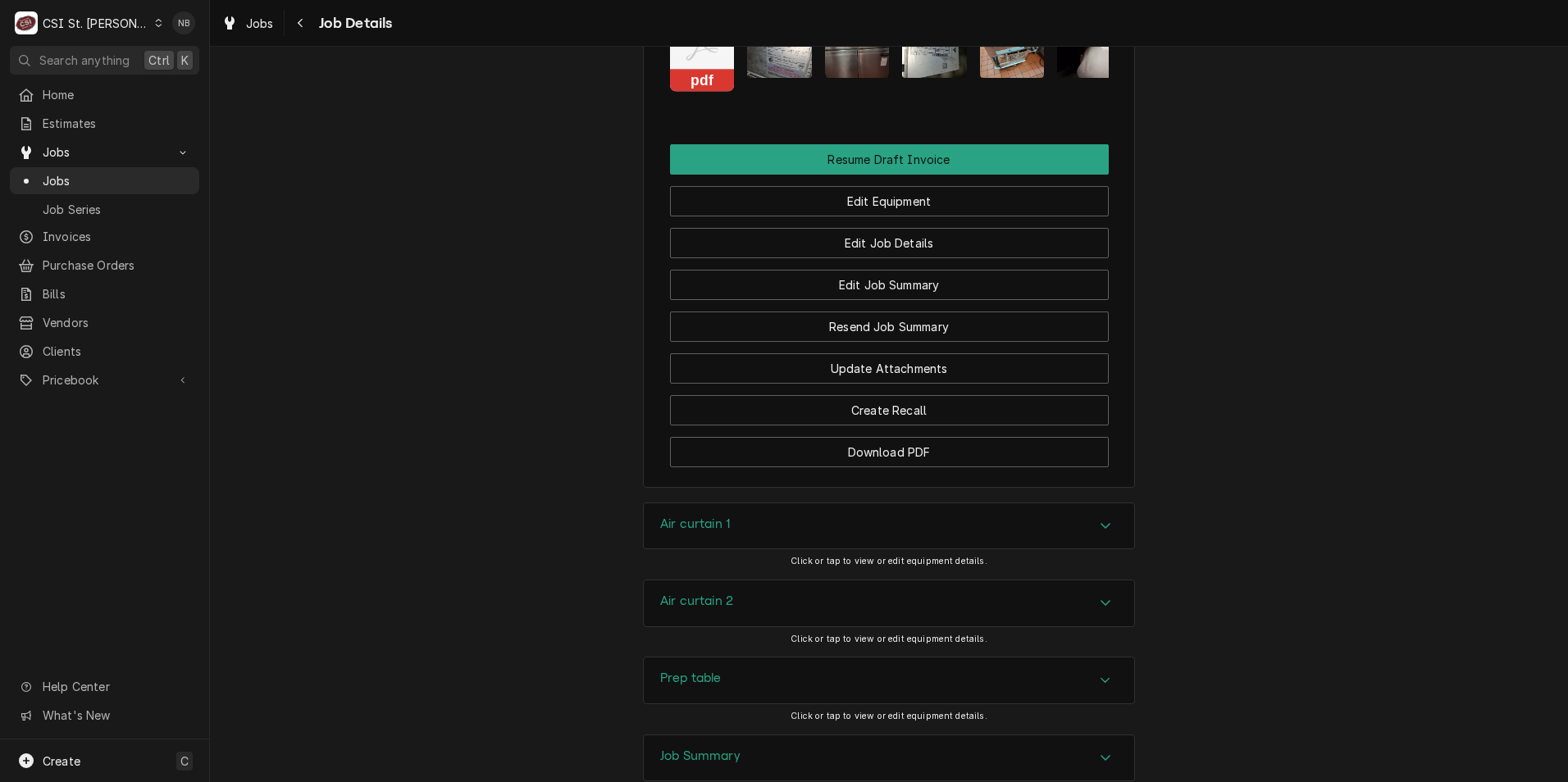
scroll to position [1899, 0]
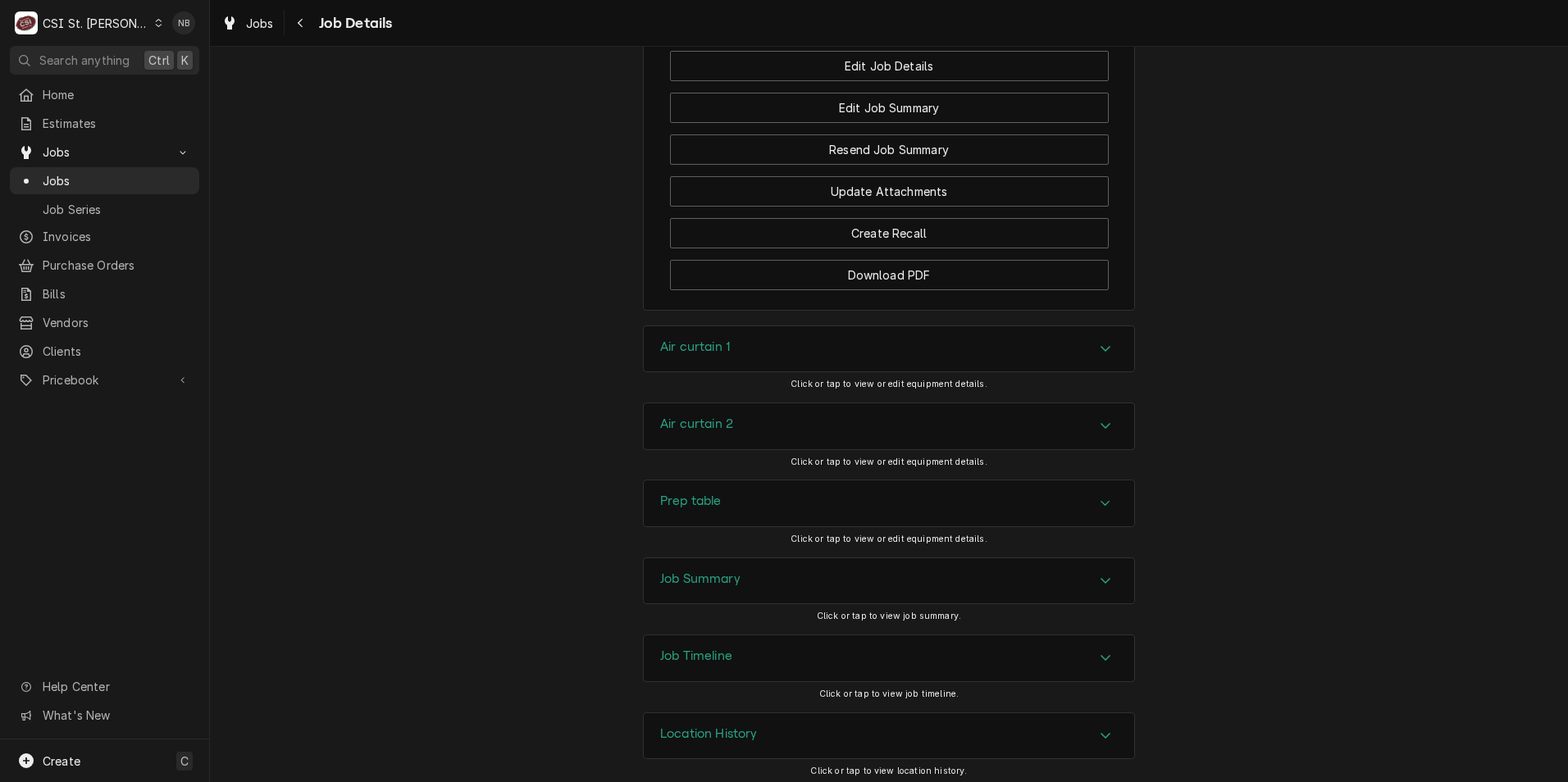
click at [893, 583] on div "Job Summary" at bounding box center [889, 582] width 491 height 46
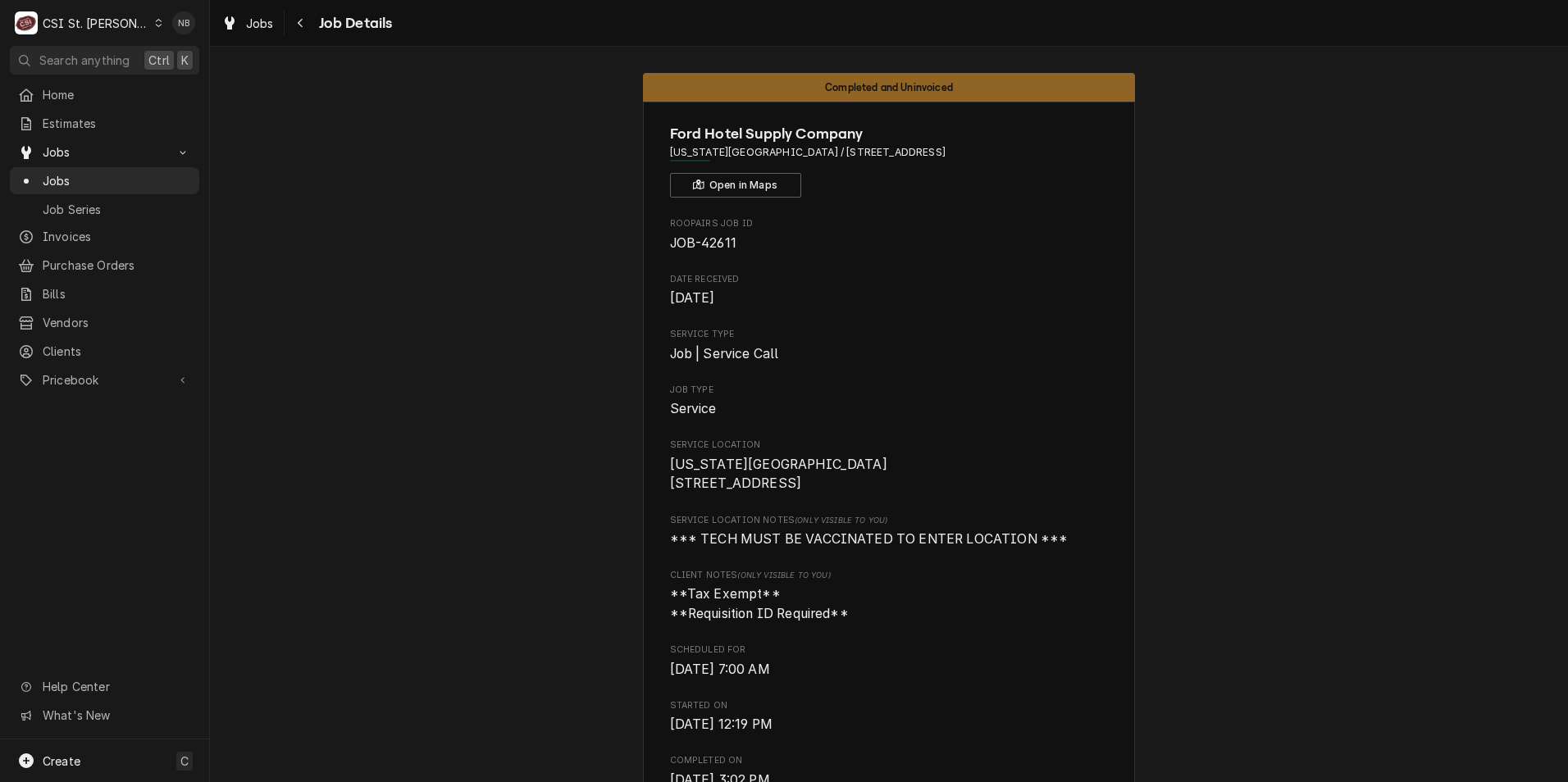
scroll to position [0, 0]
click at [943, 468] on span "[US_STATE][GEOGRAPHIC_DATA] [STREET_ADDRESS]" at bounding box center [889, 477] width 439 height 39
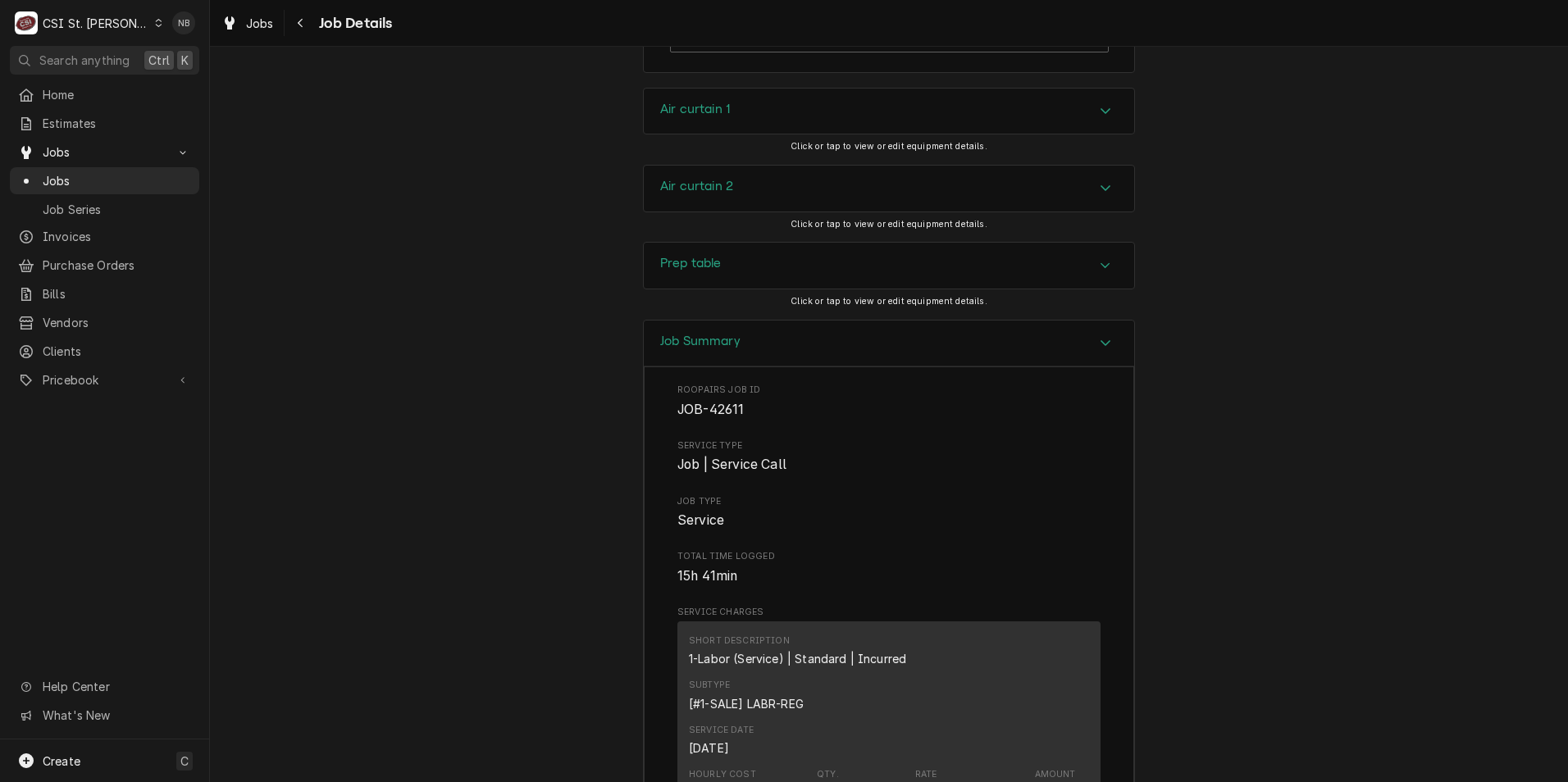
click at [851, 321] on div "Job Summary" at bounding box center [889, 343] width 491 height 47
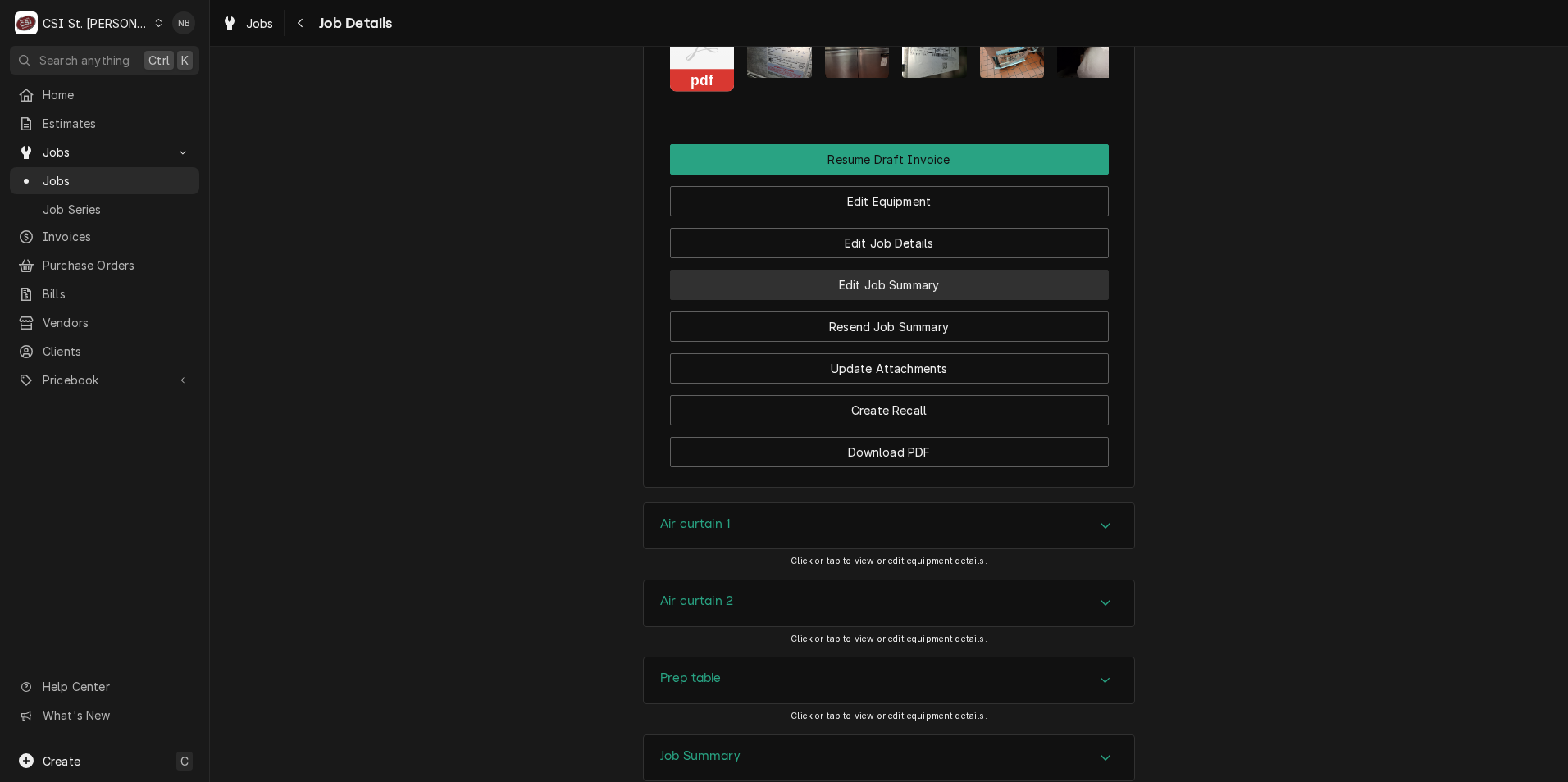
scroll to position [1571, 0]
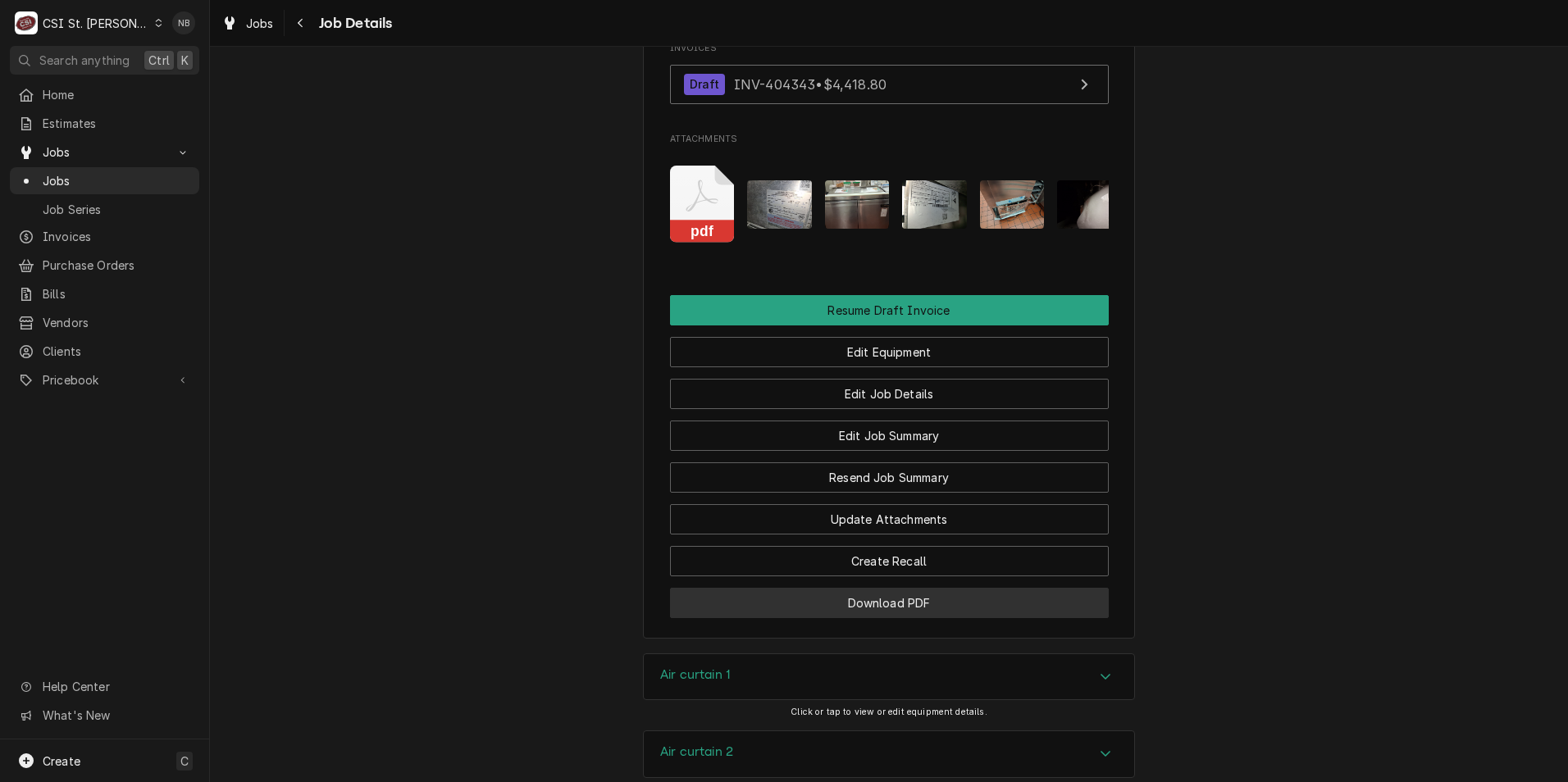
click at [890, 601] on button "Download PDF" at bounding box center [889, 603] width 439 height 30
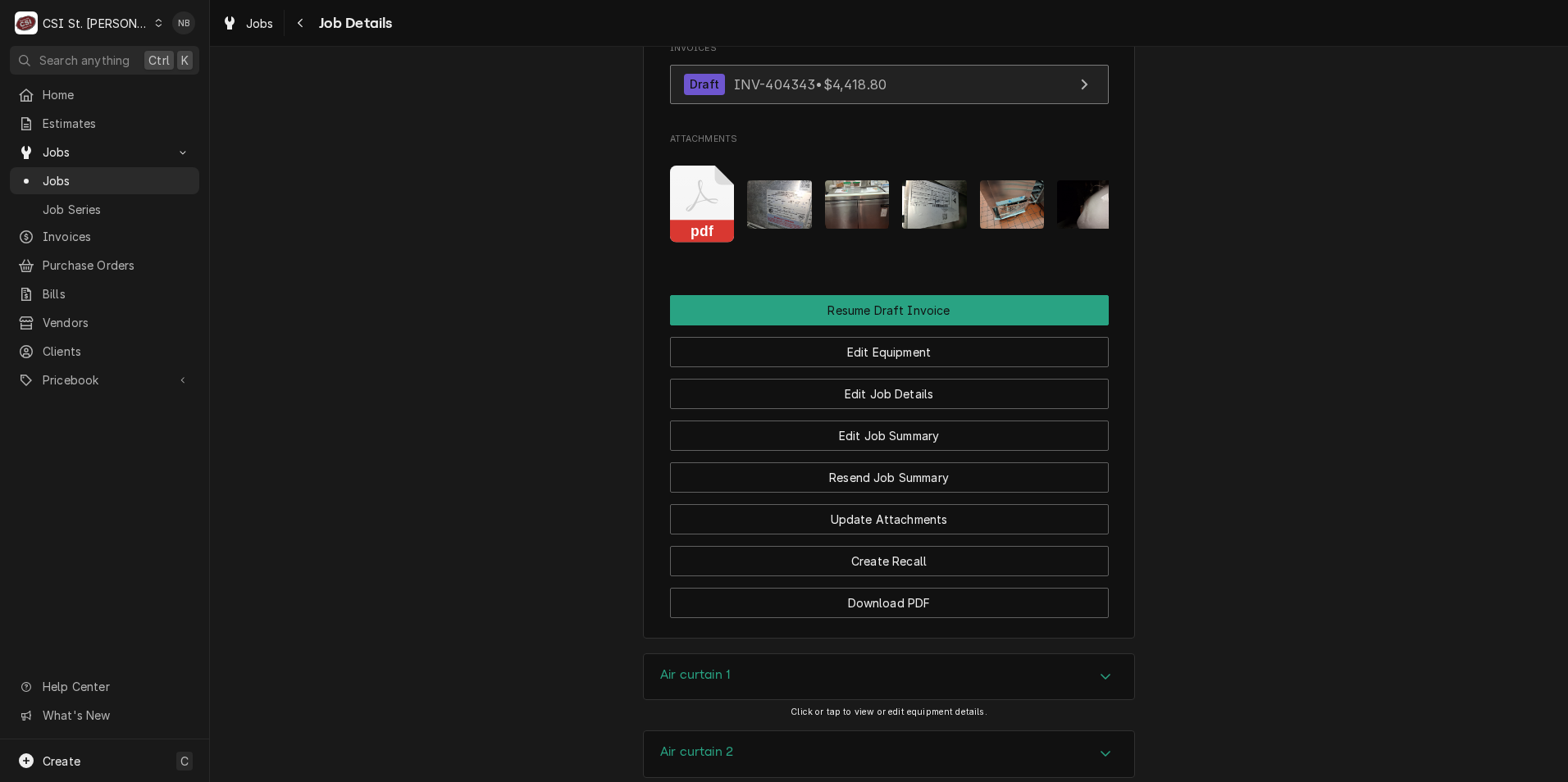
click at [884, 76] on span "INV-404343 • $4,418.80" at bounding box center [810, 84] width 153 height 16
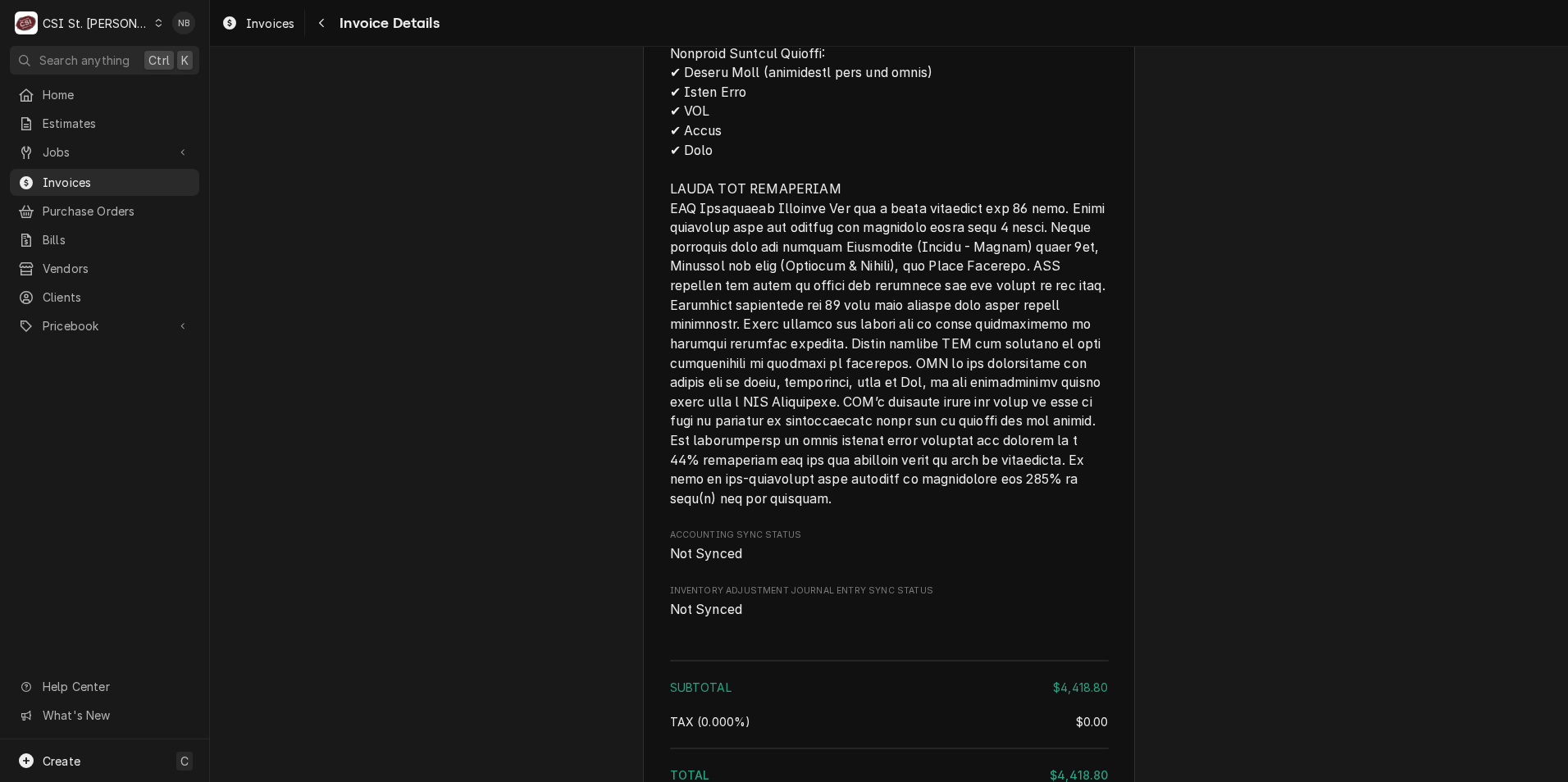
scroll to position [4708, 0]
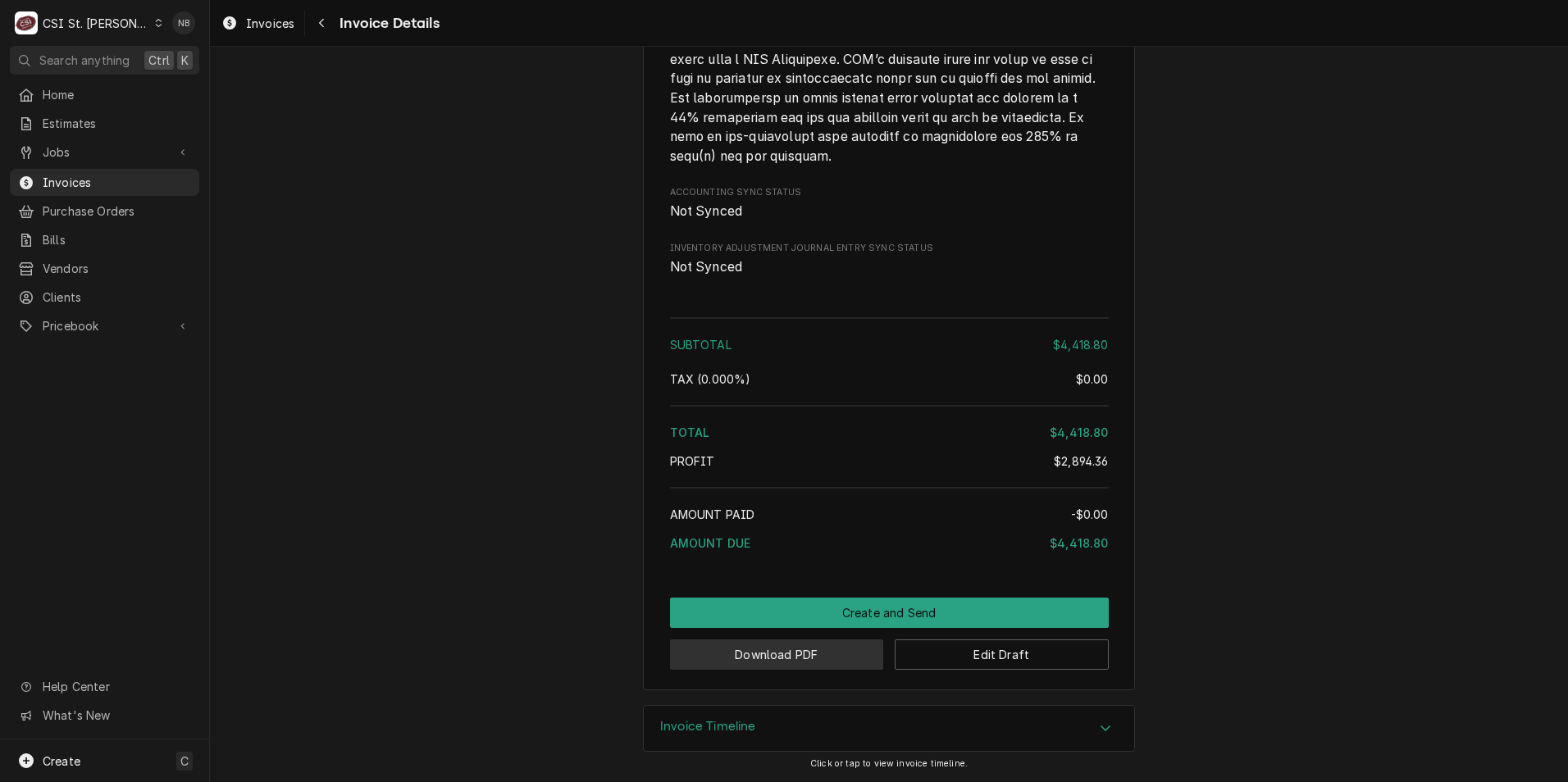
click at [772, 655] on button "Download PDF" at bounding box center [777, 655] width 214 height 30
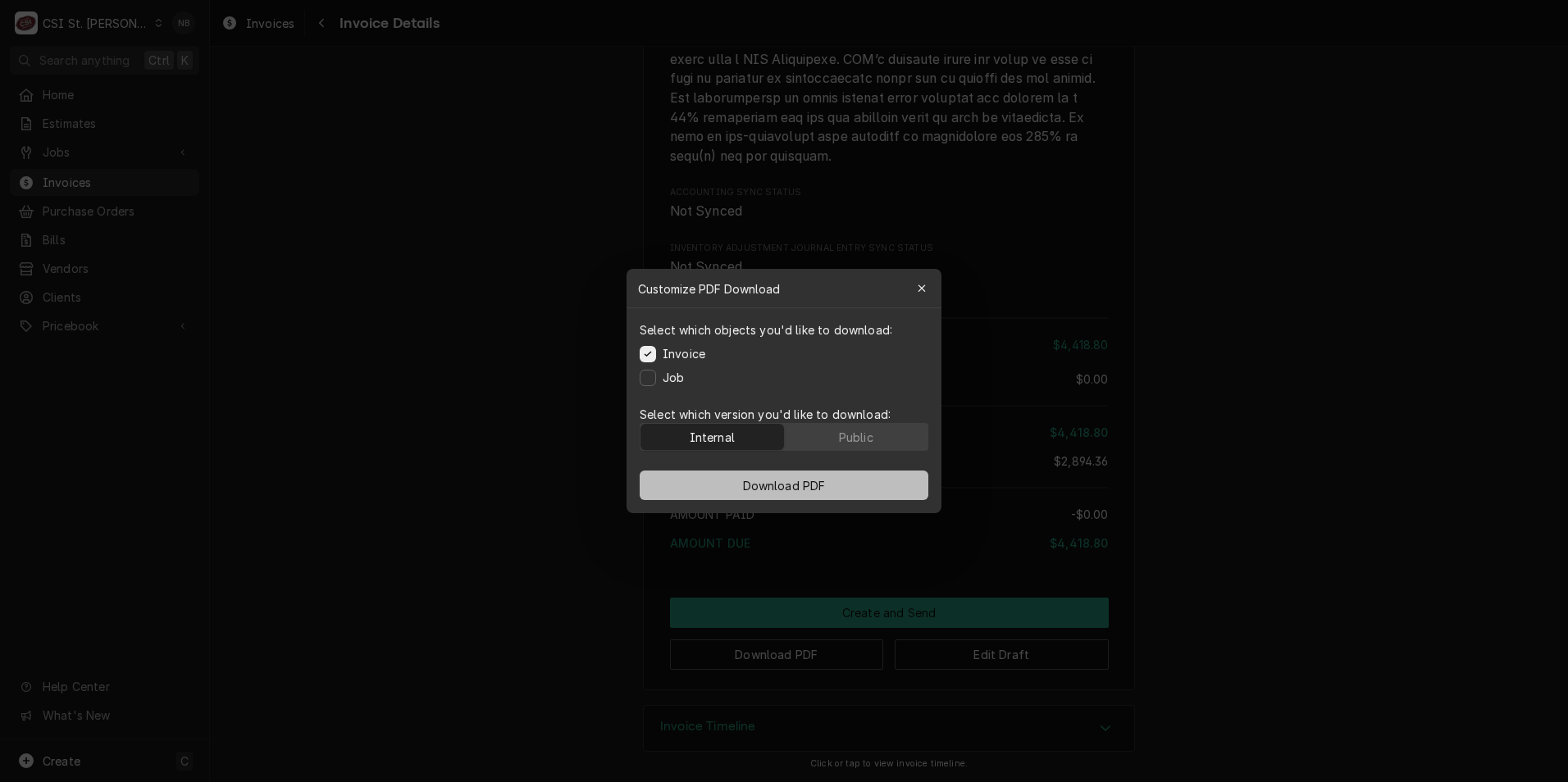
click at [718, 484] on button "Download PDF" at bounding box center [784, 485] width 288 height 30
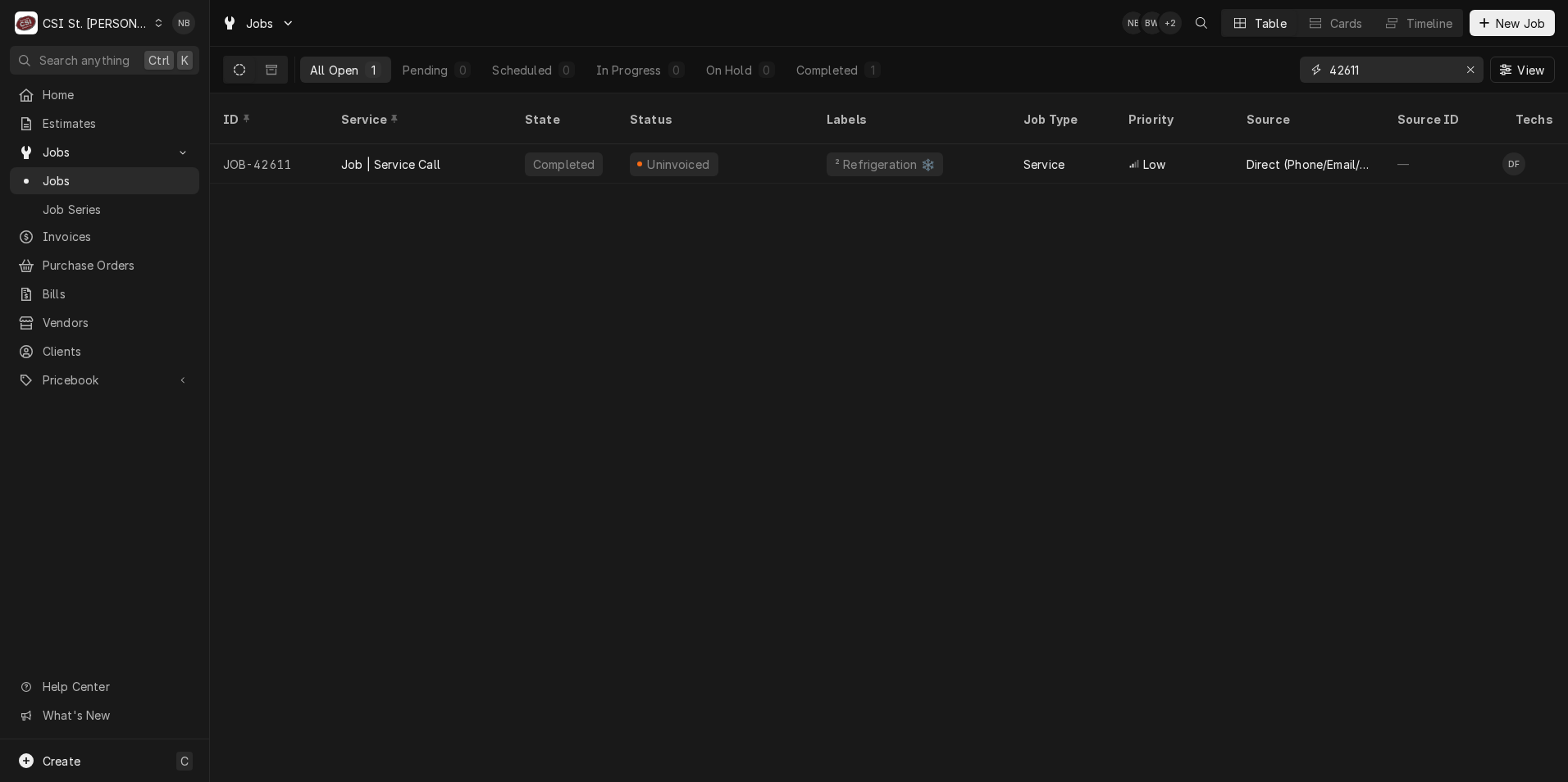
drag, startPoint x: 1372, startPoint y: 76, endPoint x: 1343, endPoint y: 80, distance: 29.3
click at [1343, 80] on input "42611" at bounding box center [1391, 70] width 123 height 26
type input "42226"
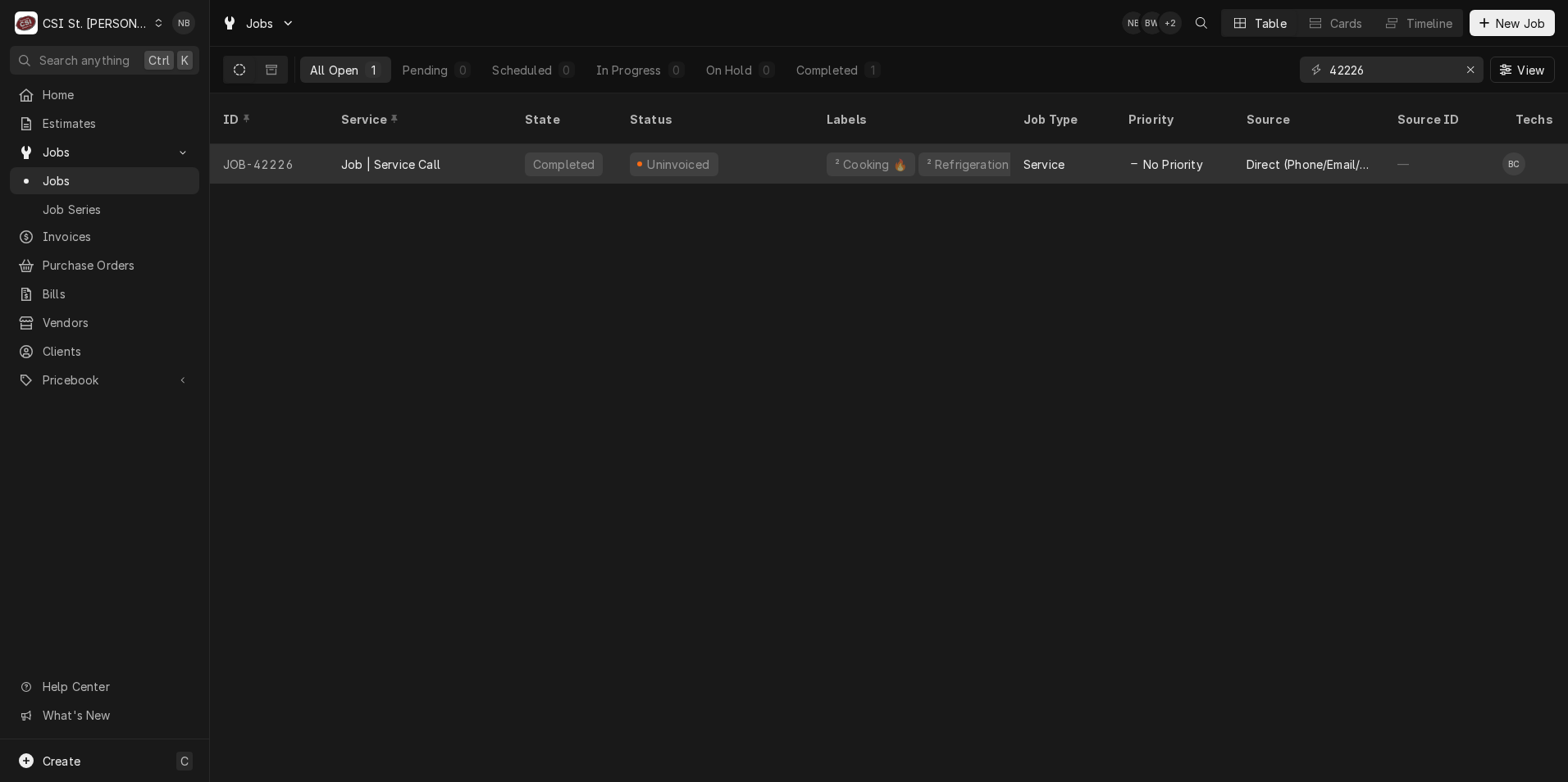
click at [809, 145] on div "Uninvoiced" at bounding box center [716, 164] width 197 height 39
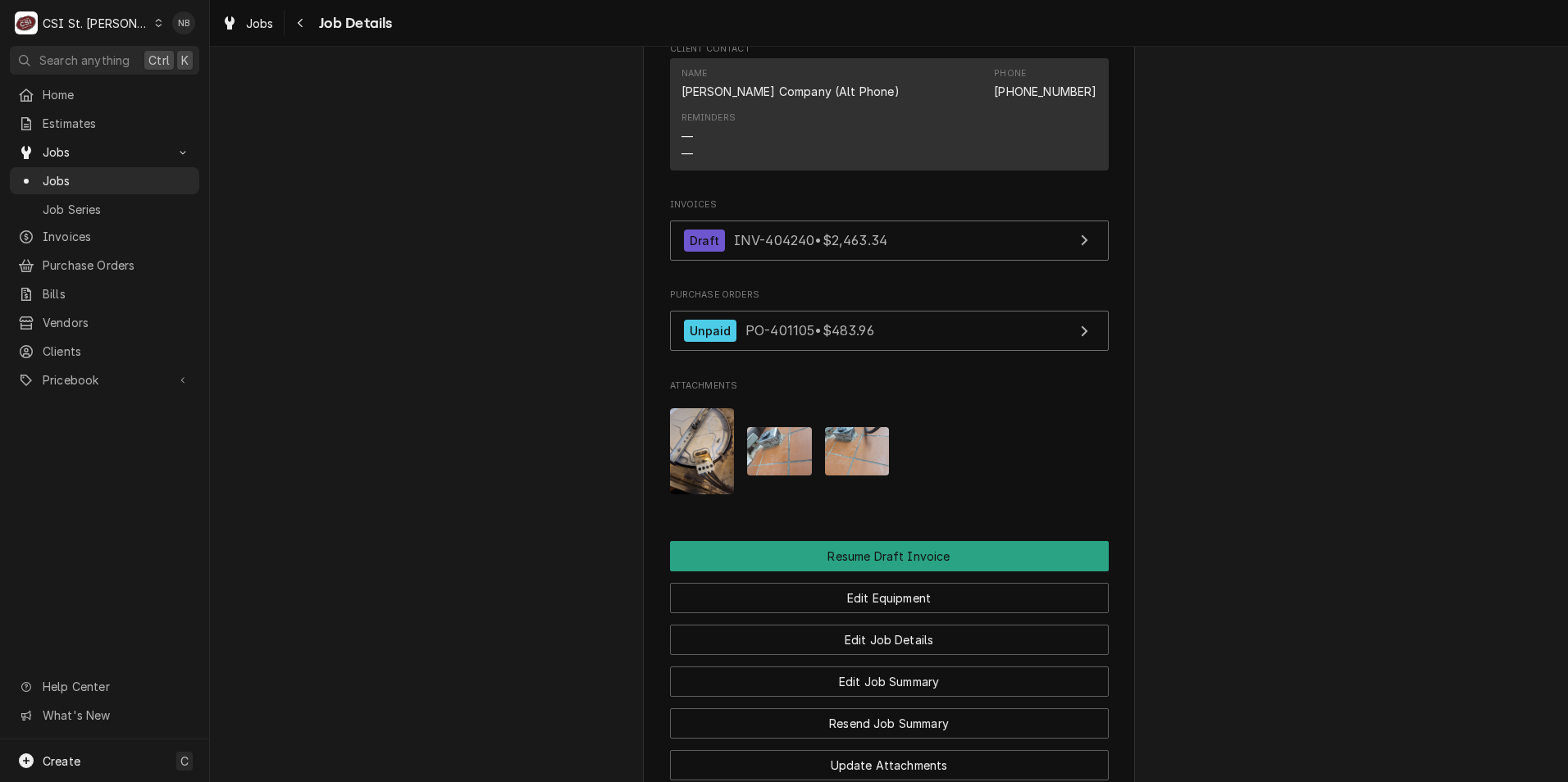
scroll to position [1748, 0]
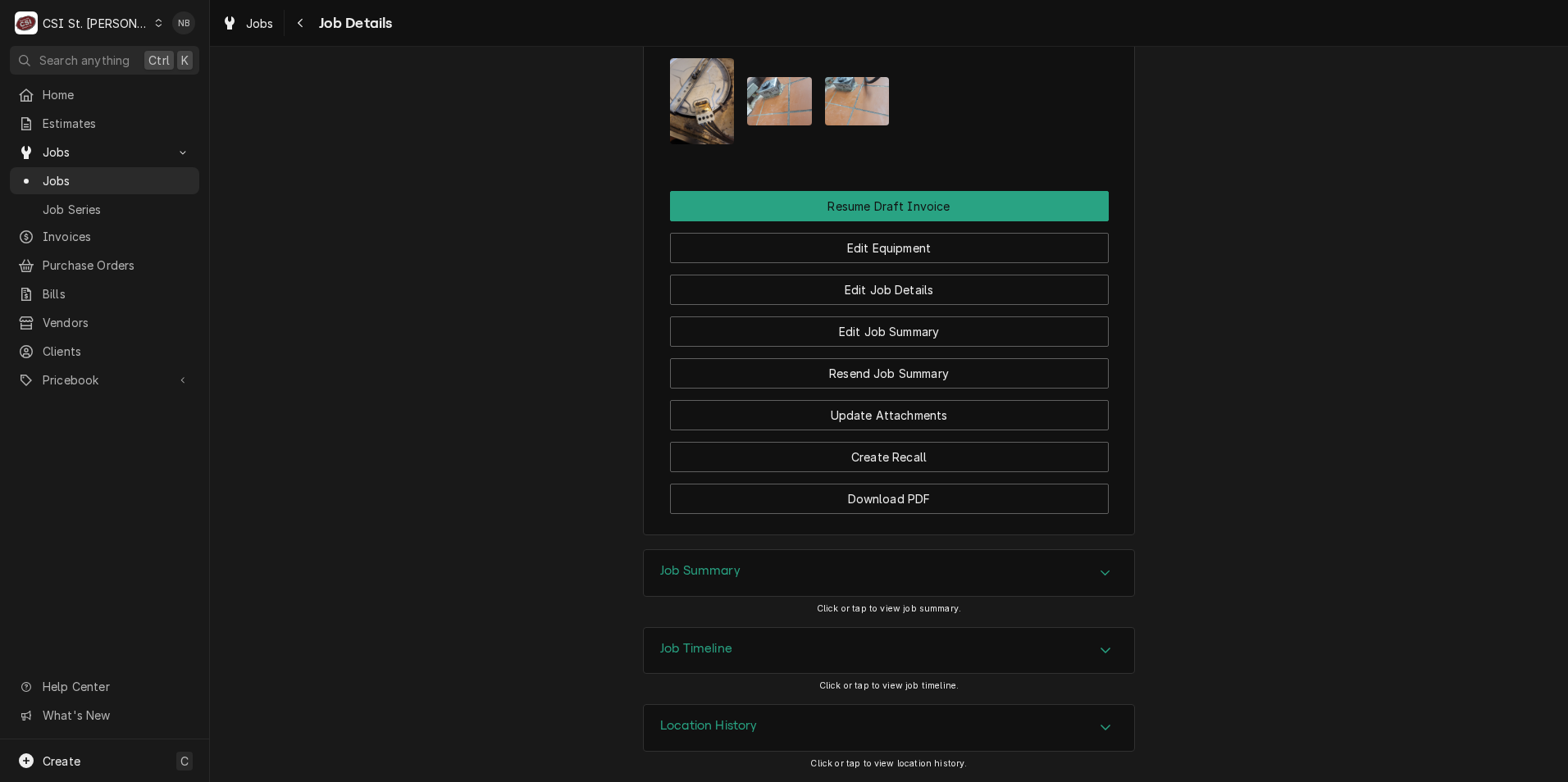
click at [874, 573] on div "Job Summary" at bounding box center [889, 573] width 491 height 46
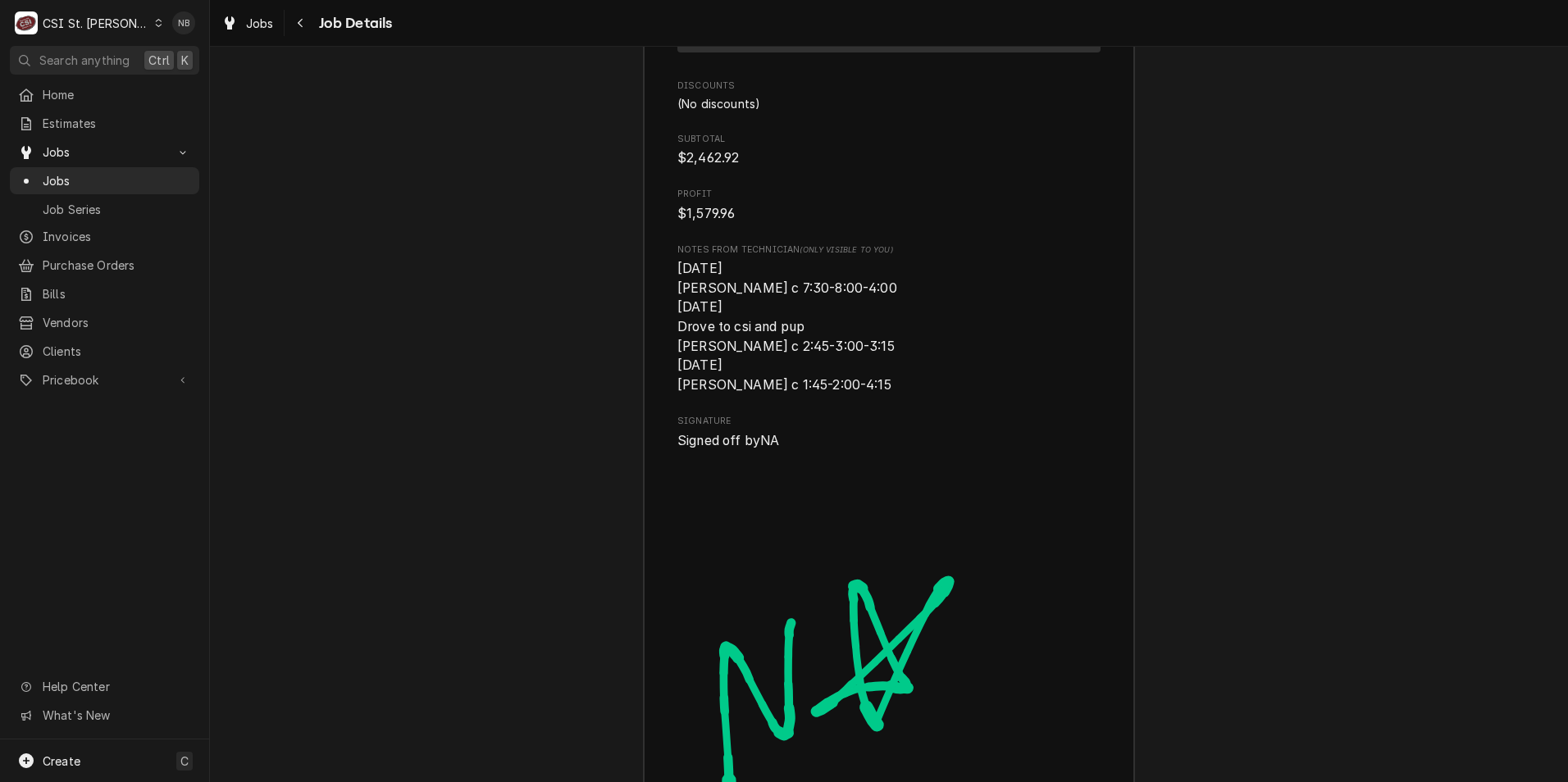
scroll to position [6258, 0]
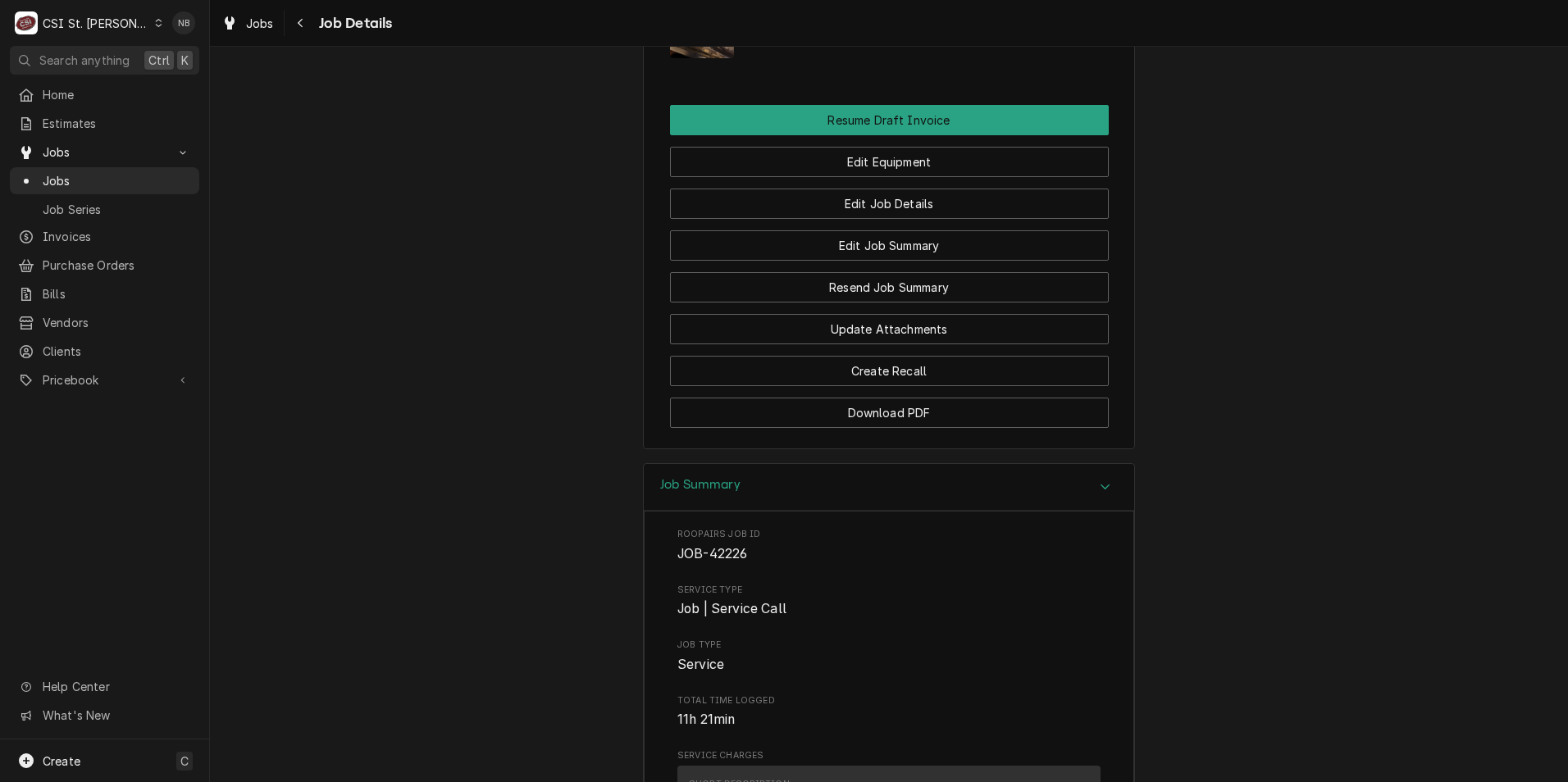
click at [901, 504] on div "Job Summary" at bounding box center [889, 487] width 491 height 47
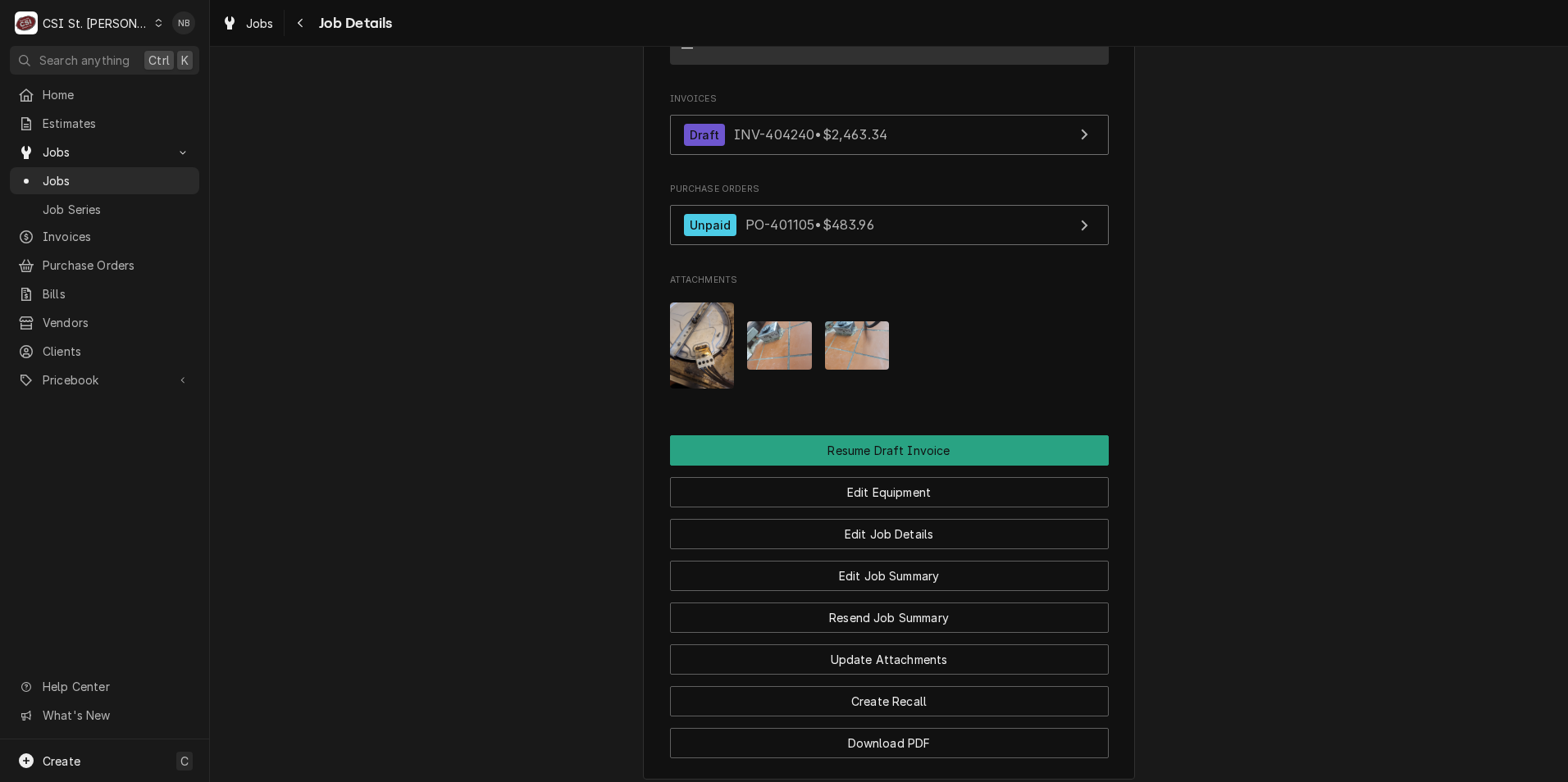
scroll to position [1640, 0]
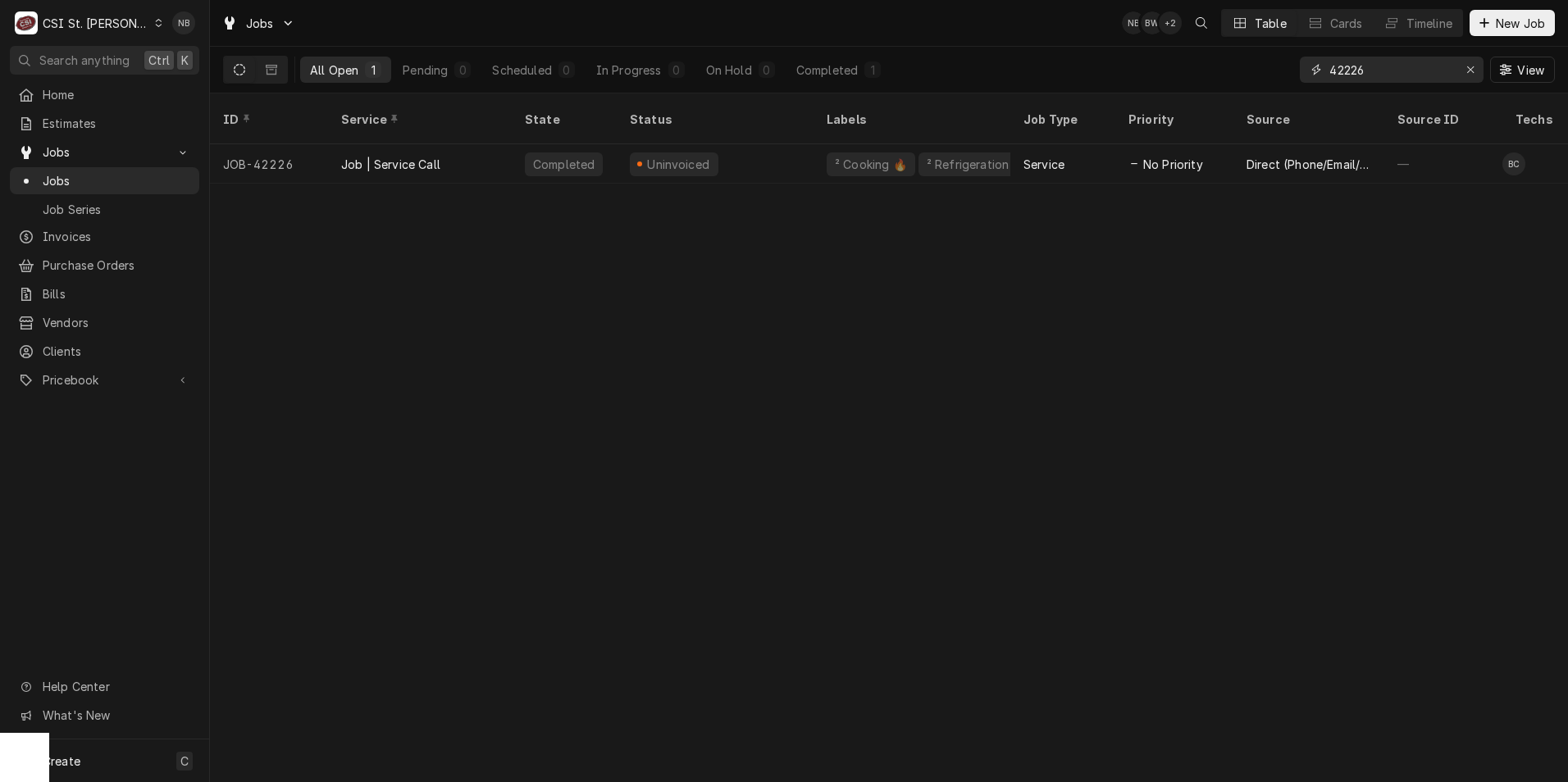
drag, startPoint x: 1393, startPoint y: 64, endPoint x: 1345, endPoint y: 77, distance: 49.7
click at [1345, 77] on input "42226" at bounding box center [1391, 70] width 123 height 26
type input "42998"
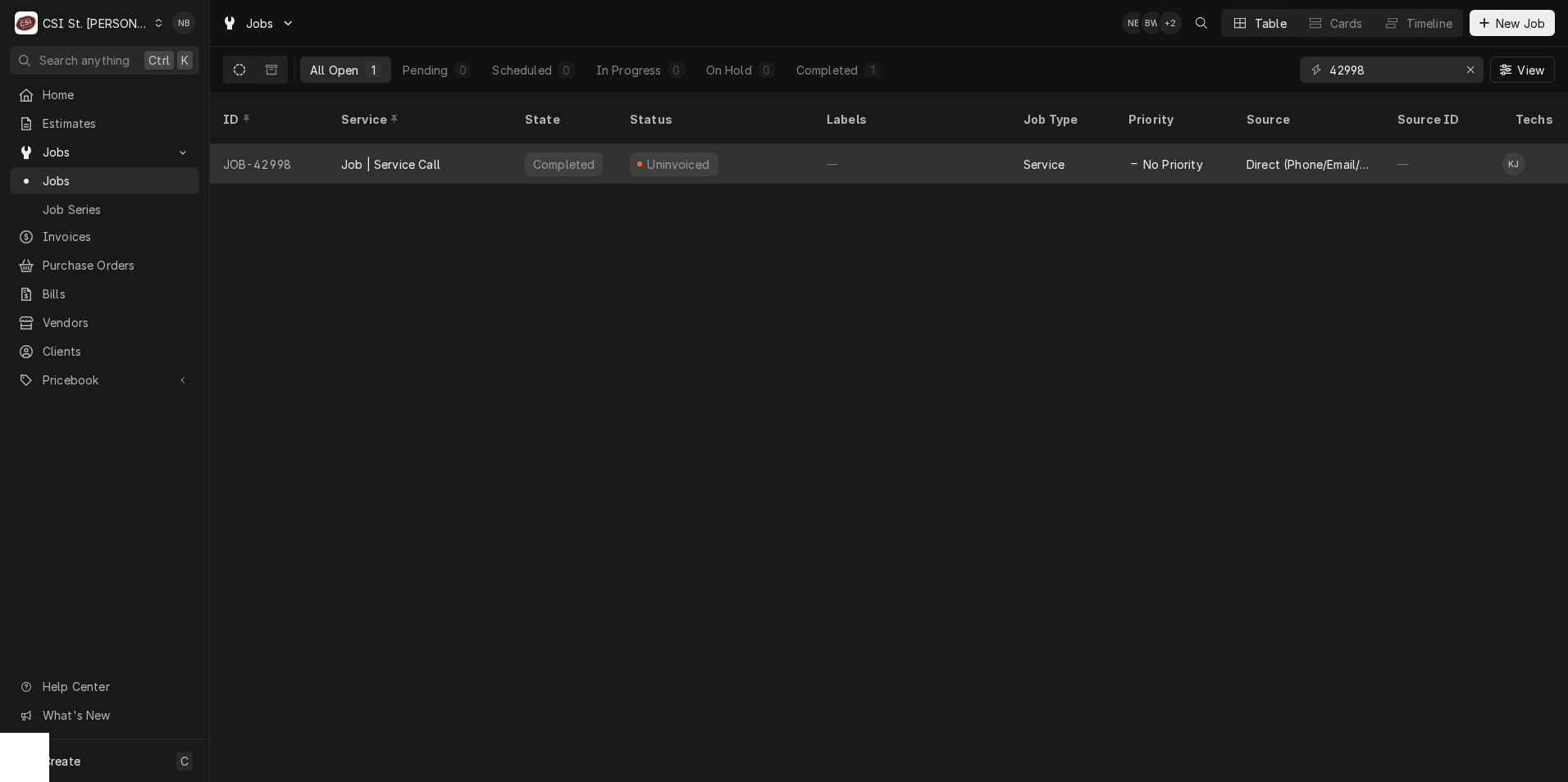
click at [819, 149] on div "—" at bounding box center [912, 164] width 197 height 39
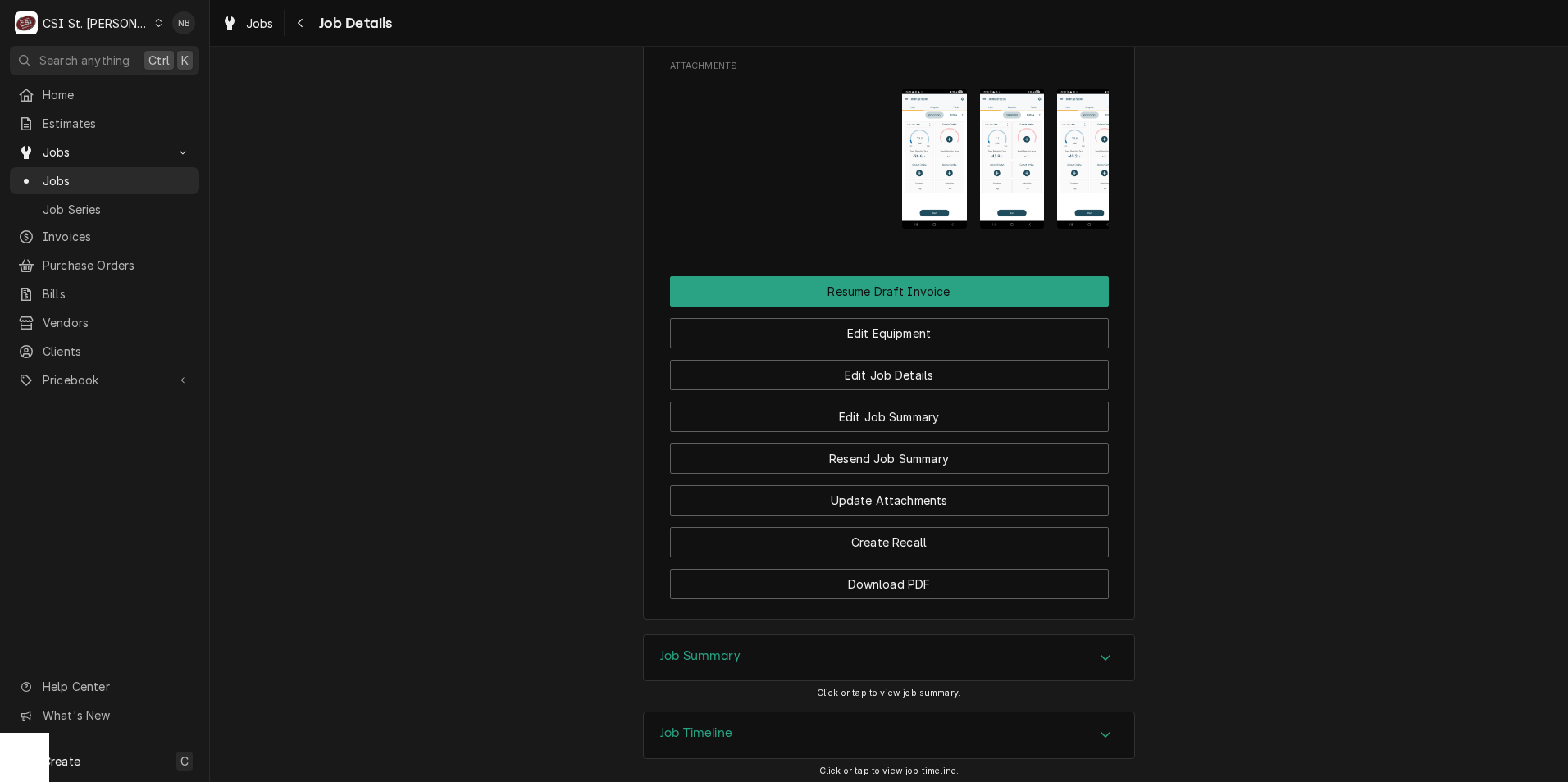
scroll to position [1838, 0]
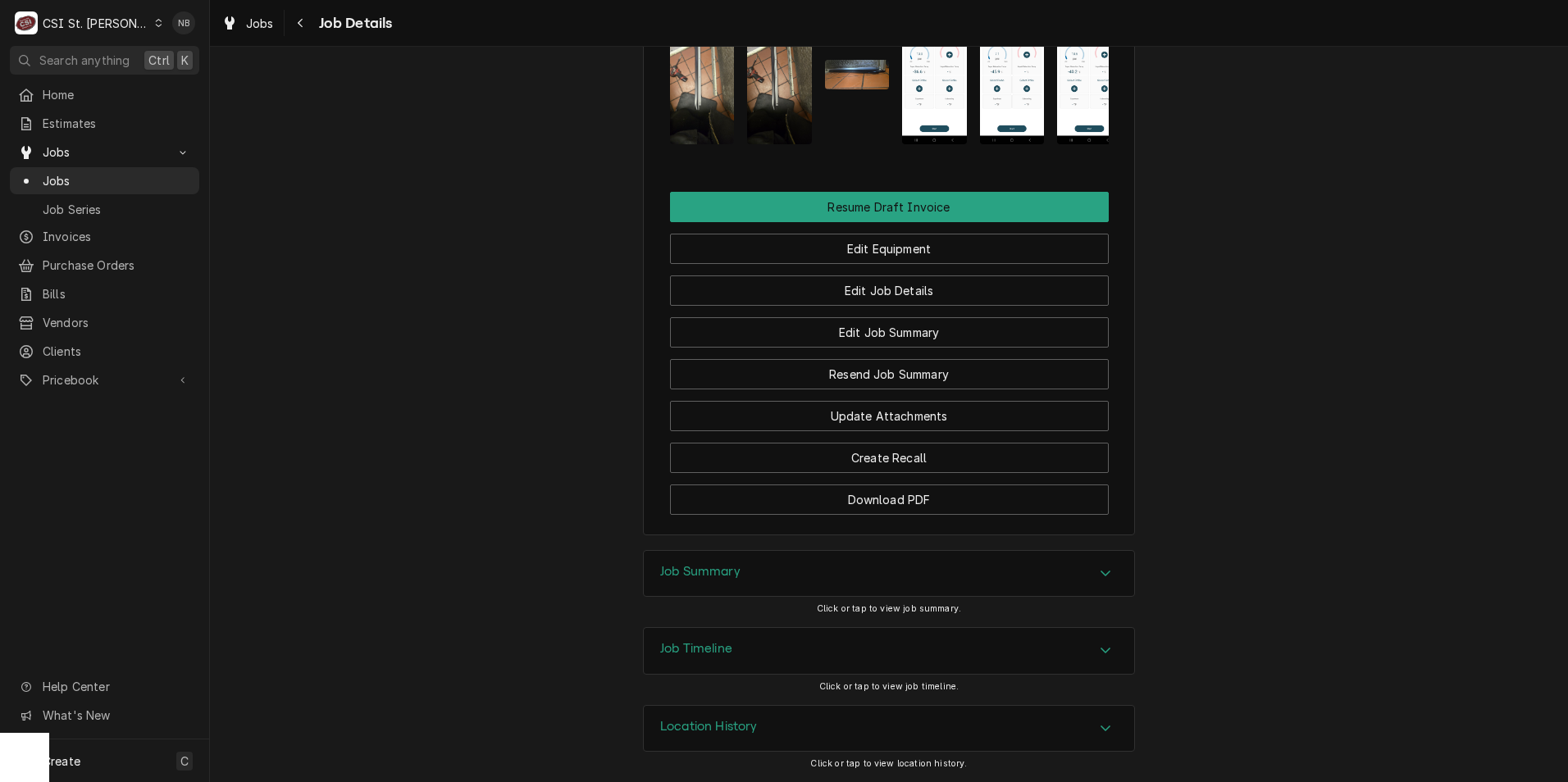
click at [1031, 571] on div "Job Summary" at bounding box center [889, 574] width 491 height 46
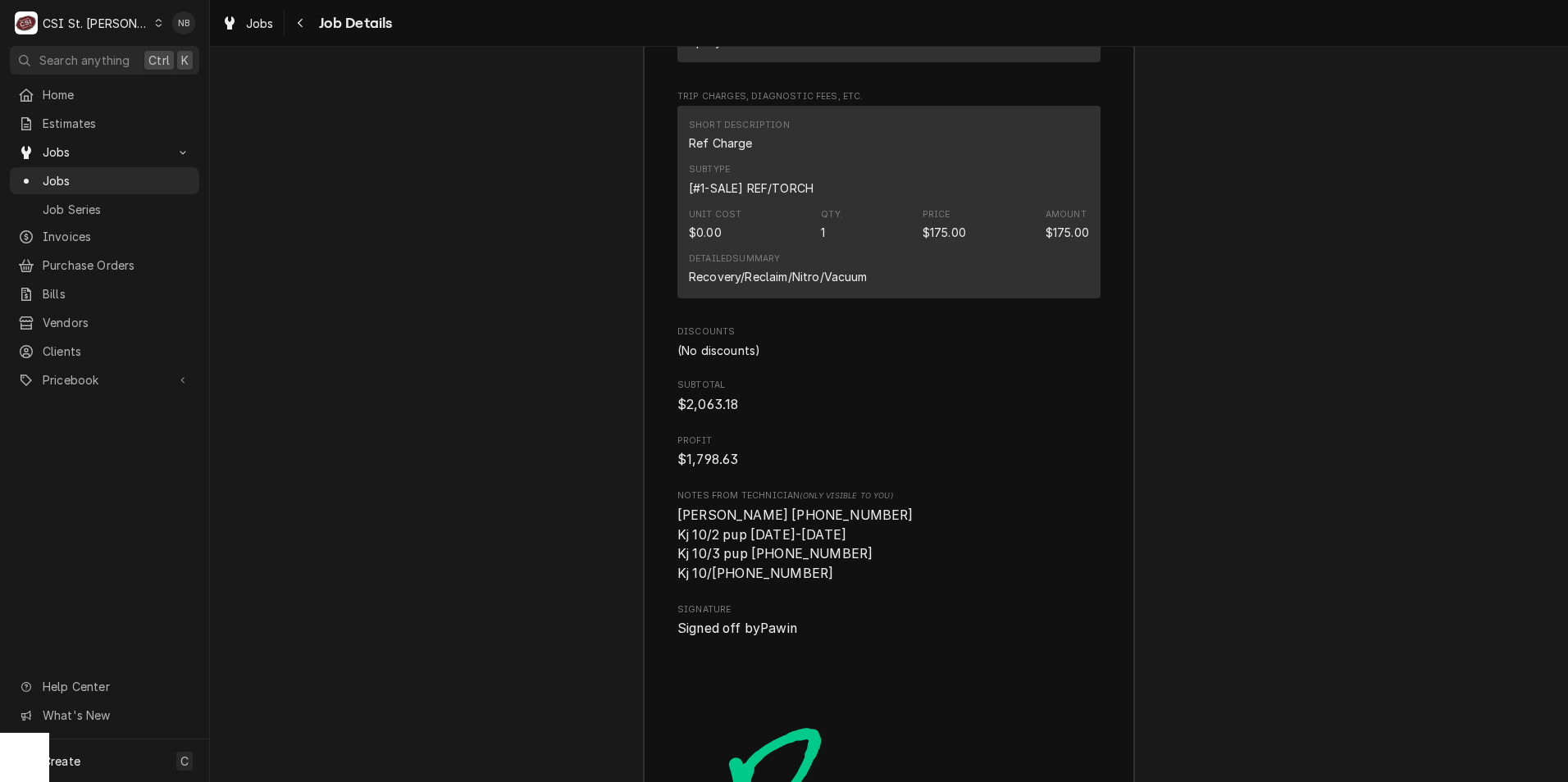
scroll to position [6102, 0]
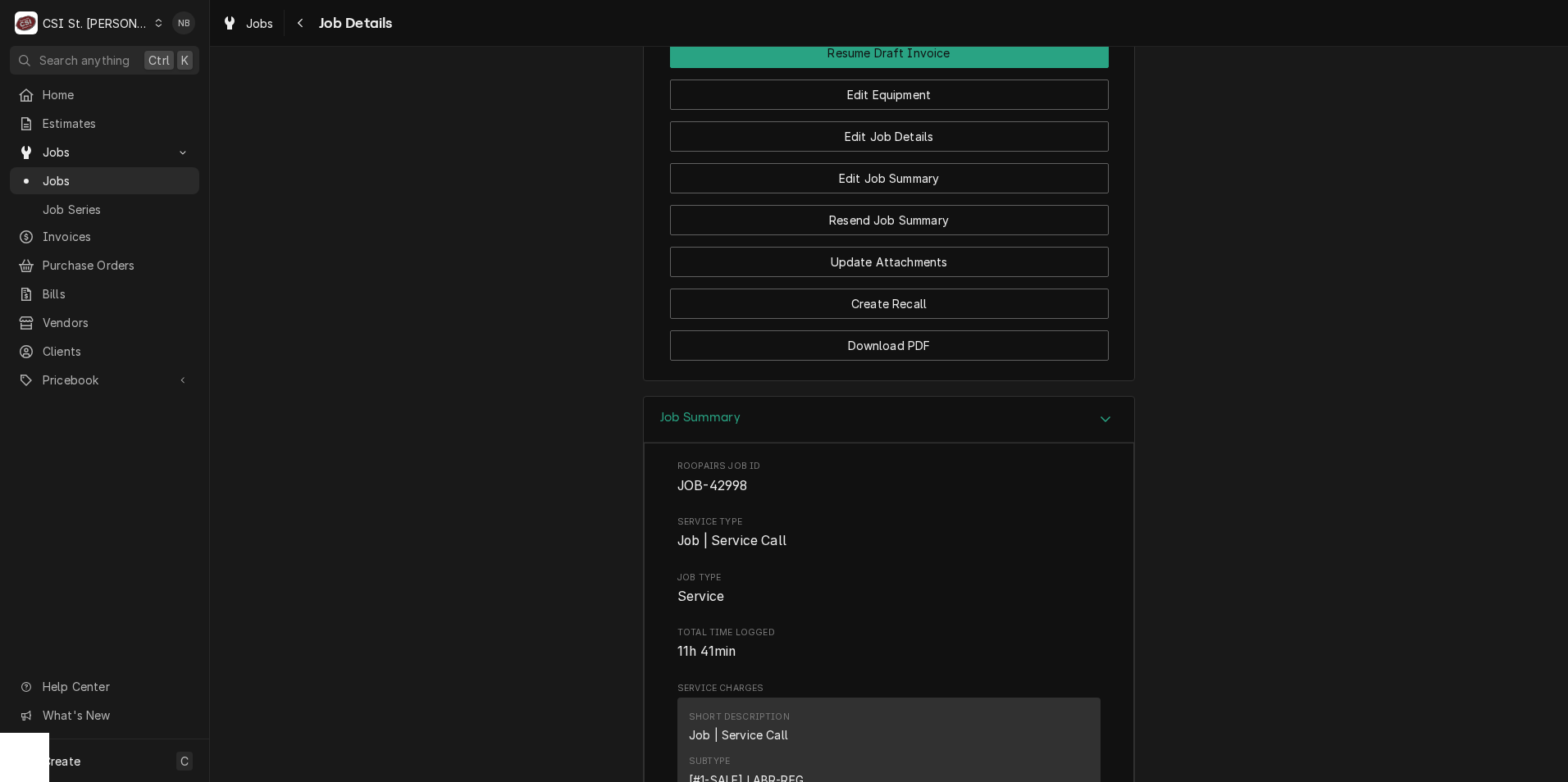
click at [1031, 444] on div "Job Summary" at bounding box center [889, 420] width 491 height 47
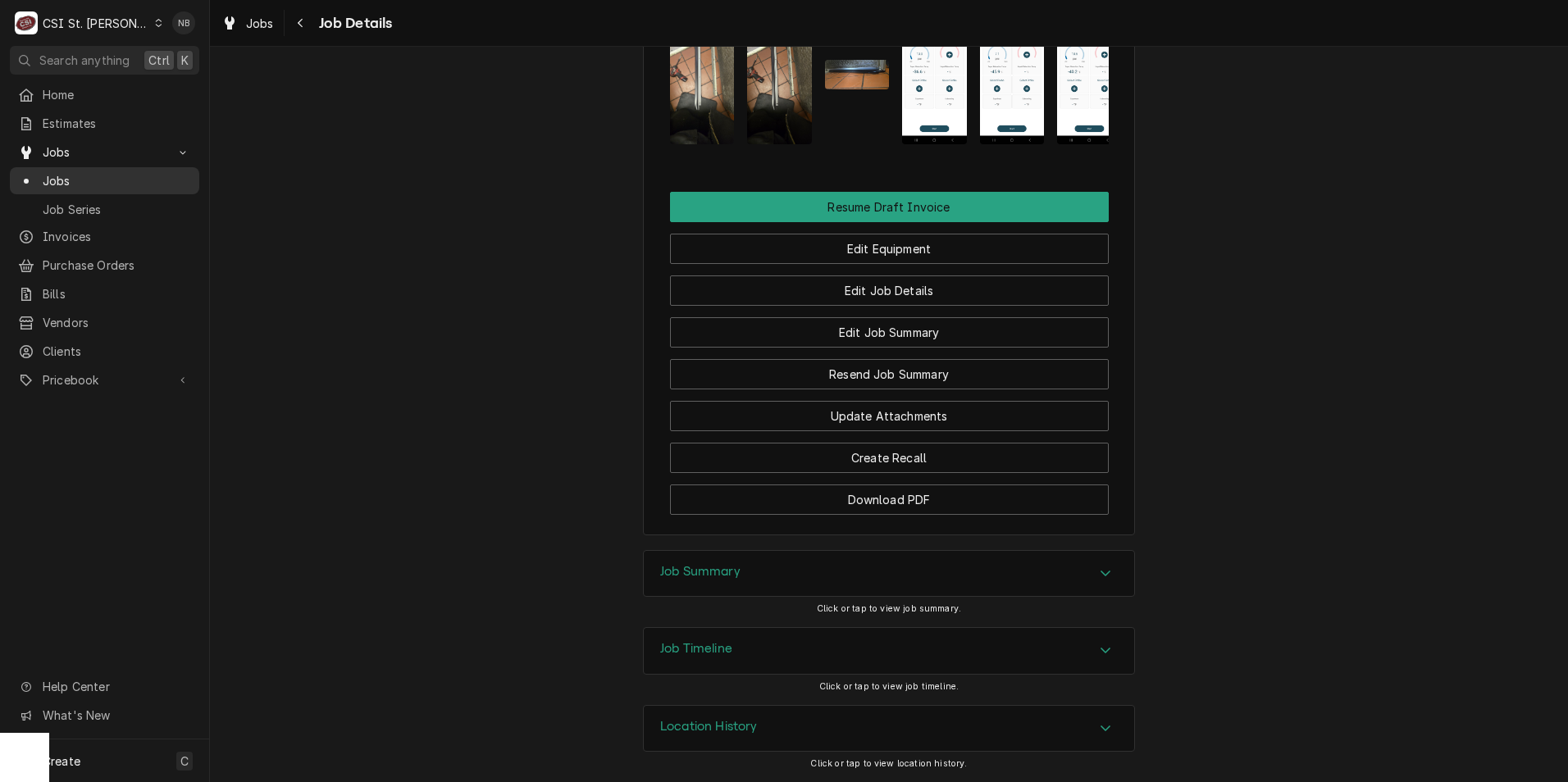
click at [122, 178] on span "Jobs" at bounding box center [117, 181] width 149 height 17
